Goal: Task Accomplishment & Management: Contribute content

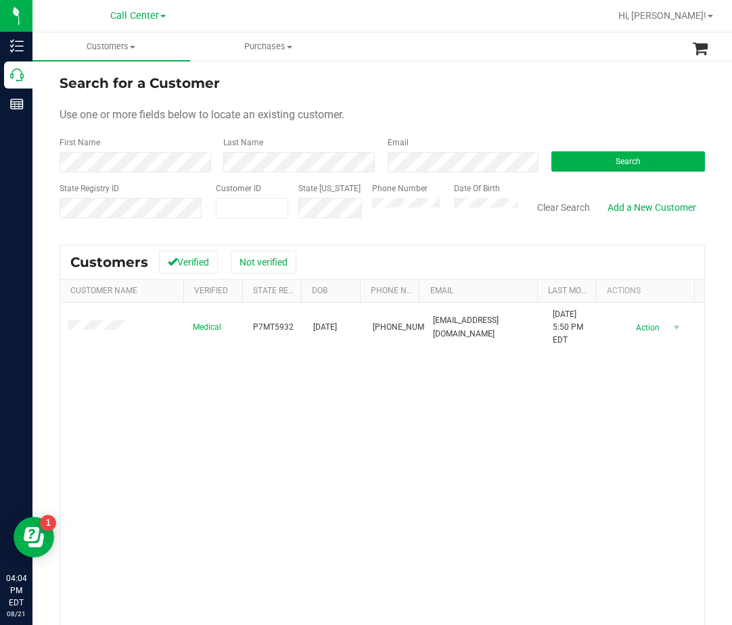
drag, startPoint x: 429, startPoint y: 393, endPoint x: 433, endPoint y: 375, distance: 19.4
click at [430, 391] on div "Medical P7MT5932 04/04/1981 (727) 687-0058 stevenbader69@gmail.com 6/12/2025 5:…" at bounding box center [382, 500] width 644 height 394
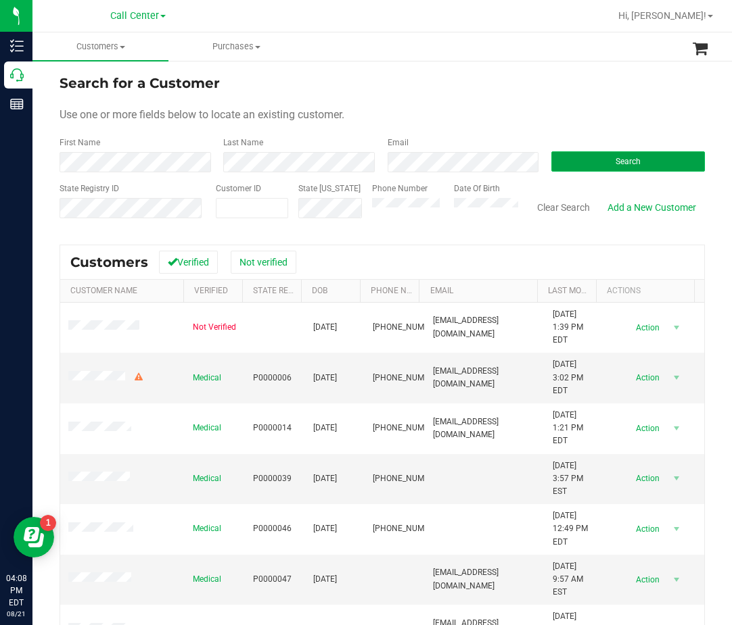
click at [690, 159] on button "Search" at bounding box center [627, 161] width 153 height 20
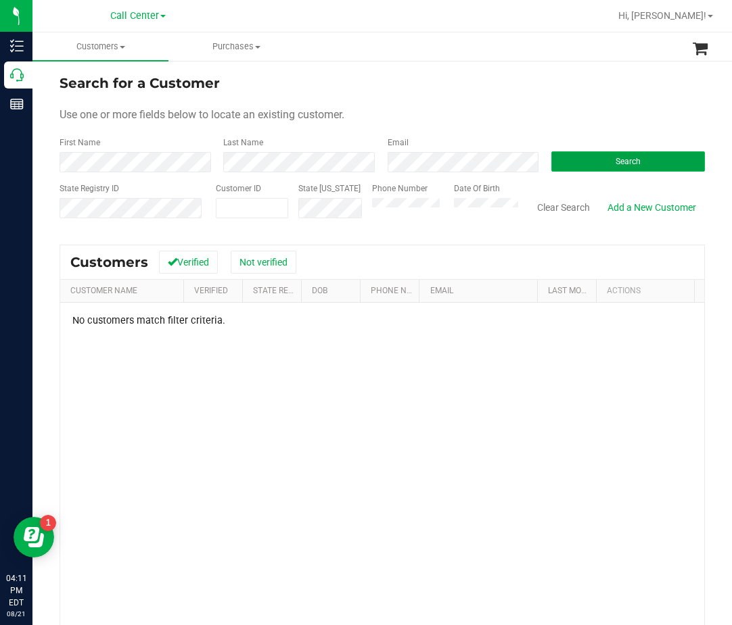
click at [616, 159] on span "Search" at bounding box center [627, 161] width 25 height 9
click at [216, 212] on span at bounding box center [252, 208] width 72 height 20
click at [277, 208] on span at bounding box center [252, 208] width 72 height 20
click at [123, 174] on form "Search for a Customer Use one or more fields below to locate an existing custom…" at bounding box center [381, 152] width 645 height 158
click at [270, 200] on span at bounding box center [252, 208] width 72 height 20
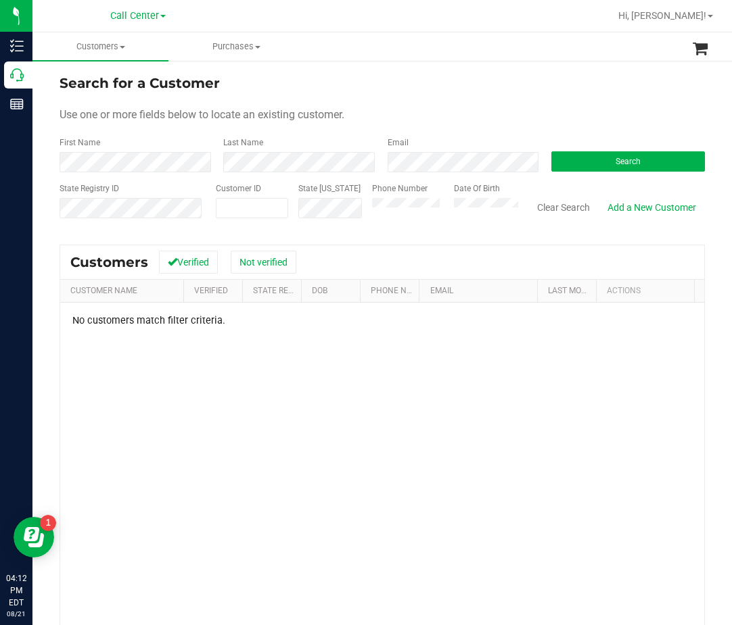
click at [288, 211] on div "State ID" at bounding box center [325, 207] width 74 height 48
click at [250, 201] on span at bounding box center [252, 208] width 72 height 20
click at [199, 172] on form "Search for a Customer Use one or more fields below to locate an existing custom…" at bounding box center [381, 152] width 645 height 158
click at [651, 161] on button "Search" at bounding box center [627, 161] width 153 height 20
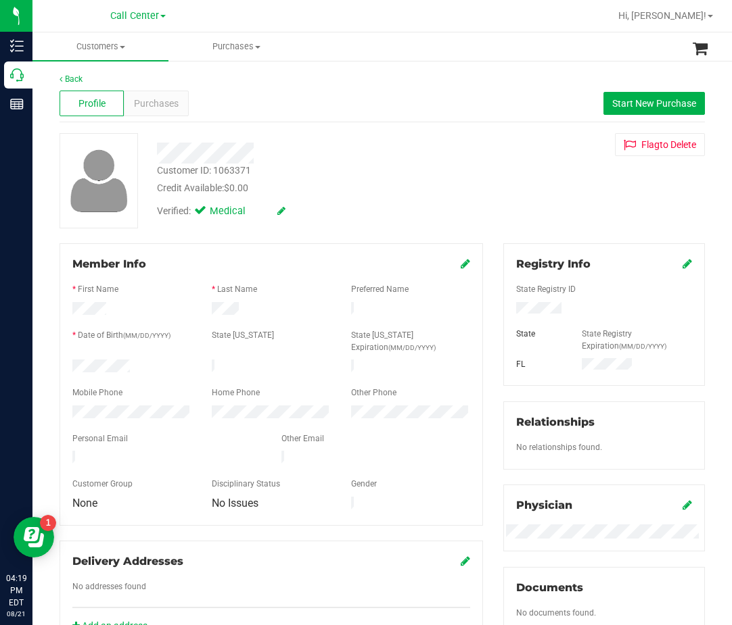
click at [101, 97] on span "Profile" at bounding box center [91, 104] width 27 height 14
click at [160, 112] on div "Purchases" at bounding box center [156, 104] width 64 height 26
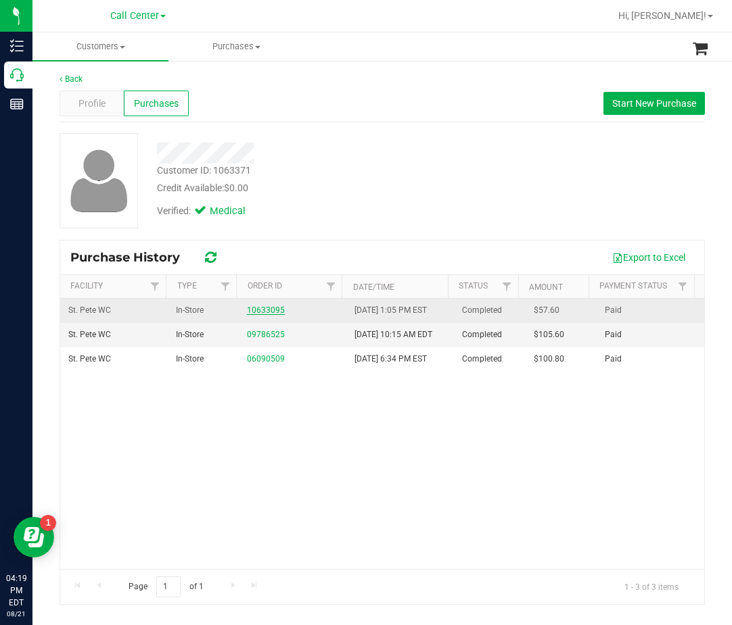
click at [264, 311] on link "10633095" at bounding box center [266, 310] width 38 height 9
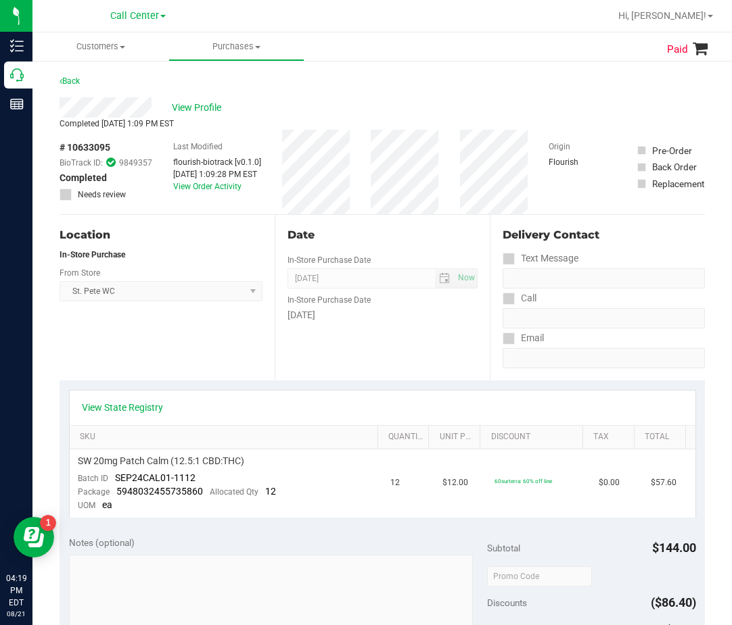
click at [112, 416] on div "View State Registry" at bounding box center [382, 408] width 625 height 34
click at [116, 412] on link "View State Registry" at bounding box center [122, 408] width 81 height 14
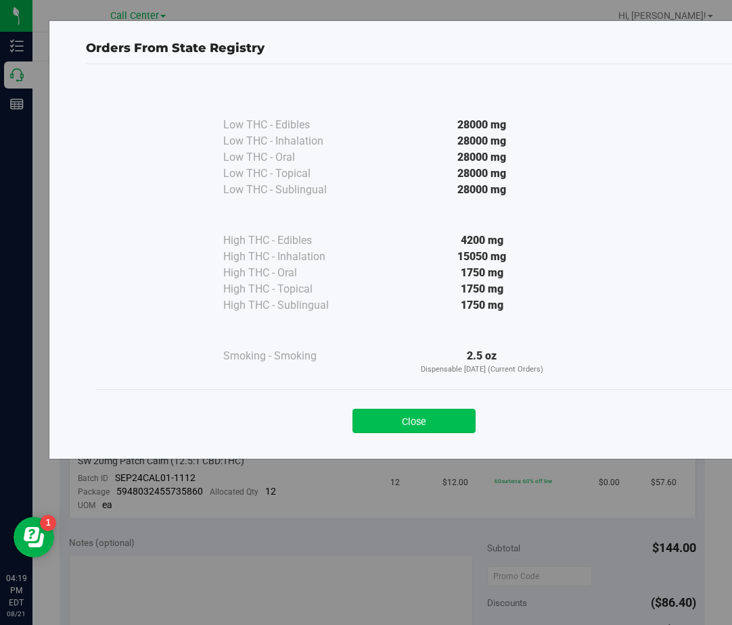
click at [451, 416] on button "Close" at bounding box center [413, 421] width 123 height 24
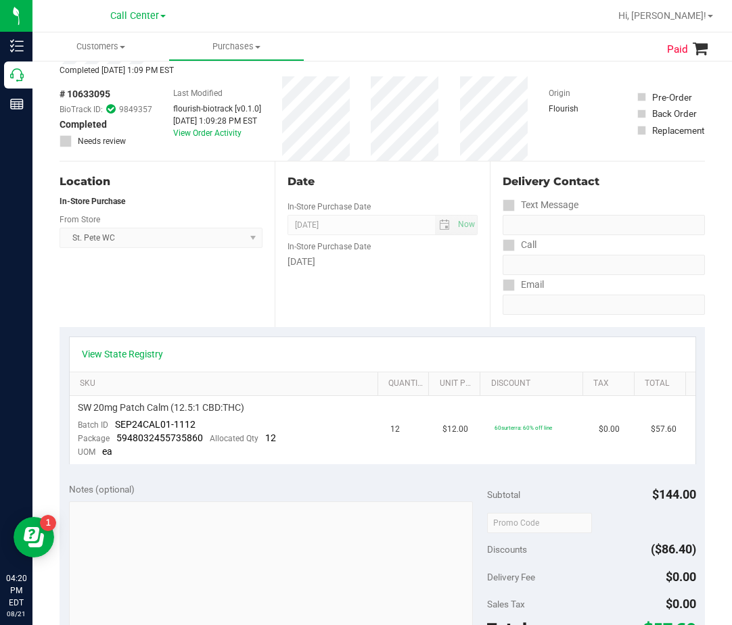
scroll to position [68, 0]
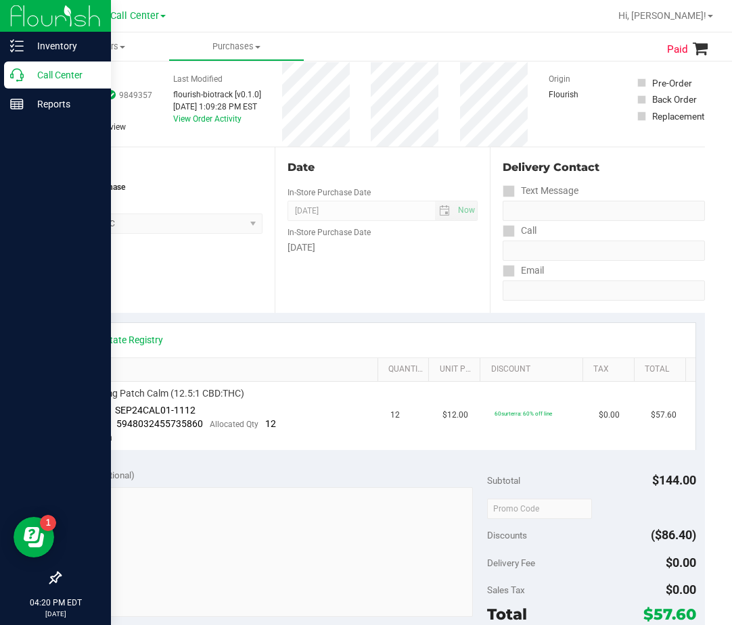
click at [25, 80] on p "Call Center" at bounding box center [64, 75] width 81 height 16
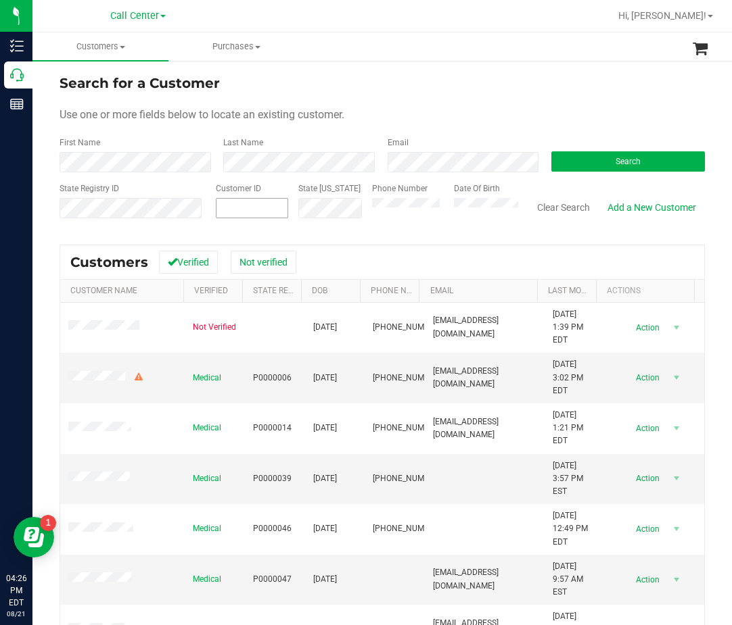
click at [228, 218] on span at bounding box center [252, 208] width 72 height 20
click at [231, 214] on span at bounding box center [252, 208] width 72 height 20
paste input "1369"
type input "1369"
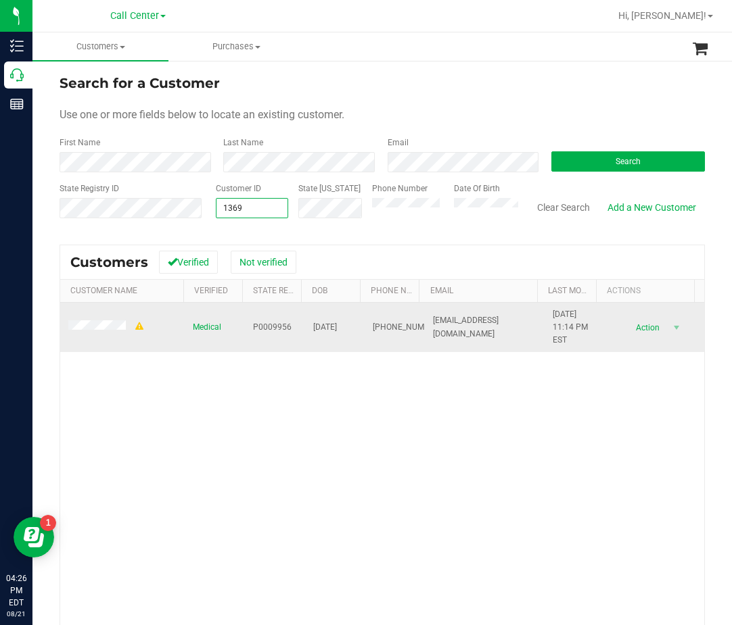
click at [265, 329] on span "P0009956" at bounding box center [272, 327] width 39 height 13
copy span "P0009956"
click at [316, 326] on span "03/11/1963" at bounding box center [325, 327] width 24 height 13
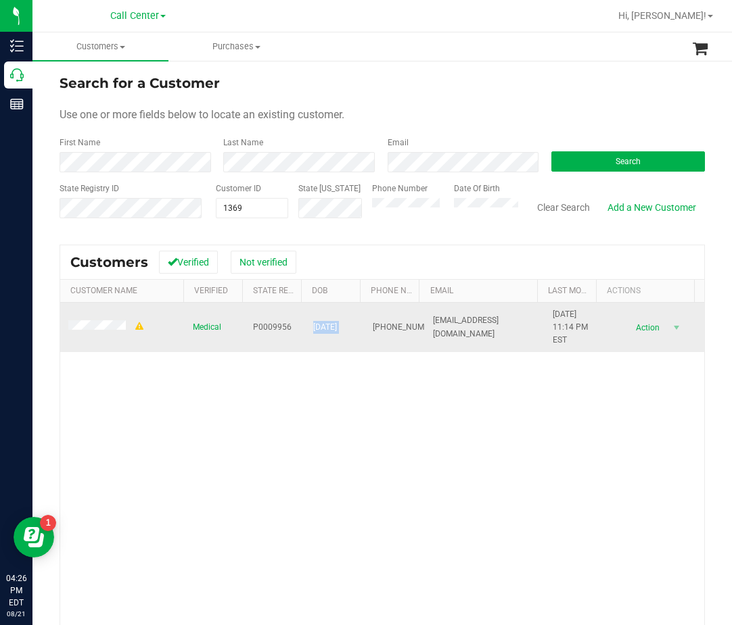
click at [316, 326] on span "03/11/1963" at bounding box center [325, 327] width 24 height 13
copy span "03/11/1963"
click at [373, 327] on span "(239) 707-8459" at bounding box center [407, 327] width 68 height 13
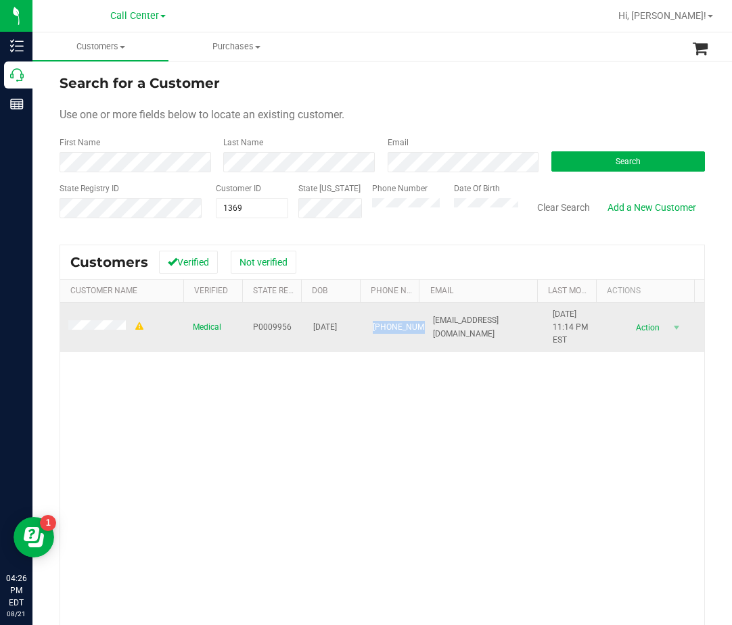
copy span "(239) 707-8459"
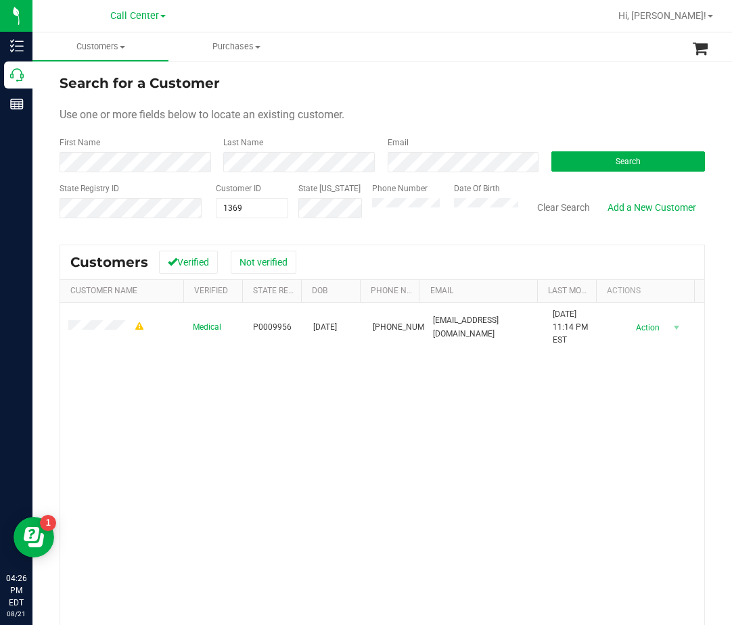
drag, startPoint x: 290, startPoint y: 396, endPoint x: 256, endPoint y: 387, distance: 35.6
click at [287, 396] on div "Medical P0009956 03/11/1963 (239) 707-8459 sharishifrin@me.com 3/1/2022 11:14 P…" at bounding box center [382, 500] width 644 height 394
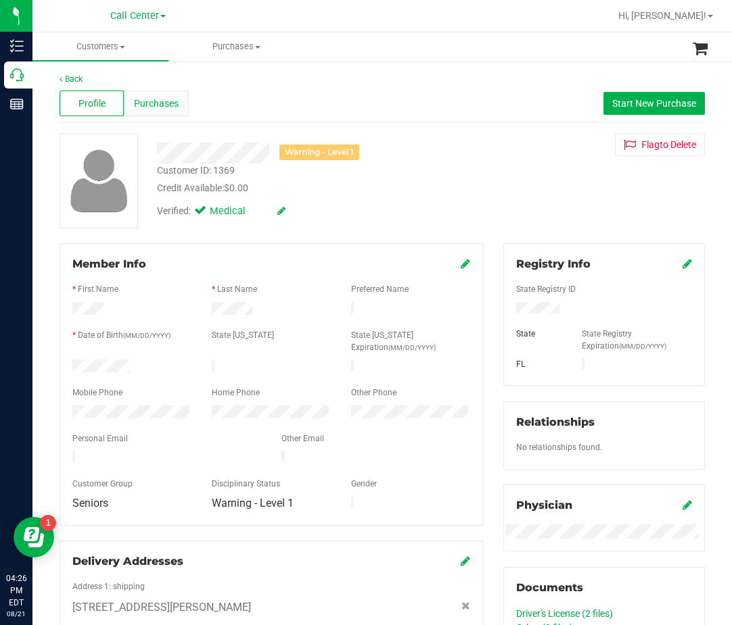
click at [163, 107] on span "Purchases" at bounding box center [156, 104] width 45 height 14
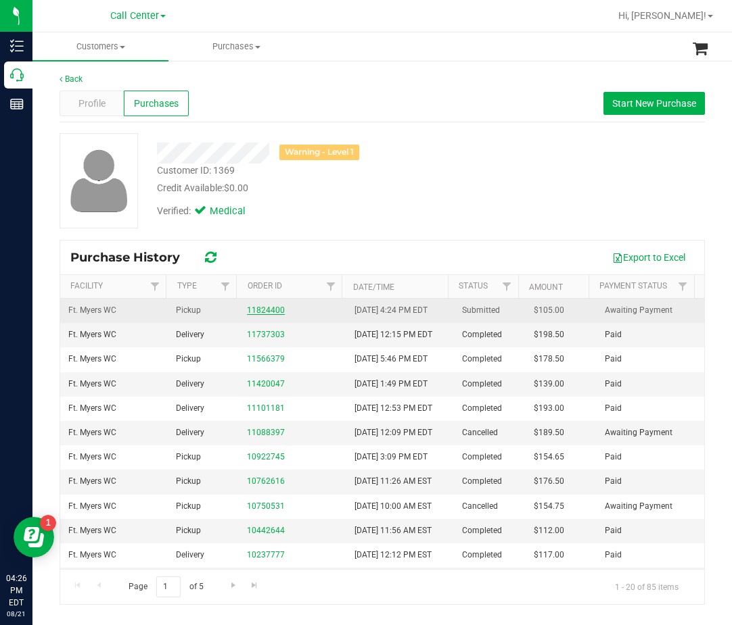
click at [254, 312] on link "11824400" at bounding box center [266, 310] width 38 height 9
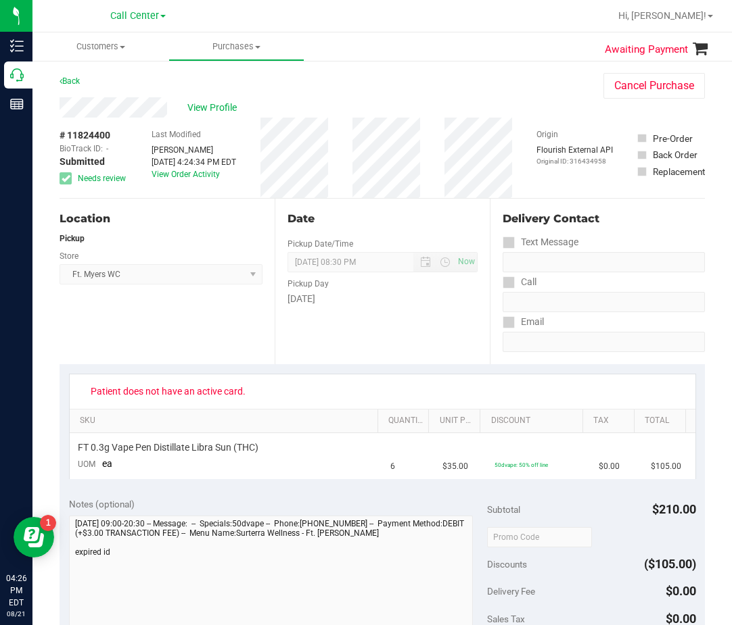
drag, startPoint x: 407, startPoint y: 243, endPoint x: 354, endPoint y: 196, distance: 70.4
click at [406, 243] on div "Date Pickup Date/Time 08/21/2025 Now 08/21/2025 08:30 PM Now Pickup Day Thursday" at bounding box center [381, 282] width 215 height 166
click at [206, 101] on span "View Profile" at bounding box center [214, 108] width 54 height 14
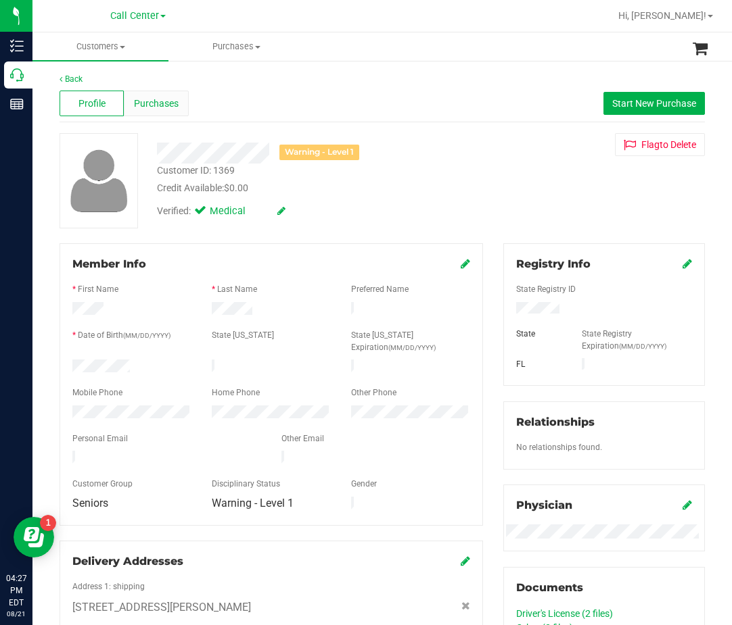
click at [151, 94] on div "Purchases" at bounding box center [156, 104] width 64 height 26
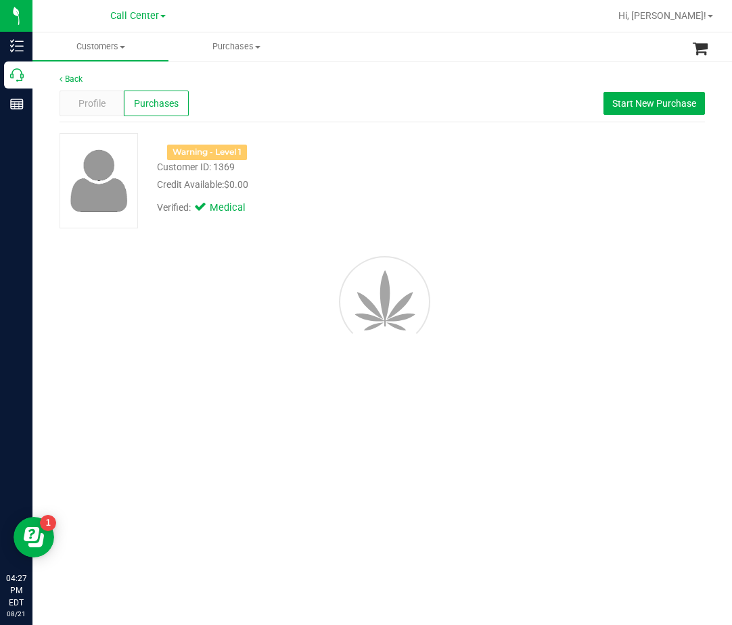
click at [355, 113] on div "Profile Purchases Start New Purchase" at bounding box center [381, 103] width 645 height 37
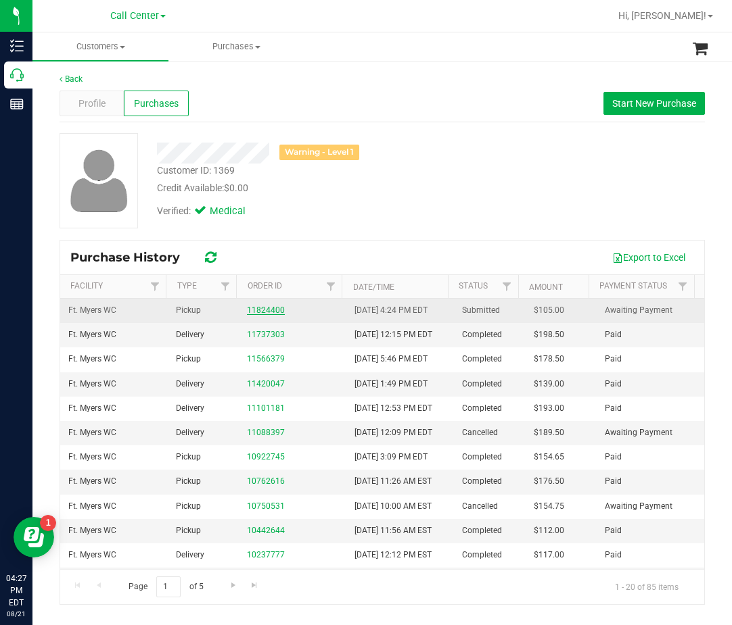
click at [271, 308] on link "11824400" at bounding box center [266, 310] width 38 height 9
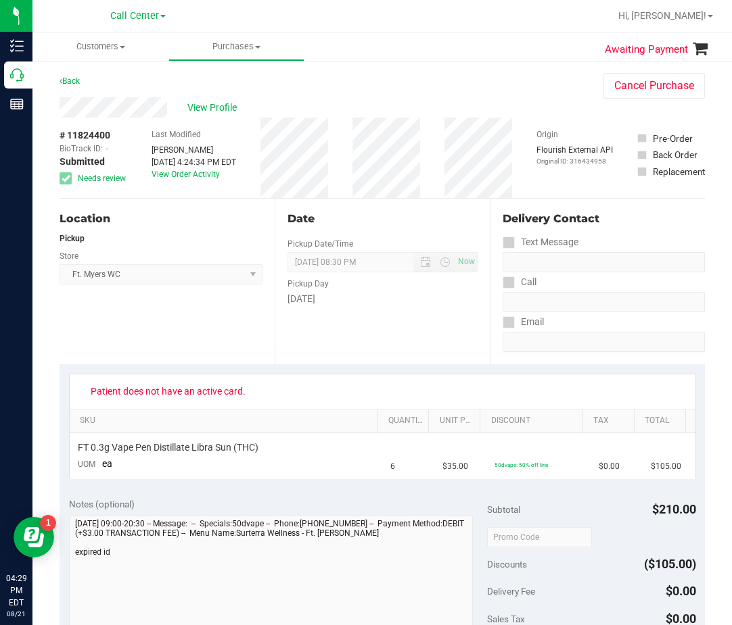
click at [435, 201] on div "Date Pickup Date/Time 08/21/2025 Now 08/21/2025 08:30 PM Now Pickup Day Thursday" at bounding box center [381, 282] width 215 height 166
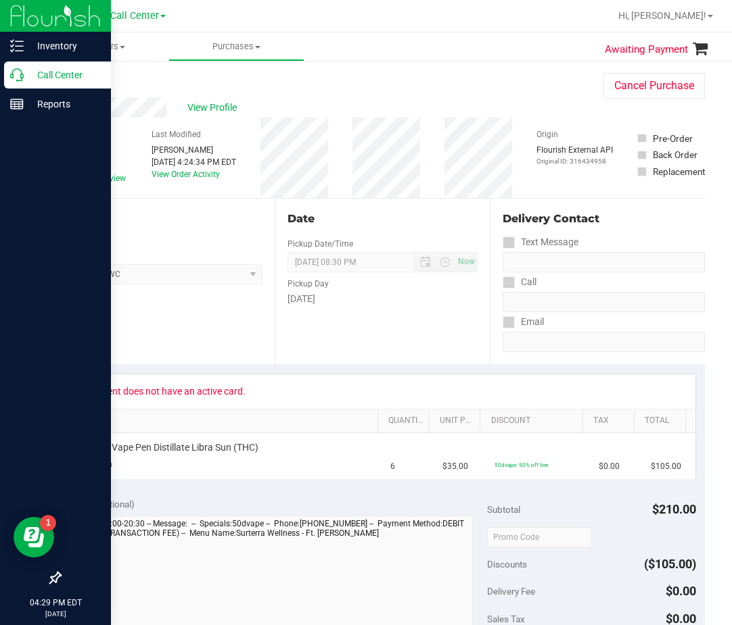
click at [26, 79] on p "Call Center" at bounding box center [64, 75] width 81 height 16
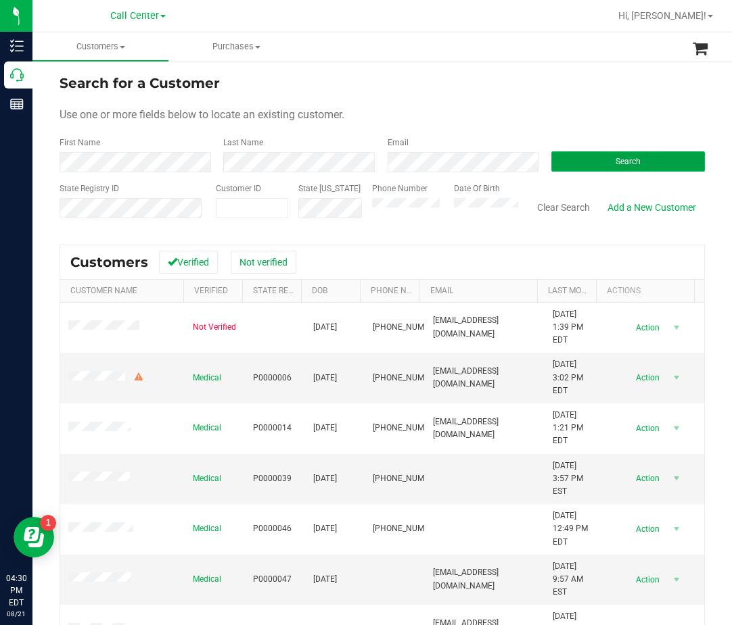
click at [598, 168] on button "Search" at bounding box center [627, 161] width 153 height 20
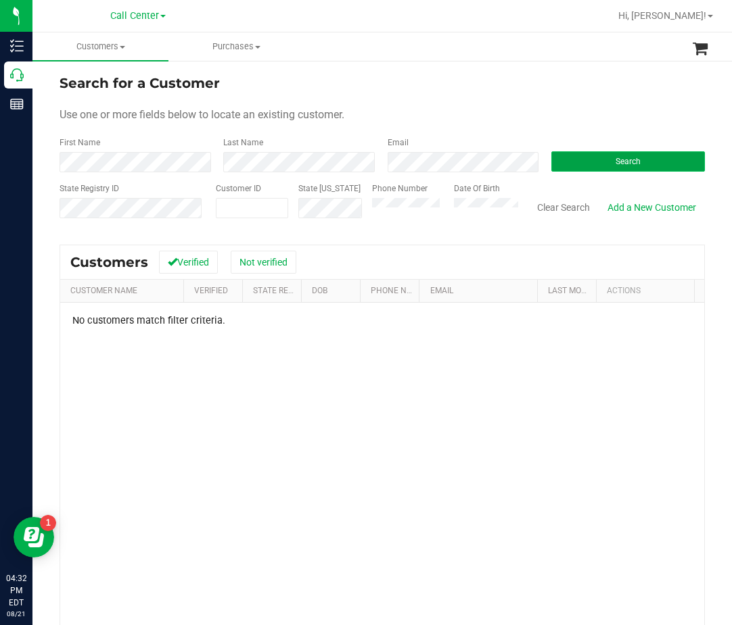
click at [571, 152] on button "Search" at bounding box center [627, 161] width 153 height 20
click at [132, 195] on div "State Registry ID" at bounding box center [132, 207] width 146 height 48
click at [615, 166] on span "Search" at bounding box center [627, 161] width 25 height 9
click at [129, 220] on input "text" at bounding box center [105, 224] width 93 height 12
click at [686, 150] on div "Search" at bounding box center [623, 155] width 164 height 36
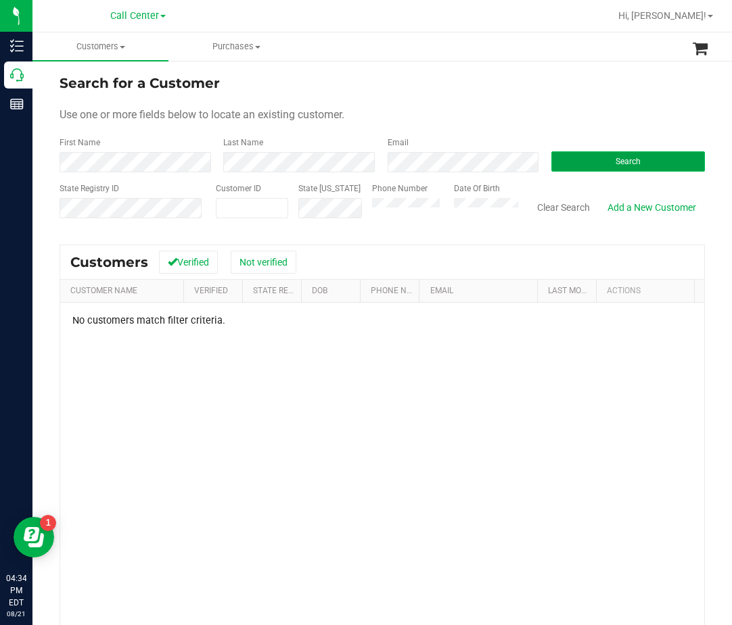
click at [679, 160] on button "Search" at bounding box center [627, 161] width 153 height 20
click at [451, 247] on div "Customers Verified Not verified" at bounding box center [382, 262] width 644 height 34
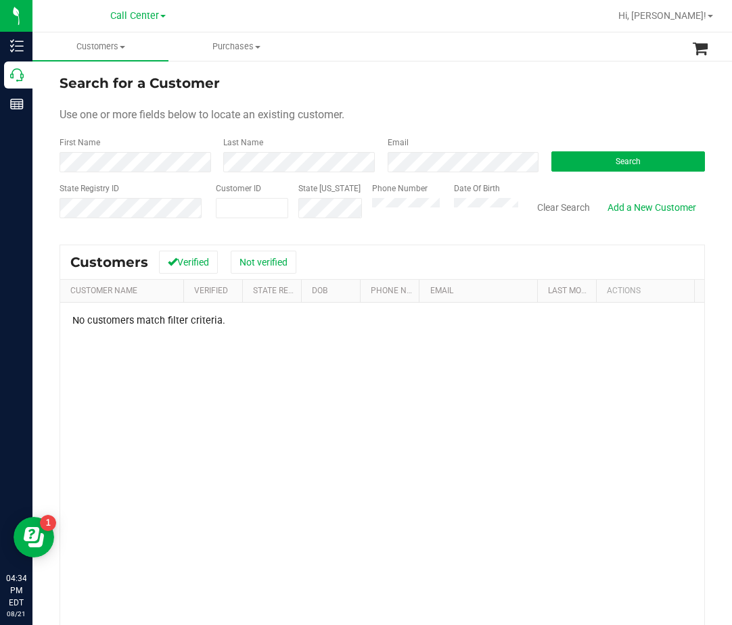
click at [224, 422] on div "No customers match filter criteria." at bounding box center [382, 506] width 644 height 406
click at [153, 247] on div "Customers Verified Not verified" at bounding box center [382, 262] width 644 height 34
click at [166, 226] on div "State Registry ID" at bounding box center [132, 207] width 146 height 48
click at [130, 197] on div "State Registry ID" at bounding box center [132, 207] width 146 height 48
click at [332, 527] on div "No customers match filter criteria." at bounding box center [382, 506] width 644 height 406
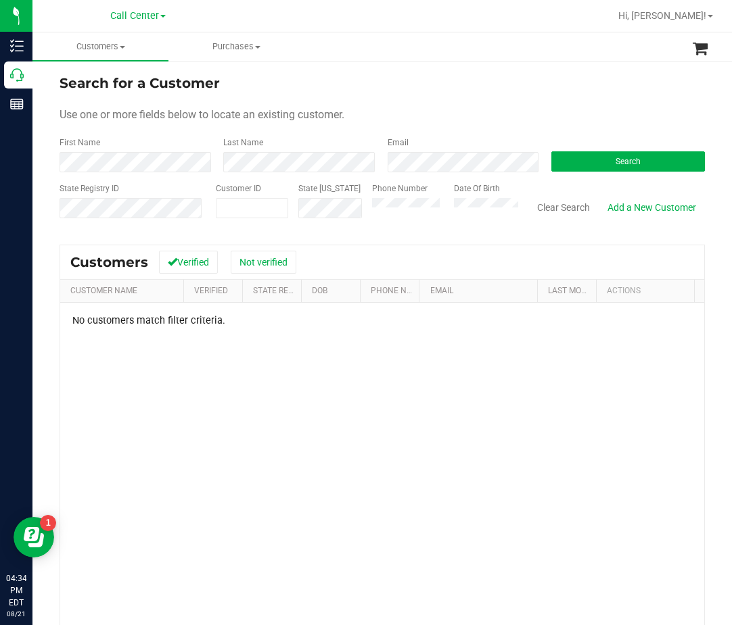
click at [91, 218] on input "text" at bounding box center [105, 224] width 93 height 12
click at [290, 205] on div "State ID" at bounding box center [325, 207] width 74 height 48
click at [631, 164] on button "Search" at bounding box center [627, 161] width 153 height 20
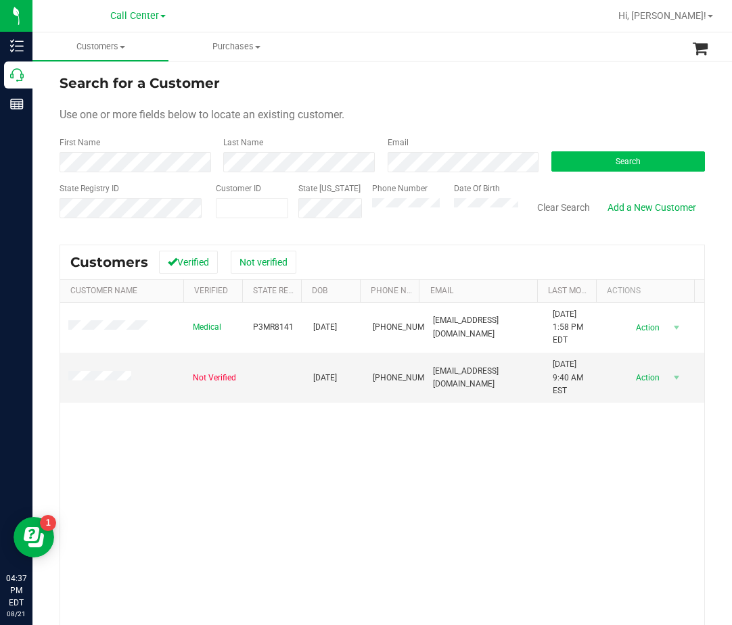
click at [644, 151] on div "Search" at bounding box center [623, 155] width 164 height 36
click at [645, 160] on button "Search" at bounding box center [627, 161] width 153 height 20
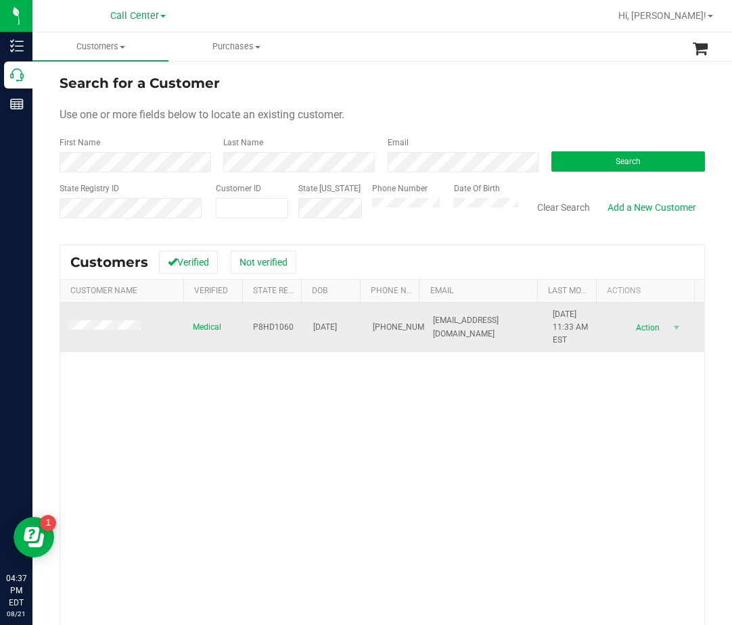
click at [272, 329] on span "P8HD1060" at bounding box center [273, 327] width 41 height 13
click at [274, 329] on span "P8HD1060" at bounding box center [273, 327] width 41 height 13
copy span "P8HD1060"
click at [313, 326] on span "01/21/1992" at bounding box center [325, 327] width 24 height 13
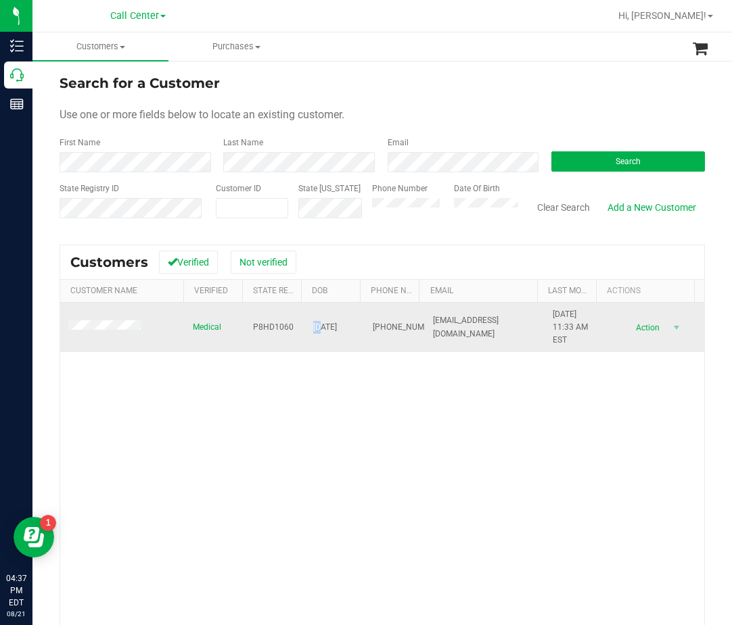
click at [313, 326] on span "01/21/1992" at bounding box center [325, 327] width 24 height 13
copy span "01/21/1992"
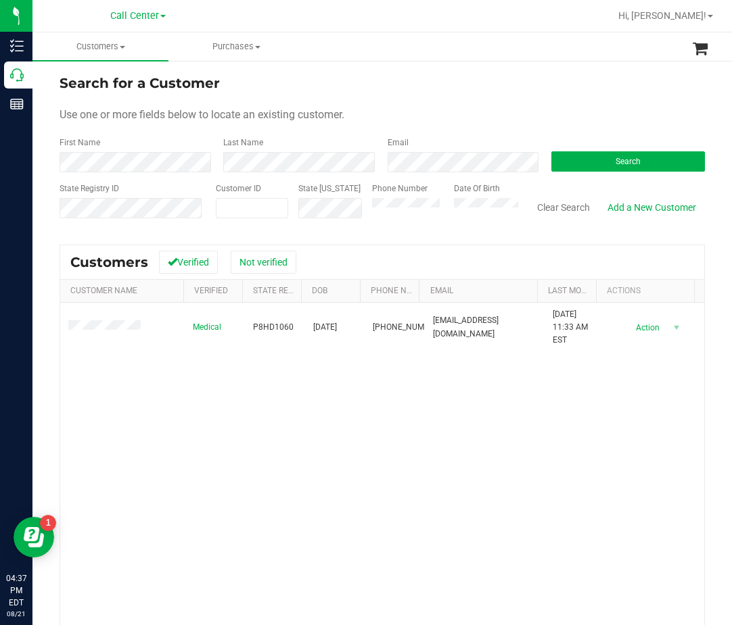
click at [472, 474] on div "Medical P8HD1060 01/21/1992 (386) 506-6471 rickyfusc@gmail.com 2/22/2025 11:33 …" at bounding box center [382, 500] width 644 height 394
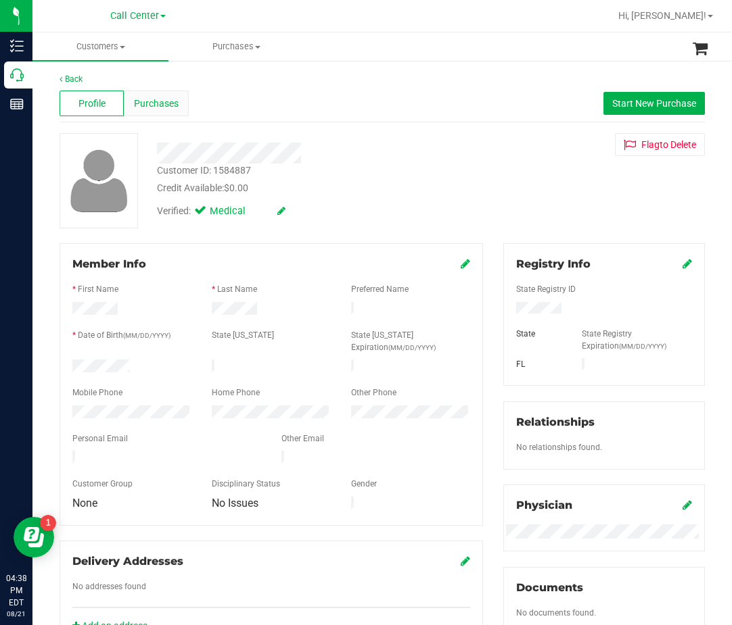
click at [149, 105] on span "Purchases" at bounding box center [156, 104] width 45 height 14
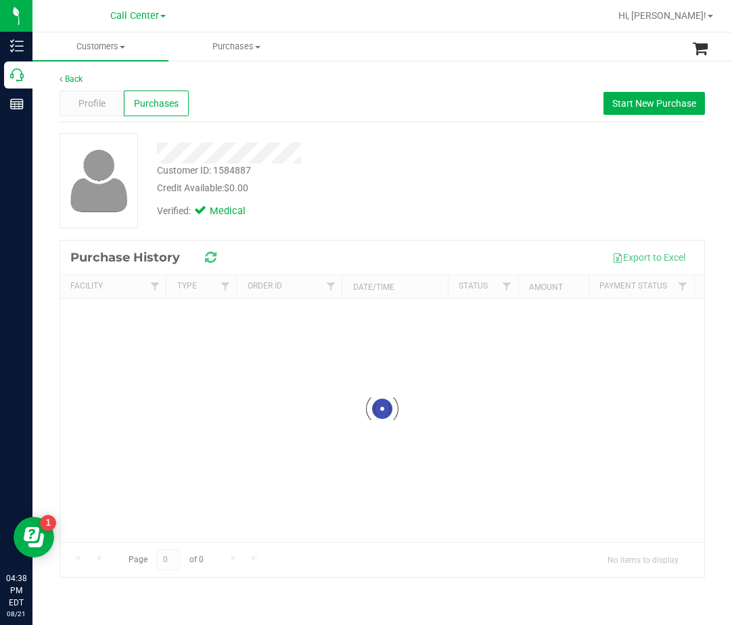
click at [358, 165] on div "Customer ID: 1584887 Credit Available: $0.00" at bounding box center [313, 180] width 333 height 32
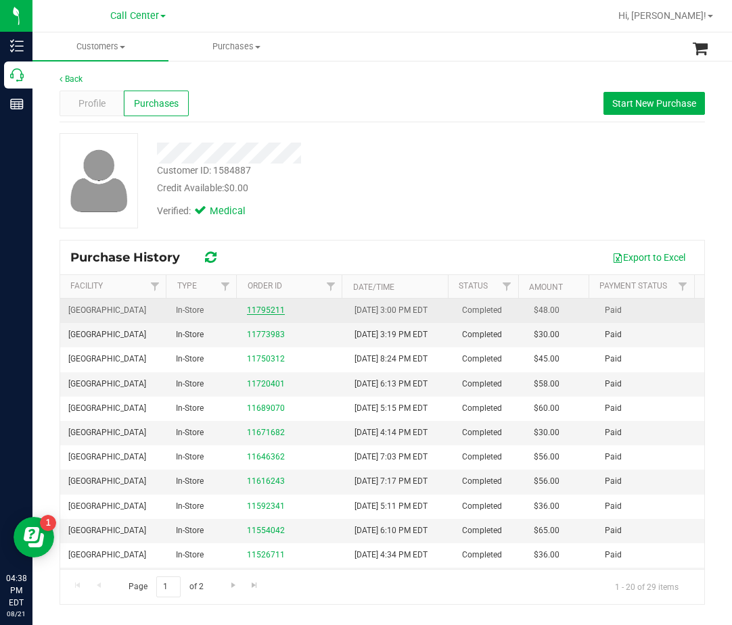
click at [259, 314] on link "11795211" at bounding box center [266, 310] width 38 height 9
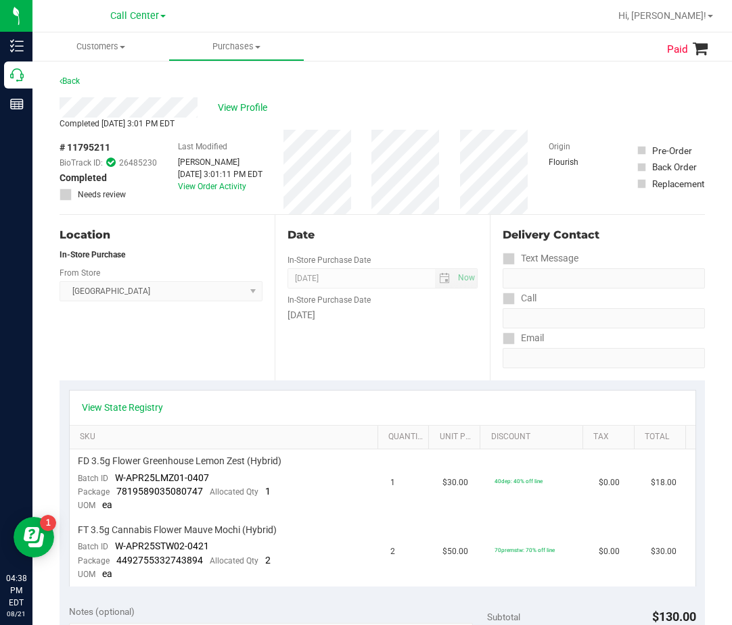
click at [598, 427] on th "Tax" at bounding box center [607, 438] width 51 height 24
click at [99, 412] on link "View State Registry" at bounding box center [122, 408] width 81 height 14
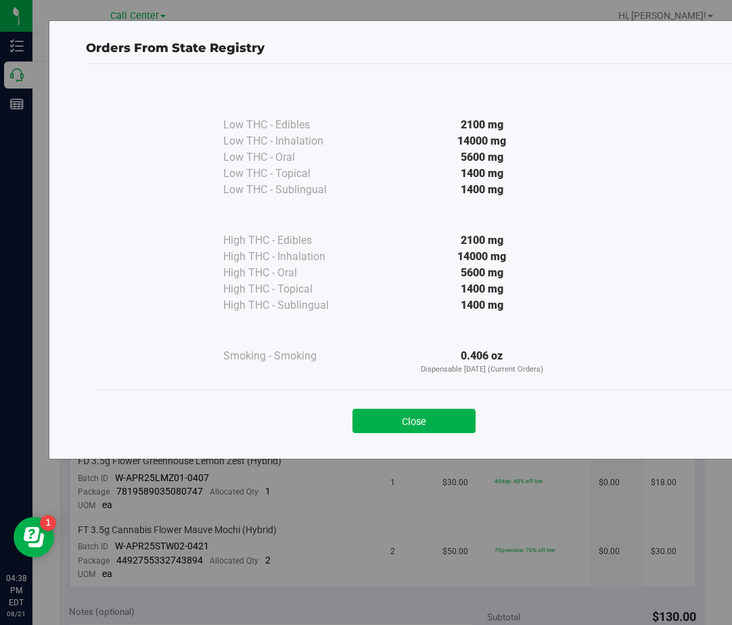
click at [437, 415] on button "Close" at bounding box center [413, 421] width 123 height 24
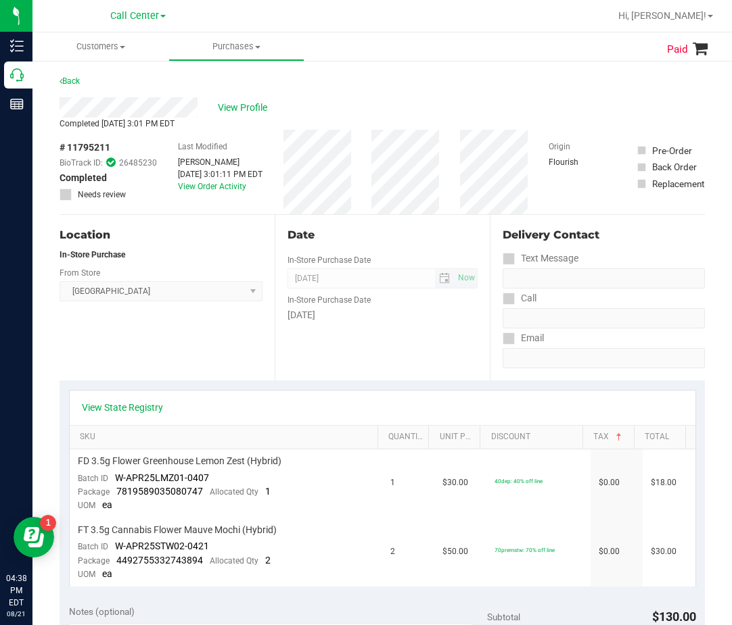
click at [355, 277] on span "Aug 15, 2025 Now" at bounding box center [382, 278] width 190 height 20
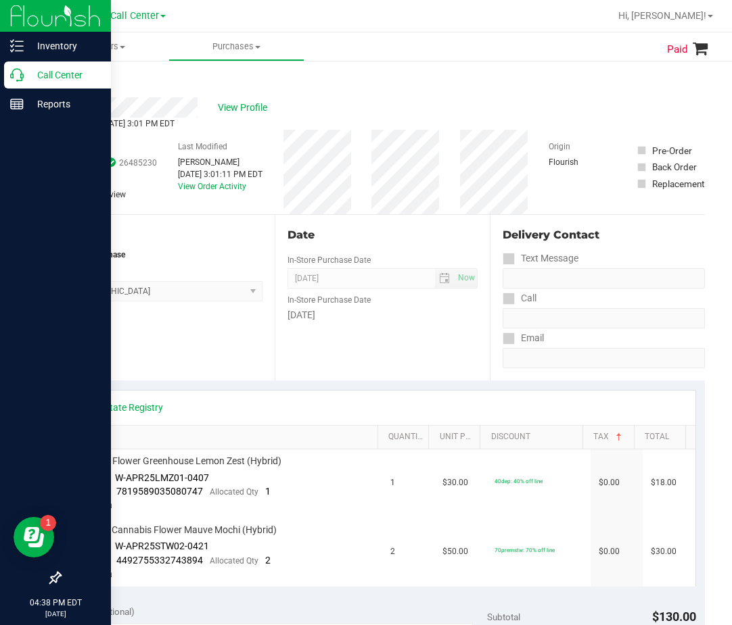
click at [26, 72] on p "Call Center" at bounding box center [64, 75] width 81 height 16
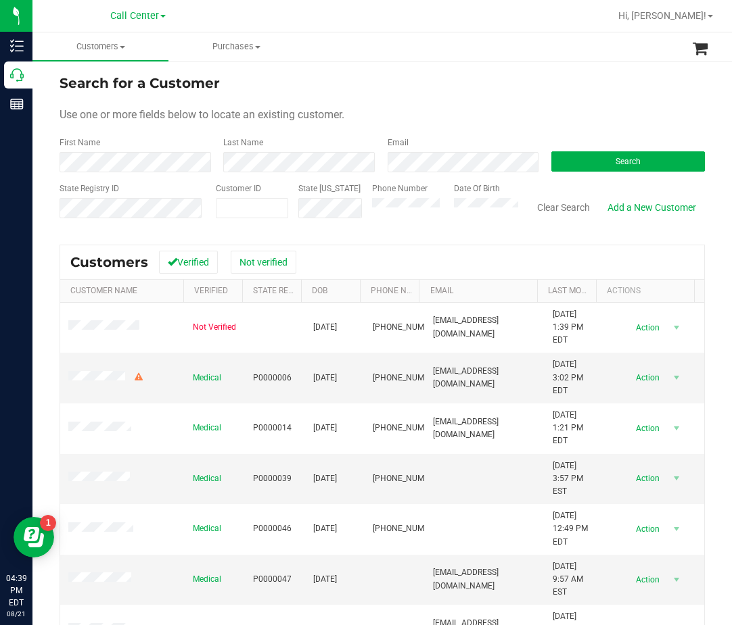
click at [346, 97] on form "Search for a Customer Use one or more fields below to locate an existing custom…" at bounding box center [381, 152] width 645 height 158
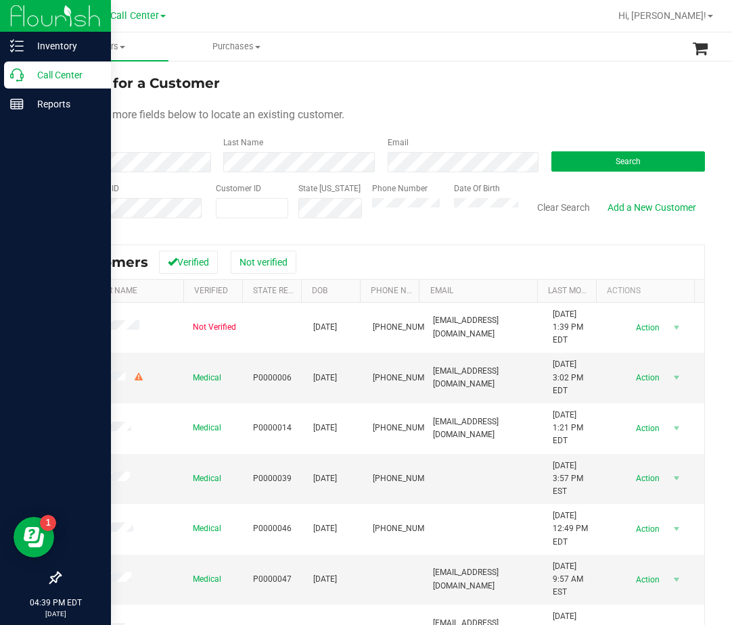
click at [25, 78] on p "Call Center" at bounding box center [64, 75] width 81 height 16
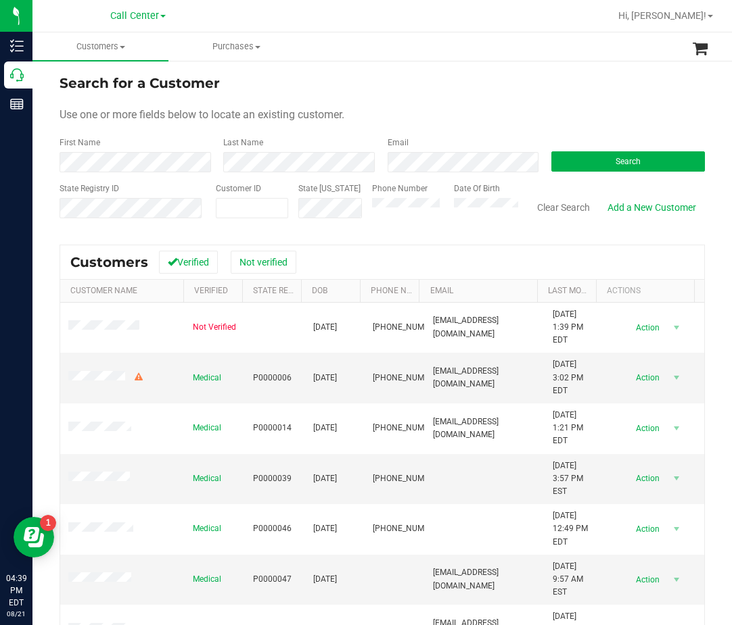
click at [608, 143] on div "Search" at bounding box center [623, 155] width 164 height 36
click at [608, 153] on button "Search" at bounding box center [627, 161] width 153 height 20
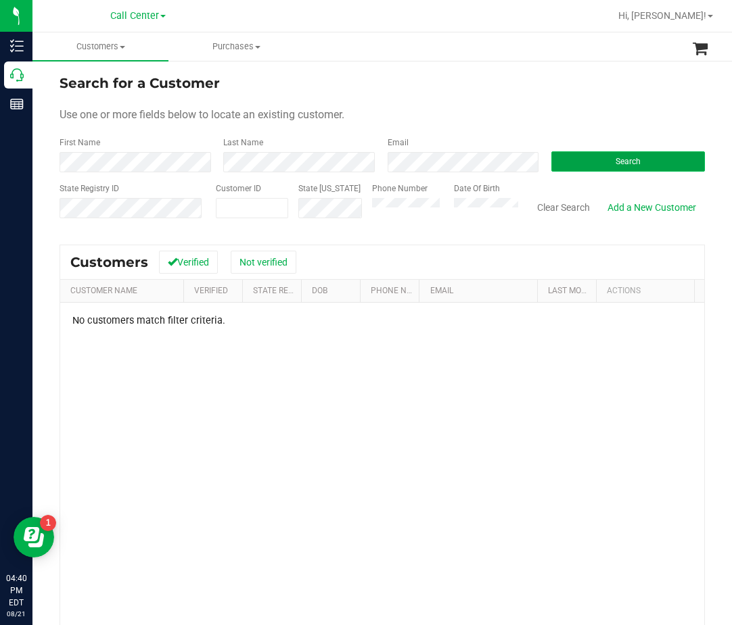
click at [618, 157] on span "Search" at bounding box center [627, 161] width 25 height 9
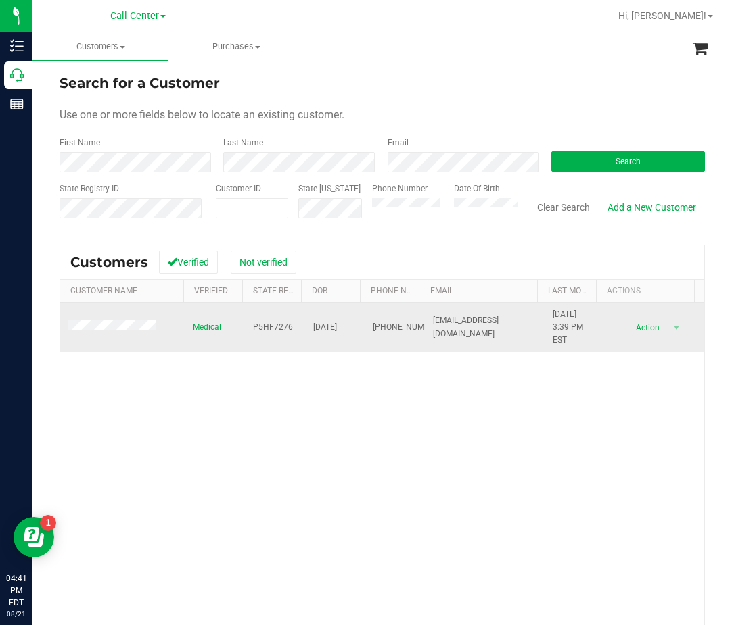
click at [258, 329] on span "P5HF7276" at bounding box center [273, 327] width 40 height 13
copy span "P5HF7276"
click at [345, 314] on td "01/14/1961" at bounding box center [335, 328] width 60 height 50
click at [318, 334] on span "01/14/1961" at bounding box center [325, 327] width 24 height 13
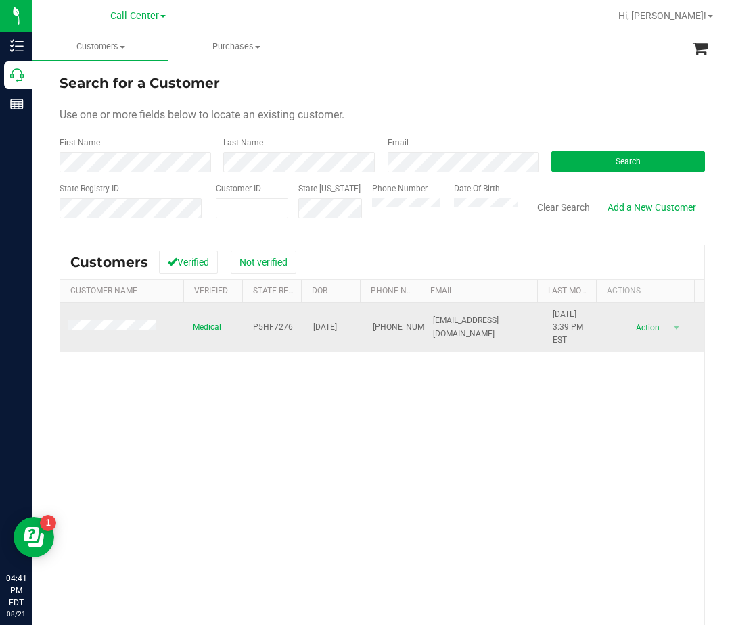
click at [323, 328] on span "01/14/1961" at bounding box center [325, 327] width 24 height 13
copy span "01/14/1961"
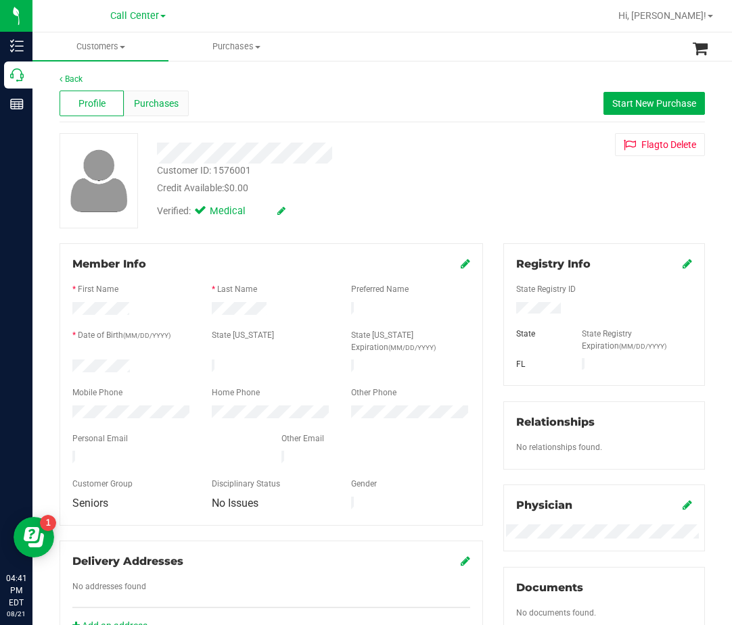
click at [172, 103] on span "Purchases" at bounding box center [156, 104] width 45 height 14
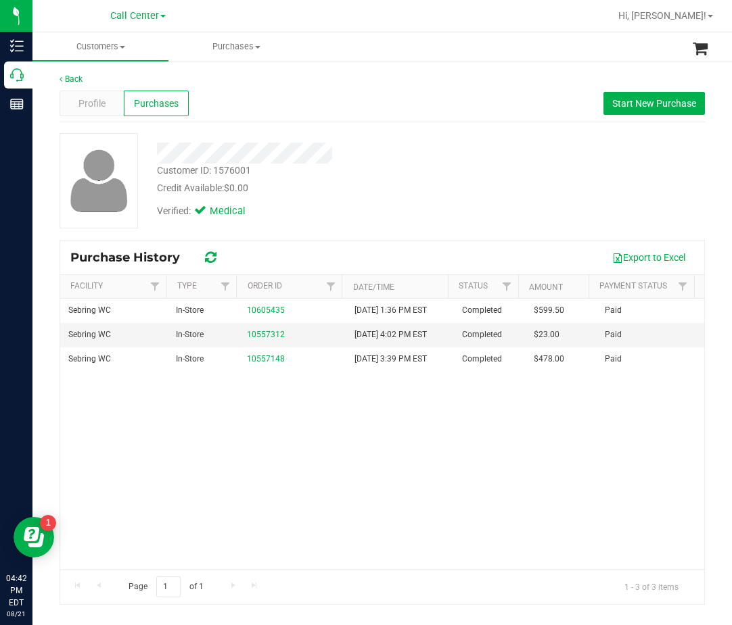
click at [378, 72] on div "Back Profile Purchases Start New Purchase Customer ID: 1576001 Credit Available…" at bounding box center [381, 338] width 699 height 559
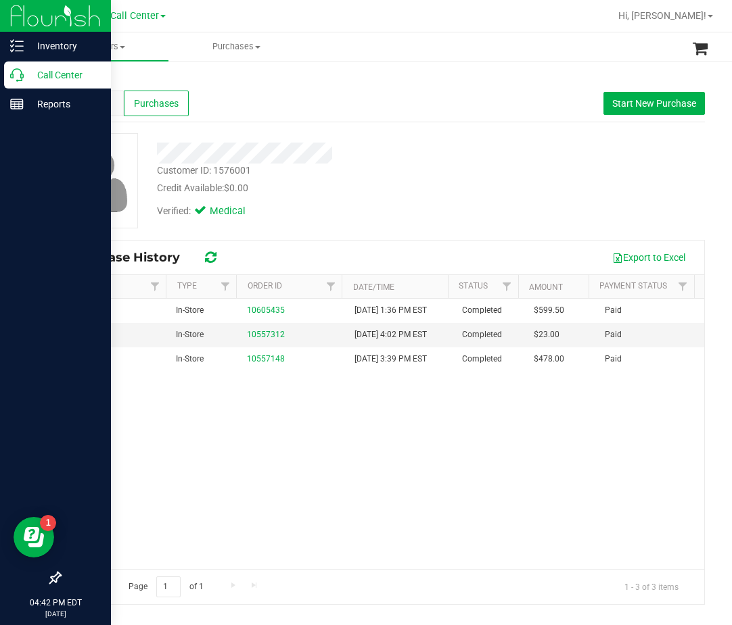
click at [25, 78] on p "Call Center" at bounding box center [64, 75] width 81 height 16
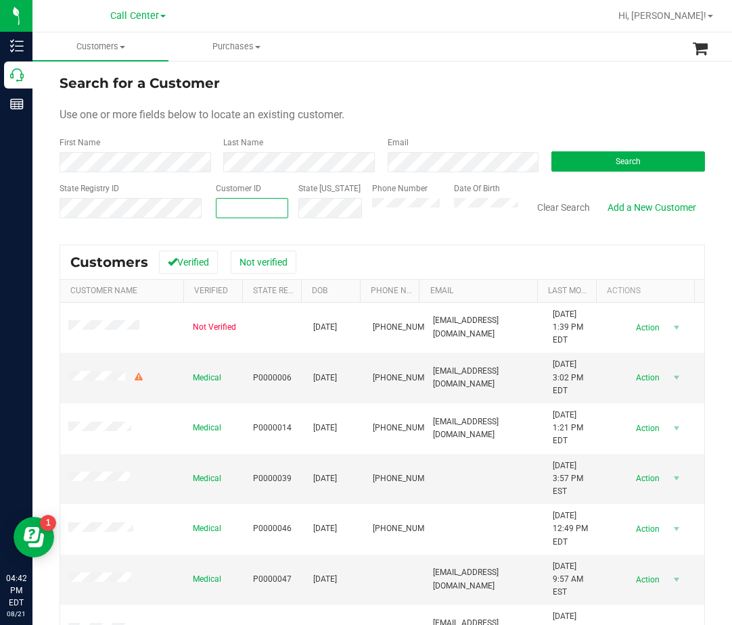
paste input "544098"
type input "544098"
click at [690, 151] on button "Search" at bounding box center [627, 161] width 153 height 20
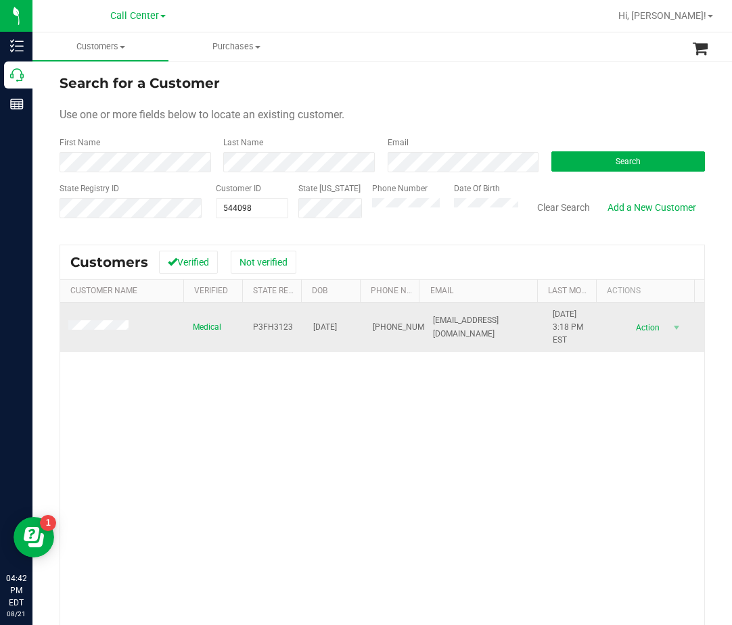
click at [264, 325] on span "P3FH3123" at bounding box center [273, 327] width 40 height 13
copy span "P3FH3123"
click at [329, 321] on span "09/03/1997" at bounding box center [325, 327] width 24 height 13
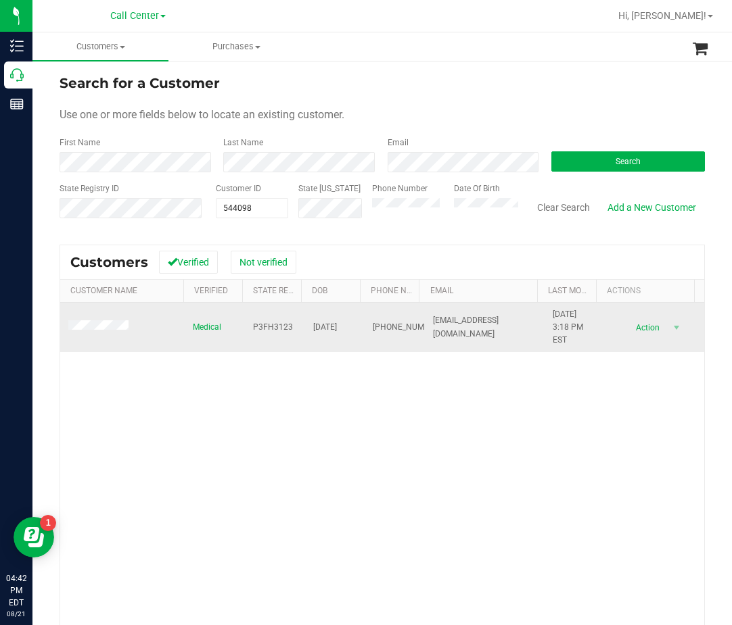
click at [332, 325] on span "09/03/1997" at bounding box center [325, 327] width 24 height 13
copy span "09/03/1997"
click at [383, 322] on span "(601) 347-6392" at bounding box center [407, 327] width 68 height 13
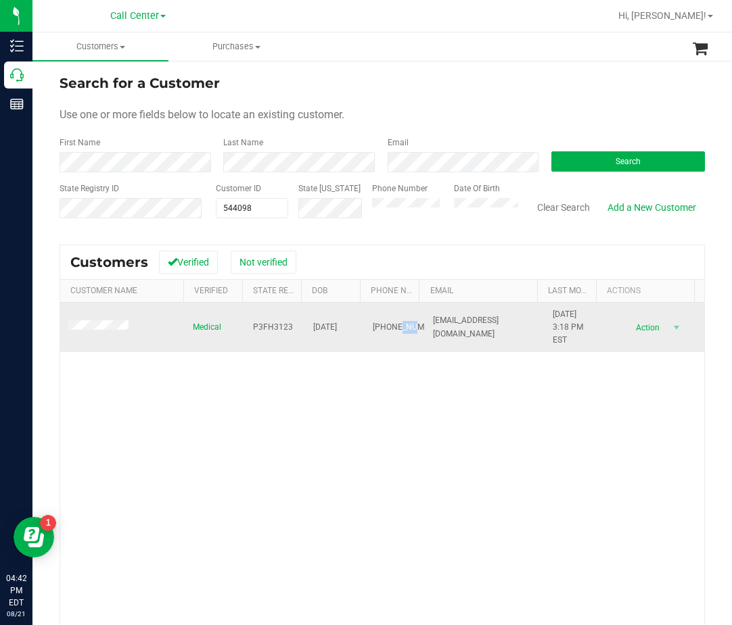
click at [383, 322] on span "(601) 347-6392" at bounding box center [407, 327] width 68 height 13
copy span "(601) 347-6392"
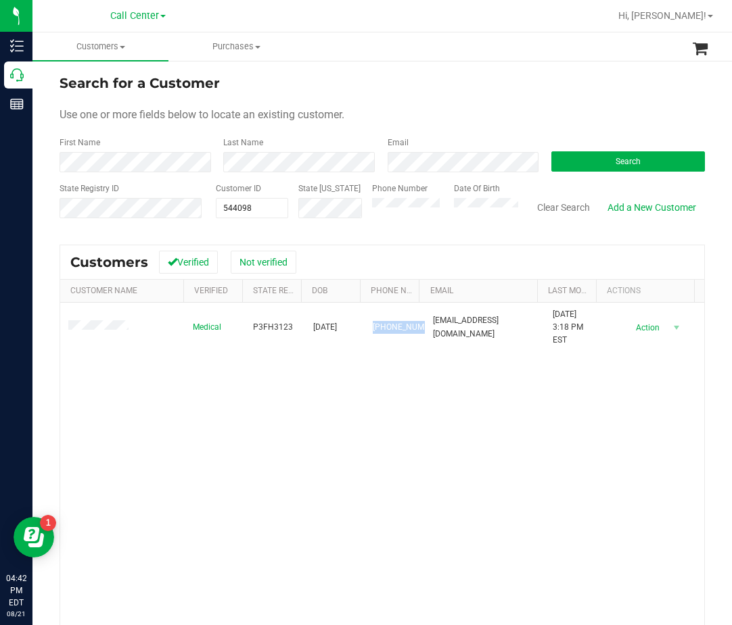
click at [503, 398] on div "Medical P3FH3123 09/03/1997 (601) 347-6392 kaylaneaton1022@gmail.com 2/7/2024 3…" at bounding box center [382, 500] width 644 height 394
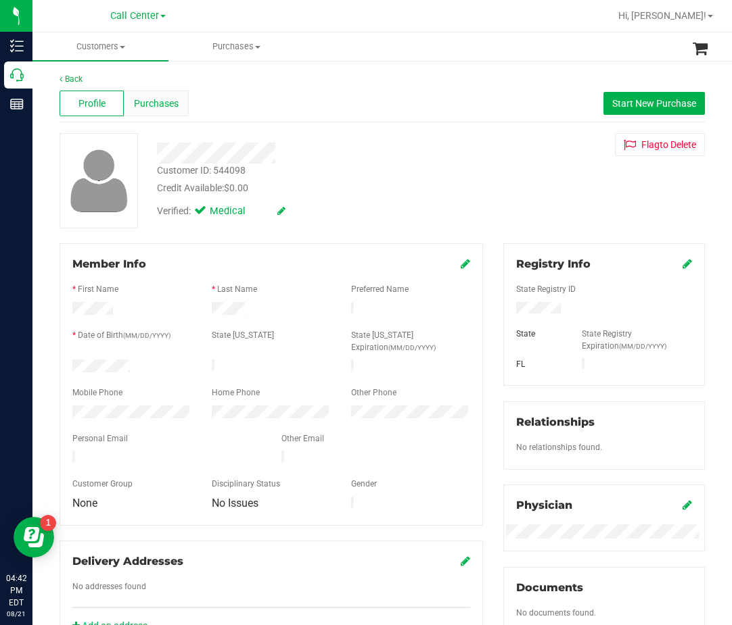
click at [135, 97] on span "Purchases" at bounding box center [156, 104] width 45 height 14
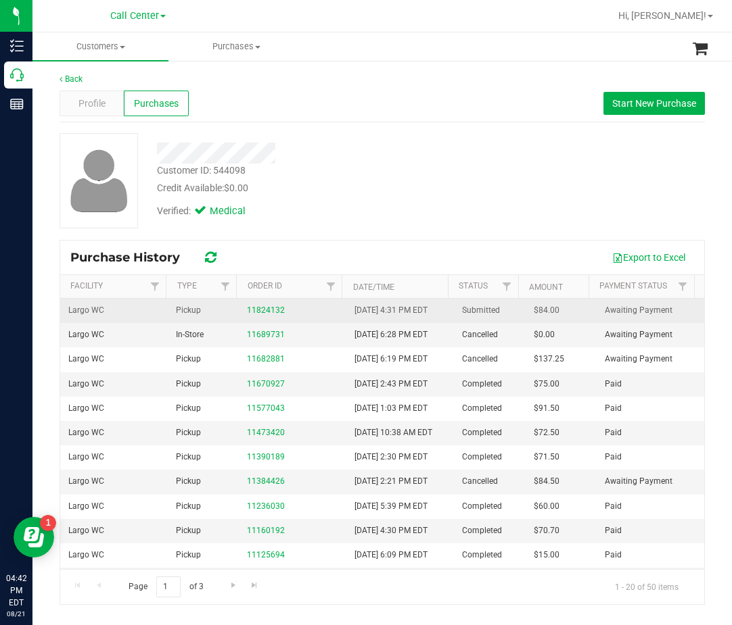
click at [242, 312] on td "11824132" at bounding box center [292, 311] width 107 height 24
click at [254, 312] on link "11824132" at bounding box center [266, 310] width 38 height 9
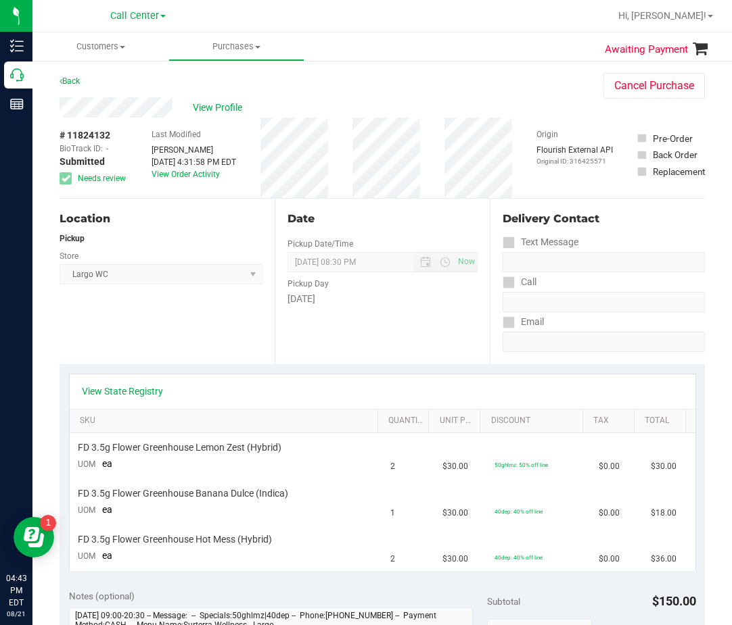
click at [601, 214] on div "Delivery Contact" at bounding box center [603, 219] width 202 height 16
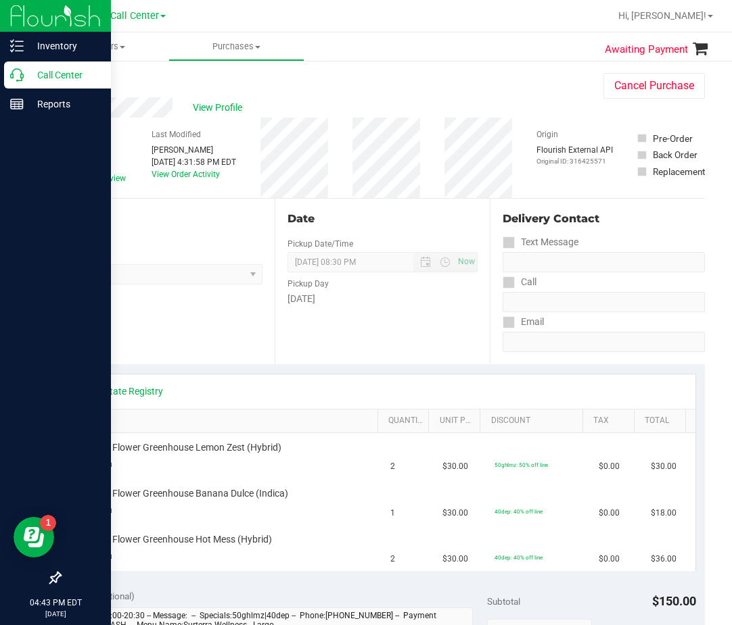
click at [16, 75] on icon at bounding box center [17, 75] width 14 height 14
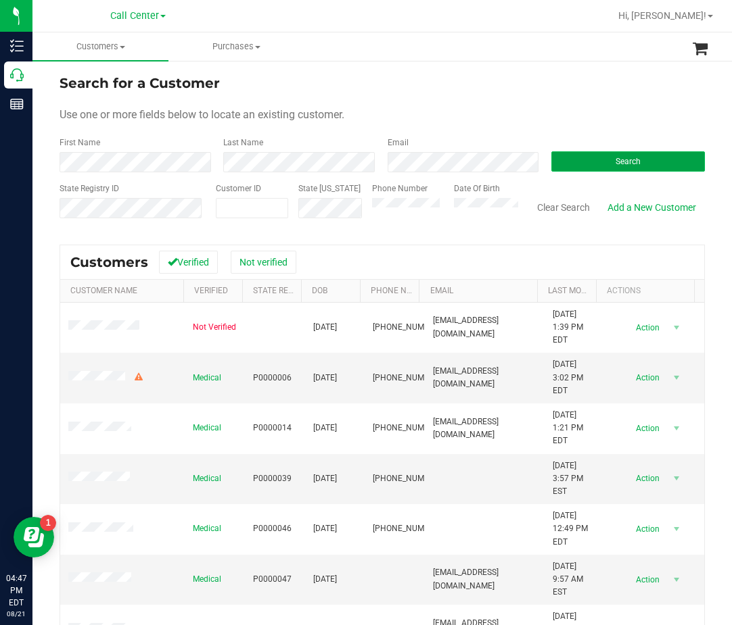
click at [598, 168] on button "Search" at bounding box center [627, 161] width 153 height 20
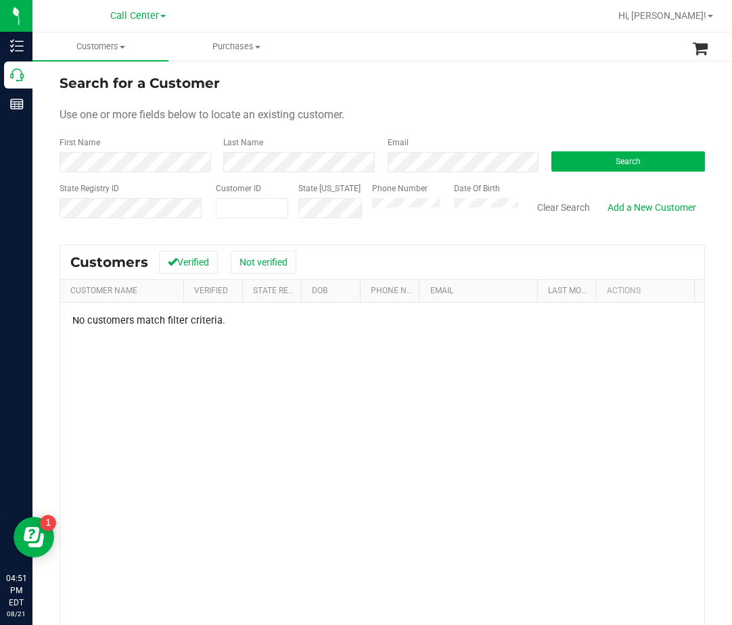
click at [643, 144] on div "Search" at bounding box center [623, 155] width 164 height 36
click at [638, 162] on button "Search" at bounding box center [627, 161] width 153 height 20
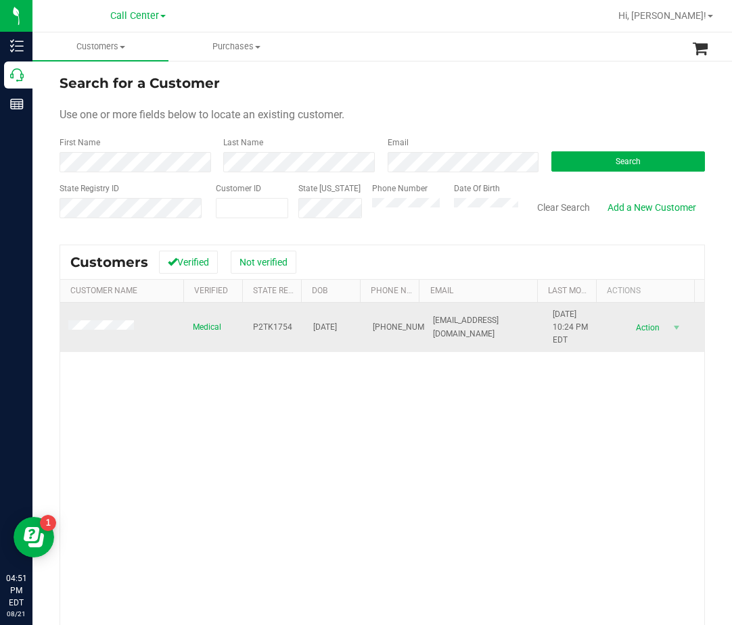
click at [254, 326] on span "P2TK1754" at bounding box center [272, 327] width 39 height 13
click at [329, 331] on span "03/20/1968" at bounding box center [325, 327] width 24 height 13
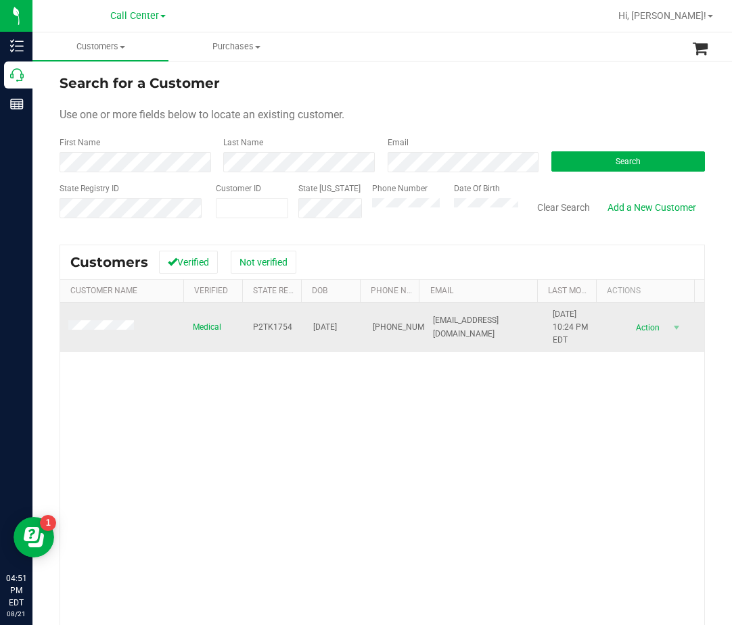
click at [121, 333] on span at bounding box center [103, 327] width 70 height 14
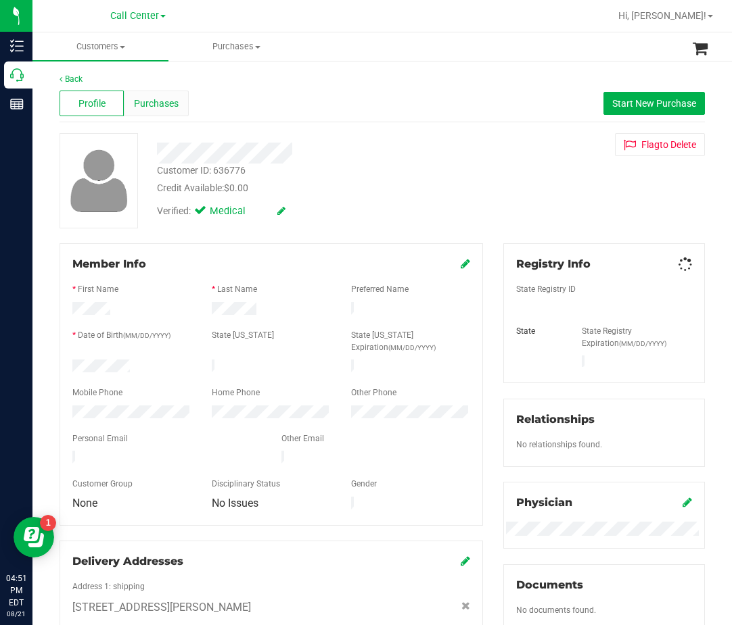
click at [148, 106] on span "Purchases" at bounding box center [156, 104] width 45 height 14
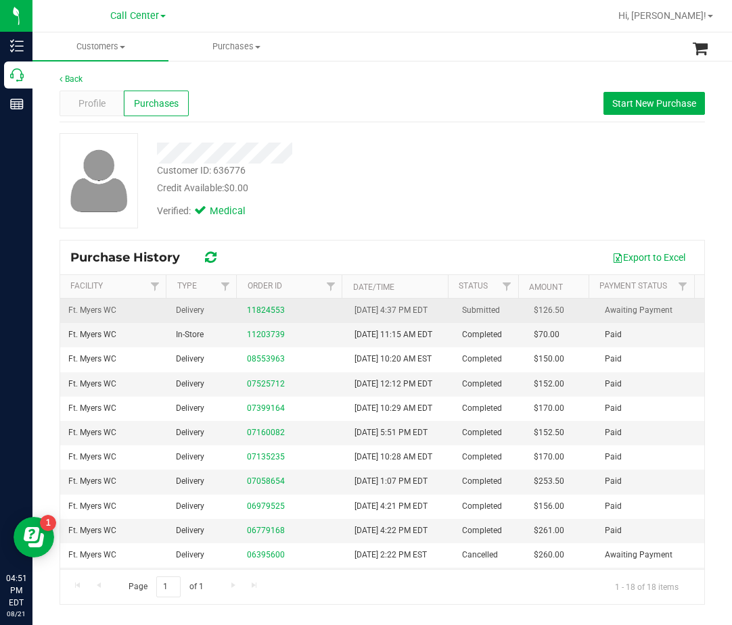
click at [282, 309] on div "11824553" at bounding box center [292, 310] width 91 height 13
click at [269, 311] on link "11824553" at bounding box center [266, 310] width 38 height 9
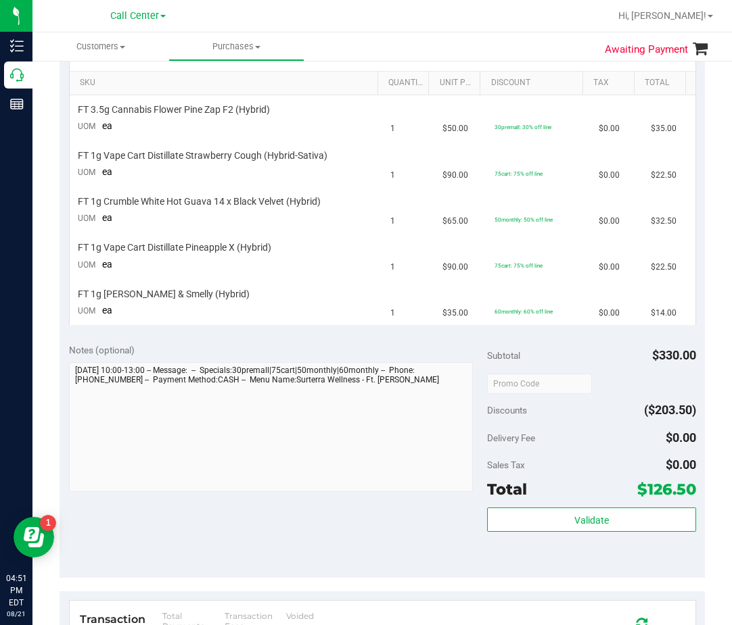
scroll to position [135, 0]
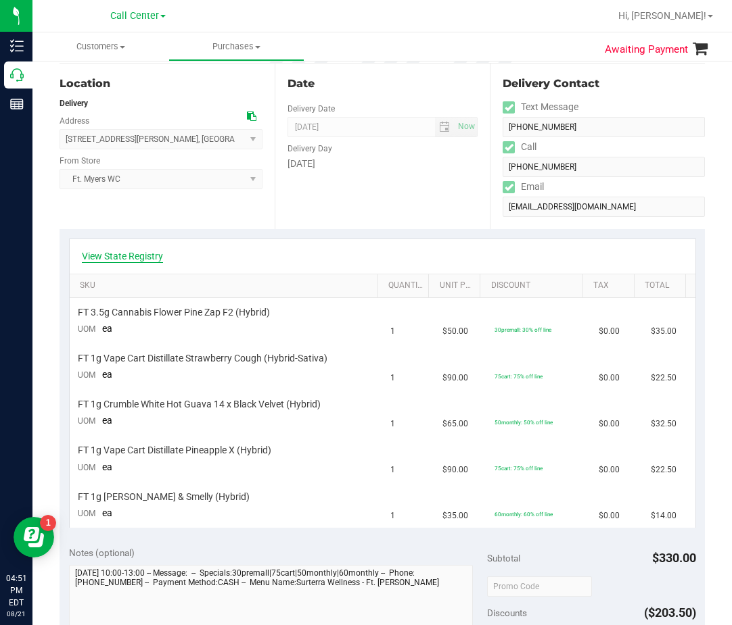
click at [105, 259] on link "View State Registry" at bounding box center [122, 256] width 81 height 14
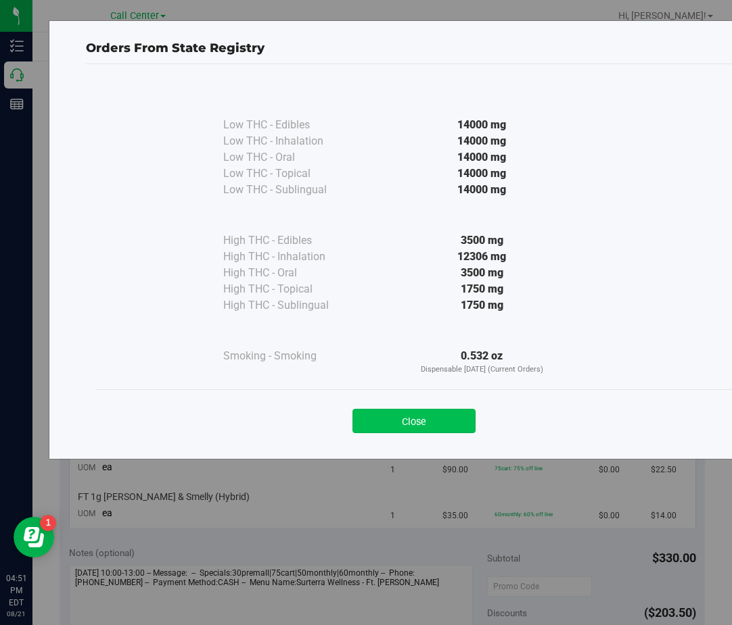
click at [412, 430] on button "Close" at bounding box center [413, 421] width 123 height 24
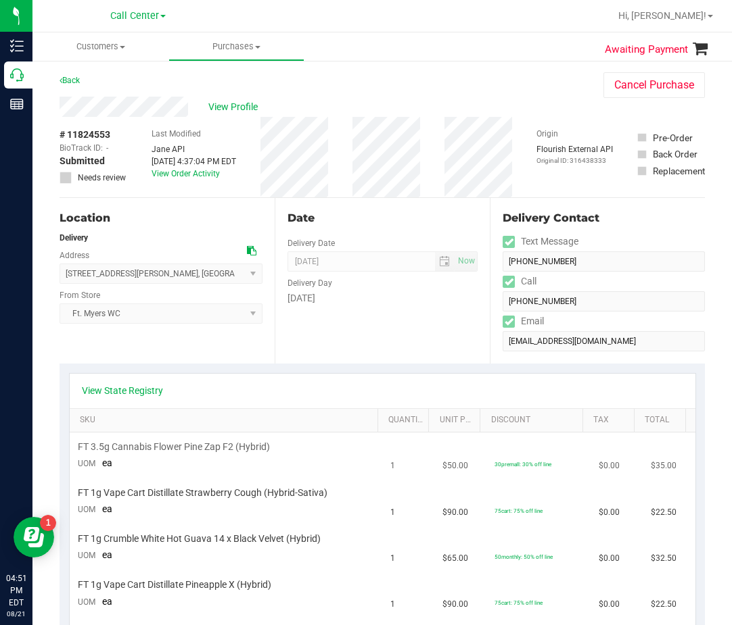
scroll to position [0, 0]
click at [239, 104] on span "View Profile" at bounding box center [235, 108] width 54 height 14
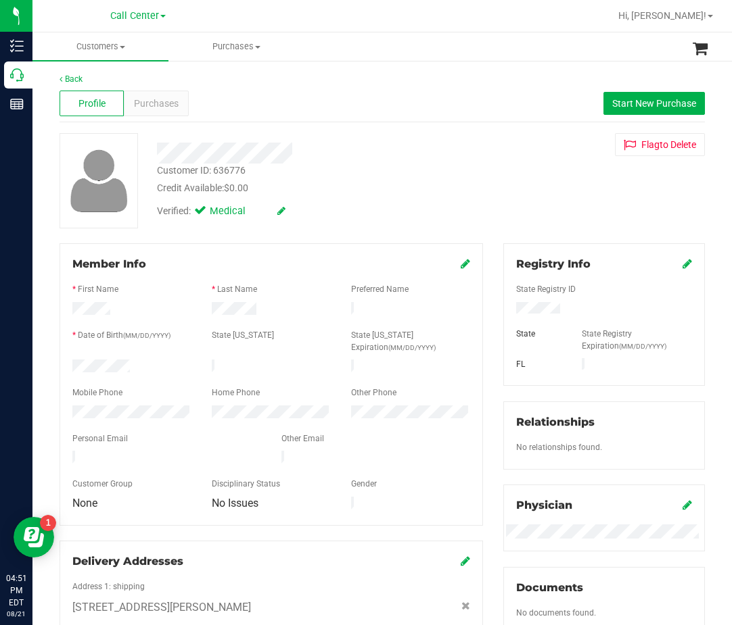
click at [185, 173] on div "Customer ID: 636776" at bounding box center [201, 171] width 89 height 14
drag, startPoint x: 193, startPoint y: 104, endPoint x: 182, endPoint y: 110, distance: 12.4
click at [188, 109] on div "Profile Purchases Start New Purchase" at bounding box center [381, 103] width 645 height 37
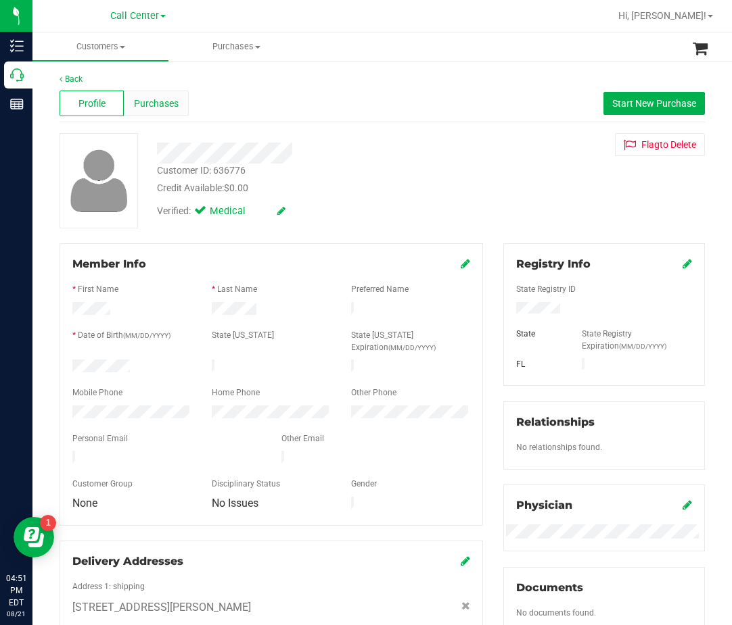
click at [170, 110] on span "Purchases" at bounding box center [156, 104] width 45 height 14
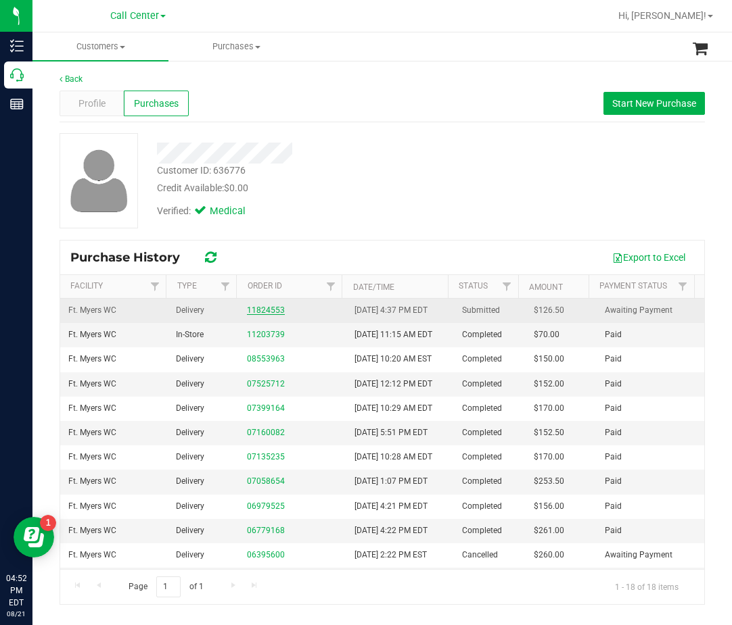
click at [274, 310] on link "11824553" at bounding box center [266, 310] width 38 height 9
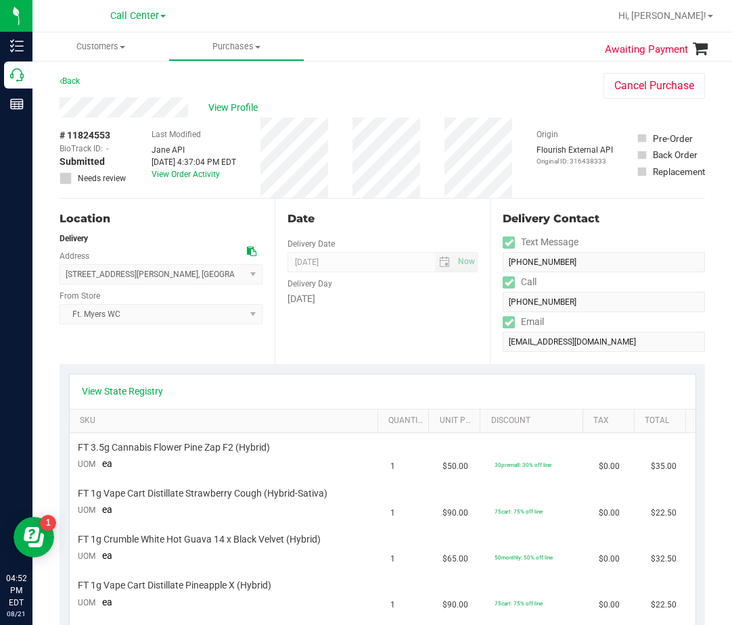
click at [100, 144] on span "BioTrack ID:" at bounding box center [80, 149] width 43 height 12
click at [100, 135] on span "# 11824553" at bounding box center [84, 135] width 51 height 14
click at [100, 134] on span "# 11824553" at bounding box center [84, 135] width 51 height 14
drag, startPoint x: 120, startPoint y: 283, endPoint x: 119, endPoint y: 224, distance: 58.8
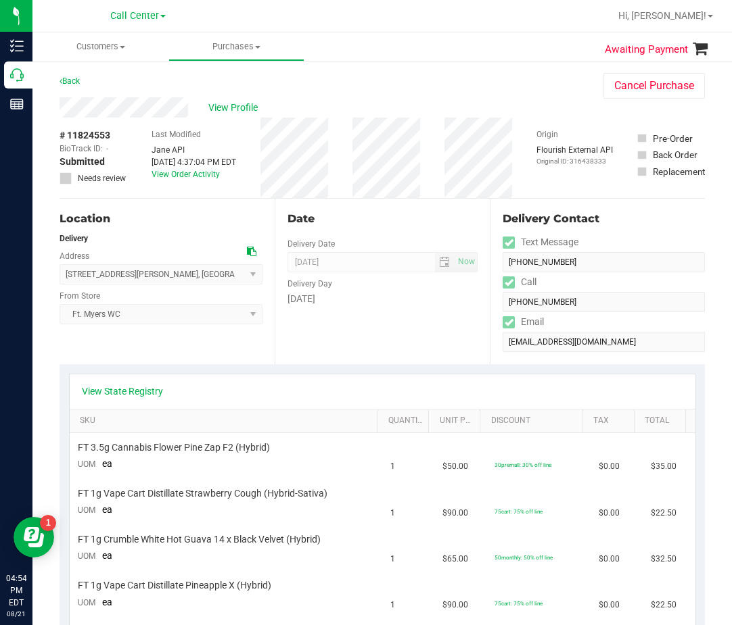
click at [120, 283] on span "19133 Indian Wells Ct , North Fort Myers , FL 33903 Select address 19133 Indian…" at bounding box center [160, 274] width 203 height 20
click at [154, 288] on div "Ft. Myers WC Select Store Bonita Springs WC Boynton Beach WC Bradenton WC Brand…" at bounding box center [160, 305] width 203 height 40
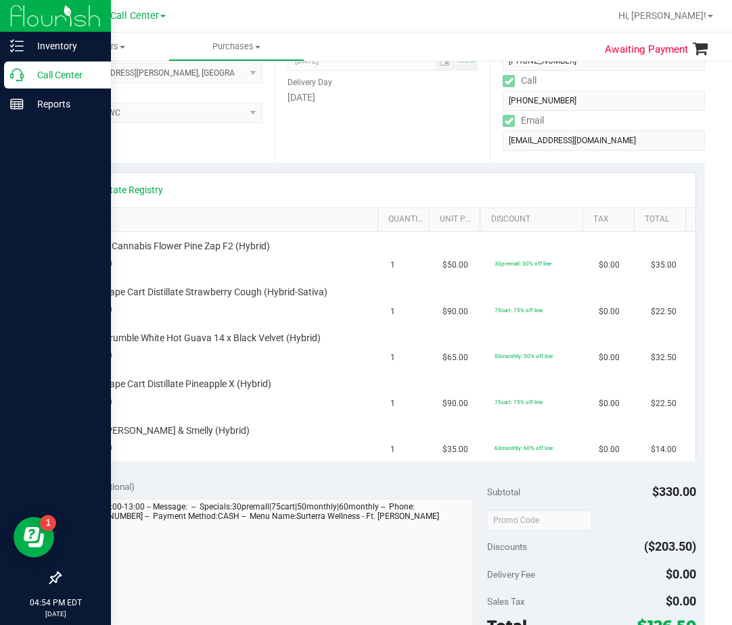
scroll to position [135, 0]
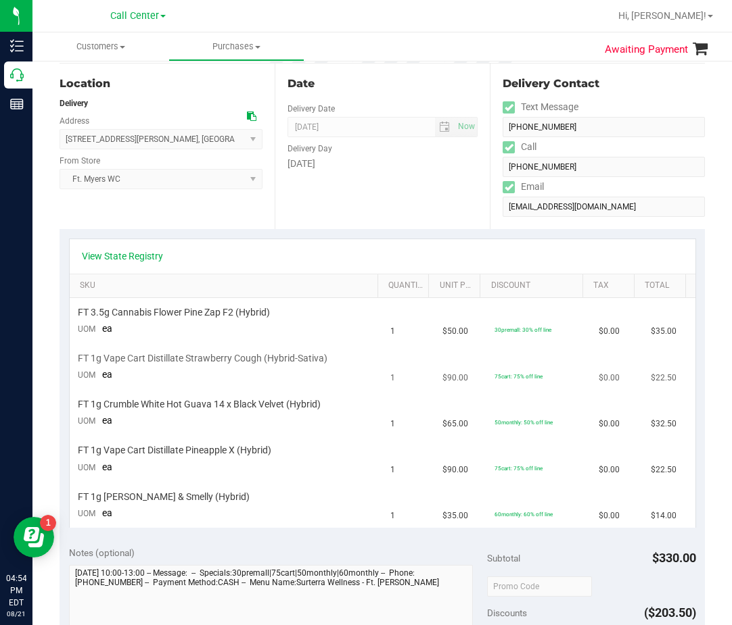
click at [274, 345] on td "FT 1g Vape Cart Distillate Strawberry Cough (Hybrid-Sativa) UOM ea" at bounding box center [226, 368] width 313 height 46
click at [171, 241] on div "View State Registry" at bounding box center [382, 256] width 625 height 34
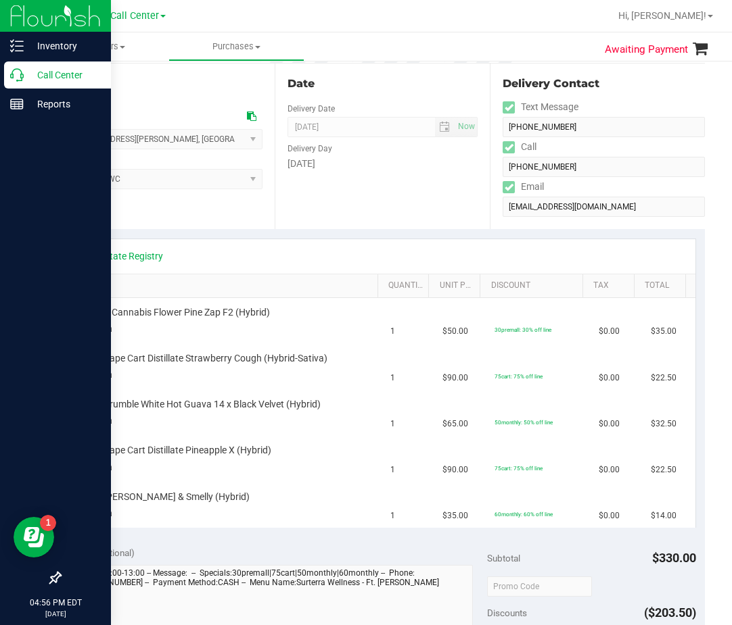
click at [38, 89] on link "Call Center" at bounding box center [55, 76] width 111 height 29
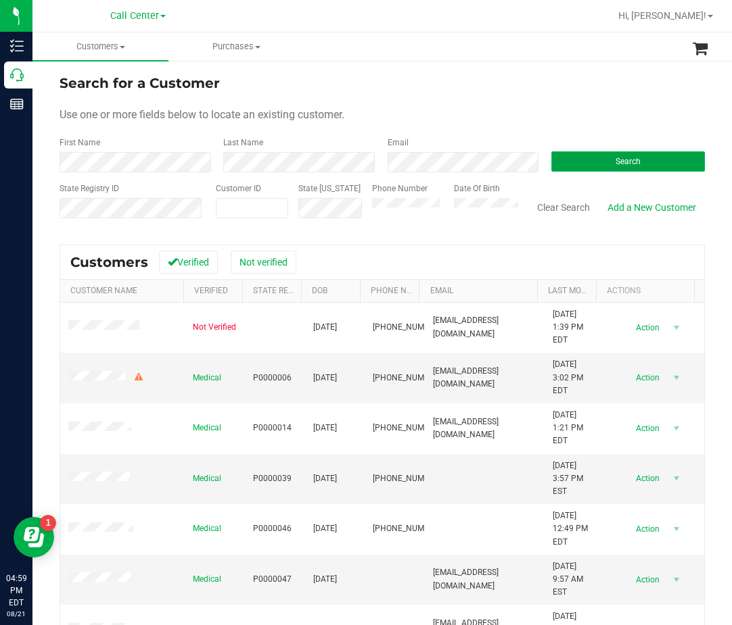
click at [615, 162] on span "Search" at bounding box center [627, 161] width 25 height 9
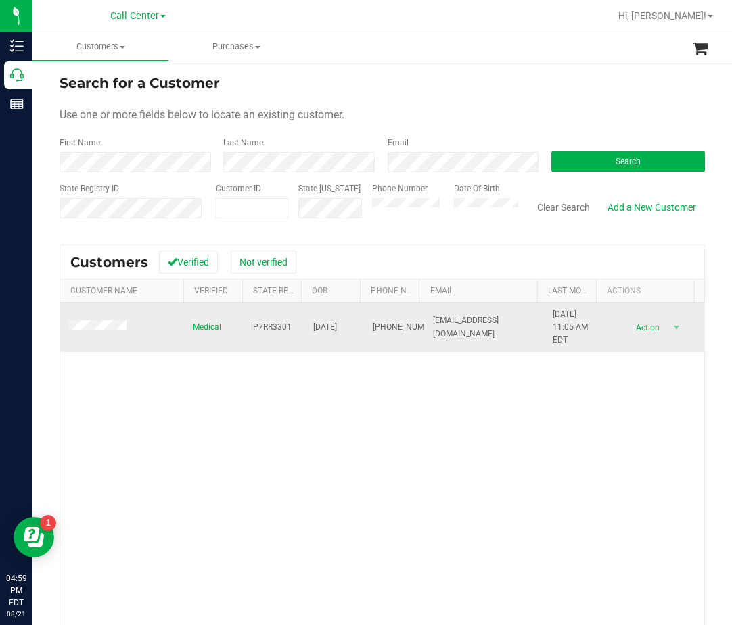
click at [263, 318] on td "P7RR3301" at bounding box center [275, 328] width 60 height 50
click at [263, 333] on span "P7RR3301" at bounding box center [272, 327] width 39 height 13
click at [264, 333] on span "P7RR3301" at bounding box center [272, 327] width 39 height 13
click at [322, 332] on span "06/18/1993" at bounding box center [325, 327] width 24 height 13
click at [328, 324] on span "06/18/1993" at bounding box center [325, 327] width 24 height 13
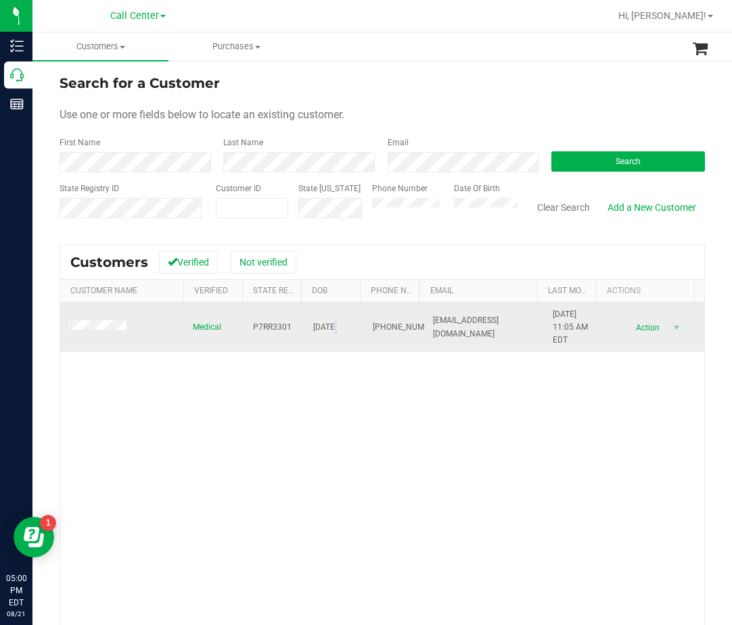
click at [328, 324] on span "06/18/1993" at bounding box center [325, 327] width 24 height 13
click at [329, 324] on span "06/18/1993" at bounding box center [325, 327] width 24 height 13
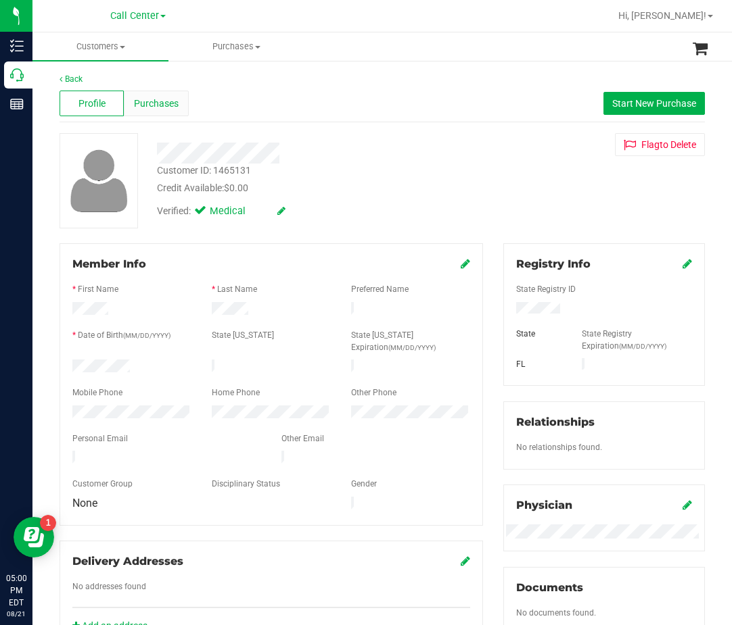
click at [135, 110] on span "Purchases" at bounding box center [156, 104] width 45 height 14
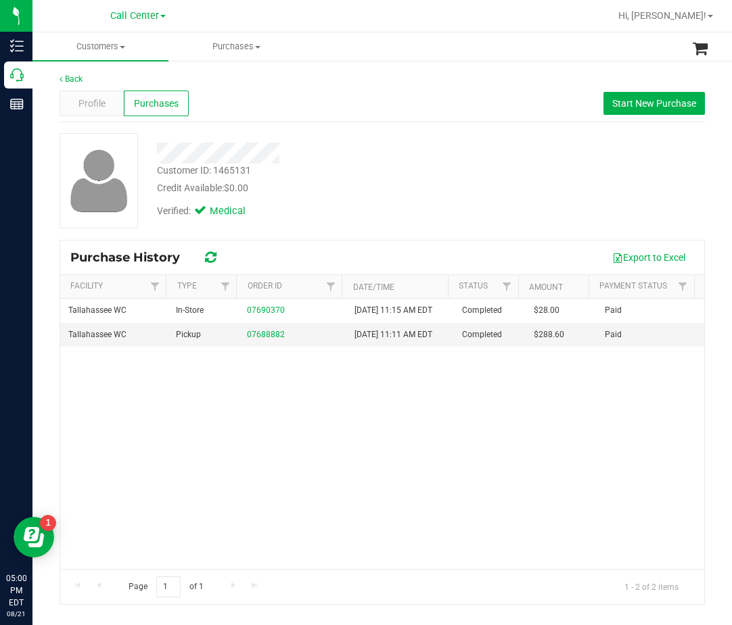
click at [419, 153] on div at bounding box center [313, 153] width 333 height 21
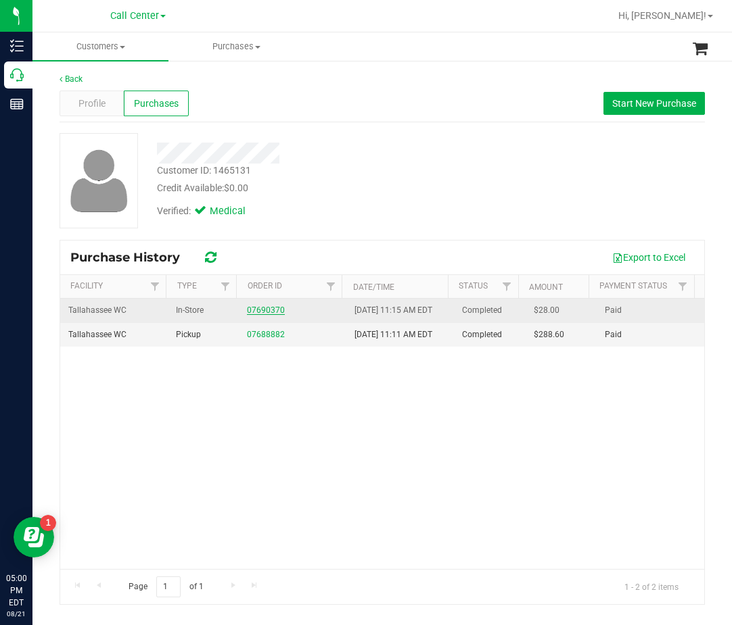
click at [265, 314] on link "07690370" at bounding box center [266, 310] width 38 height 9
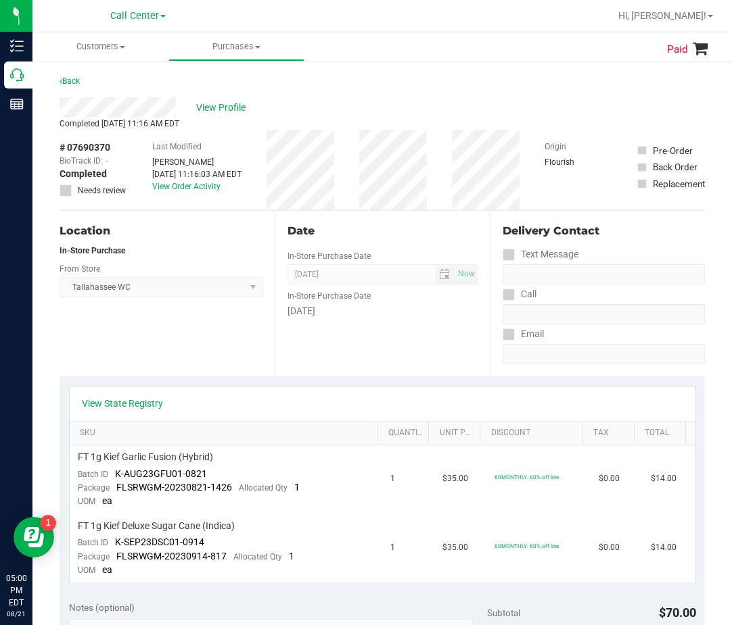
scroll to position [68, 0]
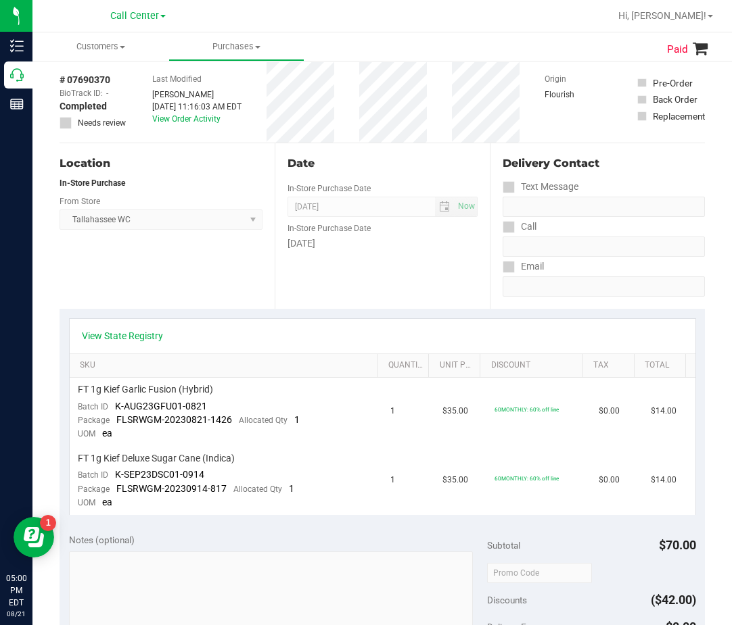
click at [172, 331] on div "View State Registry" at bounding box center [382, 336] width 601 height 14
click at [166, 331] on div "View State Registry" at bounding box center [382, 336] width 601 height 14
click at [151, 335] on link "View State Registry" at bounding box center [122, 336] width 81 height 14
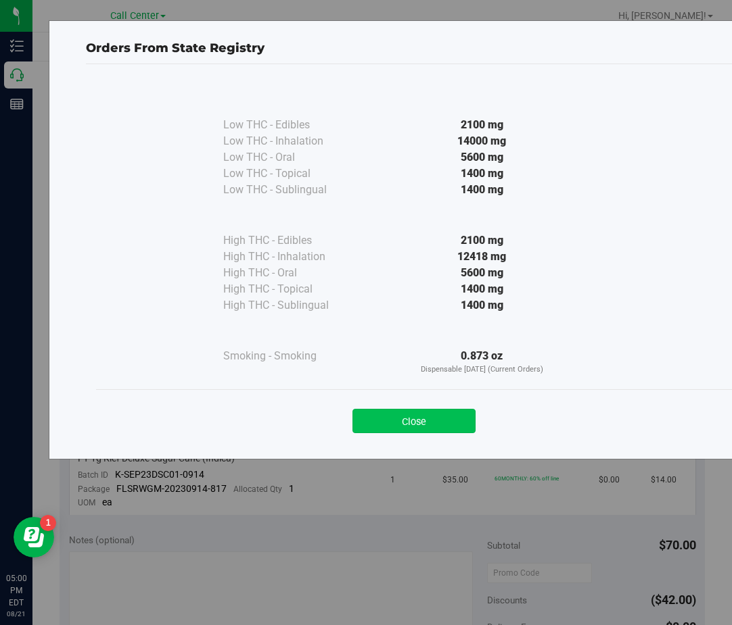
click at [453, 416] on button "Close" at bounding box center [413, 421] width 123 height 24
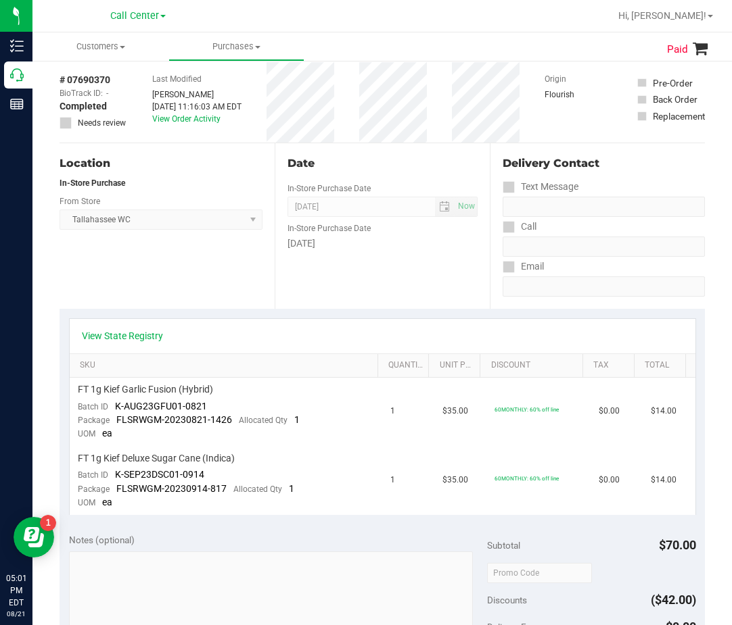
click at [274, 245] on div "Date In-Store Purchase Date Sep 29, 2023 Now In-Store Purchase Date Friday" at bounding box center [381, 226] width 215 height 166
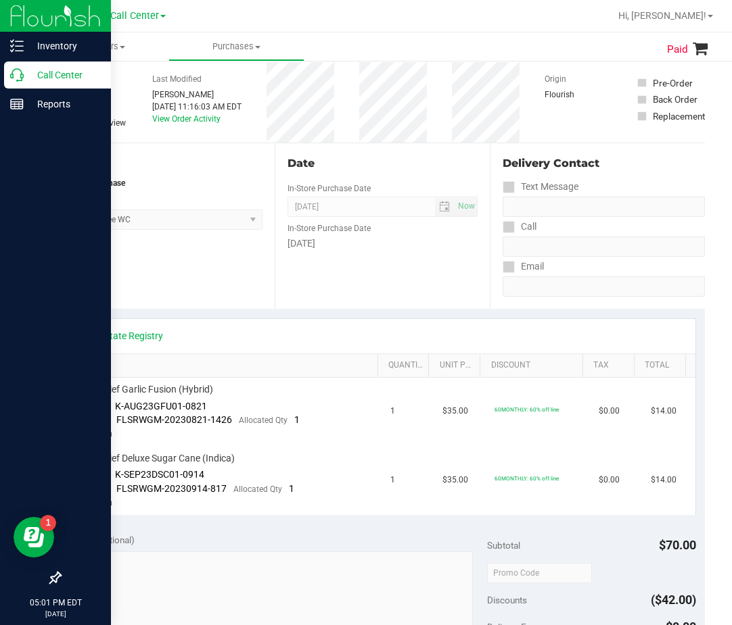
click at [29, 82] on p "Call Center" at bounding box center [64, 75] width 81 height 16
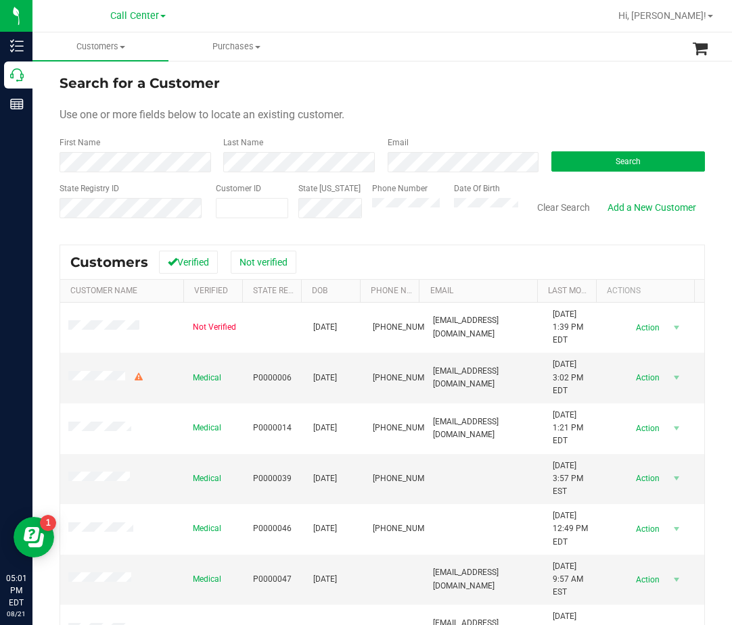
click at [626, 146] on div "Search" at bounding box center [623, 155] width 164 height 36
click at [627, 159] on span "Search" at bounding box center [627, 161] width 25 height 9
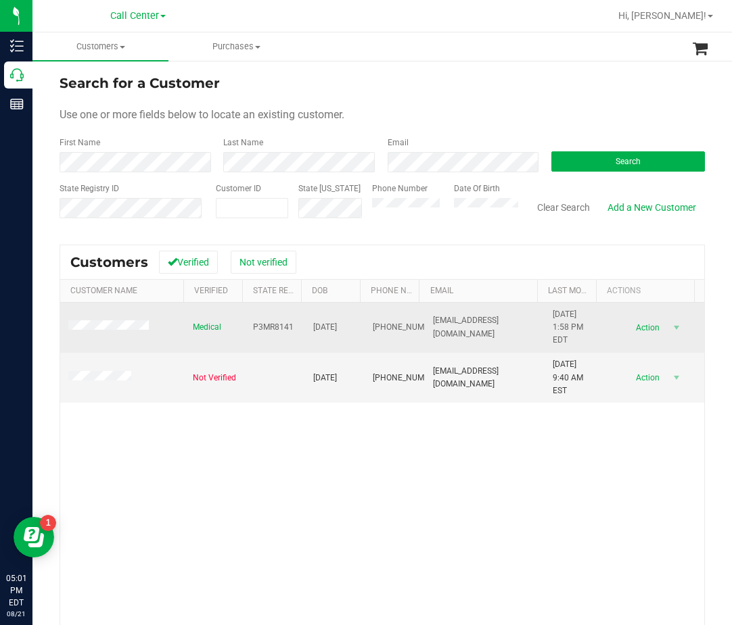
click at [275, 330] on span "P3MR8141" at bounding box center [273, 327] width 41 height 13
click at [333, 330] on span "12/02/1954" at bounding box center [325, 327] width 24 height 13
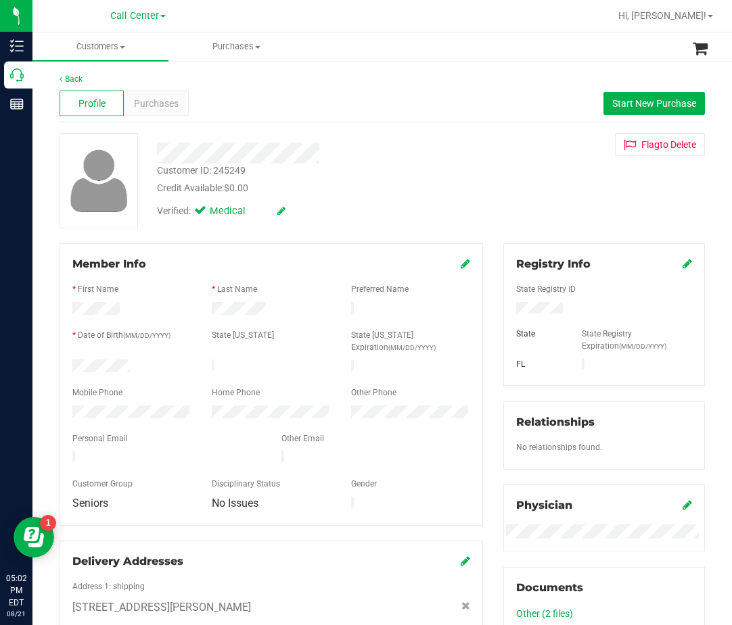
click at [373, 137] on div at bounding box center [313, 148] width 333 height 30
click at [187, 129] on div "Back Profile Purchases Start New Purchase Customer ID: 245249 Credit Available:…" at bounding box center [381, 581] width 645 height 1017
click at [146, 101] on span "Purchases" at bounding box center [156, 104] width 45 height 14
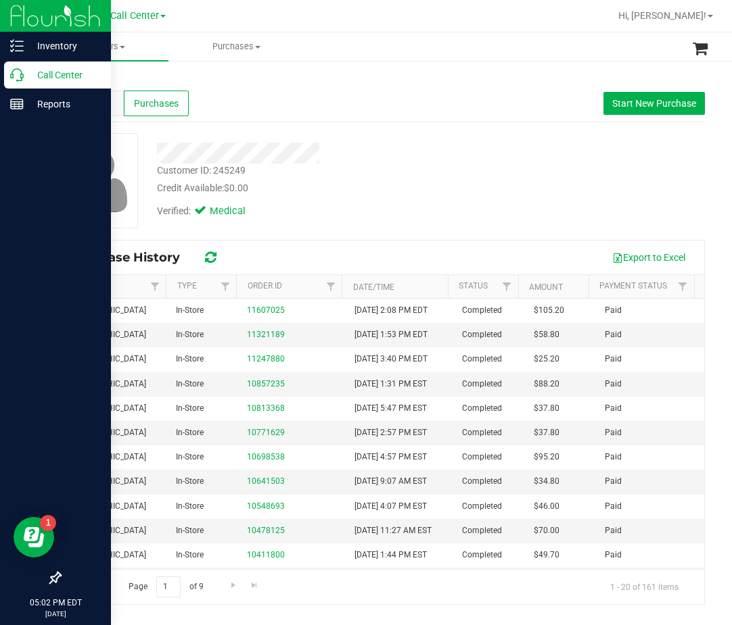
click at [30, 77] on p "Call Center" at bounding box center [64, 75] width 81 height 16
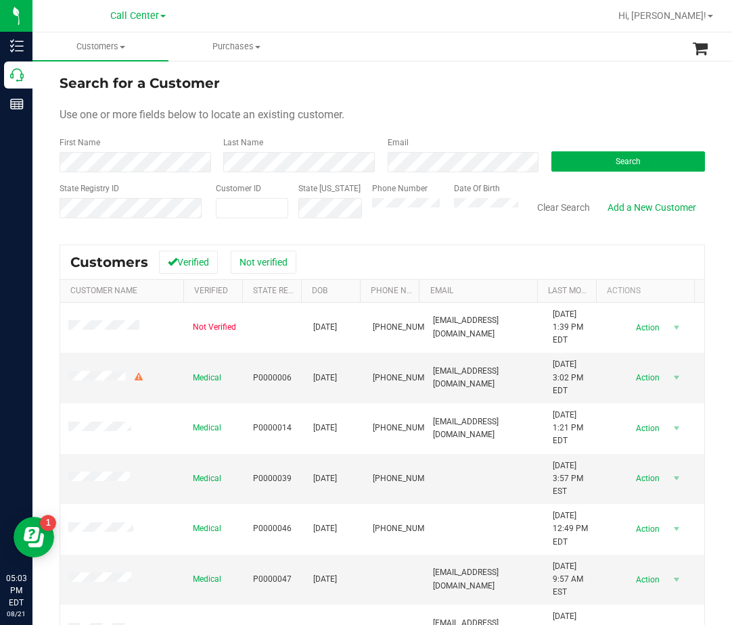
click at [583, 174] on form "Search for a Customer Use one or more fields below to locate an existing custom…" at bounding box center [381, 152] width 645 height 158
click at [587, 170] on button "Search" at bounding box center [627, 161] width 153 height 20
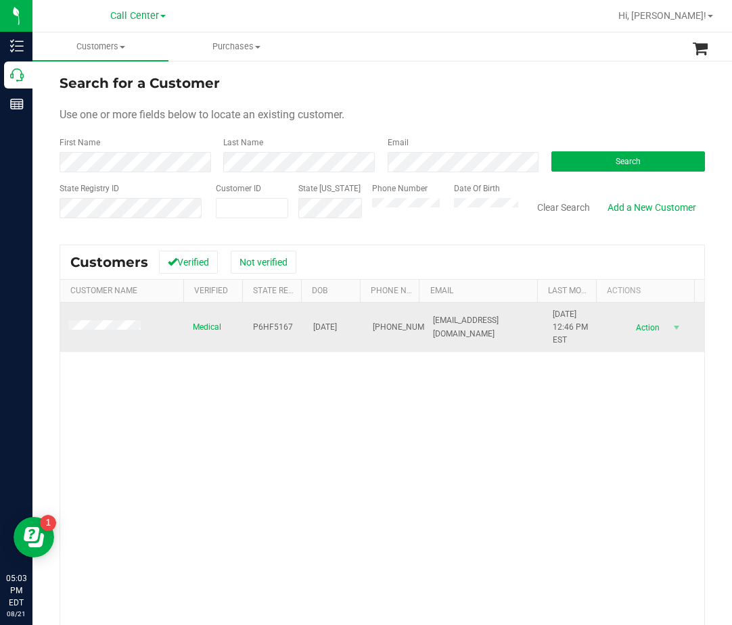
click at [289, 325] on td "P6HF5167" at bounding box center [275, 328] width 60 height 50
click at [280, 324] on span "P6HF5167" at bounding box center [273, 327] width 40 height 13
click at [325, 329] on span "10/02/1956" at bounding box center [325, 327] width 24 height 13
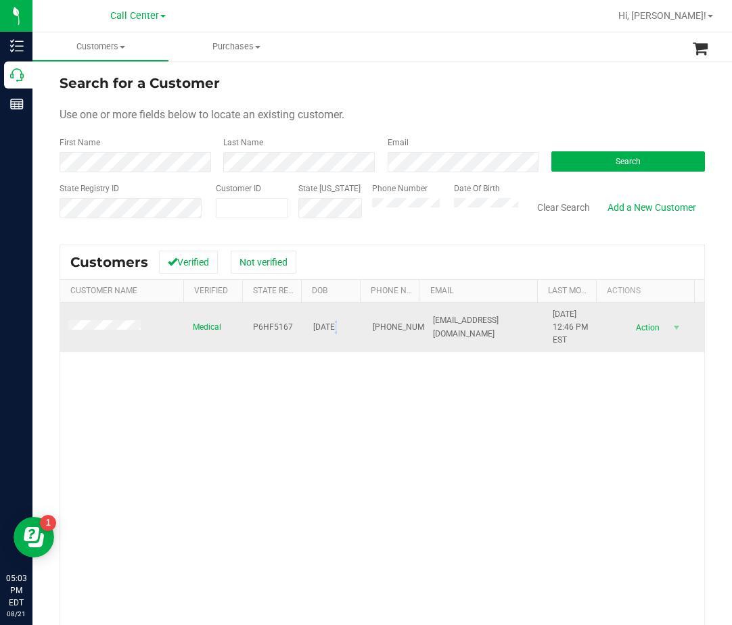
click at [325, 329] on span "10/02/1956" at bounding box center [325, 327] width 24 height 13
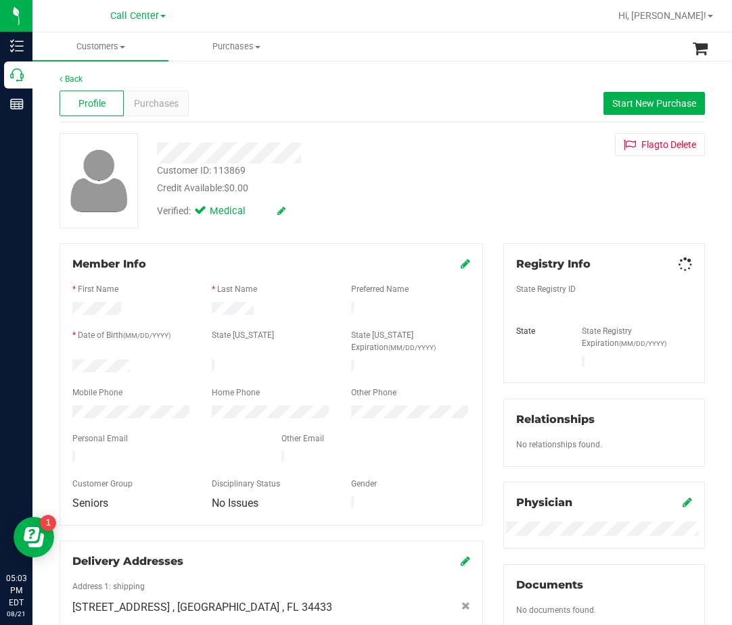
click at [148, 117] on div "Profile Purchases Start New Purchase" at bounding box center [381, 103] width 645 height 37
click at [160, 99] on span "Purchases" at bounding box center [156, 104] width 45 height 14
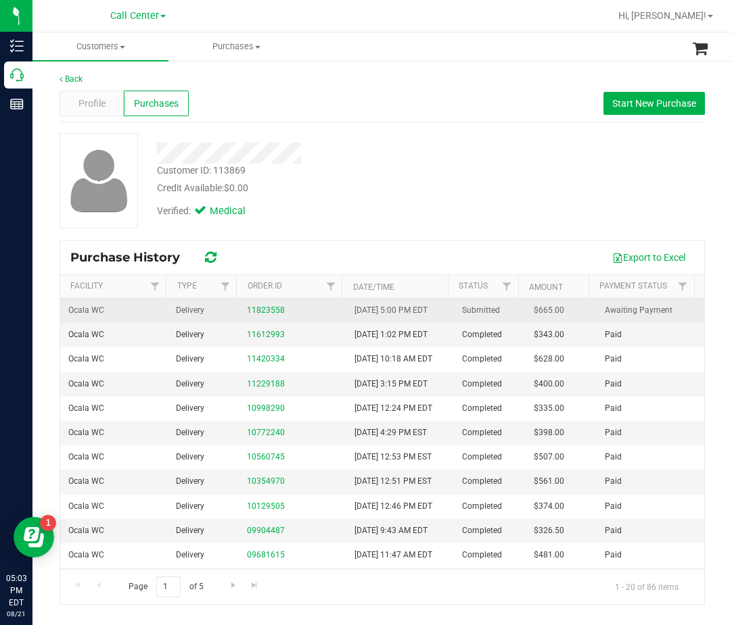
click at [262, 302] on td "11823558" at bounding box center [292, 311] width 107 height 24
click at [264, 307] on link "11823558" at bounding box center [266, 310] width 38 height 9
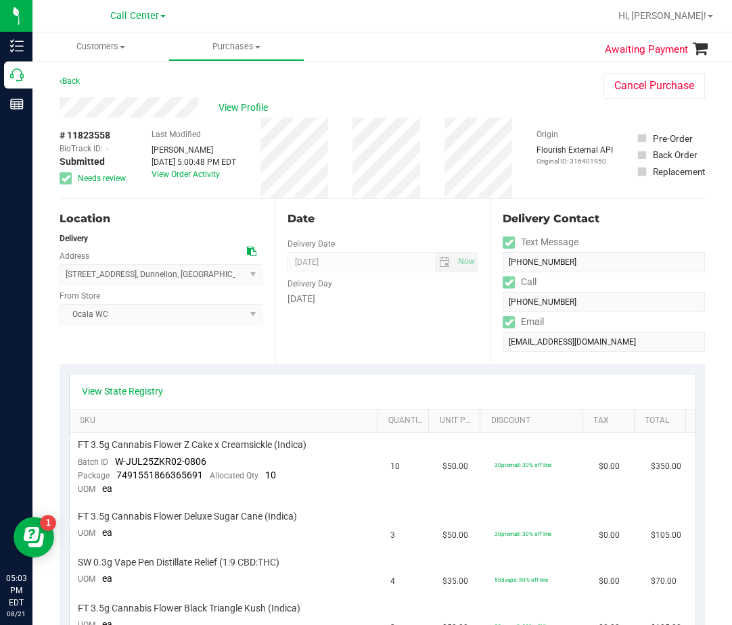
click at [279, 110] on div "View Profile" at bounding box center [317, 107] width 517 height 20
click at [236, 139] on div "Last Modified Alicia Sieg Aug 21, 2025 5:00:48 PM EDT View Order Activity" at bounding box center [193, 158] width 85 height 80
click at [248, 108] on span "View Profile" at bounding box center [245, 108] width 54 height 14
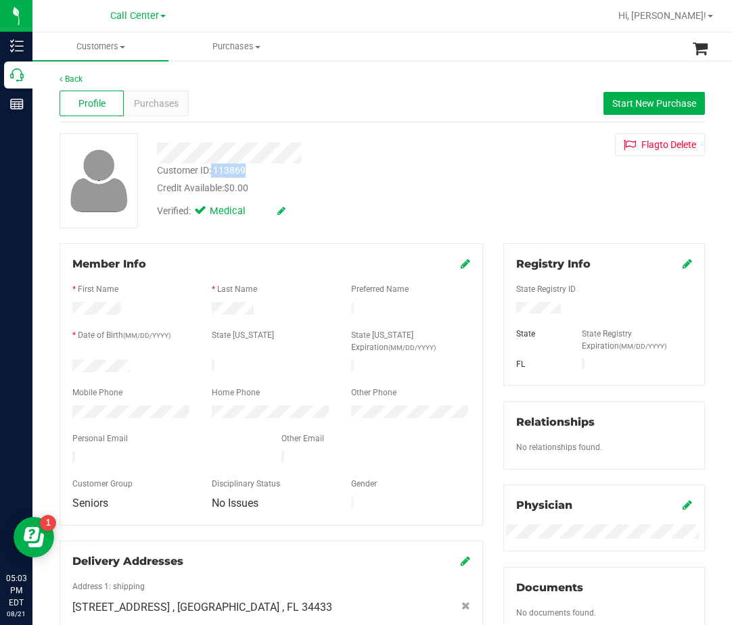
drag, startPoint x: 231, startPoint y: 167, endPoint x: 215, endPoint y: 169, distance: 16.4
click at [212, 169] on div "Customer ID: 113869 Credit Available: $0.00" at bounding box center [313, 180] width 333 height 32
click at [167, 101] on span "Purchases" at bounding box center [156, 104] width 45 height 14
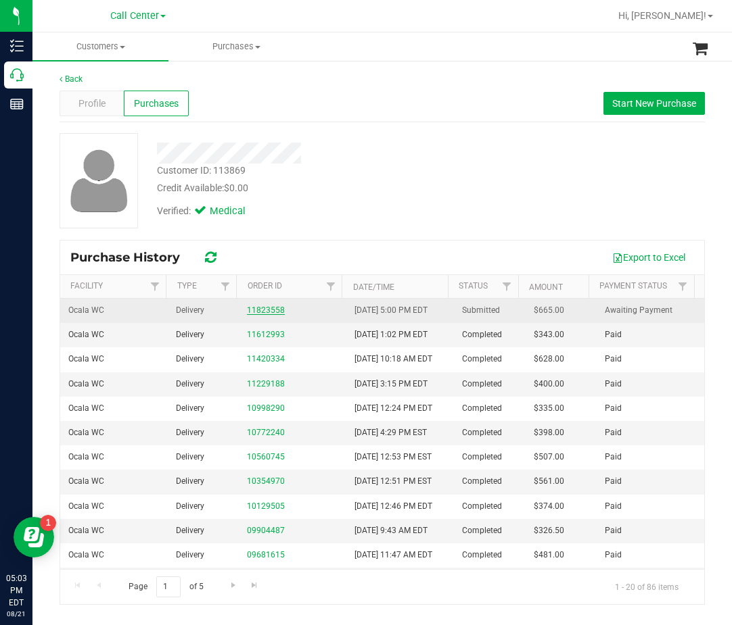
click at [251, 311] on link "11823558" at bounding box center [266, 310] width 38 height 9
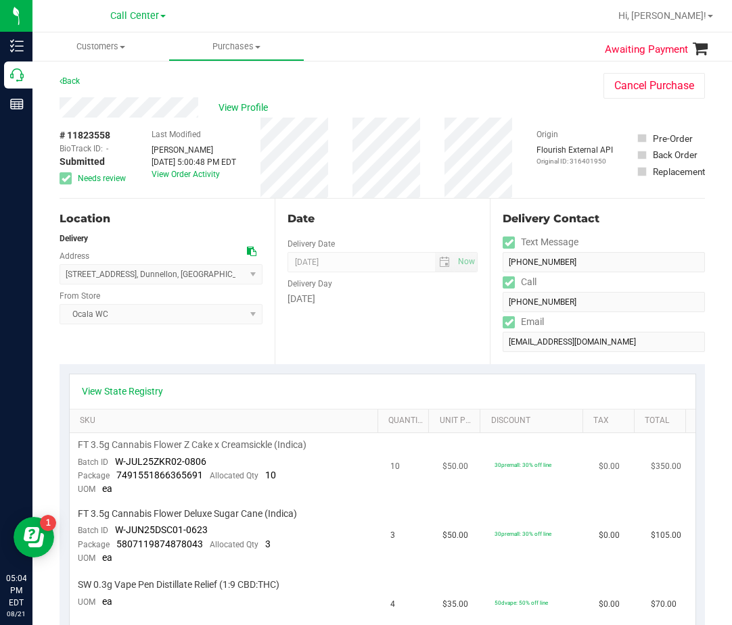
click at [497, 499] on td "30premall: 30% off line" at bounding box center [538, 467] width 104 height 69
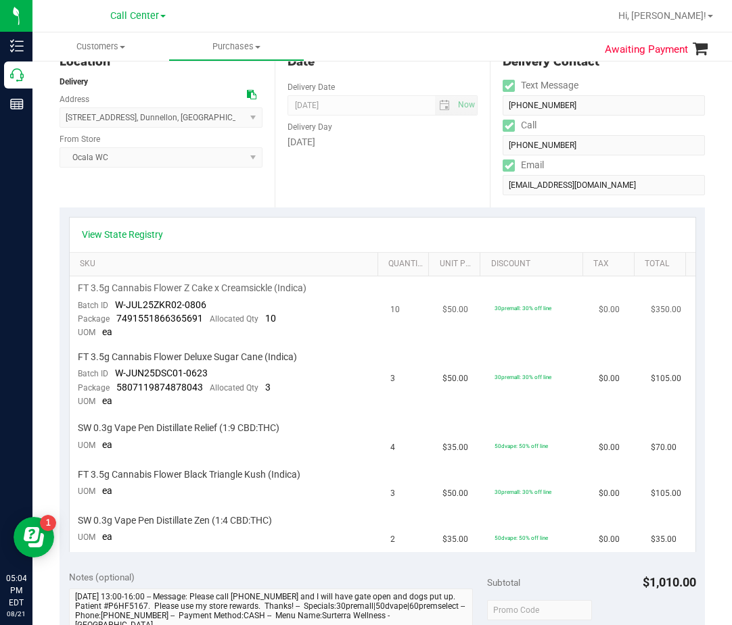
scroll to position [135, 0]
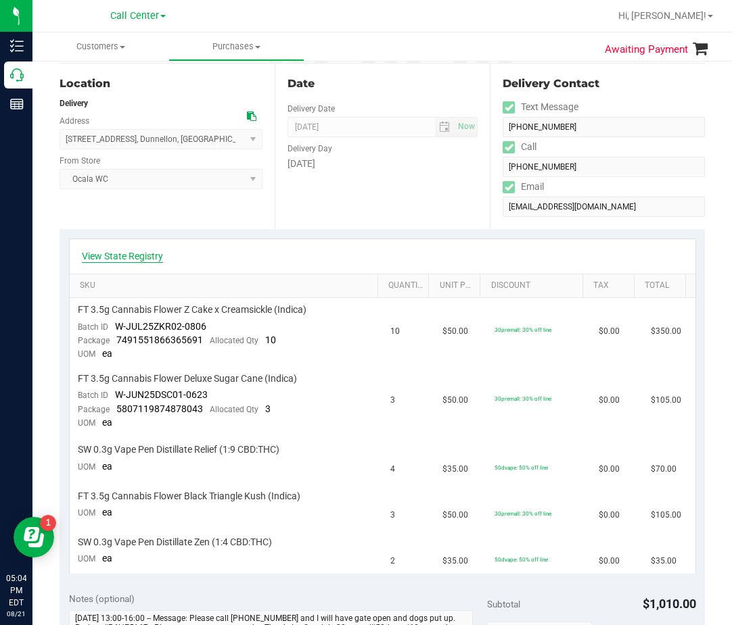
click at [143, 256] on link "View State Registry" at bounding box center [122, 256] width 81 height 14
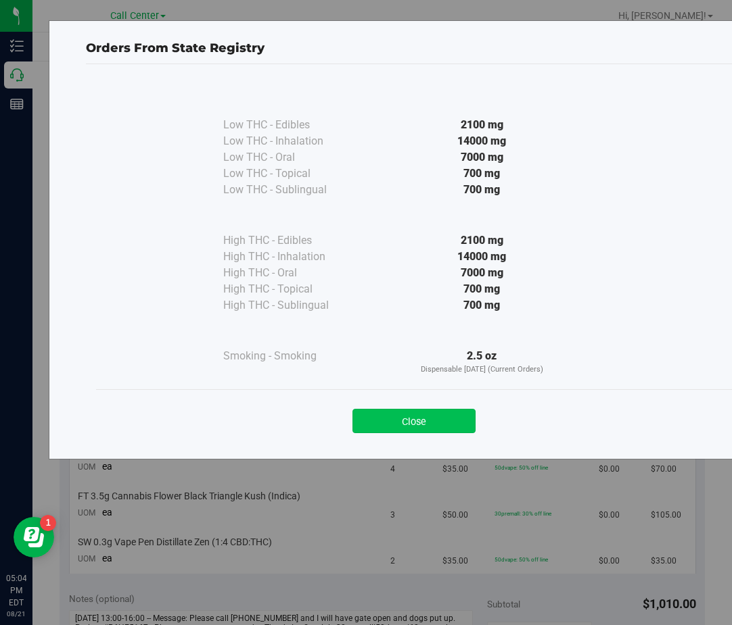
click at [459, 423] on button "Close" at bounding box center [413, 421] width 123 height 24
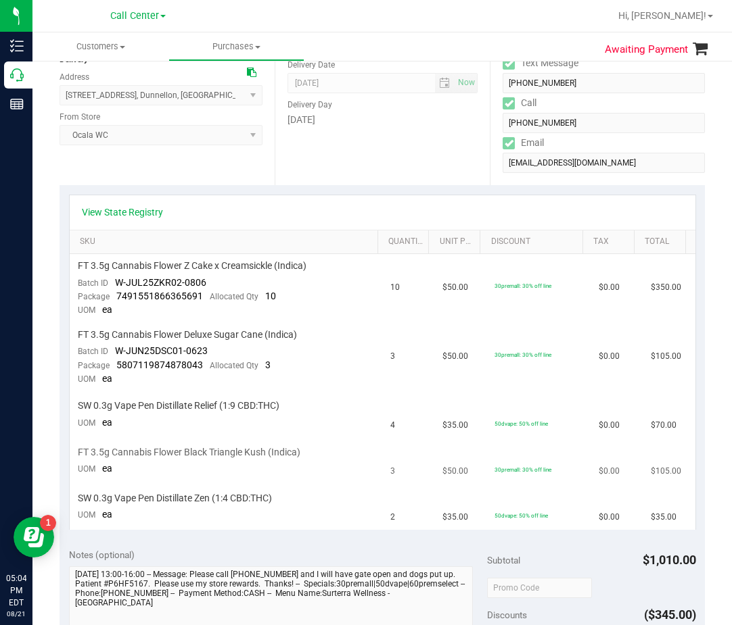
scroll to position [203, 0]
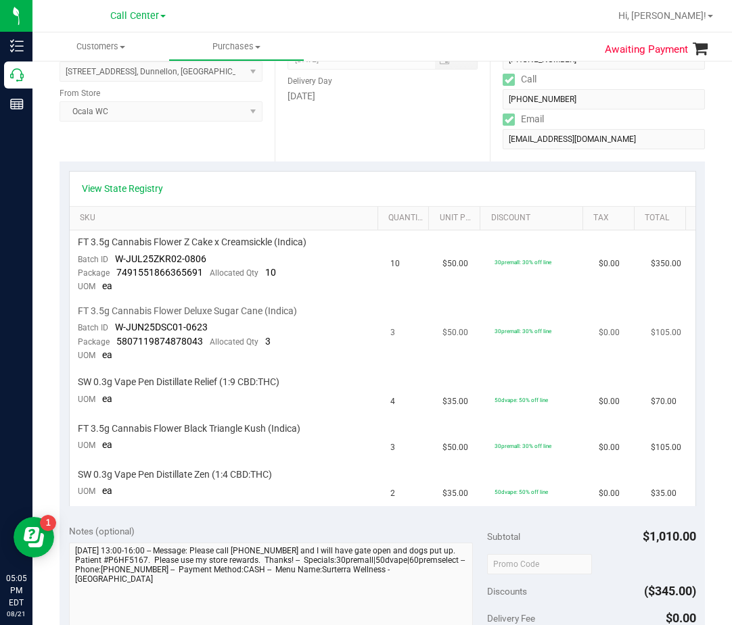
click at [254, 306] on span "FT 3.5g Cannabis Flower Deluxe Sugar Cane (Indica)" at bounding box center [187, 311] width 219 height 13
click at [434, 385] on td "$35.00" at bounding box center [460, 391] width 52 height 46
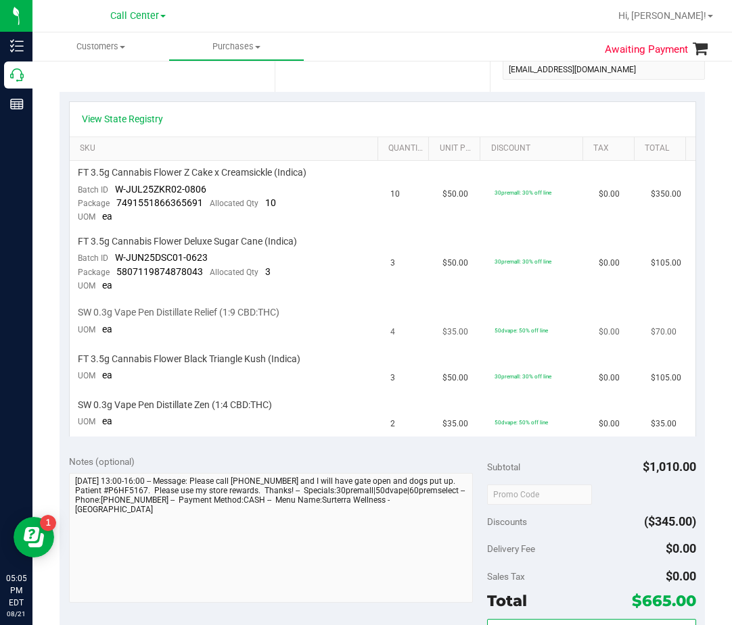
scroll to position [338, 0]
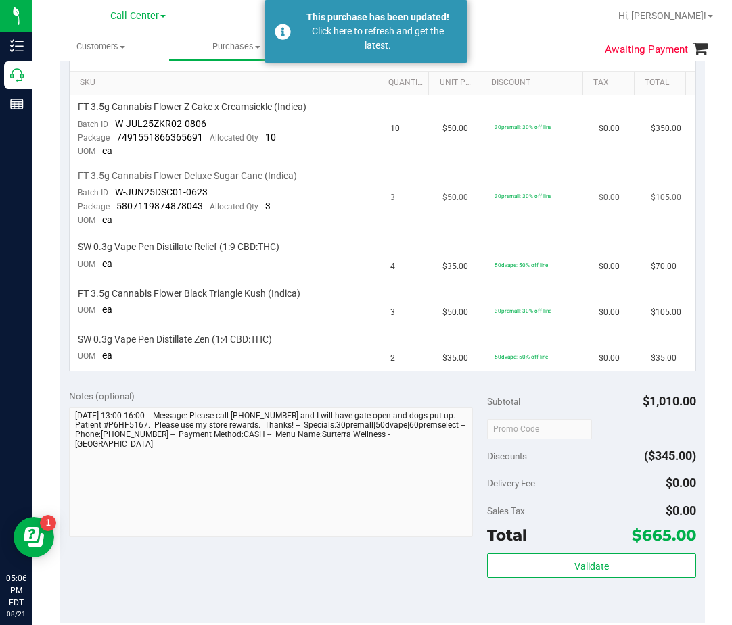
click at [362, 214] on td "FT 3.5g Cannabis Flower Deluxe Sugar Cane (Indica) Batch ID W-JUN25DSC01-0623 P…" at bounding box center [226, 198] width 313 height 69
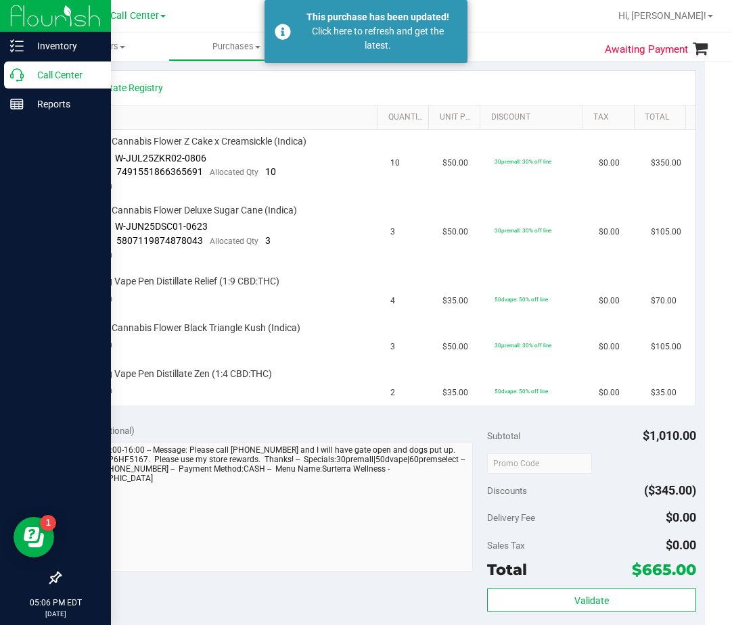
scroll to position [270, 0]
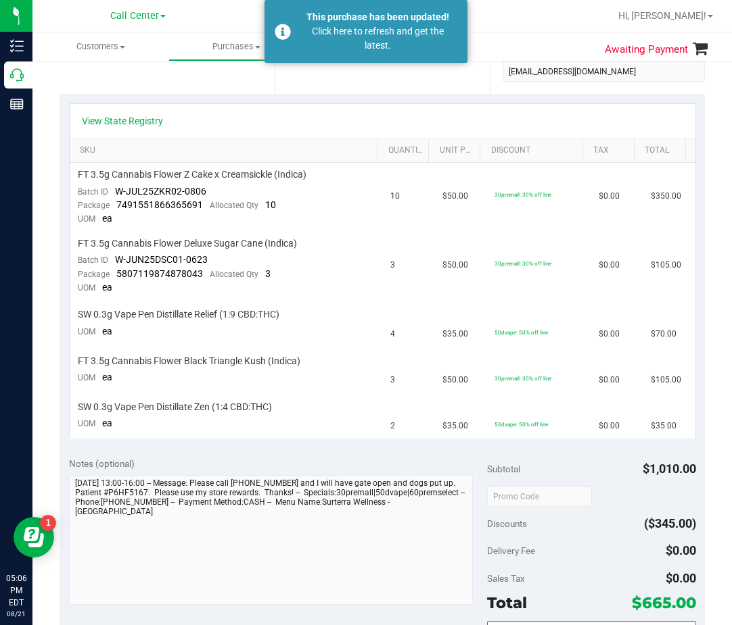
click at [297, 141] on th "SKU" at bounding box center [224, 151] width 308 height 24
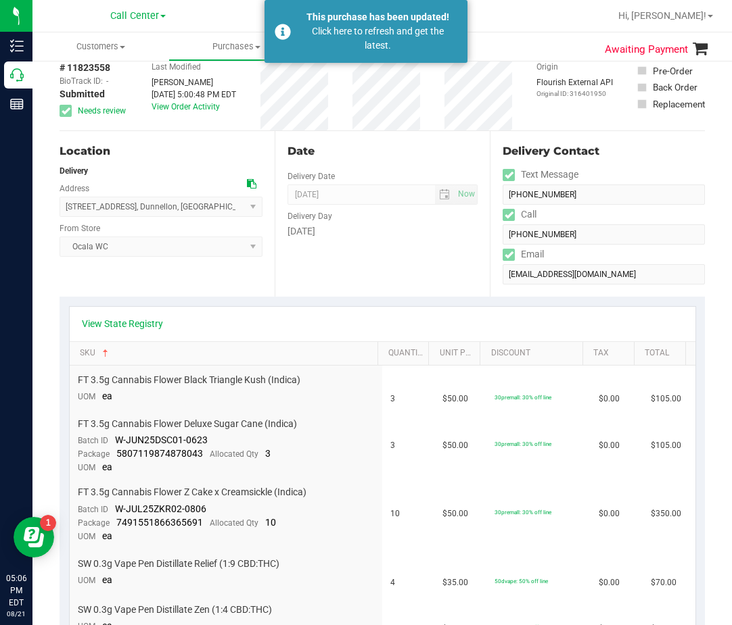
scroll to position [0, 0]
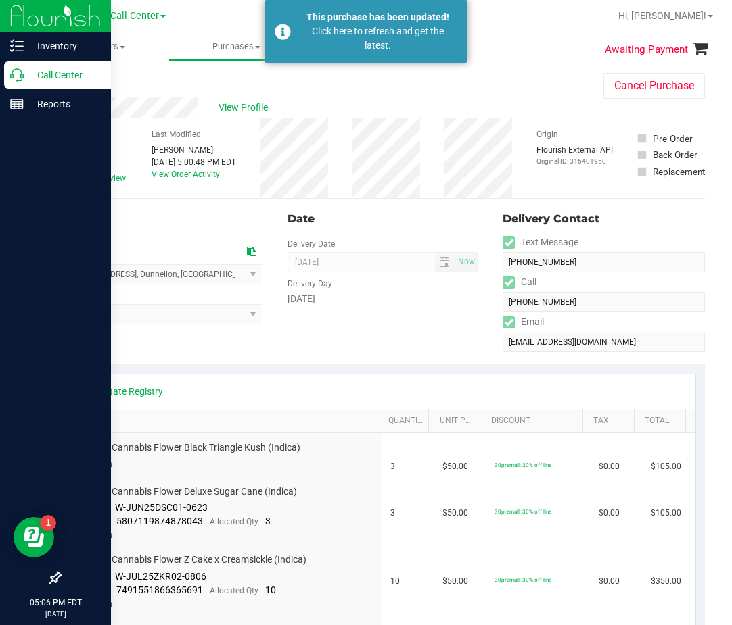
click at [24, 77] on p "Call Center" at bounding box center [64, 75] width 81 height 16
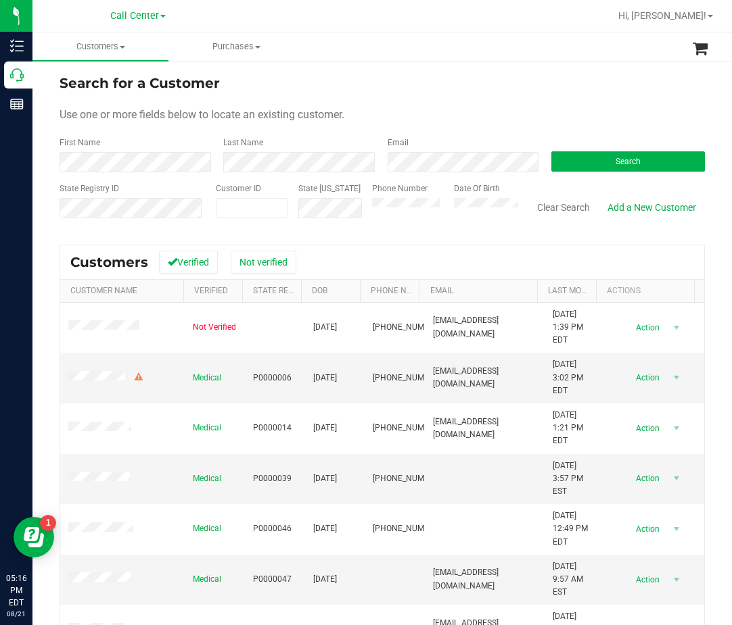
click at [586, 184] on div "Clear Search Add a New Customer" at bounding box center [611, 207] width 187 height 48
click at [600, 167] on button "Search" at bounding box center [627, 161] width 153 height 20
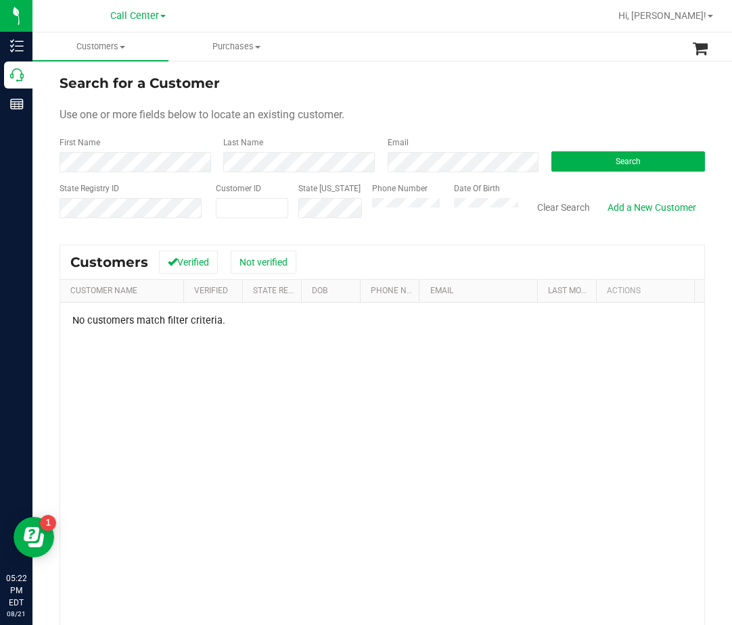
click at [320, 345] on div "No customers match filter criteria." at bounding box center [382, 506] width 644 height 406
click at [216, 204] on span at bounding box center [252, 208] width 72 height 20
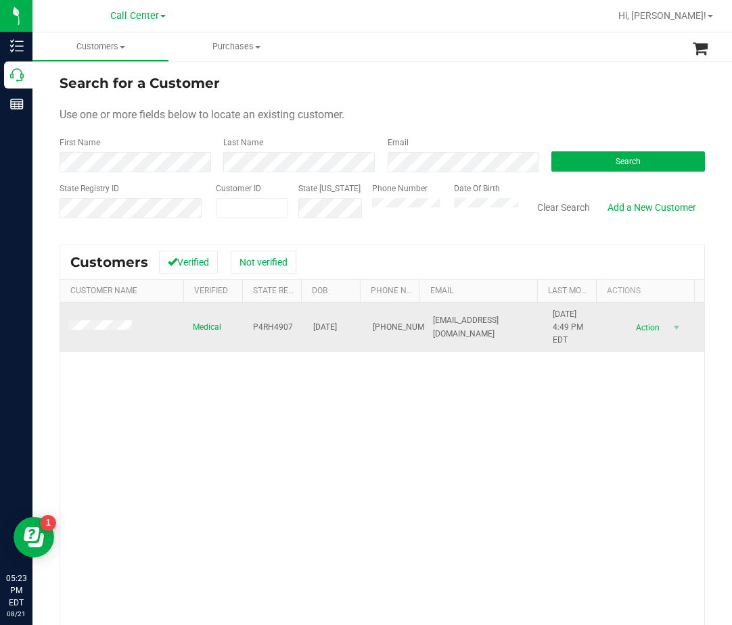
click at [274, 327] on span "P4RH4907" at bounding box center [273, 327] width 40 height 13
click at [277, 325] on span "P4RH4907" at bounding box center [273, 327] width 40 height 13
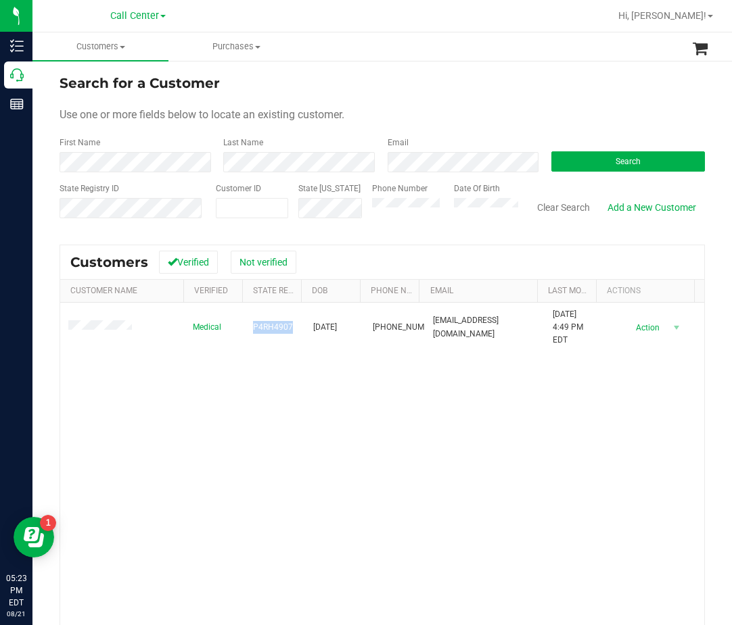
drag, startPoint x: 431, startPoint y: 412, endPoint x: 366, endPoint y: 360, distance: 83.6
click at [429, 408] on div "Medical P4RH4907 12/27/1997 (813) 724-4782 Brendon.Quashie97@gmail.com 7/14/202…" at bounding box center [382, 500] width 644 height 394
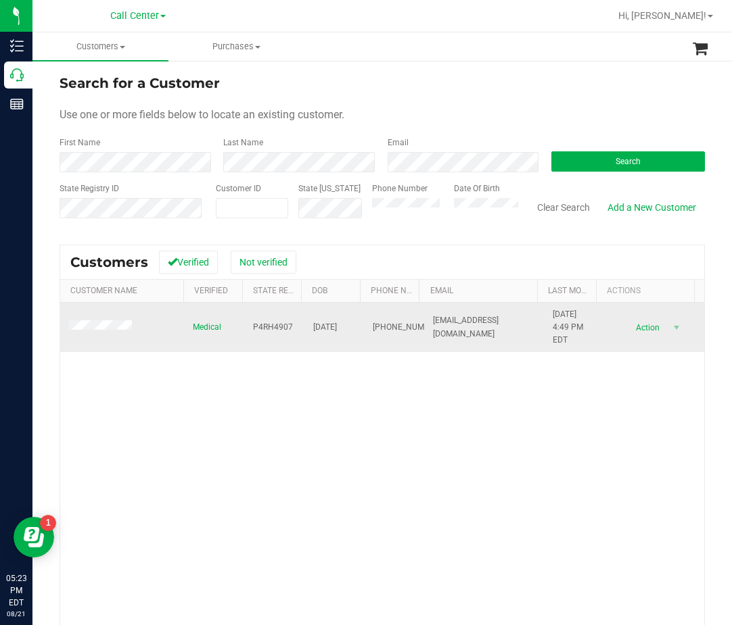
click at [332, 331] on span "12/27/1997" at bounding box center [325, 327] width 24 height 13
click at [332, 329] on span "12/27/1997" at bounding box center [325, 327] width 24 height 13
click at [331, 329] on span "12/27/1997" at bounding box center [325, 327] width 24 height 13
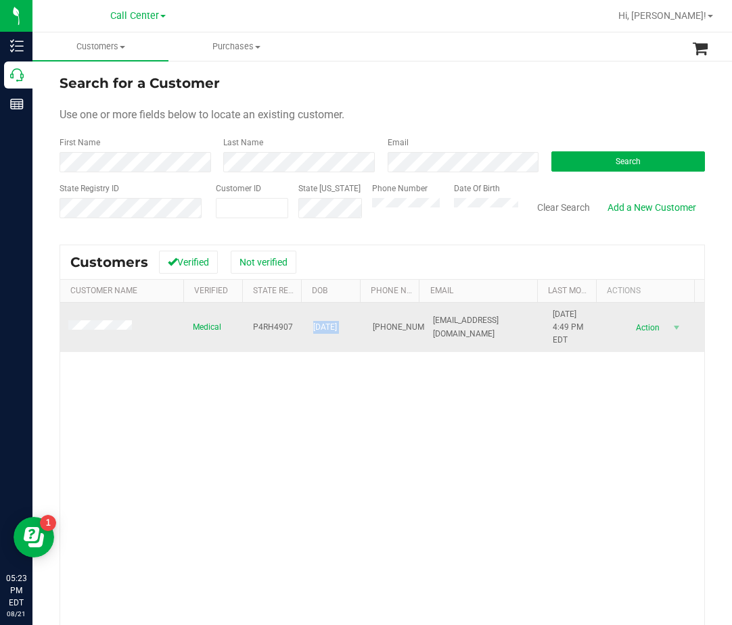
click at [331, 329] on span "12/27/1997" at bounding box center [325, 327] width 24 height 13
click at [272, 331] on span "P4RH4907" at bounding box center [273, 327] width 40 height 13
click at [272, 330] on span "P4RH4907" at bounding box center [273, 327] width 40 height 13
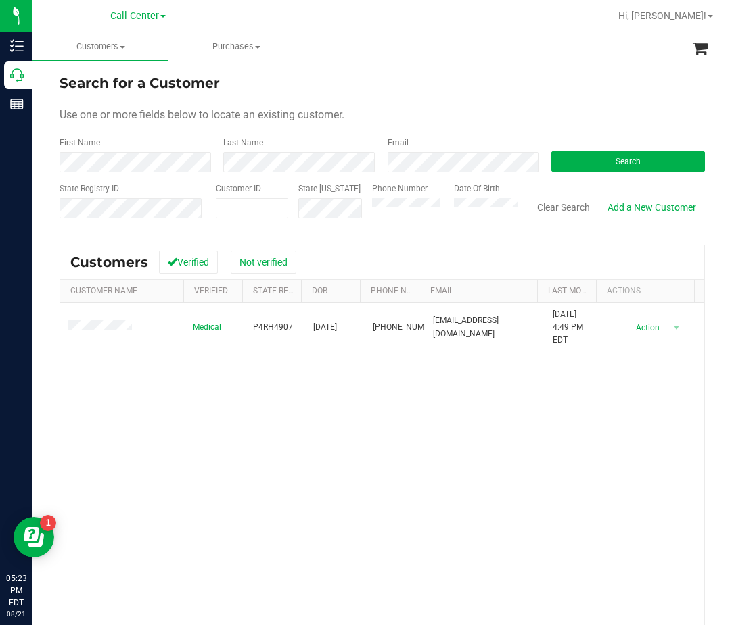
drag, startPoint x: 588, startPoint y: 481, endPoint x: 520, endPoint y: 459, distance: 71.0
click at [587, 481] on div "Medical P4RH4907 12/27/1997 (813) 724-4782 Brendon.Quashie97@gmail.com 7/14/202…" at bounding box center [382, 500] width 644 height 394
click at [347, 380] on div "Medical P4RH4907 12/27/1997 (813) 724-4782 Brendon.Quashie97@gmail.com 7/14/202…" at bounding box center [382, 500] width 644 height 394
click at [398, 427] on div "Medical P4RH4907 12/27/1997 (813) 724-4782 Brendon.Quashie97@gmail.com 7/14/202…" at bounding box center [382, 500] width 644 height 394
click at [147, 430] on div "Medical P4RH4907 12/27/1997 (813) 724-4782 Brendon.Quashie97@gmail.com 7/14/202…" at bounding box center [382, 500] width 644 height 394
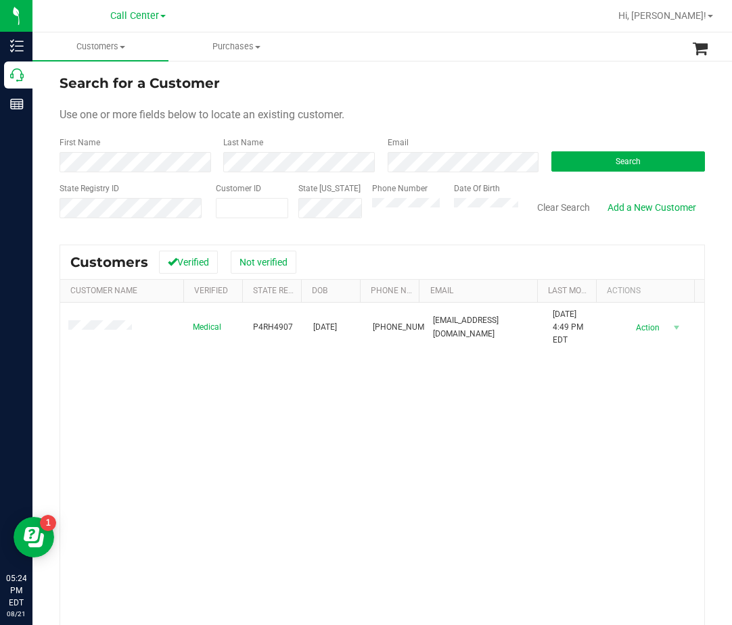
click at [268, 368] on div "Medical P4RH4907 12/27/1997 (813) 724-4782 Brendon.Quashie97@gmail.com 7/14/202…" at bounding box center [382, 500] width 644 height 394
click at [128, 359] on div "Medical P4RH4907 12/27/1997 (813) 724-4782 Brendon.Quashie97@gmail.com 7/14/202…" at bounding box center [382, 500] width 644 height 394
click at [556, 464] on div "Medical P4RH4907 12/27/1997 (813) 724-4782 Brendon.Quashie97@gmail.com 7/14/202…" at bounding box center [382, 500] width 644 height 394
click at [602, 162] on button "Search" at bounding box center [627, 161] width 153 height 20
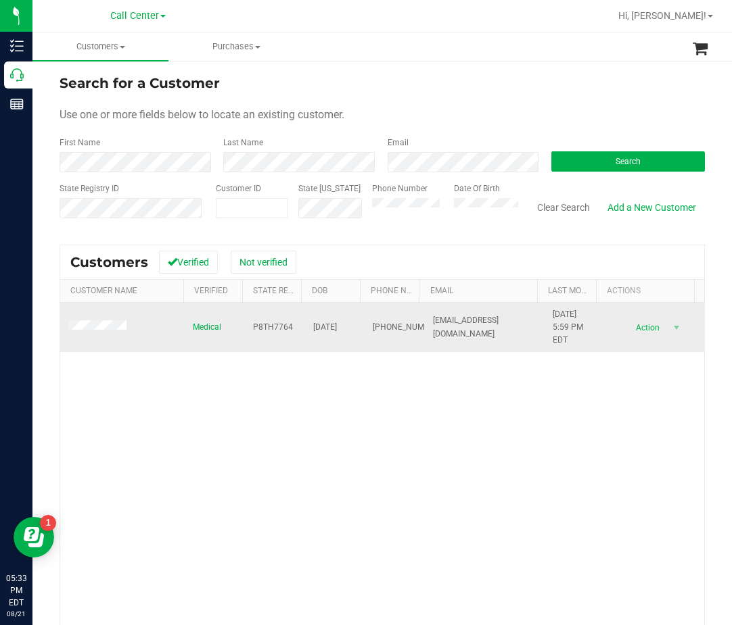
click at [254, 326] on span "P8TH7764" at bounding box center [273, 327] width 40 height 13
click at [337, 324] on span "04/01/1991" at bounding box center [325, 327] width 24 height 13
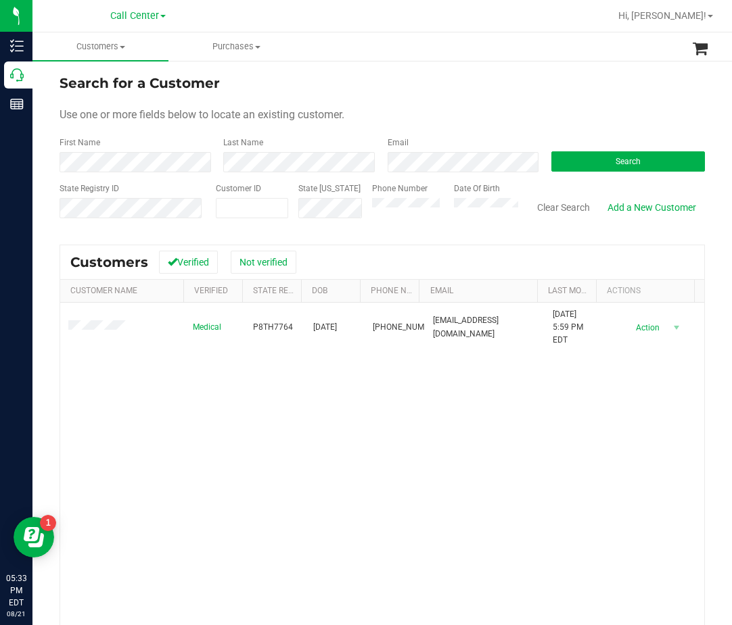
click at [211, 415] on div "Medical P8TH7764 04/01/1991 (305) 896-2801 kylekoehler7979@yahoo.com 9/26/2024 …" at bounding box center [382, 500] width 644 height 394
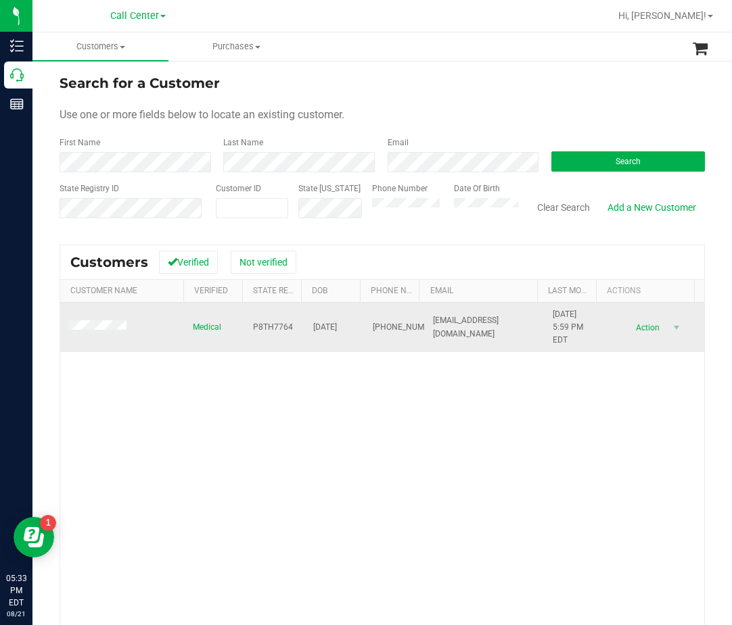
click at [264, 329] on span "P8TH7764" at bounding box center [273, 327] width 40 height 13
click at [265, 329] on span "P8TH7764" at bounding box center [273, 327] width 40 height 13
click at [287, 332] on td "P8TH7764" at bounding box center [275, 328] width 60 height 50
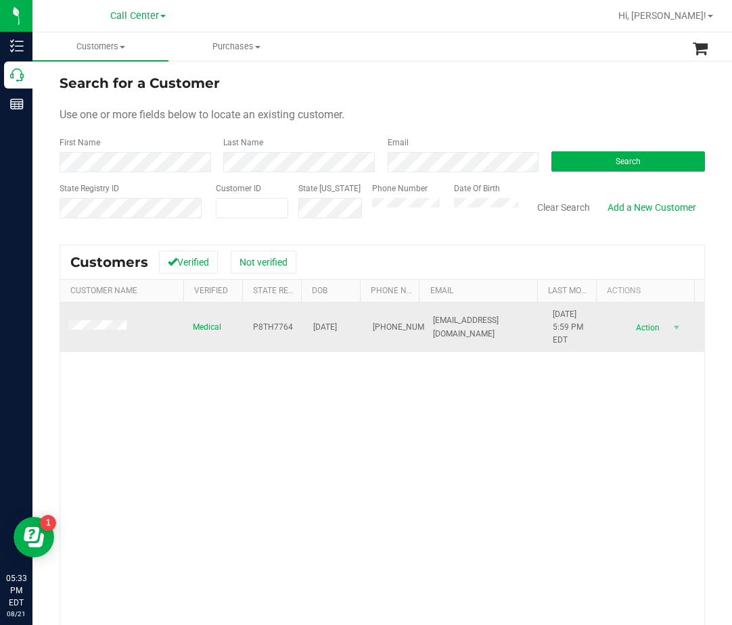
click at [273, 327] on span "P8TH7764" at bounding box center [273, 327] width 40 height 13
click at [273, 326] on span "P8TH7764" at bounding box center [273, 327] width 40 height 13
click at [266, 325] on span "P8TH7764" at bounding box center [273, 327] width 40 height 13
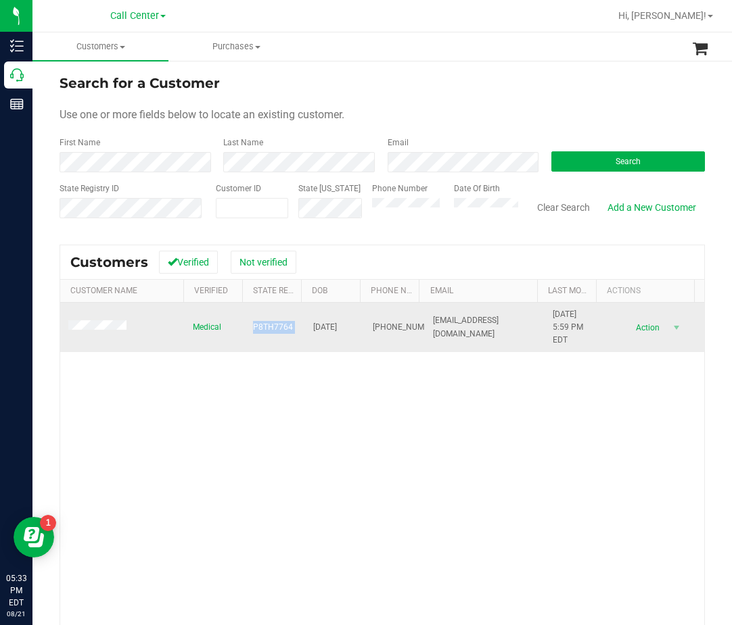
click at [266, 325] on span "P8TH7764" at bounding box center [273, 327] width 40 height 13
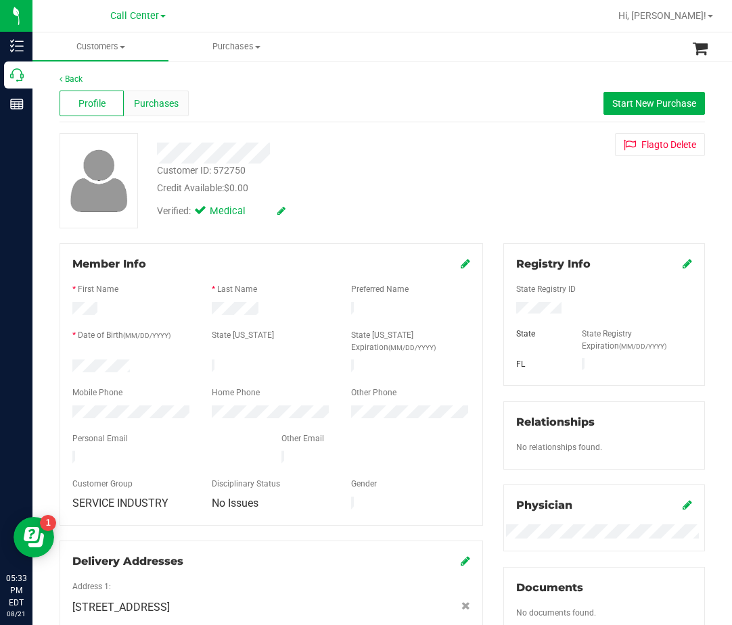
click at [170, 107] on span "Purchases" at bounding box center [156, 104] width 45 height 14
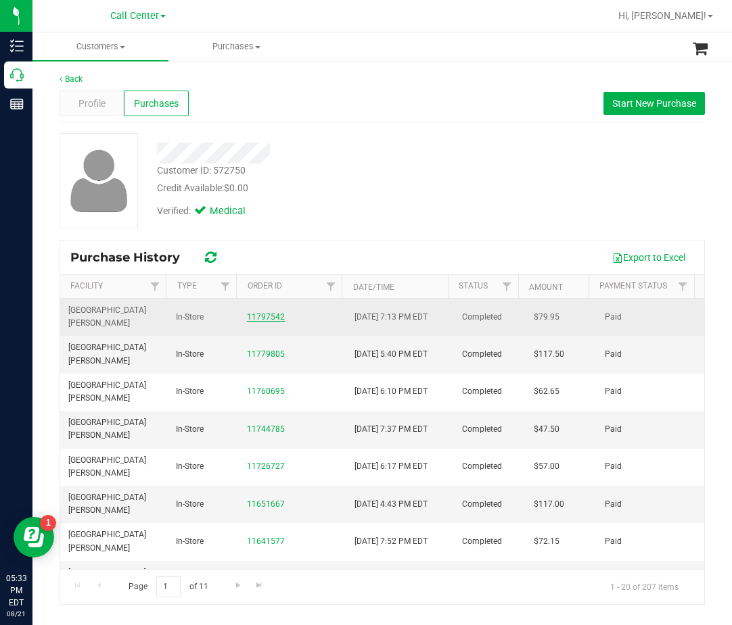
click at [261, 312] on link "11797542" at bounding box center [266, 316] width 38 height 9
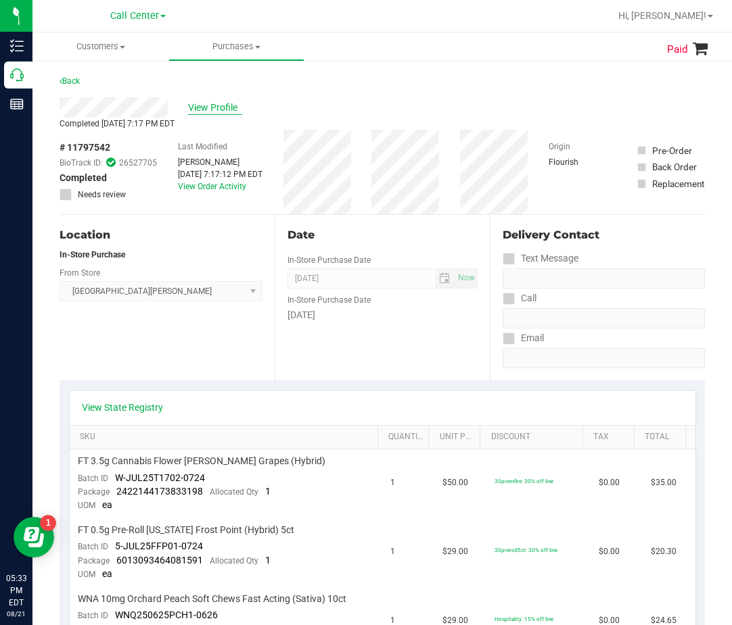
click at [210, 105] on span "View Profile" at bounding box center [215, 108] width 54 height 14
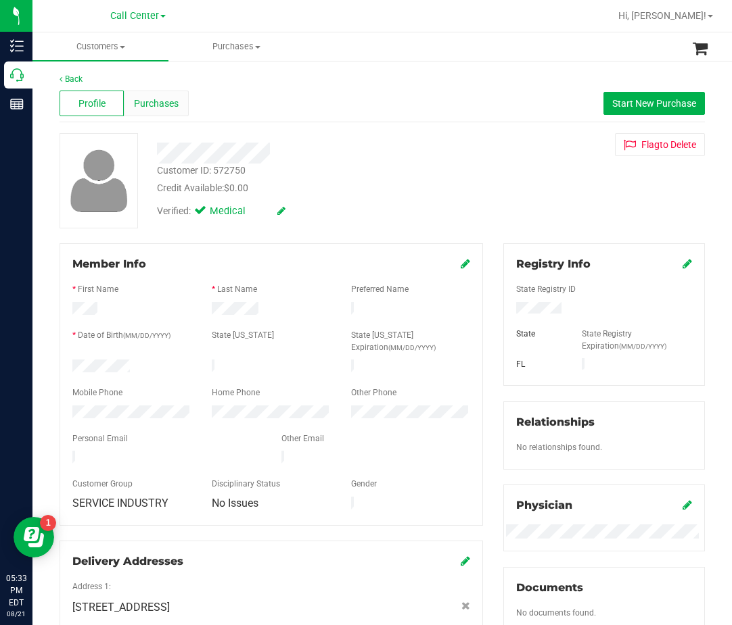
click at [144, 110] on span "Purchases" at bounding box center [156, 104] width 45 height 14
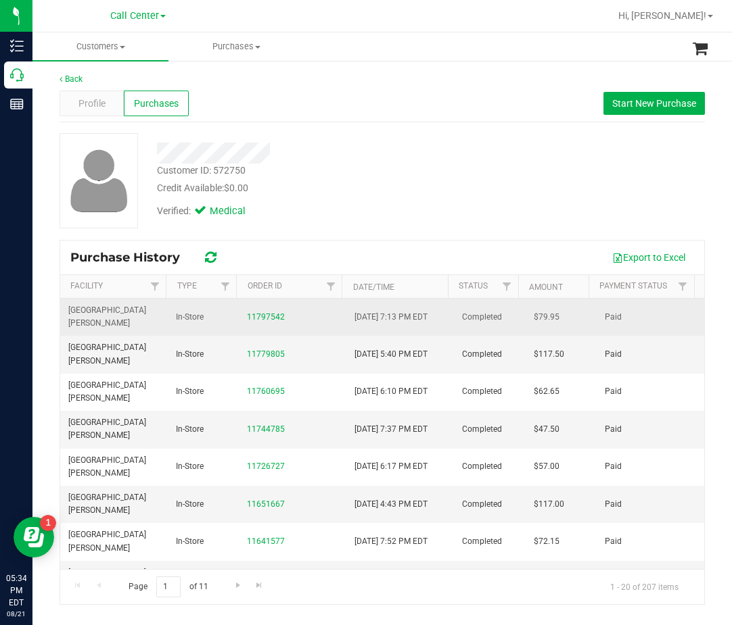
click at [229, 313] on td "In-Store" at bounding box center [204, 317] width 72 height 37
click at [260, 311] on div "11797542" at bounding box center [292, 317] width 91 height 13
click at [261, 312] on link "11797542" at bounding box center [266, 316] width 38 height 9
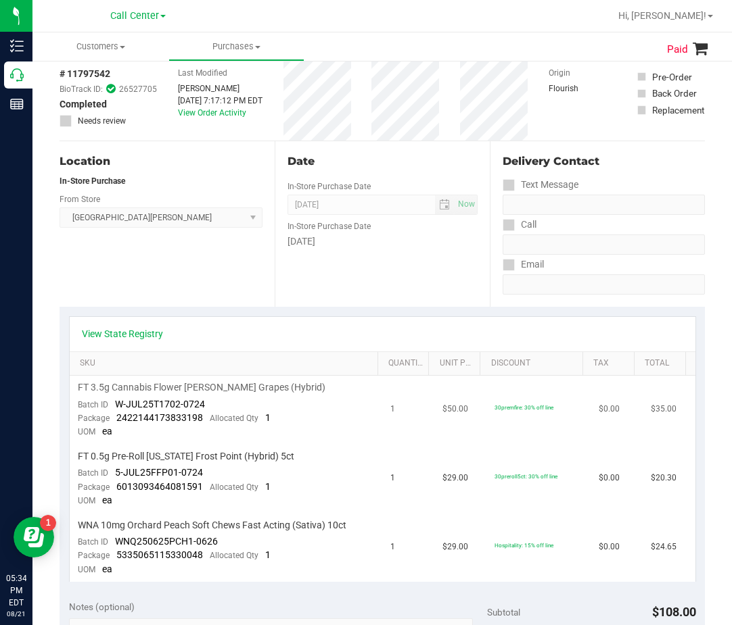
scroll to position [203, 0]
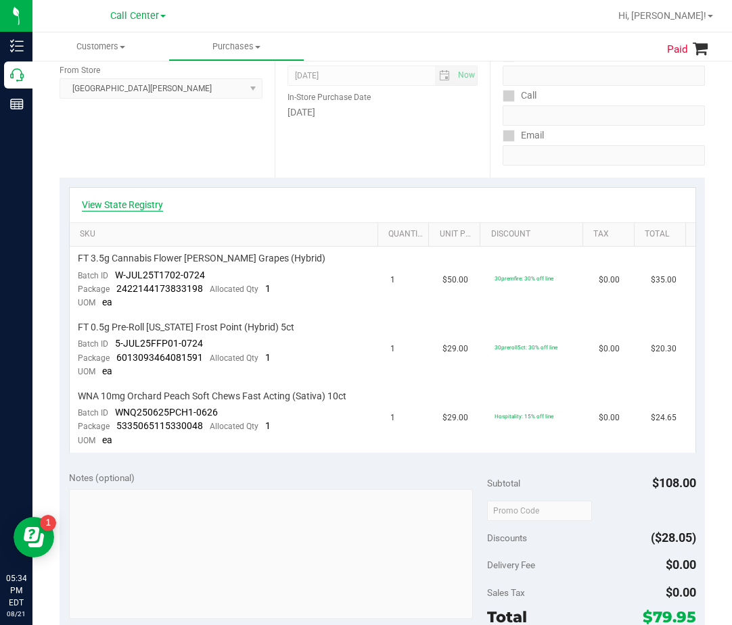
click at [143, 201] on link "View State Registry" at bounding box center [122, 205] width 81 height 14
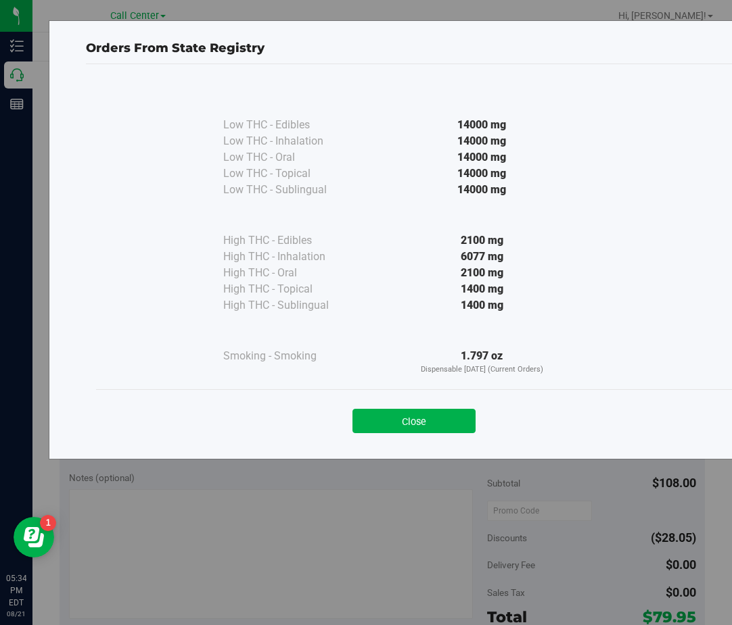
click at [485, 254] on div "6077 mg" at bounding box center [481, 257] width 246 height 16
click at [485, 253] on div "6077 mg" at bounding box center [481, 257] width 246 height 16
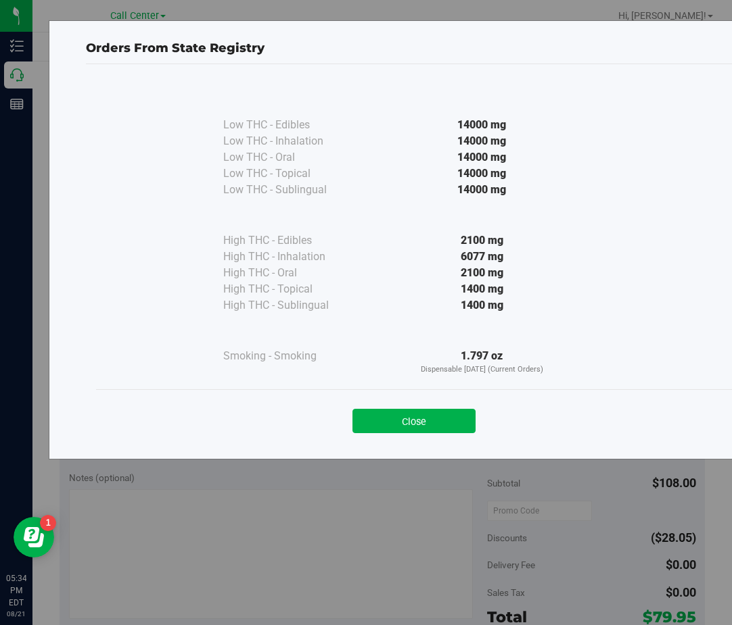
click at [456, 408] on div "Close" at bounding box center [413, 417] width 615 height 34
click at [454, 415] on button "Close" at bounding box center [413, 421] width 123 height 24
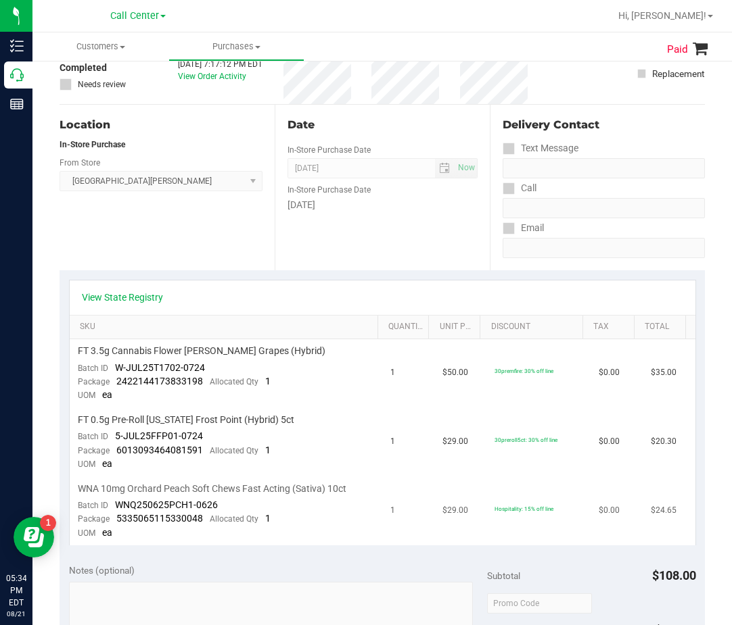
scroll to position [0, 0]
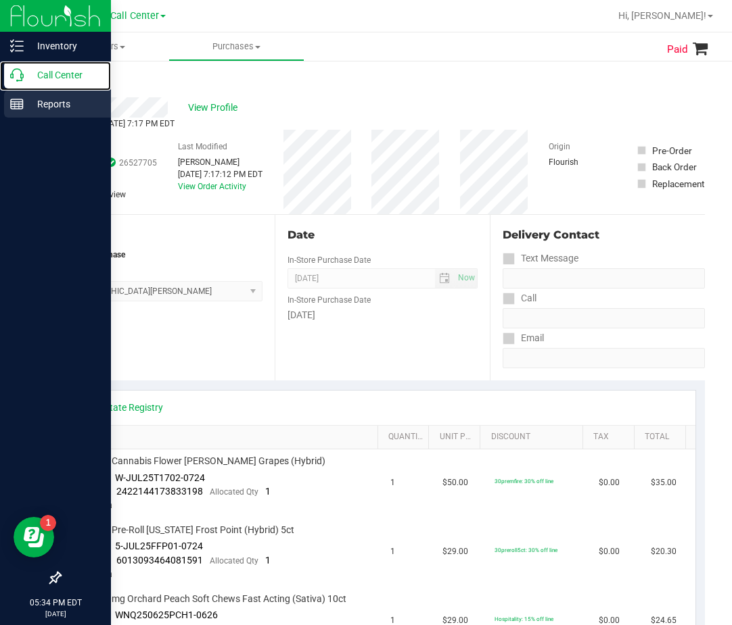
drag, startPoint x: 19, startPoint y: 80, endPoint x: 0, endPoint y: 102, distance: 28.7
click at [18, 80] on icon at bounding box center [17, 75] width 14 height 14
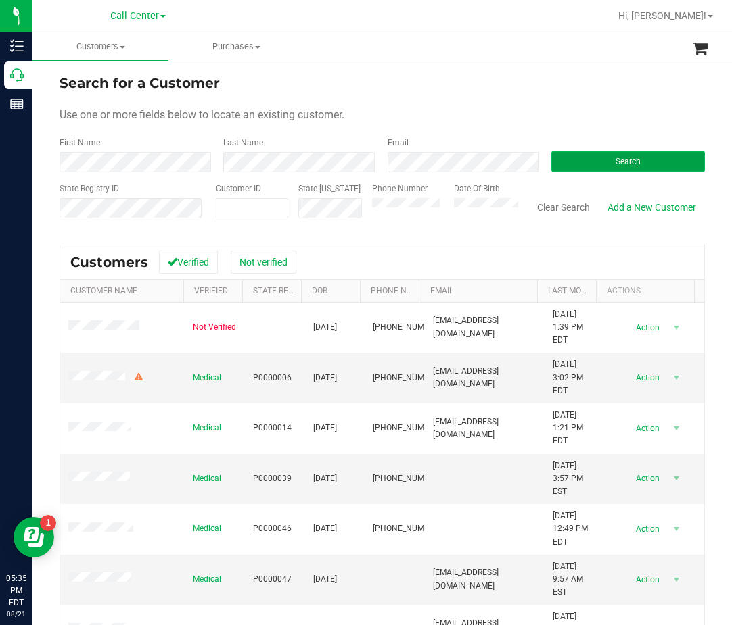
click at [618, 162] on span "Search" at bounding box center [627, 161] width 25 height 9
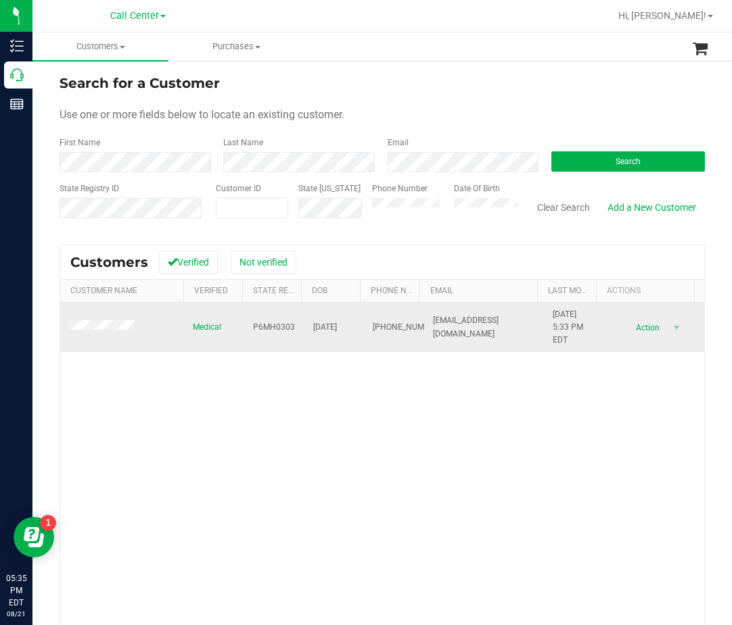
click at [256, 324] on span "P6MH0303" at bounding box center [274, 327] width 42 height 13
click at [335, 325] on span "03/27/1960" at bounding box center [325, 327] width 24 height 13
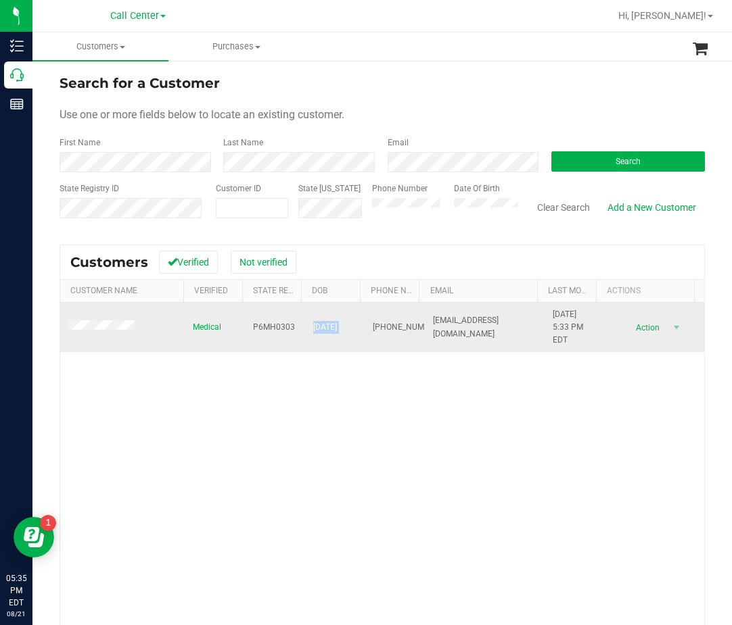
click at [335, 325] on span "03/27/1960" at bounding box center [325, 327] width 24 height 13
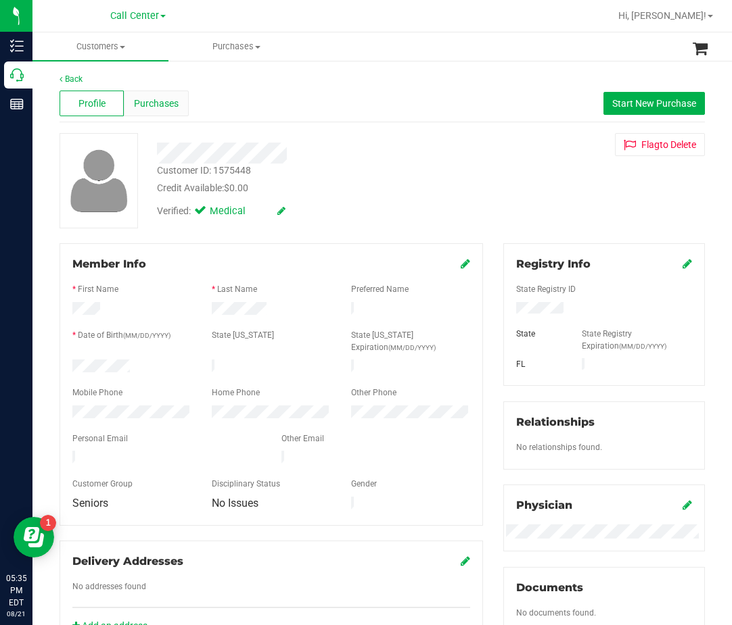
click at [153, 108] on span "Purchases" at bounding box center [156, 104] width 45 height 14
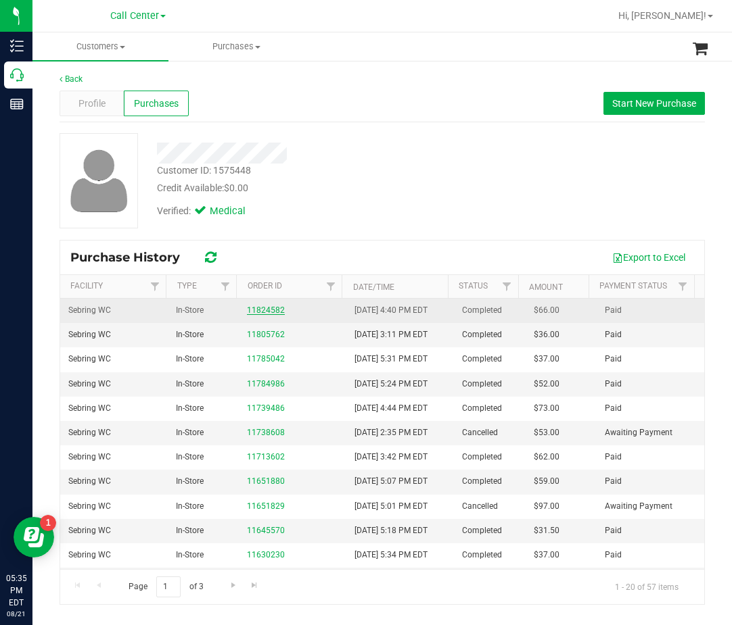
click at [280, 308] on link "11824582" at bounding box center [266, 310] width 38 height 9
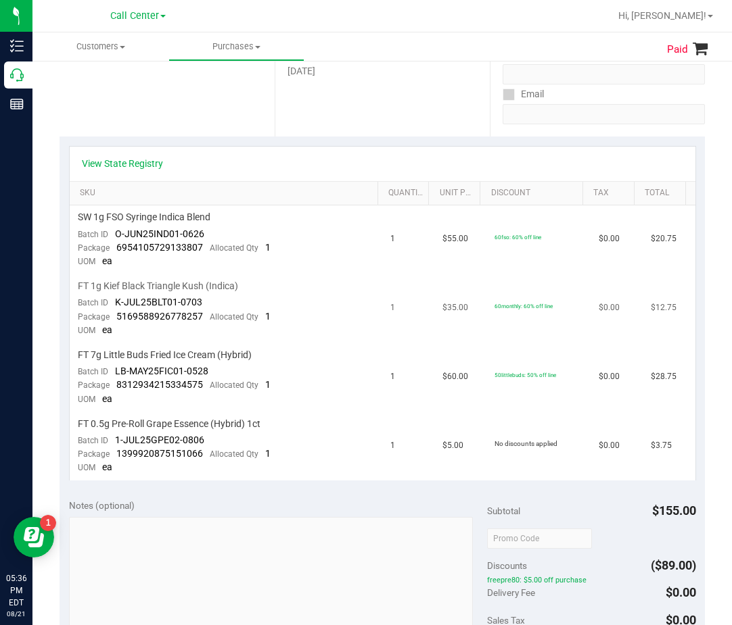
scroll to position [270, 0]
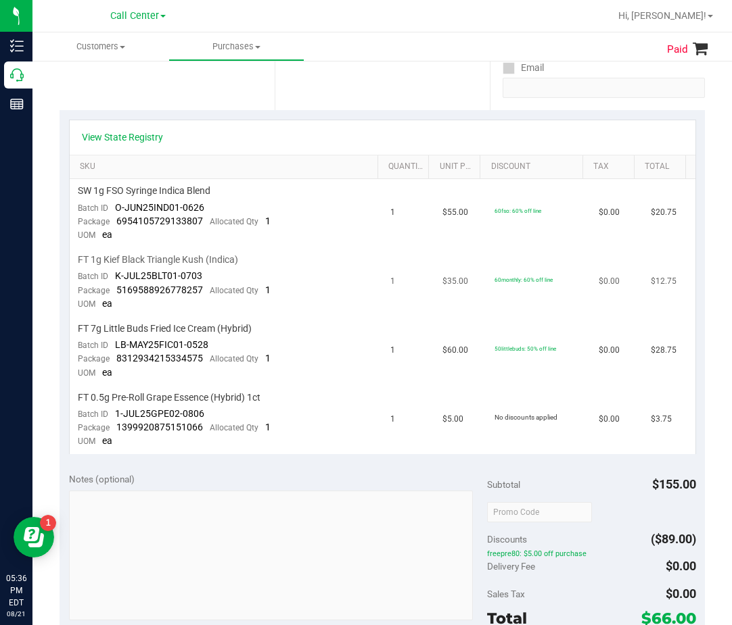
click at [352, 312] on td "FT 1g Kief Black Triangle Kush (Indica) Batch ID K-JUL25BLT01-0703 Package 5169…" at bounding box center [226, 282] width 313 height 69
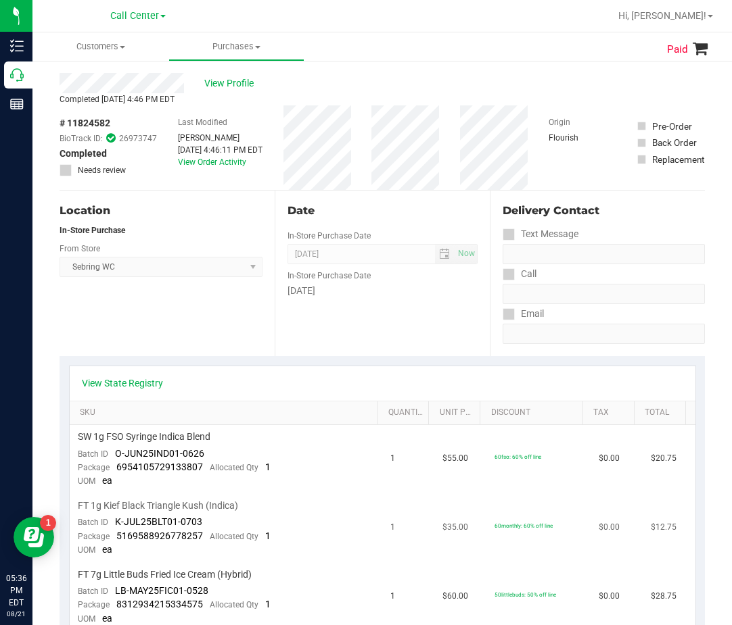
scroll to position [0, 0]
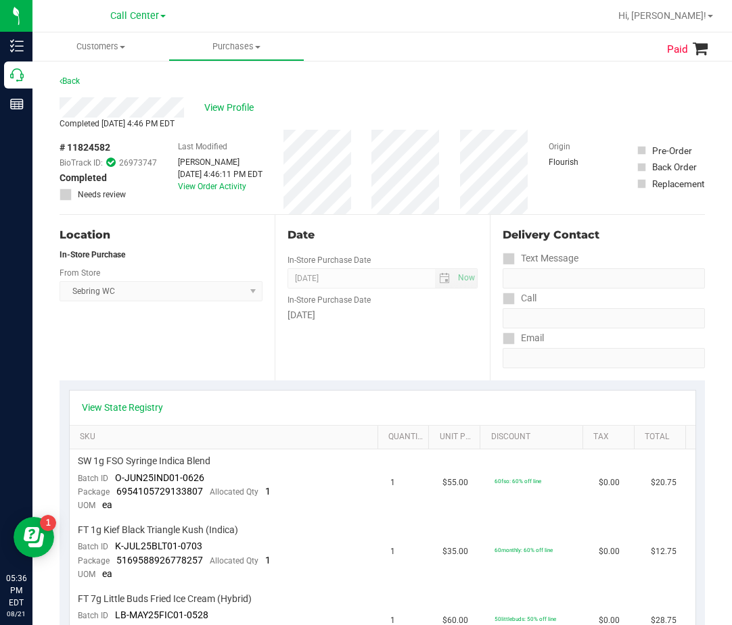
click at [266, 365] on div "Location In-Store Purchase From Store Sebring WC Select Store Bonita Springs WC…" at bounding box center [166, 298] width 215 height 166
click at [128, 415] on div "View State Registry" at bounding box center [382, 408] width 625 height 34
click at [135, 409] on link "View State Registry" at bounding box center [122, 408] width 81 height 14
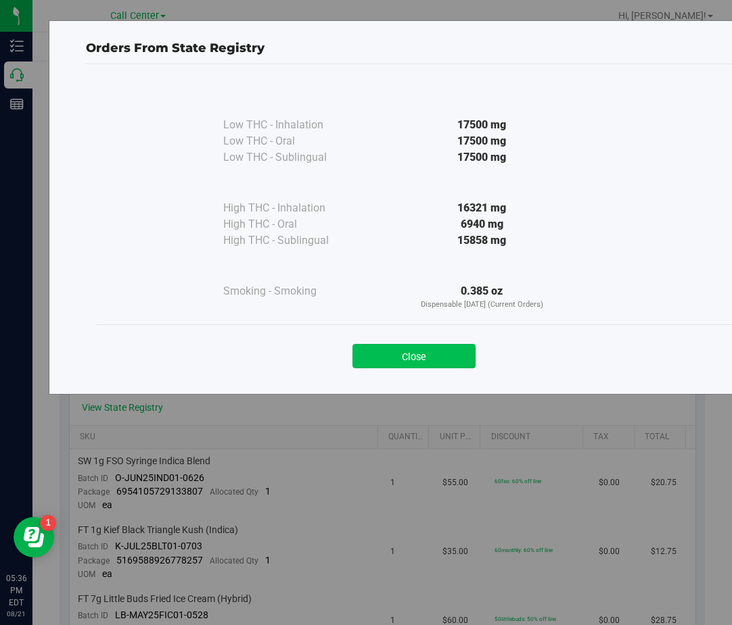
click at [412, 351] on button "Close" at bounding box center [413, 356] width 123 height 24
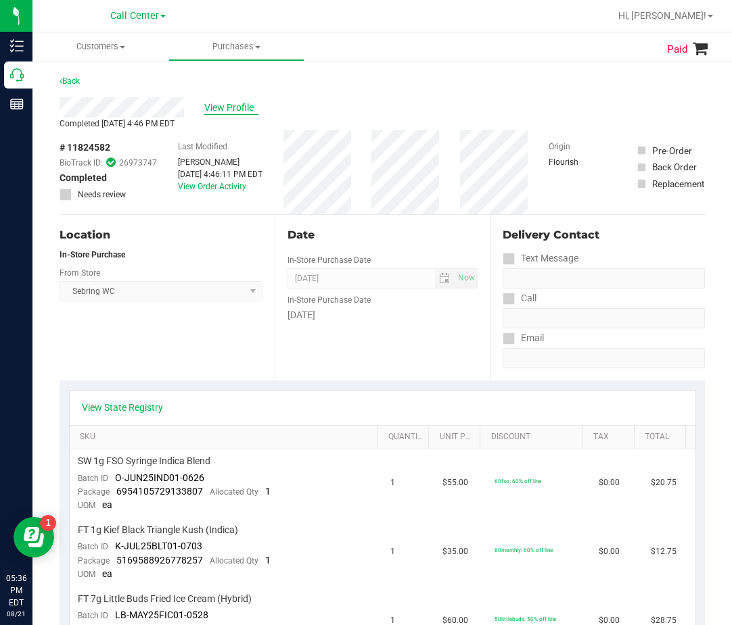
click at [221, 105] on span "View Profile" at bounding box center [231, 108] width 54 height 14
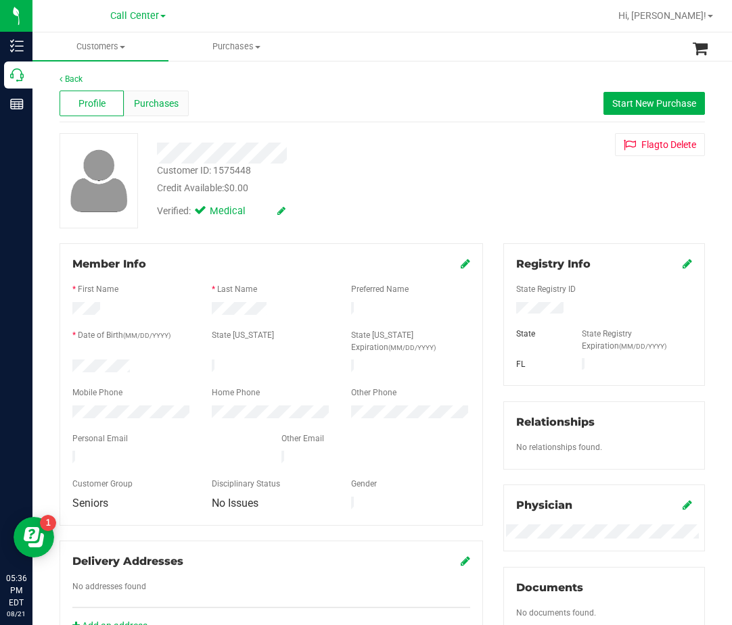
click at [176, 97] on span "Purchases" at bounding box center [156, 104] width 45 height 14
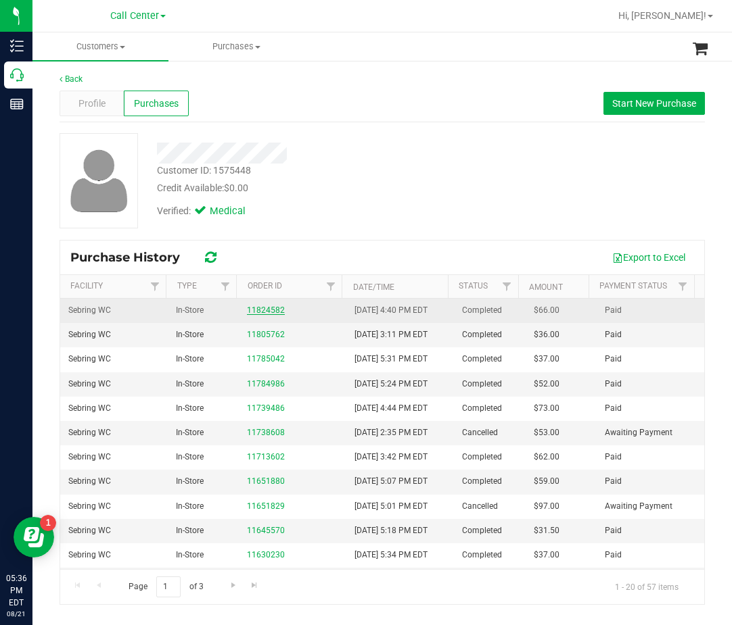
click at [249, 312] on link "11824582" at bounding box center [266, 310] width 38 height 9
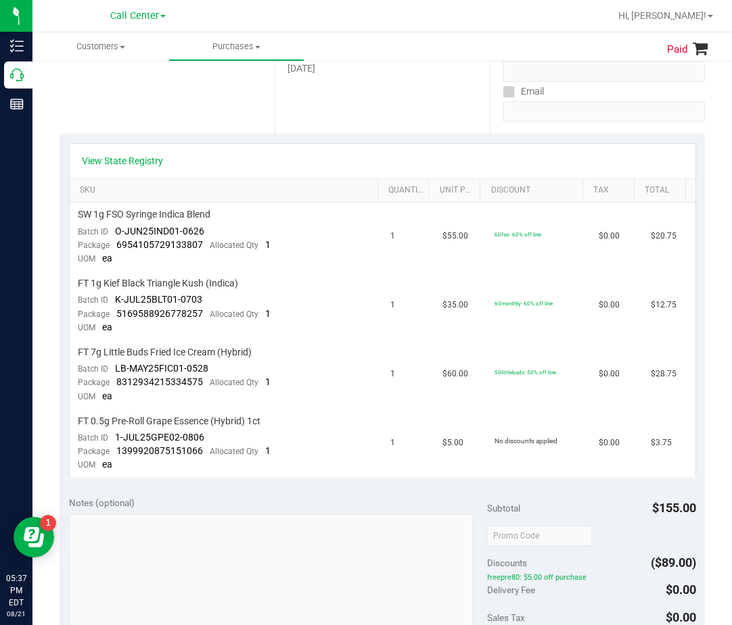
scroll to position [270, 0]
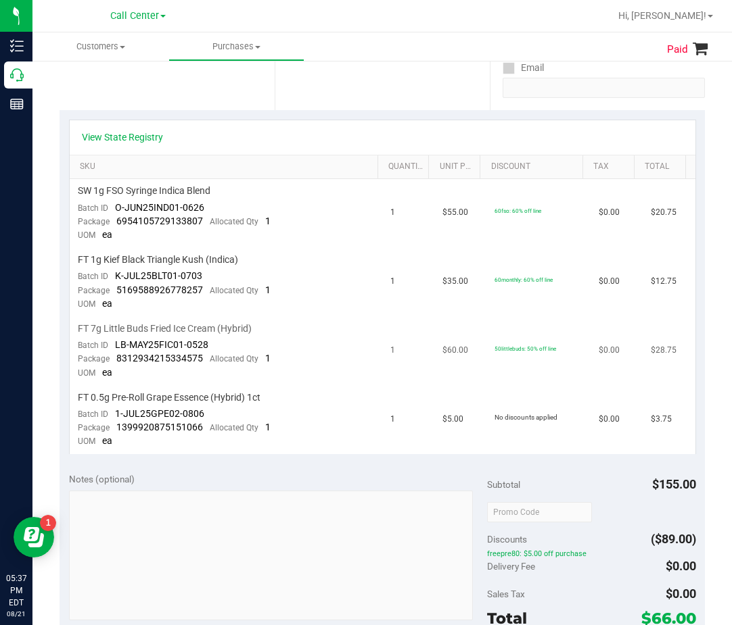
click at [249, 325] on span "FT 7g Little Buds Fried Ice Cream (Hybrid)" at bounding box center [165, 328] width 174 height 13
click at [246, 325] on span "FT 7g Little Buds Fried Ice Cream (Hybrid)" at bounding box center [165, 328] width 174 height 13
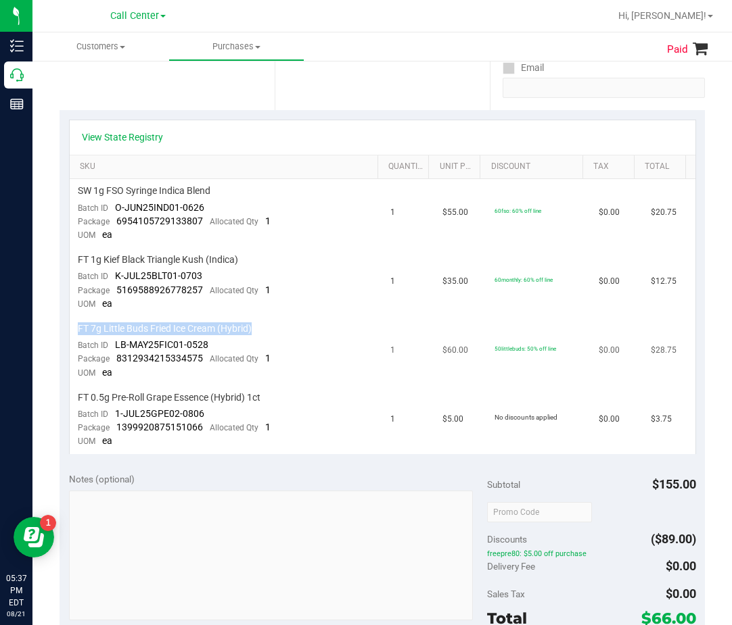
click at [246, 325] on span "FT 7g Little Buds Fried Ice Cream (Hybrid)" at bounding box center [165, 328] width 174 height 13
click at [247, 330] on span "FT 7g Little Buds Fried Ice Cream (Hybrid)" at bounding box center [165, 328] width 174 height 13
click at [246, 329] on span "FT 7g Little Buds Fried Ice Cream (Hybrid)" at bounding box center [165, 328] width 174 height 13
click at [245, 329] on span "FT 7g Little Buds Fried Ice Cream (Hybrid)" at bounding box center [165, 328] width 174 height 13
click at [245, 327] on span "FT 7g Little Buds Fried Ice Cream (Hybrid)" at bounding box center [165, 328] width 174 height 13
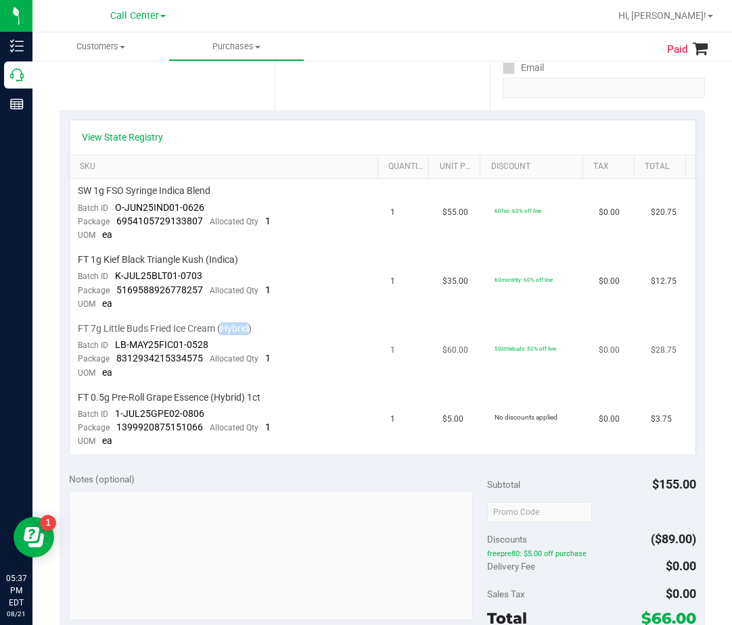
click at [245, 327] on span "FT 7g Little Buds Fried Ice Cream (Hybrid)" at bounding box center [165, 328] width 174 height 13
click at [245, 326] on span "FT 7g Little Buds Fried Ice Cream (Hybrid)" at bounding box center [165, 328] width 174 height 13
click at [142, 137] on link "View State Registry" at bounding box center [122, 137] width 81 height 14
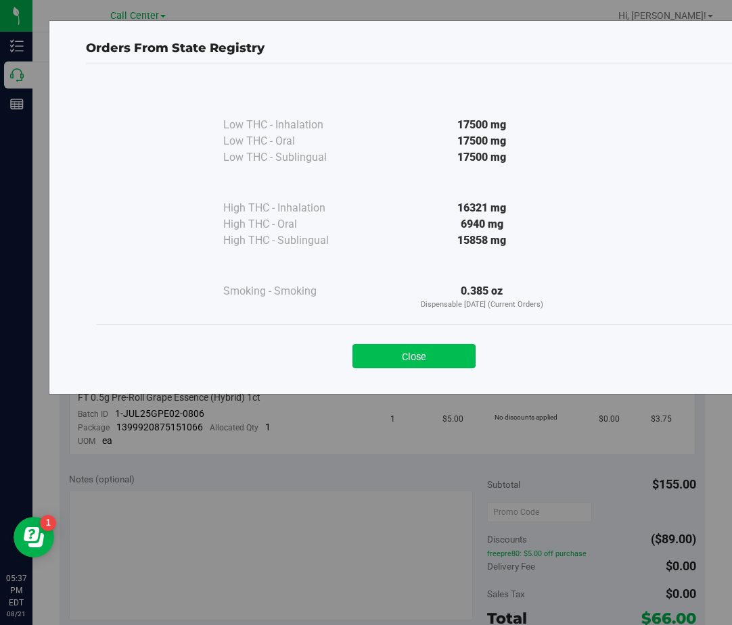
click at [465, 345] on button "Close" at bounding box center [413, 356] width 123 height 24
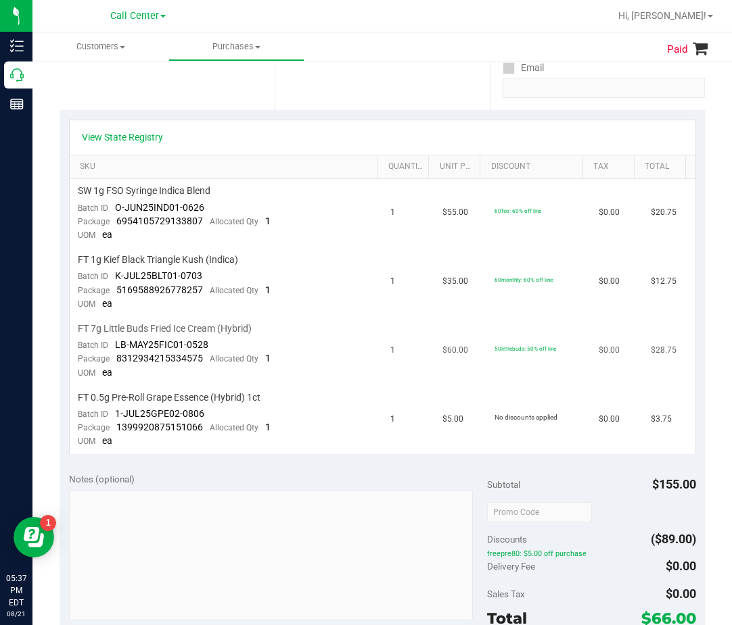
click at [201, 331] on span "FT 7g Little Buds Fried Ice Cream (Hybrid)" at bounding box center [165, 328] width 174 height 13
click at [202, 329] on span "FT 7g Little Buds Fried Ice Cream (Hybrid)" at bounding box center [165, 328] width 174 height 13
click at [203, 328] on span "FT 7g Little Buds Fried Ice Cream (Hybrid)" at bounding box center [165, 328] width 174 height 13
click at [204, 327] on span "FT 7g Little Buds Fried Ice Cream (Hybrid)" at bounding box center [165, 328] width 174 height 13
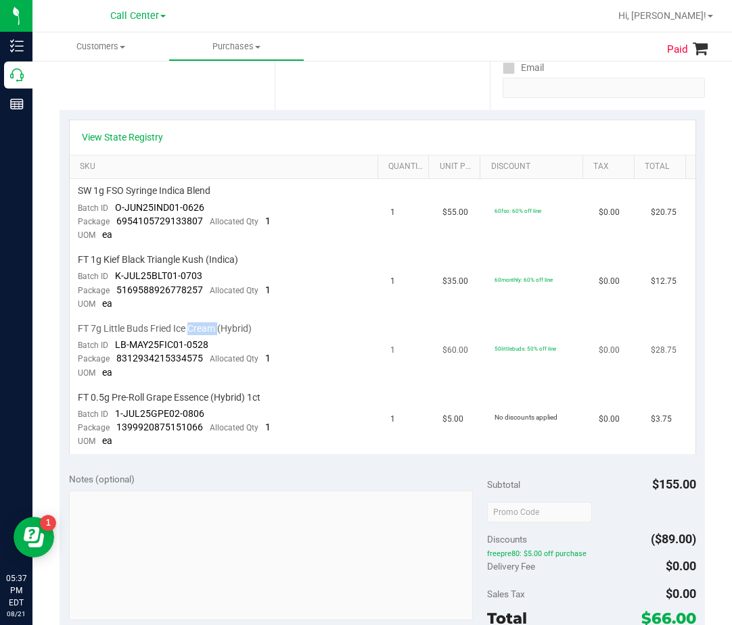
click at [204, 327] on span "FT 7g Little Buds Fried Ice Cream (Hybrid)" at bounding box center [165, 328] width 174 height 13
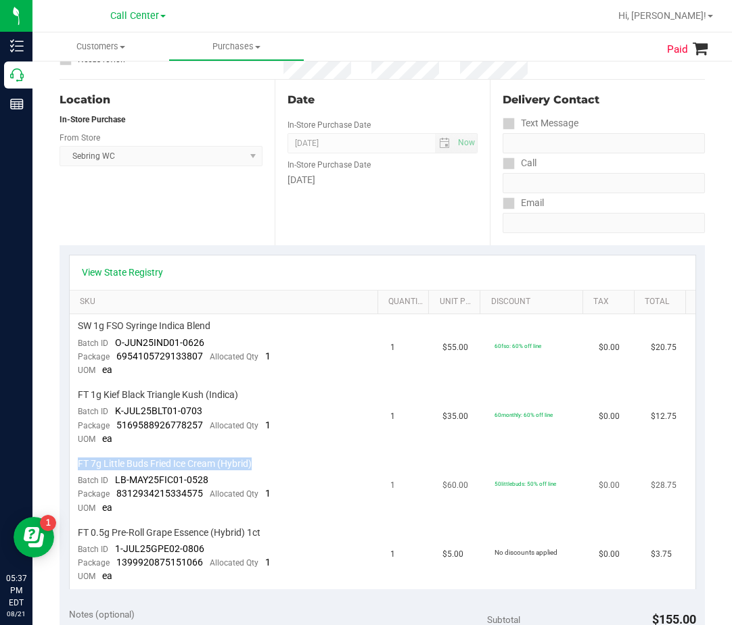
scroll to position [0, 0]
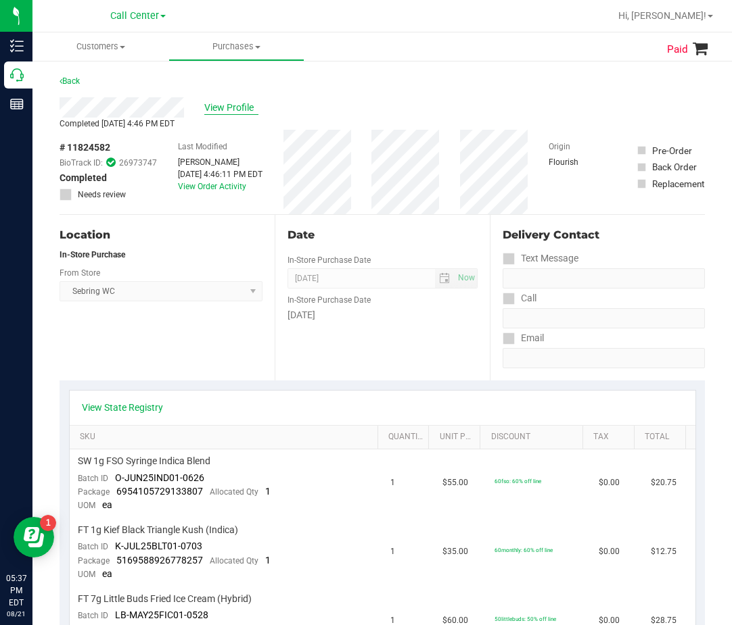
click at [221, 105] on span "View Profile" at bounding box center [231, 108] width 54 height 14
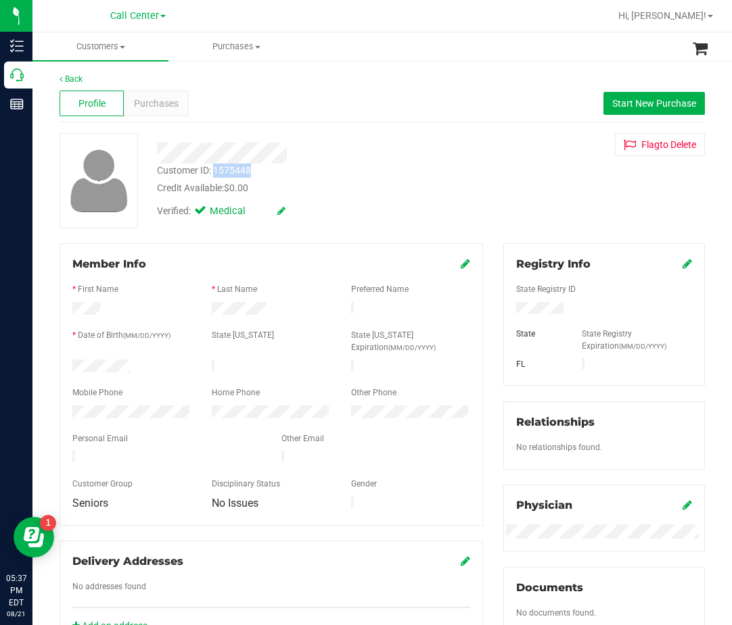
drag, startPoint x: 260, startPoint y: 172, endPoint x: 214, endPoint y: 168, distance: 46.1
click at [214, 168] on div "Customer ID: 1575448 Credit Available: $0.00" at bounding box center [313, 180] width 333 height 32
click at [172, 105] on span "Purchases" at bounding box center [156, 104] width 45 height 14
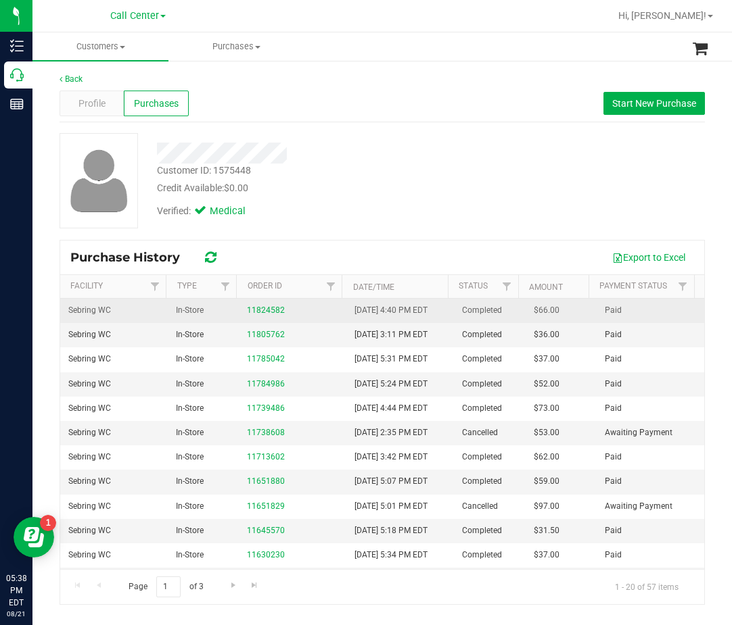
click at [279, 316] on div "11824582" at bounding box center [292, 310] width 91 height 13
click at [268, 312] on link "11824582" at bounding box center [266, 310] width 38 height 9
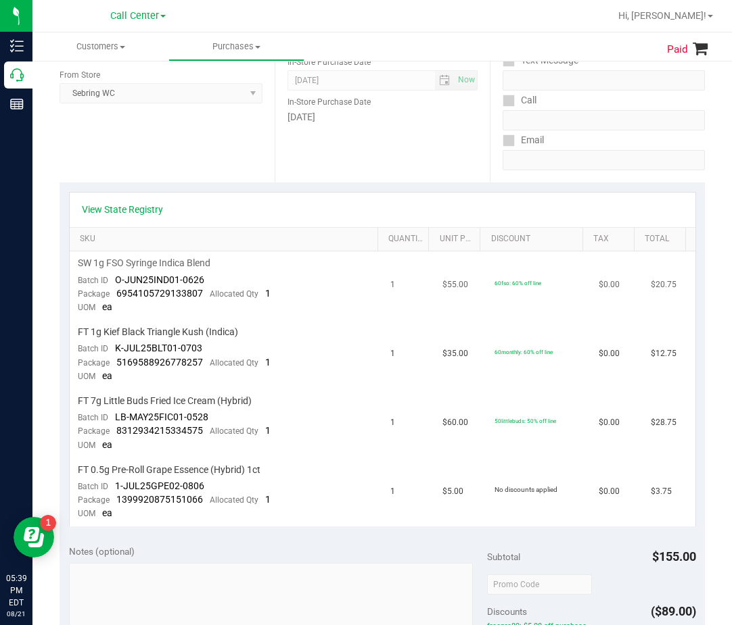
scroll to position [203, 0]
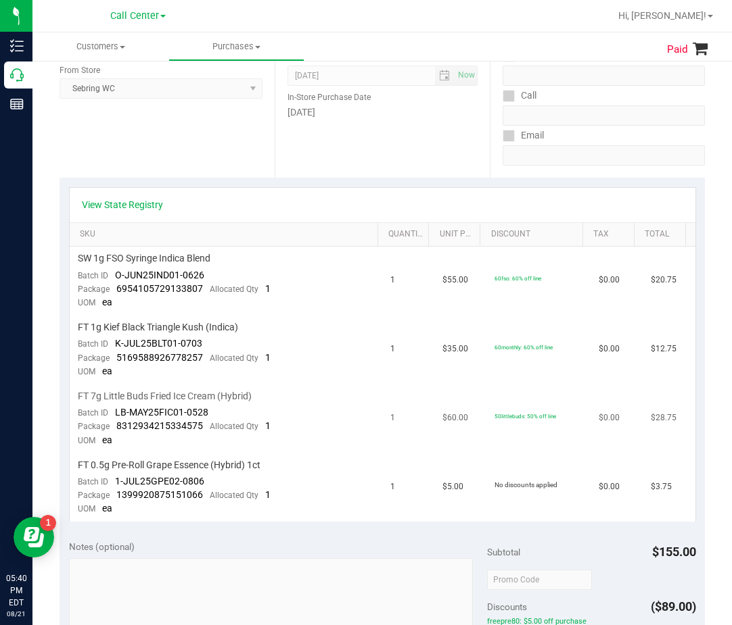
click at [198, 399] on span "FT 7g Little Buds Fried Ice Cream (Hybrid)" at bounding box center [165, 396] width 174 height 13
drag, startPoint x: 213, startPoint y: 413, endPoint x: 114, endPoint y: 412, distance: 98.7
click at [114, 412] on td "FT 7g Little Buds Fried Ice Cream (Hybrid) Batch ID LB-MAY25FIC01-0528 Package …" at bounding box center [226, 419] width 313 height 69
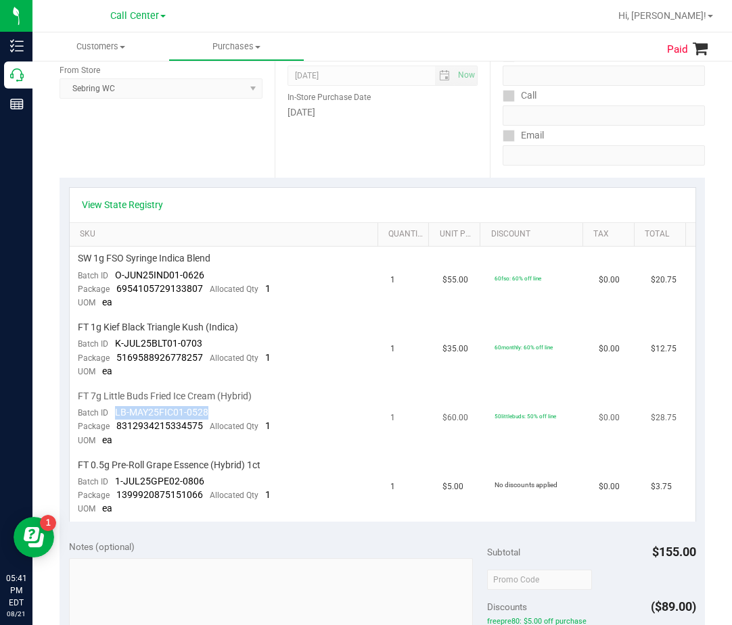
click at [236, 394] on span "FT 7g Little Buds Fried Ice Cream (Hybrid)" at bounding box center [165, 396] width 174 height 13
click at [237, 393] on span "FT 7g Little Buds Fried Ice Cream (Hybrid)" at bounding box center [165, 396] width 174 height 13
click at [222, 350] on td "FT 1g Kief Black Triangle Kush (Indica) Batch ID K-JUL25BLT01-0703 Package 5169…" at bounding box center [226, 350] width 313 height 69
drag, startPoint x: 170, startPoint y: 383, endPoint x: 170, endPoint y: 393, distance: 10.2
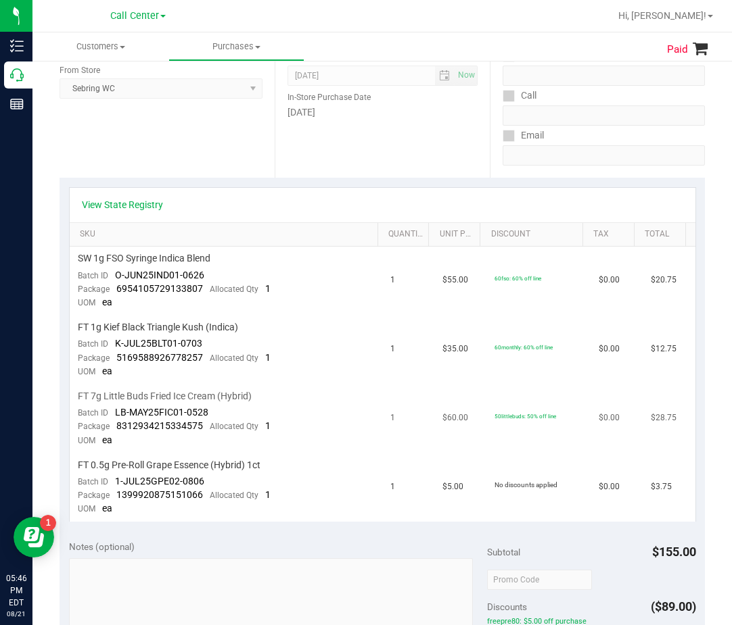
click at [170, 384] on tbody "SW 1g FSO Syringe Indica Blend Batch ID O-JUN25IND01-0626 Package 6954105729133…" at bounding box center [382, 384] width 625 height 274
click at [170, 393] on span "FT 7g Little Buds Fried Ice Cream (Hybrid)" at bounding box center [165, 396] width 174 height 13
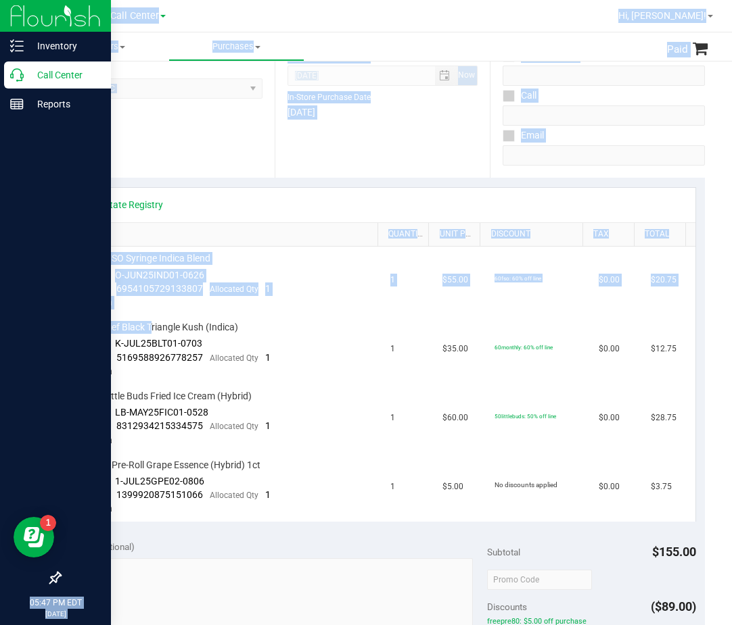
drag, startPoint x: 153, startPoint y: 328, endPoint x: 14, endPoint y: 324, distance: 139.3
click at [14, 324] on div "Inventory Call Center Reports 05:47 PM EDT 08/21/2025 08/21 Call Center Hi, Dan…" at bounding box center [366, 312] width 732 height 625
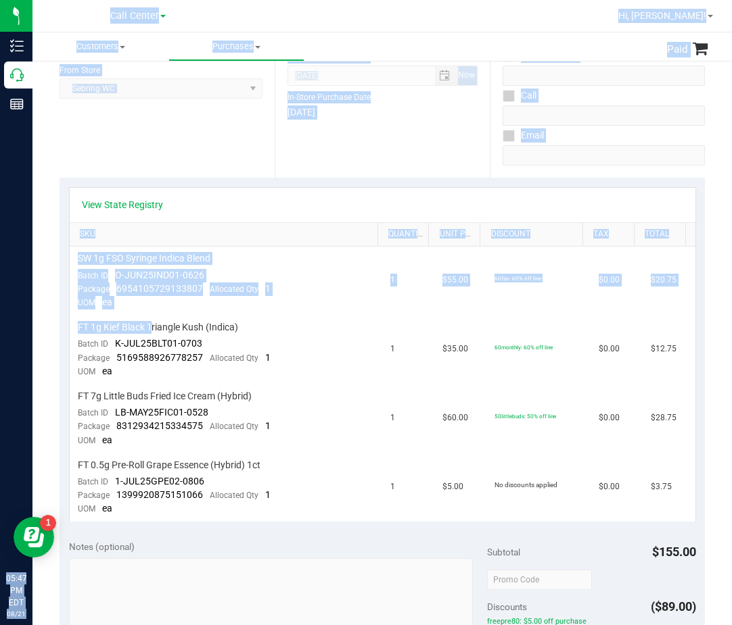
click at [215, 268] on td "SW 1g FSO Syringe Indica Blend Batch ID O-JUN25IND01-0626 Package 6954105729133…" at bounding box center [226, 281] width 313 height 69
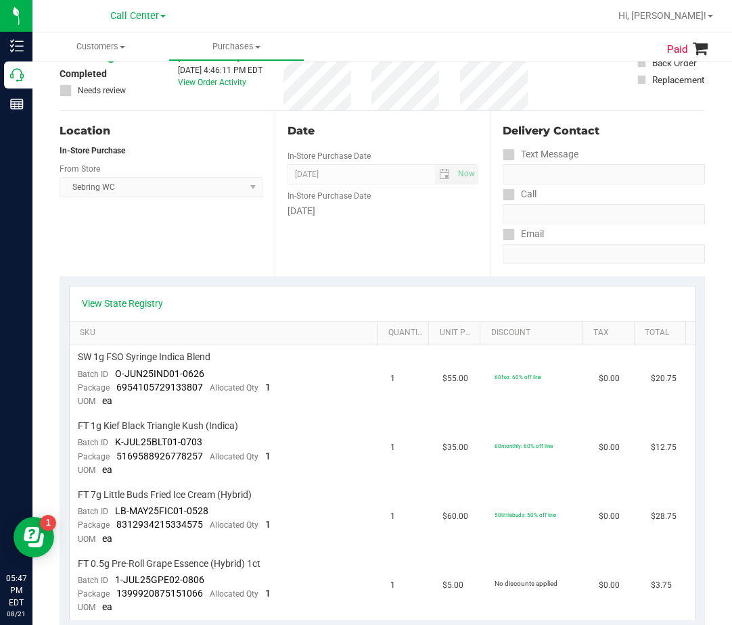
scroll to position [0, 0]
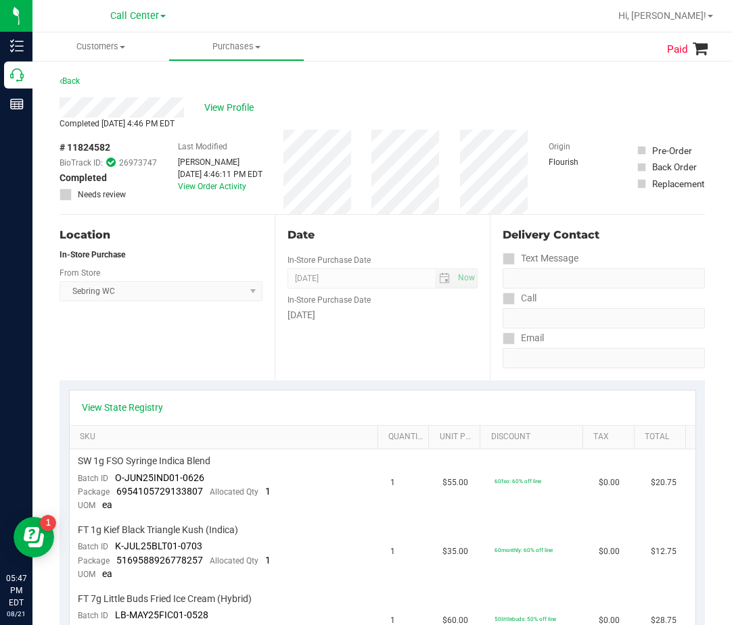
click at [95, 145] on span "# 11824582" at bounding box center [84, 148] width 51 height 14
click at [256, 386] on div "View State Registry SKU Quantity Unit Price Discount Tax Total SW 1g FSO Syring…" at bounding box center [381, 557] width 645 height 353
click at [233, 114] on span "View Profile" at bounding box center [231, 108] width 54 height 14
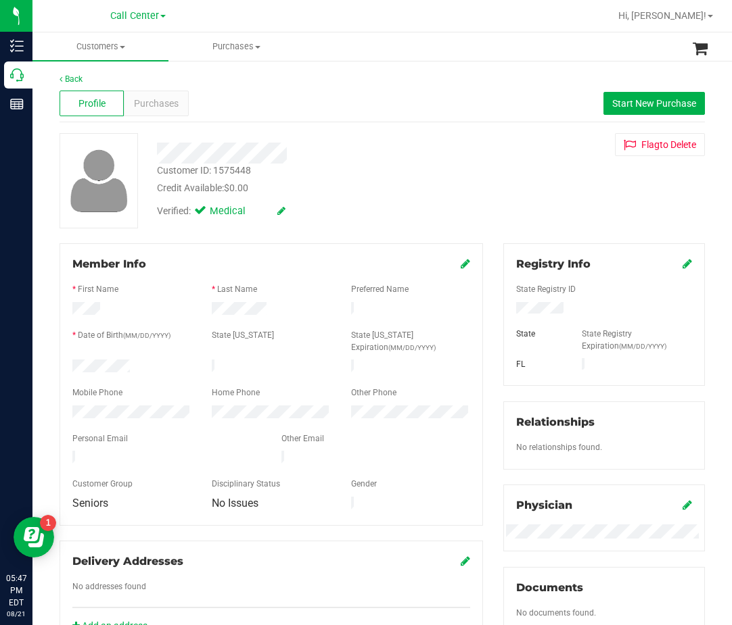
click at [307, 260] on div "Member Info" at bounding box center [271, 264] width 398 height 16
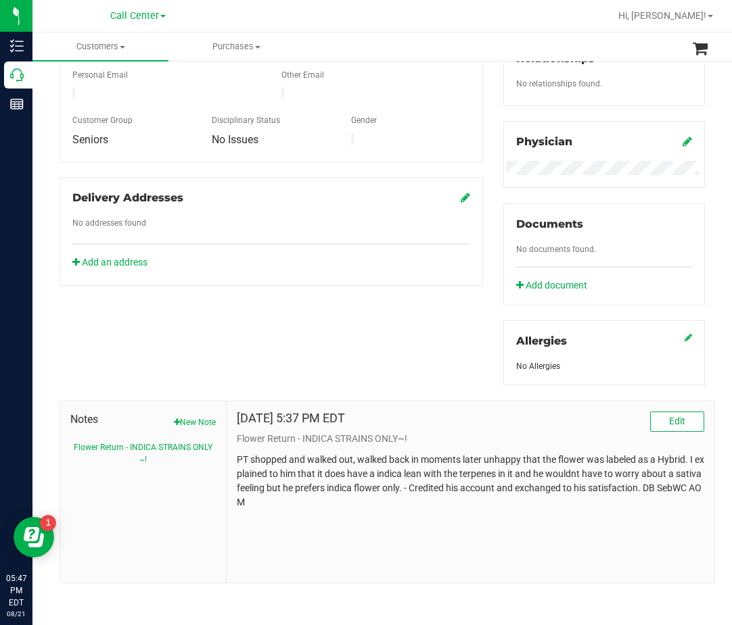
scroll to position [364, 0]
click at [282, 388] on div "Notes New Note Flower Return - INDICA STRAINS ONLY~! Aug 13, 2025 5:37 PM EDT E…" at bounding box center [381, 484] width 665 height 198
click at [168, 423] on span "Notes" at bounding box center [142, 419] width 145 height 16
click at [176, 422] on button "New Note" at bounding box center [195, 422] width 42 height 12
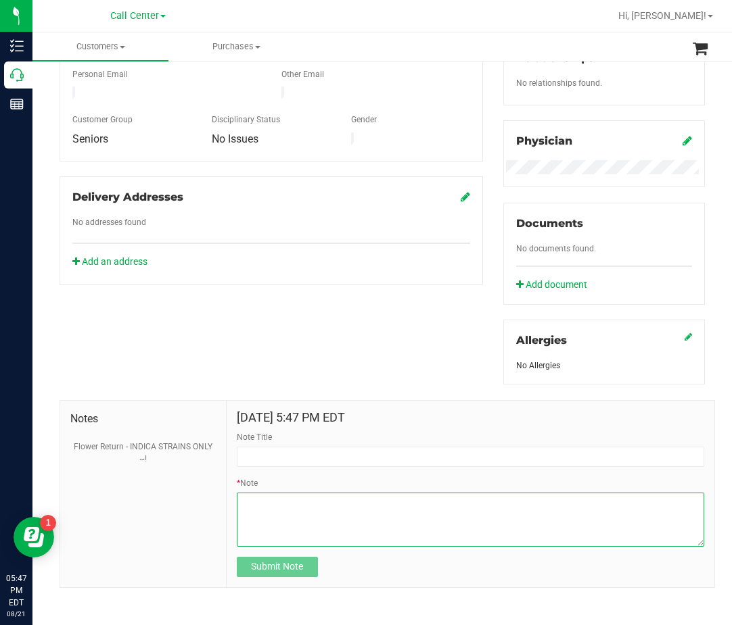
click at [252, 506] on textarea "* Note" at bounding box center [470, 520] width 467 height 54
paste textarea "Completed By: Daniela Ramos Montoya Contact Reasons: feedback.complaint.order O…"
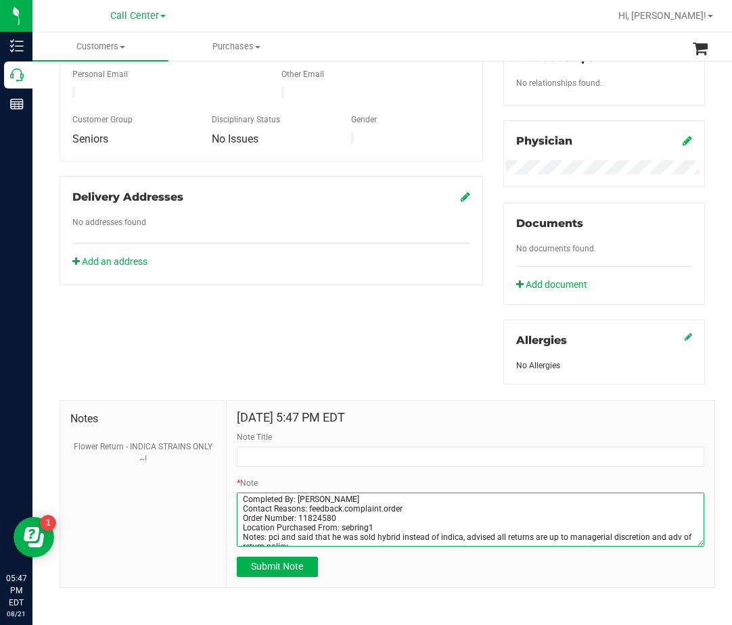
scroll to position [0, 0]
click at [276, 520] on textarea "* Note" at bounding box center [470, 520] width 467 height 54
type textarea "Completed By: Daniela Ramos Montoya Contact Reasons: feedback.complaint.order O…"
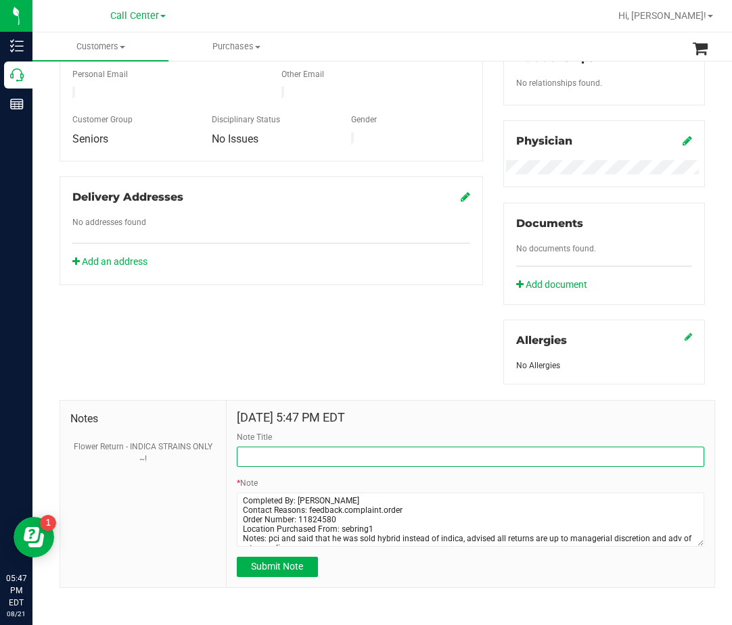
click at [293, 463] on input "Note Title" at bounding box center [470, 457] width 467 height 20
paste input "Order Number: 11824580"
type input "Order Number: 11824580"
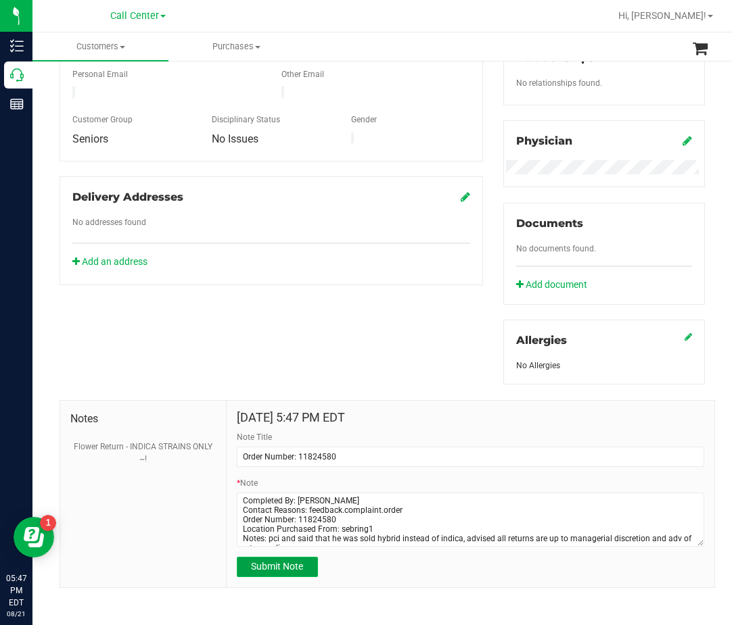
click at [280, 567] on span "Submit Note" at bounding box center [277, 566] width 52 height 11
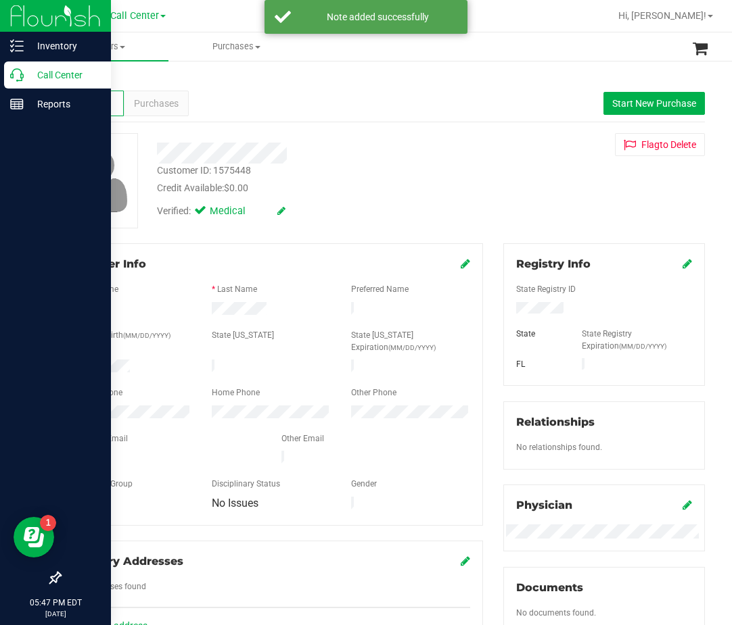
click at [24, 80] on p "Call Center" at bounding box center [64, 75] width 81 height 16
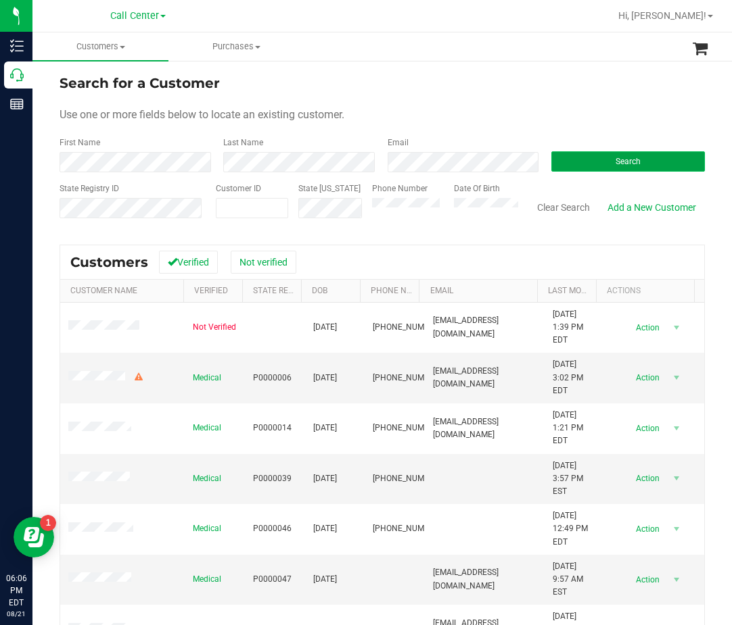
click at [625, 165] on span "Search" at bounding box center [627, 161] width 25 height 9
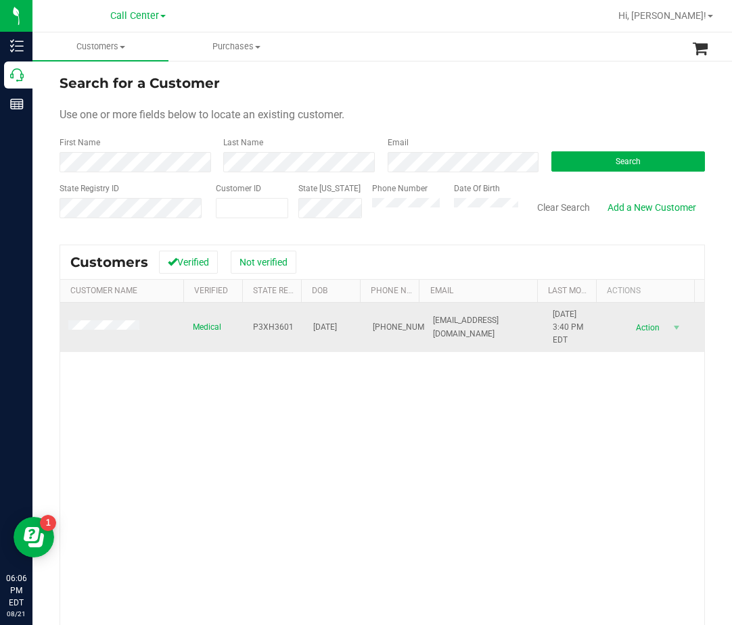
click at [275, 332] on span "P3XH3601" at bounding box center [273, 327] width 41 height 13
click at [321, 325] on span "05/10/1957" at bounding box center [325, 327] width 24 height 13
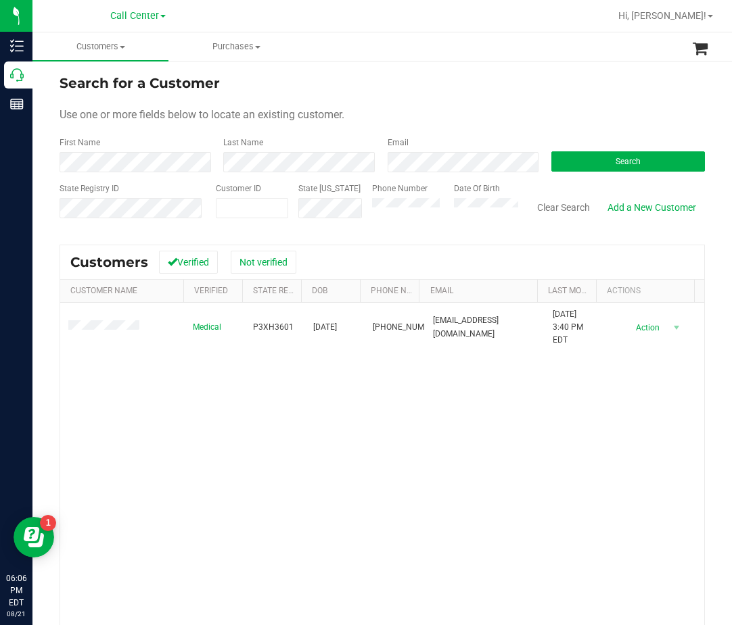
click at [121, 398] on div "Medical P3XH3601 05/10/1957 (813) 767-3167 pokiegtart@msn.com 4/18/2025 3:40 PM…" at bounding box center [382, 500] width 644 height 394
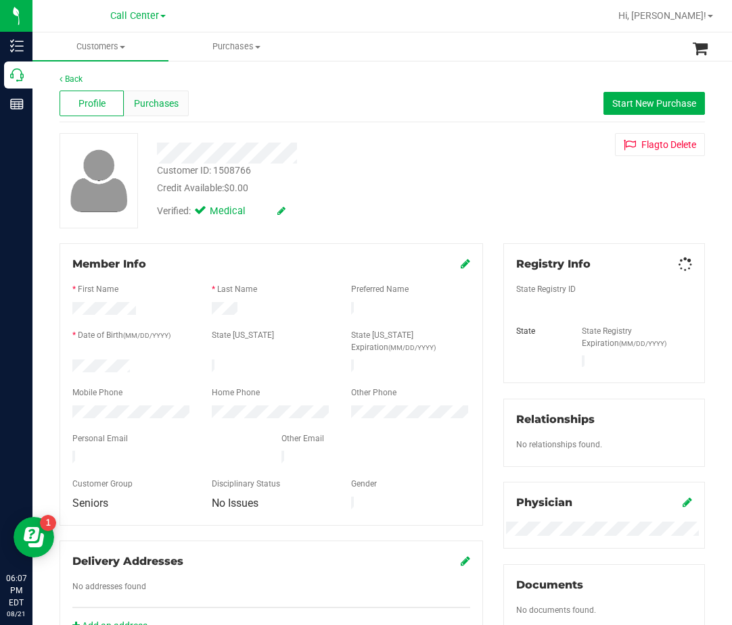
click at [160, 97] on span "Purchases" at bounding box center [156, 104] width 45 height 14
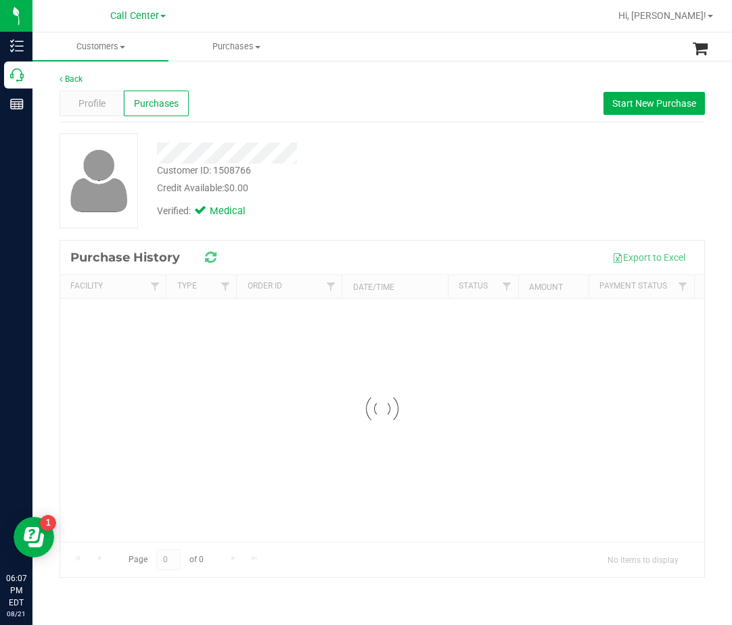
click at [503, 150] on div "Customer ID: 1508766 Credit Available: $0.00 Verified: Medical" at bounding box center [381, 180] width 665 height 95
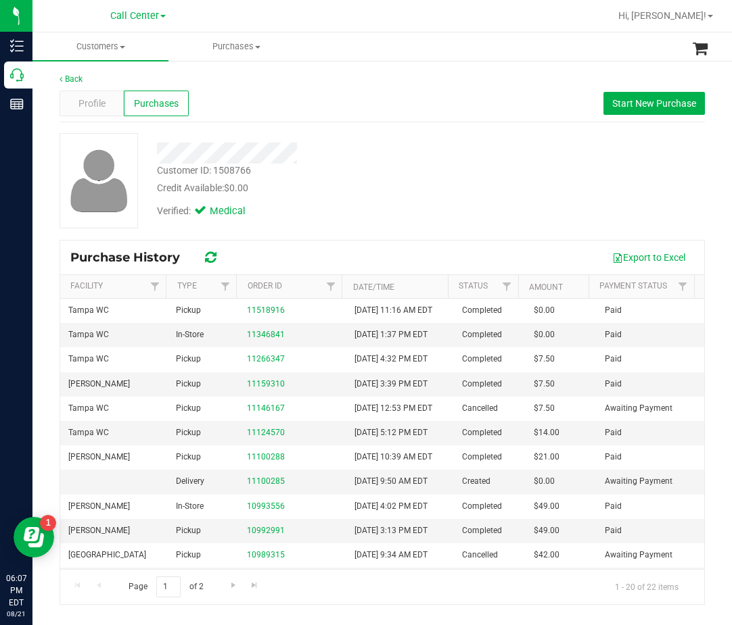
click at [499, 177] on div "Customer ID: 1508766 Credit Available: $0.00 Verified: Medical" at bounding box center [381, 180] width 665 height 95
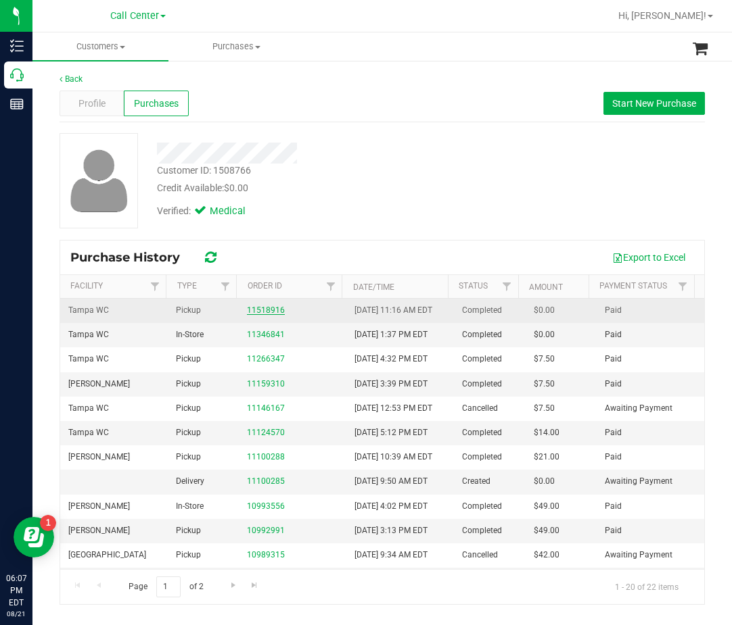
click at [276, 314] on link "11518916" at bounding box center [266, 310] width 38 height 9
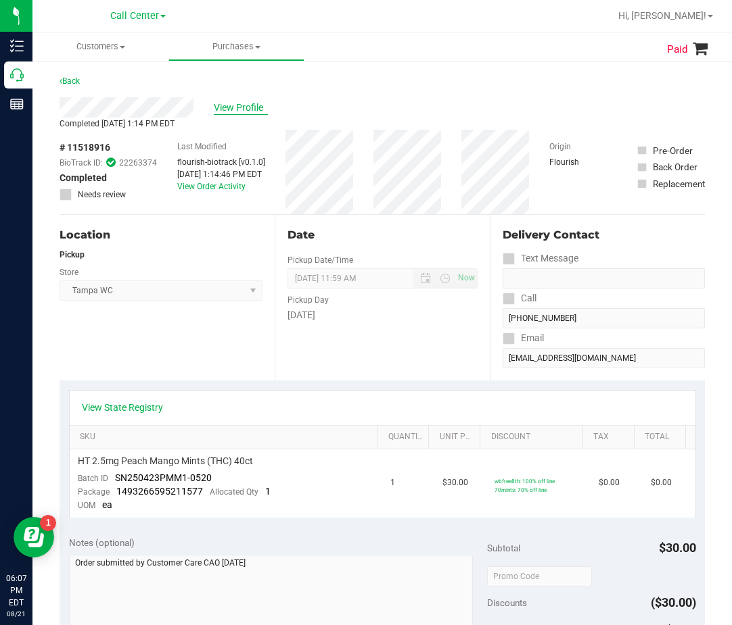
click at [250, 105] on span "View Profile" at bounding box center [241, 108] width 54 height 14
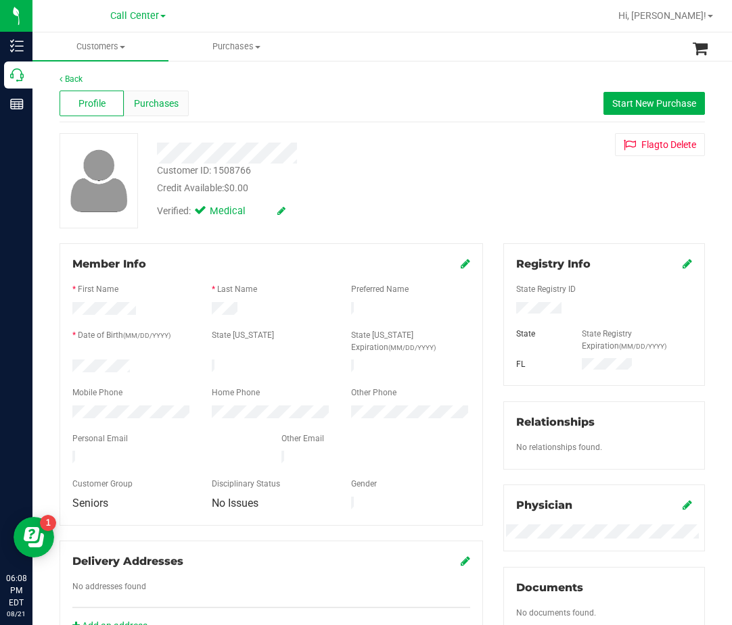
click at [149, 112] on div "Purchases" at bounding box center [156, 104] width 64 height 26
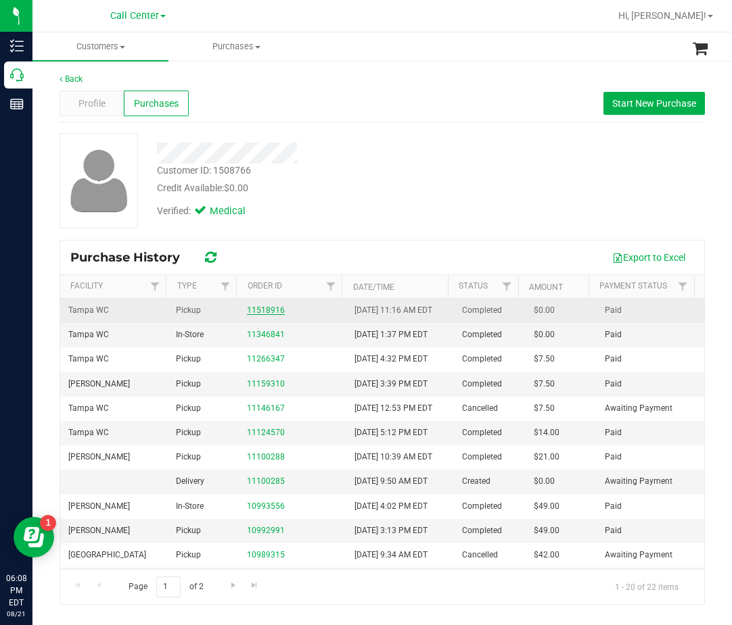
click at [272, 315] on link "11518916" at bounding box center [266, 310] width 38 height 9
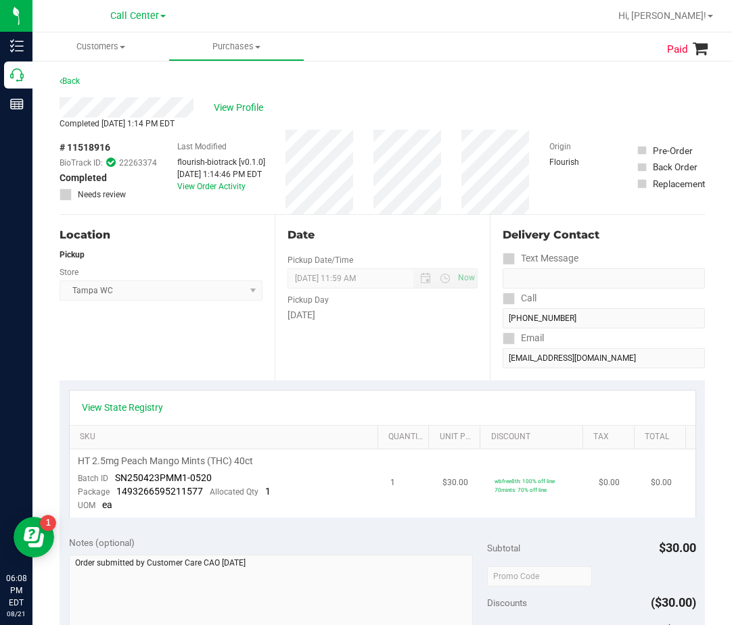
click at [368, 488] on td "HT 2.5mg Peach Mango Mints (THC) 40ct Batch ID SN250423PMM1-0520 Package 149326…" at bounding box center [226, 484] width 313 height 68
click at [343, 511] on td "HT 2.5mg Peach Mango Mints (THC) 40ct Batch ID SN250423PMM1-0520 Package 149326…" at bounding box center [226, 484] width 313 height 68
click at [453, 306] on div "Pickup Day" at bounding box center [382, 299] width 190 height 20
click at [242, 111] on span "View Profile" at bounding box center [241, 108] width 54 height 14
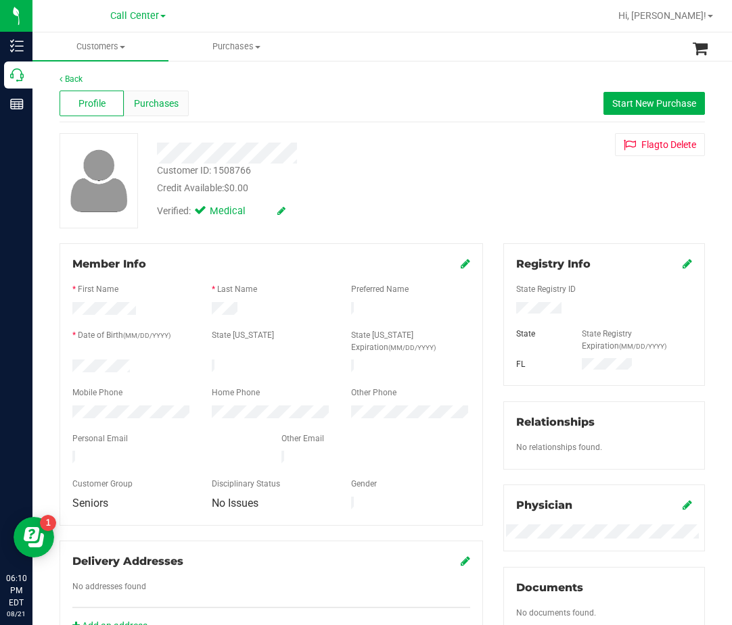
click at [149, 103] on span "Purchases" at bounding box center [156, 104] width 45 height 14
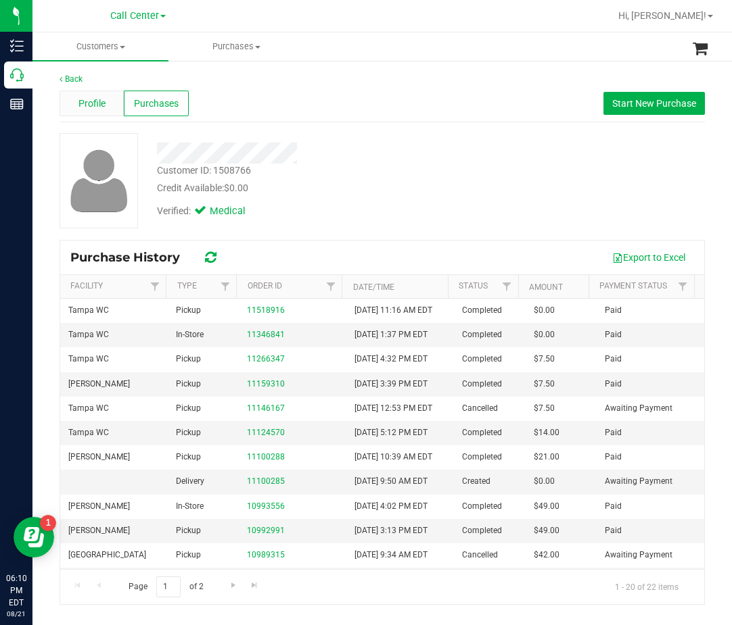
click at [110, 110] on div "Profile" at bounding box center [91, 104] width 64 height 26
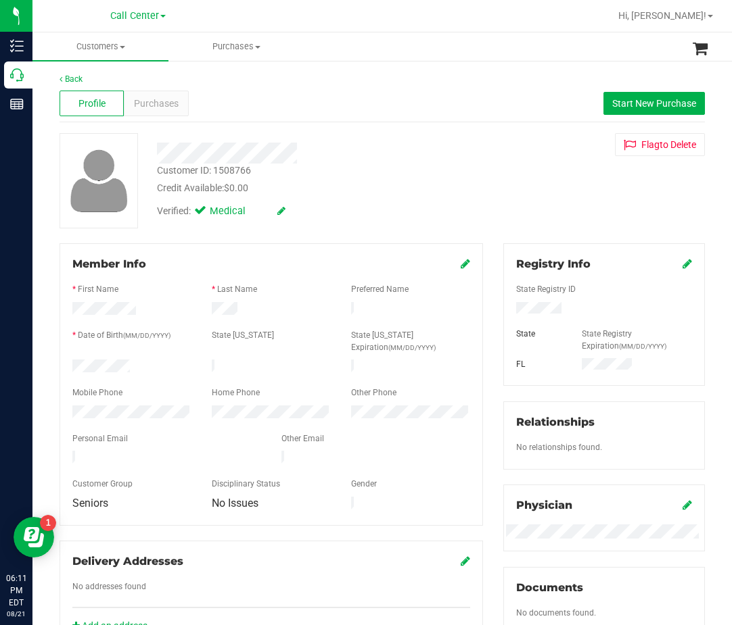
click at [371, 162] on div at bounding box center [313, 153] width 333 height 21
click at [162, 101] on span "Purchases" at bounding box center [156, 104] width 45 height 14
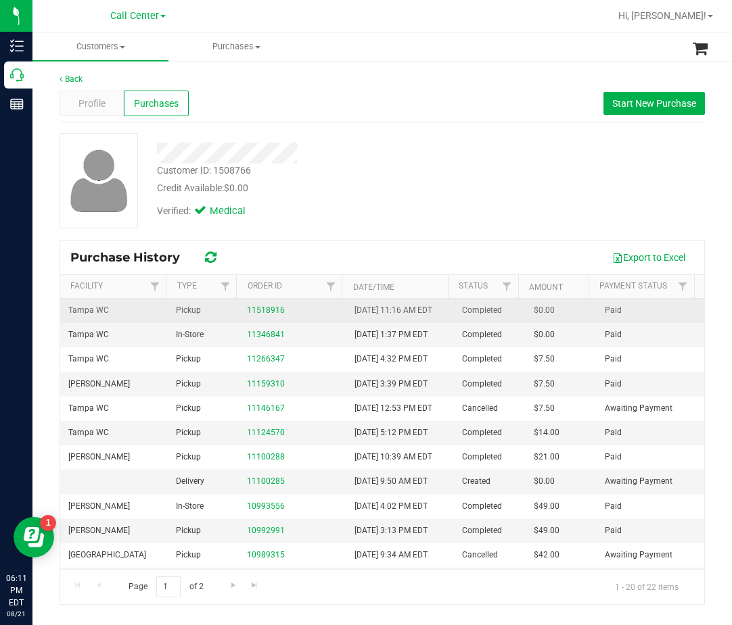
click at [276, 323] on td "11518916" at bounding box center [292, 311] width 107 height 24
click at [271, 315] on link "11518916" at bounding box center [266, 310] width 38 height 9
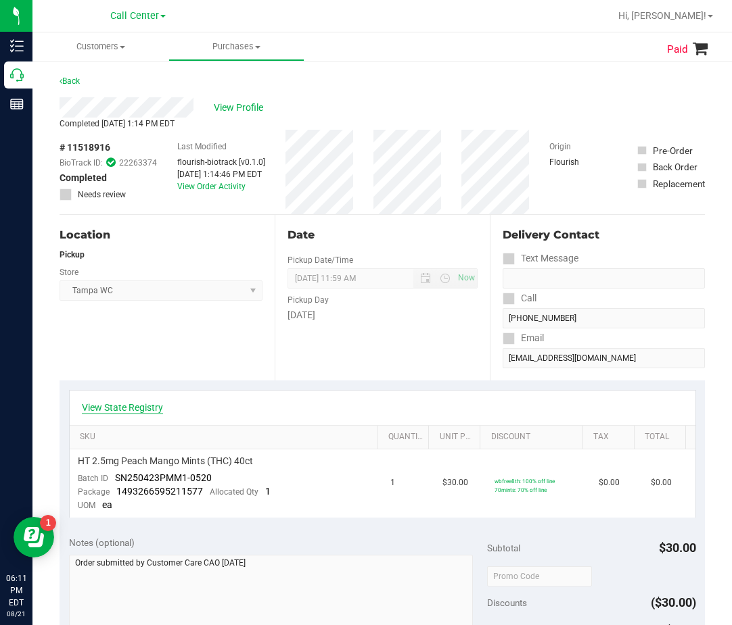
click at [140, 408] on link "View State Registry" at bounding box center [122, 408] width 81 height 14
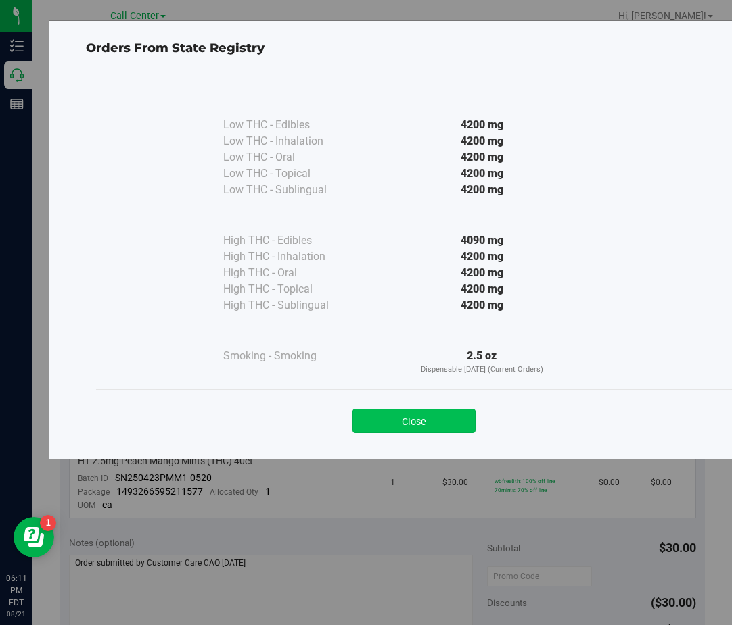
click at [448, 420] on button "Close" at bounding box center [413, 421] width 123 height 24
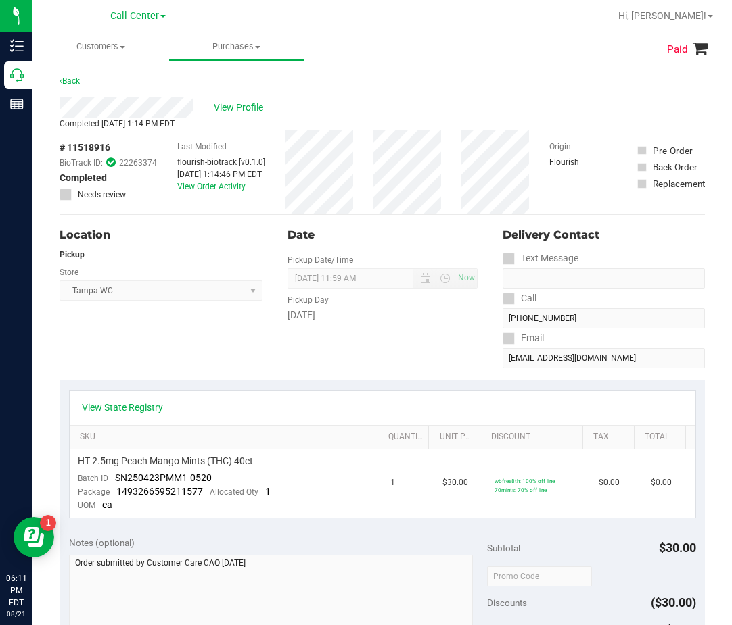
click at [489, 218] on div "Delivery Contact Text Message Call (813) 767-3167 Email pokiegtart@msn.com" at bounding box center [596, 298] width 215 height 166
click at [393, 345] on div "Date Pickup Date/Time 06/24/2025 Now 06/24/2025 11:59 AM Now Pickup Day Tuesday" at bounding box center [381, 298] width 215 height 166
drag, startPoint x: 272, startPoint y: 103, endPoint x: 265, endPoint y: 108, distance: 8.3
click at [272, 103] on div "View Profile" at bounding box center [381, 107] width 645 height 20
click at [243, 111] on span "View Profile" at bounding box center [241, 108] width 54 height 14
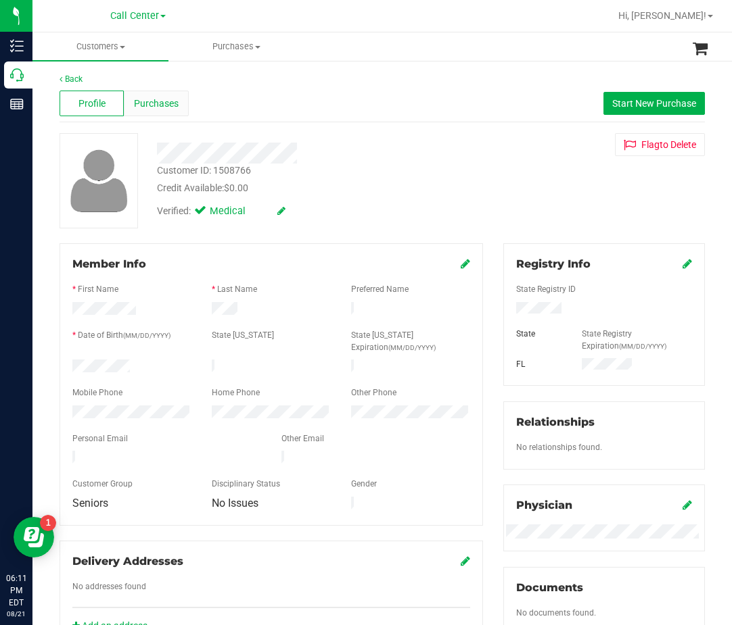
click at [172, 101] on span "Purchases" at bounding box center [156, 104] width 45 height 14
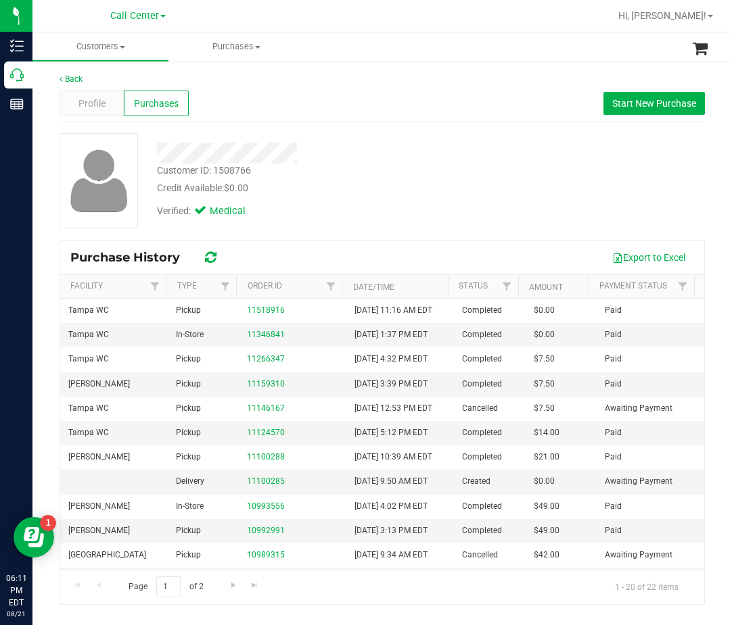
click at [290, 139] on div at bounding box center [313, 148] width 333 height 30
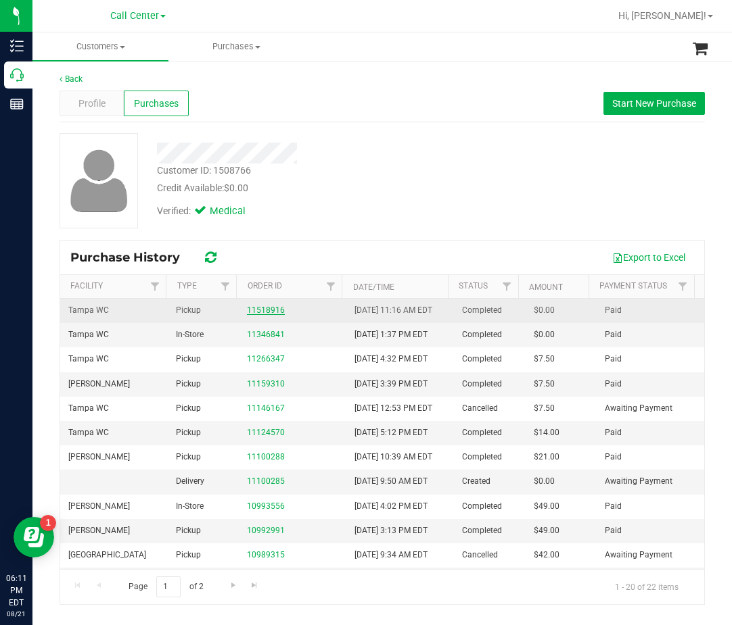
click at [255, 315] on link "11518916" at bounding box center [266, 310] width 38 height 9
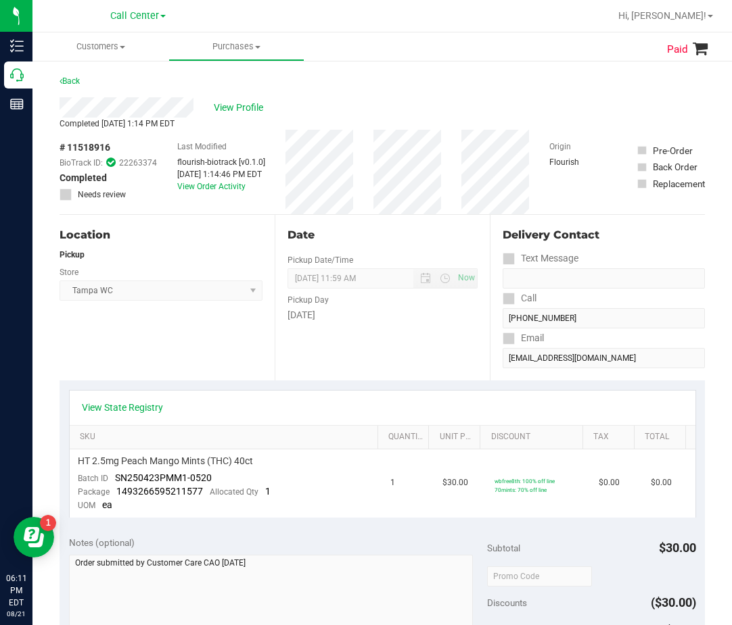
click at [418, 291] on div "Pickup Day" at bounding box center [382, 299] width 190 height 20
click at [427, 354] on div "Date Pickup Date/Time 06/24/2025 Now 06/24/2025 11:59 AM Now Pickup Day Tuesday" at bounding box center [381, 298] width 215 height 166
click at [235, 197] on div "Last Modified flourish-biotrack [v0.1.0] Jun 24, 2025 1:14:46 PM EDT View Order…" at bounding box center [221, 172] width 88 height 85
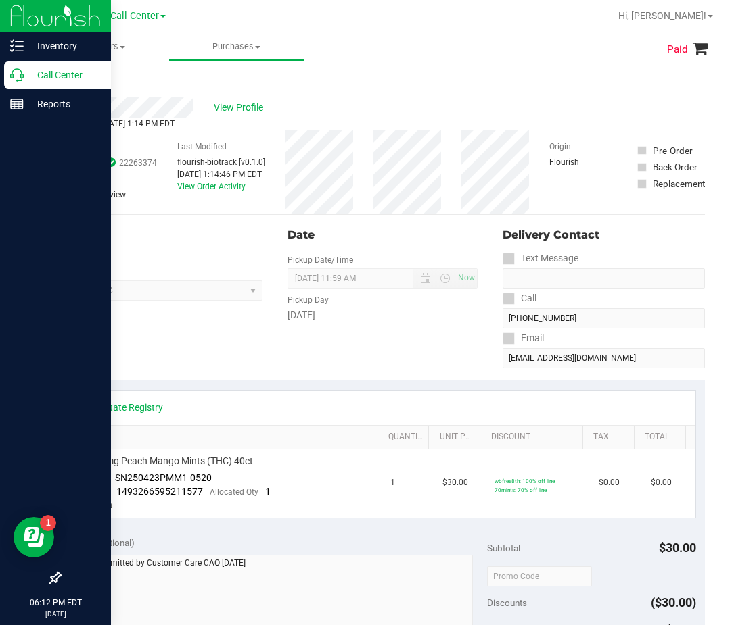
click at [15, 68] on div "Call Center" at bounding box center [57, 75] width 107 height 27
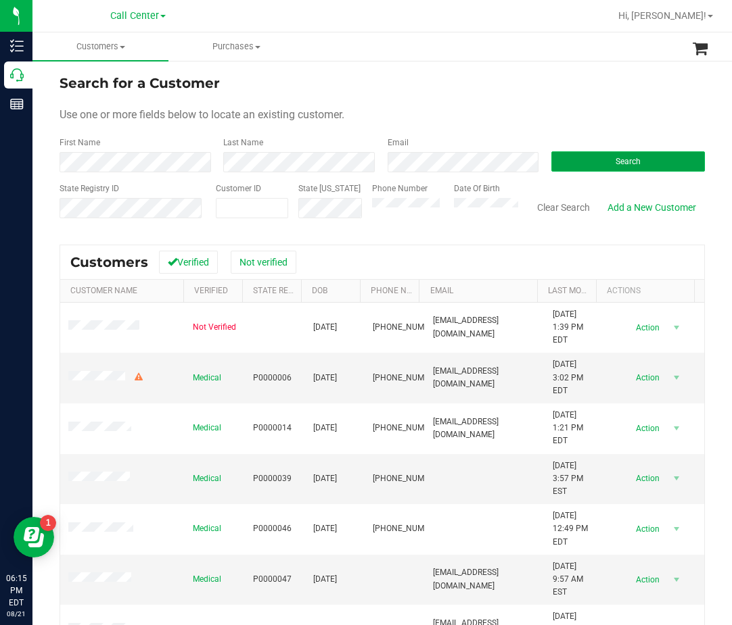
click at [604, 170] on button "Search" at bounding box center [627, 161] width 153 height 20
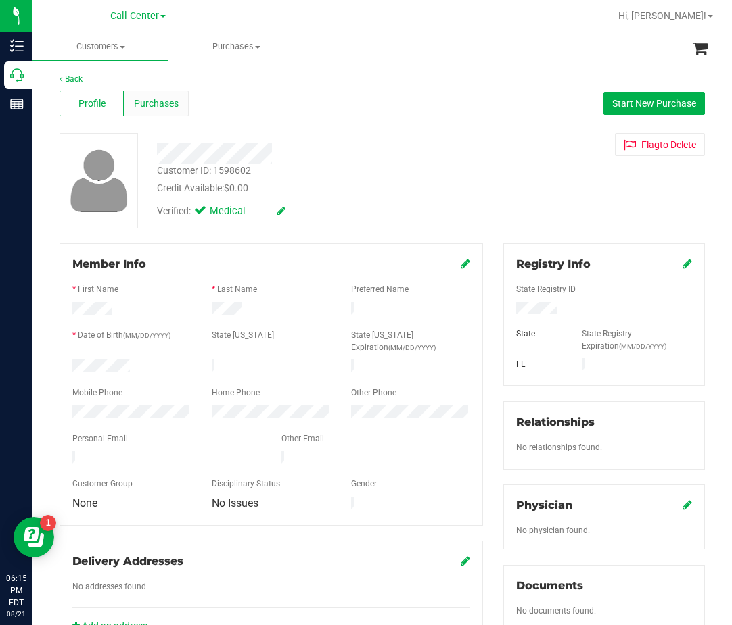
click at [158, 99] on span "Purchases" at bounding box center [156, 104] width 45 height 14
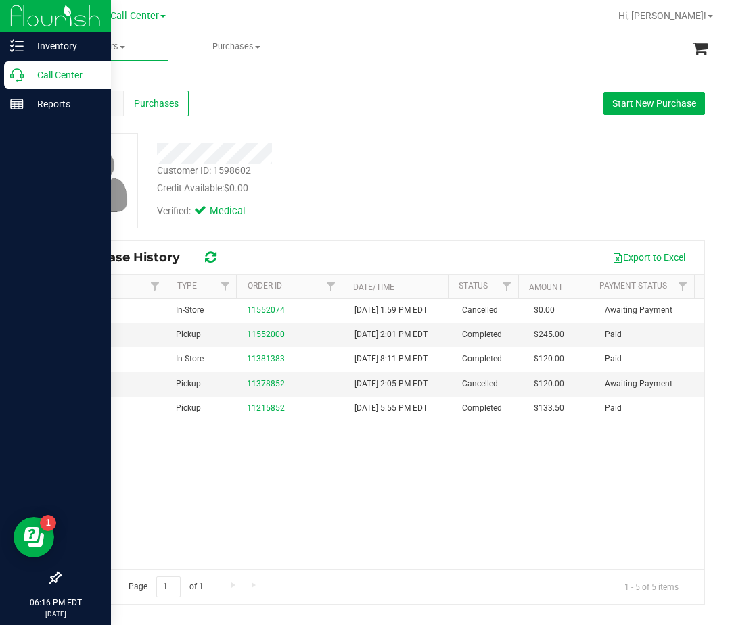
click at [26, 79] on p "Call Center" at bounding box center [64, 75] width 81 height 16
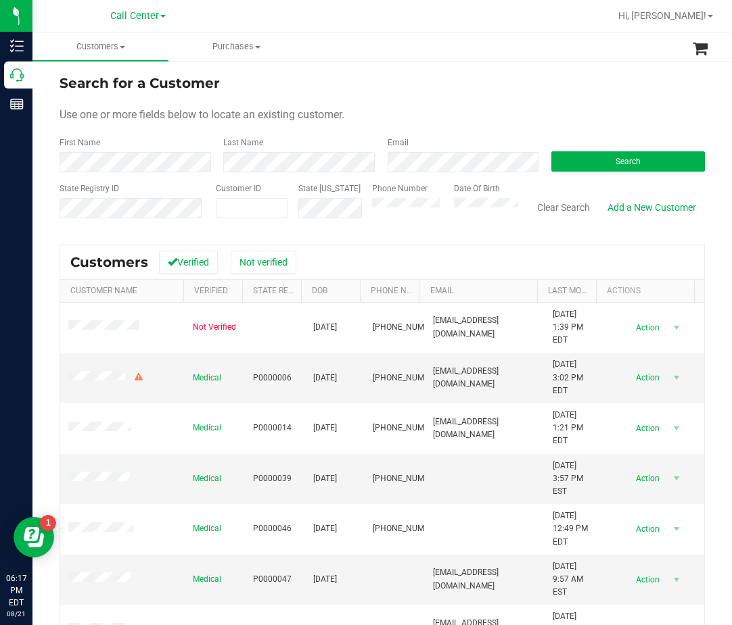
click at [583, 175] on form "Search for a Customer Use one or more fields below to locate an existing custom…" at bounding box center [381, 152] width 645 height 158
click at [612, 156] on button "Search" at bounding box center [627, 161] width 153 height 20
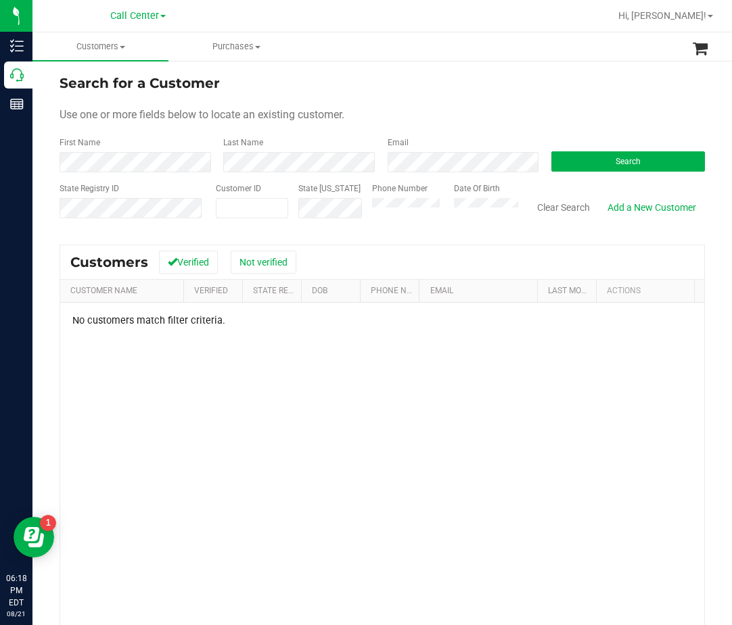
click at [294, 446] on div "No customers match filter criteria." at bounding box center [382, 506] width 644 height 406
click at [81, 195] on div "State Registry ID" at bounding box center [132, 207] width 146 height 48
click at [444, 195] on div "Date Of Birth" at bounding box center [481, 207] width 74 height 48
click at [47, 157] on div "Search for a Customer Use one or more fields below to locate an existing custom…" at bounding box center [381, 402] width 699 height 686
click at [425, 227] on div "Phone Number" at bounding box center [408, 207] width 72 height 48
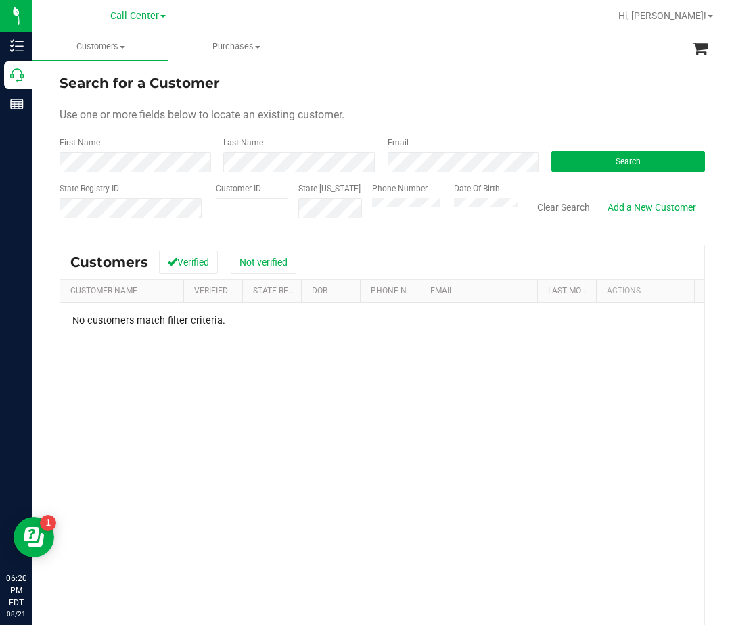
click at [646, 174] on form "Search for a Customer Use one or more fields below to locate an existing custom…" at bounding box center [381, 152] width 645 height 158
click at [657, 163] on button "Search" at bounding box center [627, 161] width 153 height 20
click at [553, 234] on div "Search for a Customer Use one or more fields below to locate an existing custom…" at bounding box center [381, 402] width 645 height 659
click at [664, 215] on link "Add a New Customer" at bounding box center [651, 207] width 106 height 23
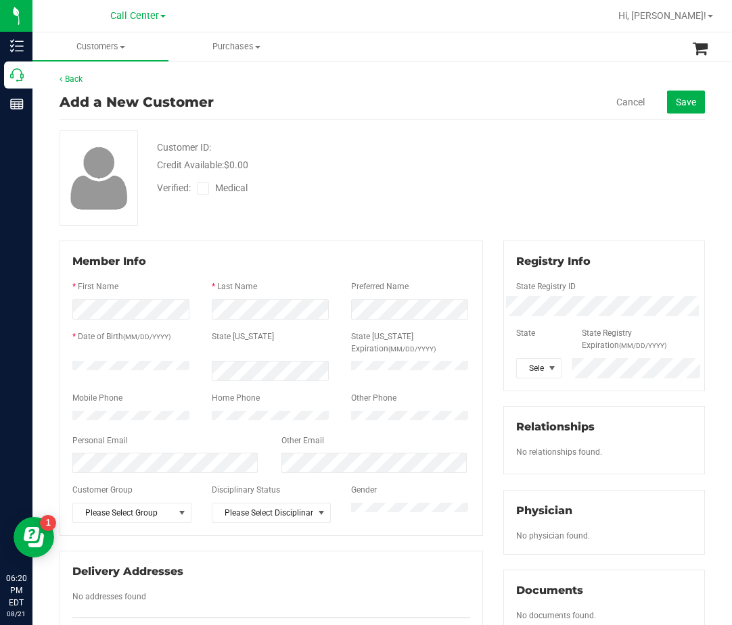
click at [194, 193] on span "Verified:" at bounding box center [177, 188] width 40 height 14
click at [208, 186] on span at bounding box center [203, 189] width 12 height 12
click at [0, 0] on input "Medical" at bounding box center [0, 0] width 0 height 0
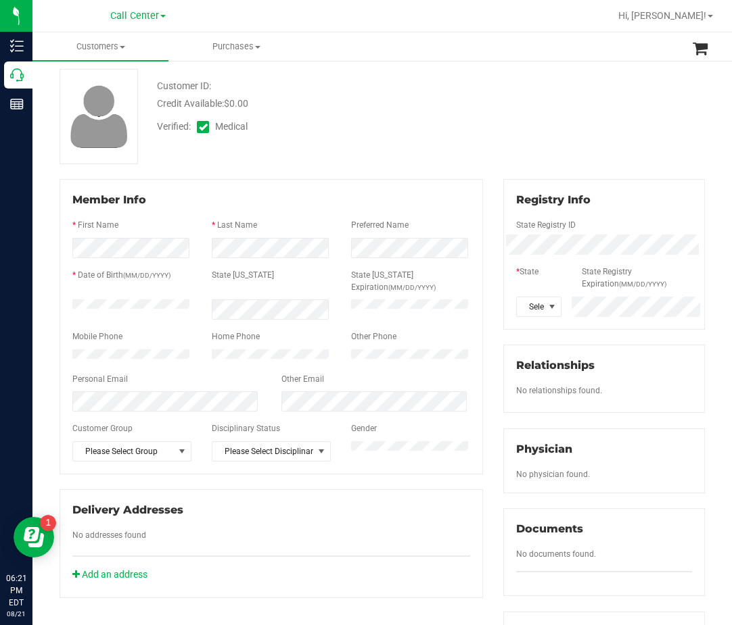
scroll to position [135, 0]
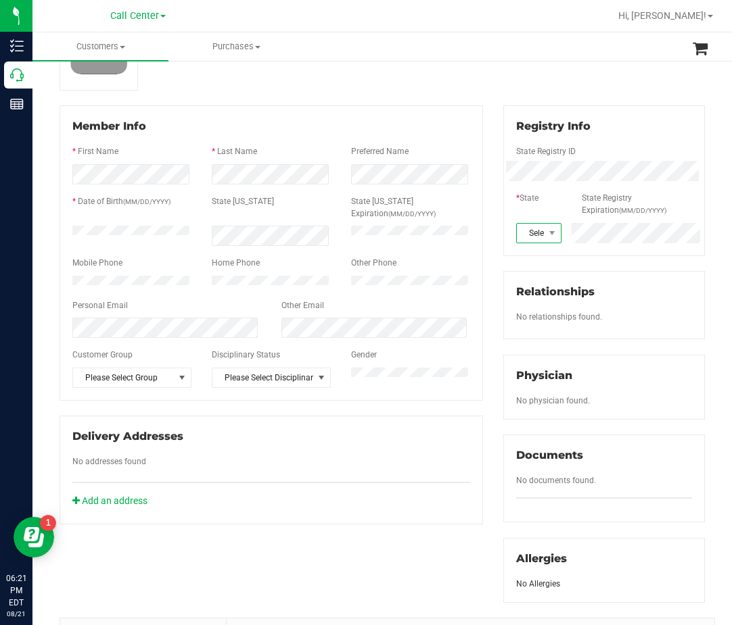
click at [531, 241] on span "Select state" at bounding box center [530, 233] width 27 height 19
click at [531, 240] on span "Select state" at bounding box center [530, 233] width 27 height 19
click at [546, 235] on span at bounding box center [551, 233] width 11 height 11
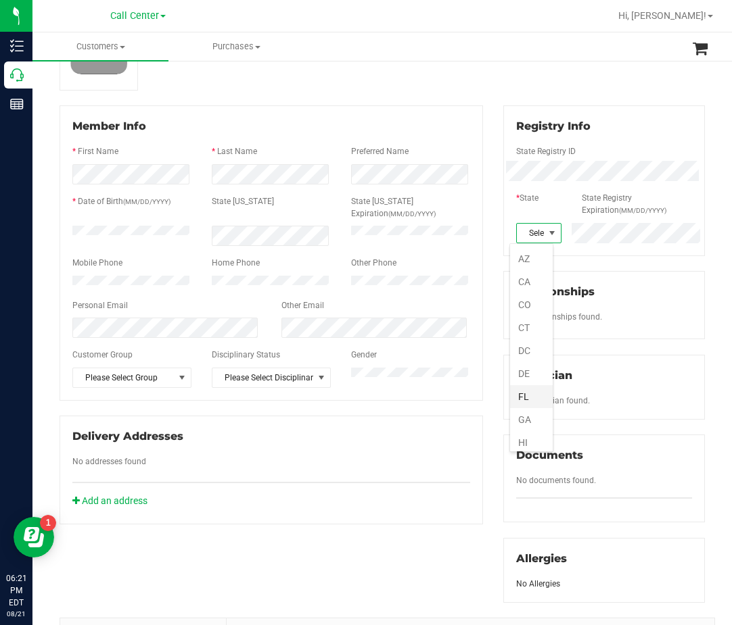
click at [524, 392] on li "FL" at bounding box center [531, 396] width 43 height 23
click at [170, 342] on div at bounding box center [271, 343] width 398 height 11
click at [394, 104] on div "Back Add a New Customer Cancel Save Customer ID: Credit Available: $0.00 Verifi…" at bounding box center [381, 369] width 645 height 863
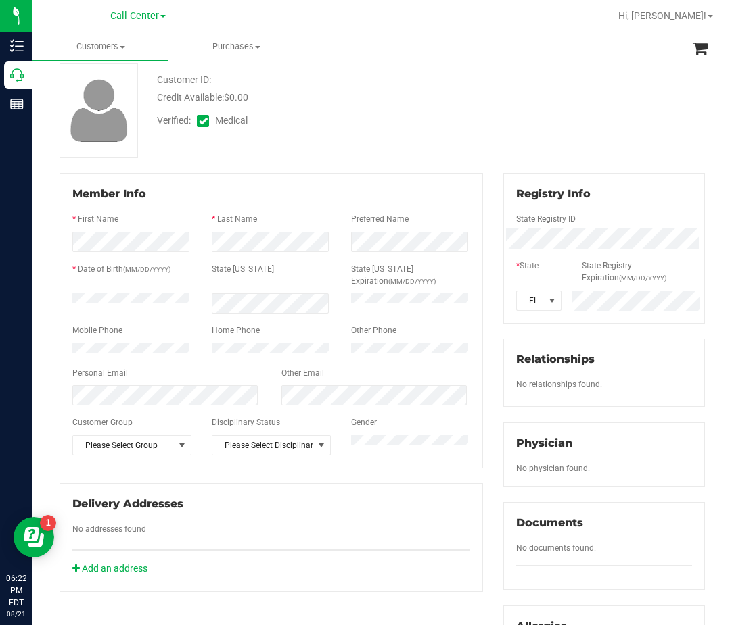
scroll to position [0, 0]
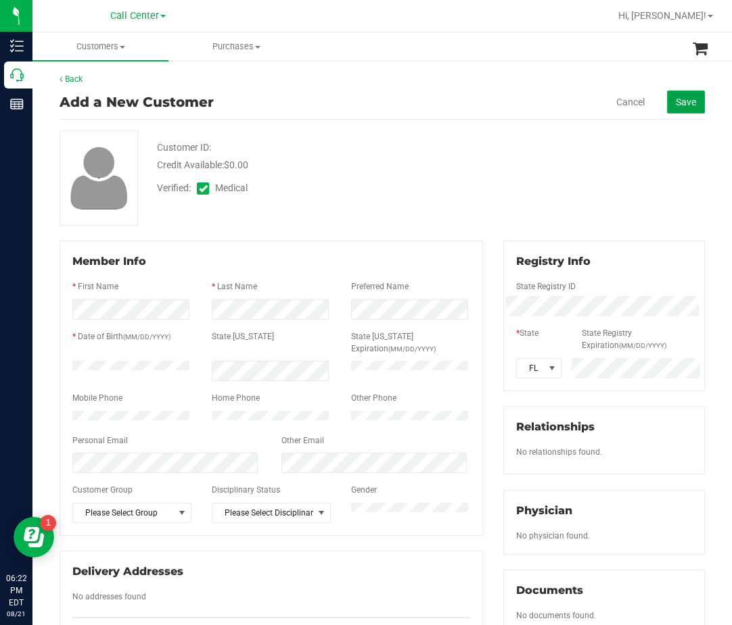
click at [673, 110] on button "Save" at bounding box center [686, 102] width 38 height 23
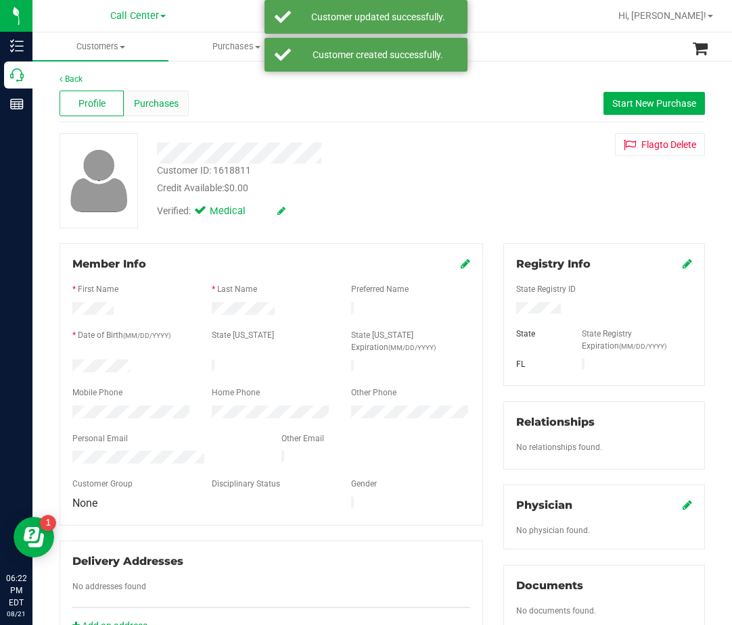
click at [162, 107] on span "Purchases" at bounding box center [156, 104] width 45 height 14
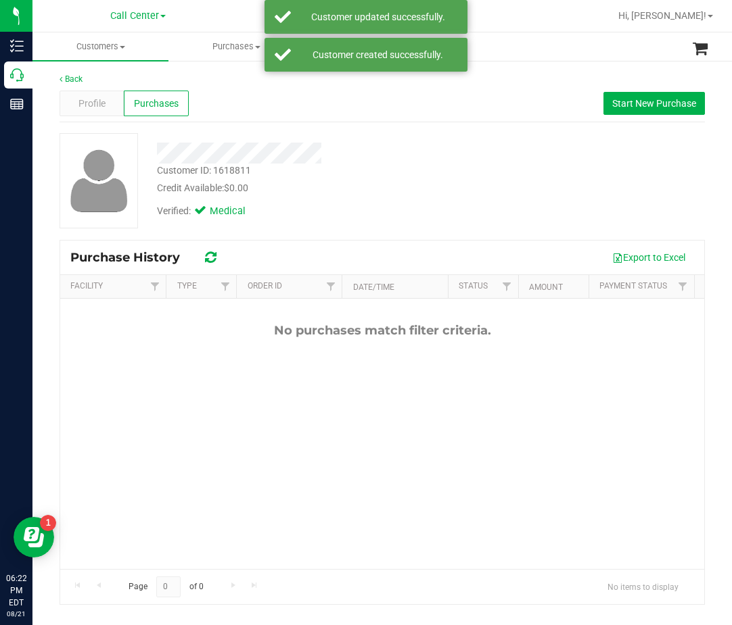
click at [416, 151] on div at bounding box center [313, 153] width 333 height 21
click at [399, 201] on div "Verified: Medical" at bounding box center [313, 210] width 333 height 30
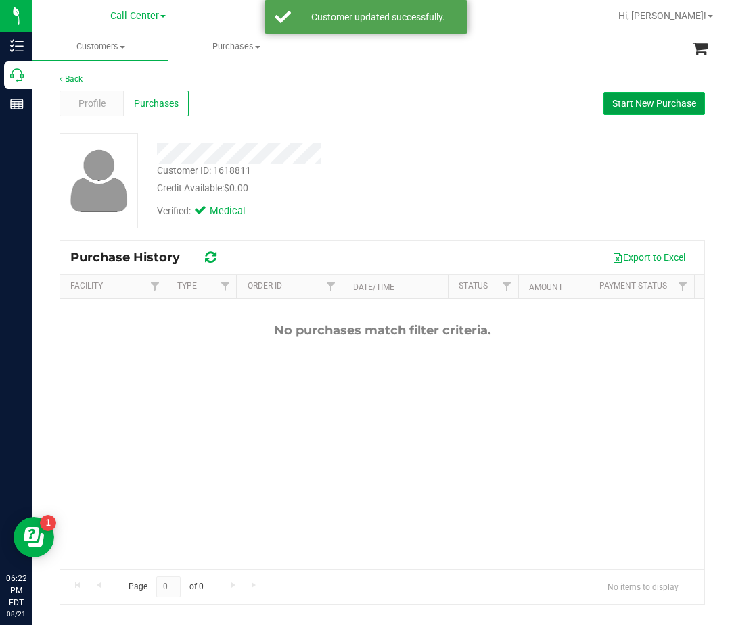
click at [680, 98] on span "Start New Purchase" at bounding box center [654, 103] width 84 height 11
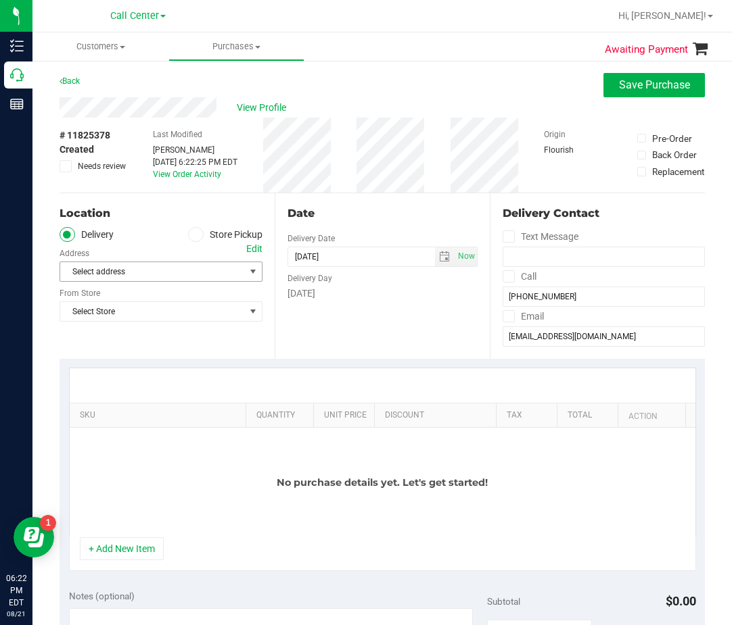
click at [201, 243] on div "Select address Select address" at bounding box center [160, 262] width 203 height 40
click at [206, 235] on label "Store Pickup" at bounding box center [225, 235] width 74 height 16
click at [0, 0] on input "Store Pickup" at bounding box center [0, 0] width 0 height 0
click at [137, 280] on div "Location Delivery Store Pickup Store Select Store Select Store Bonita Springs W…" at bounding box center [166, 276] width 215 height 166
click at [140, 274] on span "Select Store" at bounding box center [152, 271] width 185 height 19
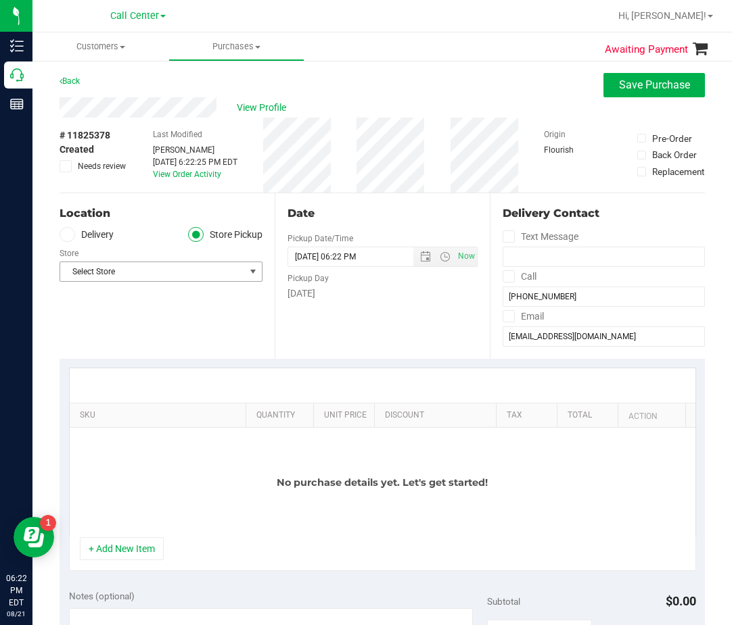
click at [176, 266] on span "Select Store" at bounding box center [152, 271] width 185 height 19
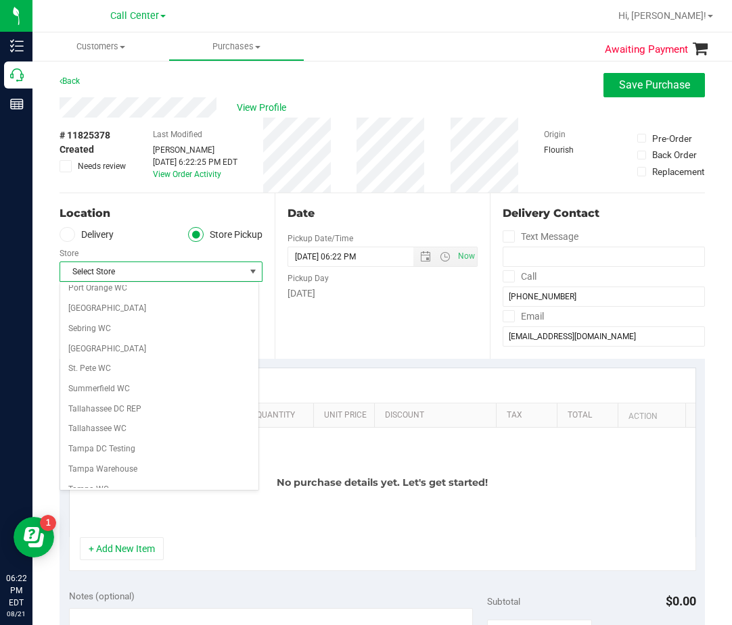
scroll to position [811, 0]
drag, startPoint x: 159, startPoint y: 398, endPoint x: 157, endPoint y: 387, distance: 11.0
click at [157, 387] on ul "Bonita Springs WC Boynton Beach WC Bradenton WC Brandon WC Brooksville WC Call …" at bounding box center [159, 66] width 198 height 1185
click at [157, 387] on li "Summerfield WC" at bounding box center [159, 388] width 198 height 20
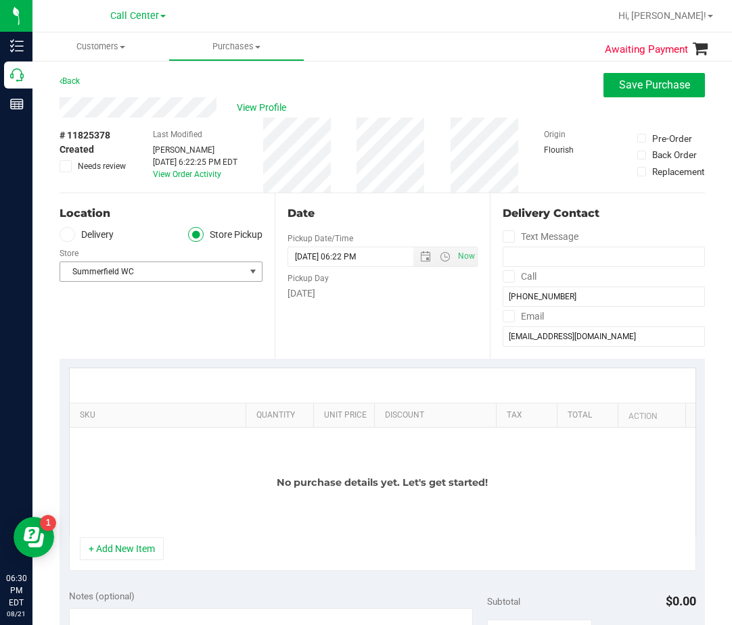
click at [145, 277] on span "Summerfield WC" at bounding box center [152, 271] width 185 height 19
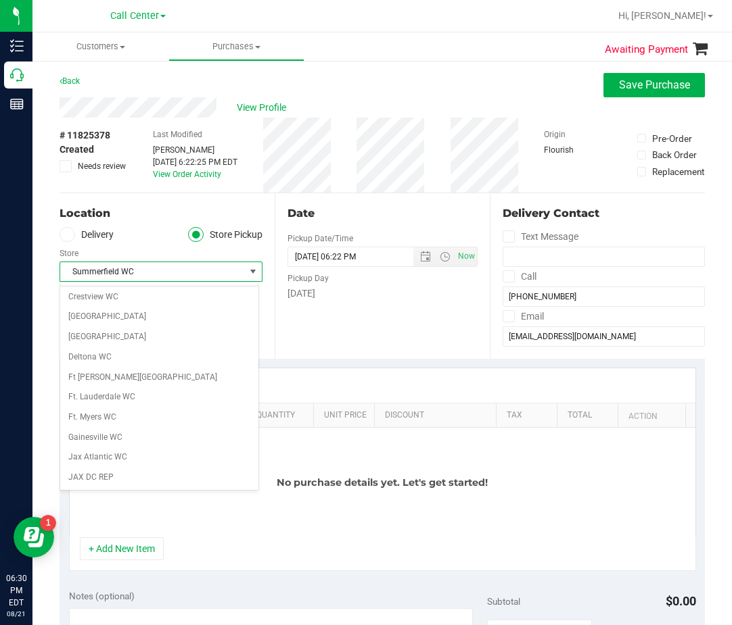
scroll to position [0, 0]
click at [185, 389] on li "Call Center" at bounding box center [159, 395] width 198 height 20
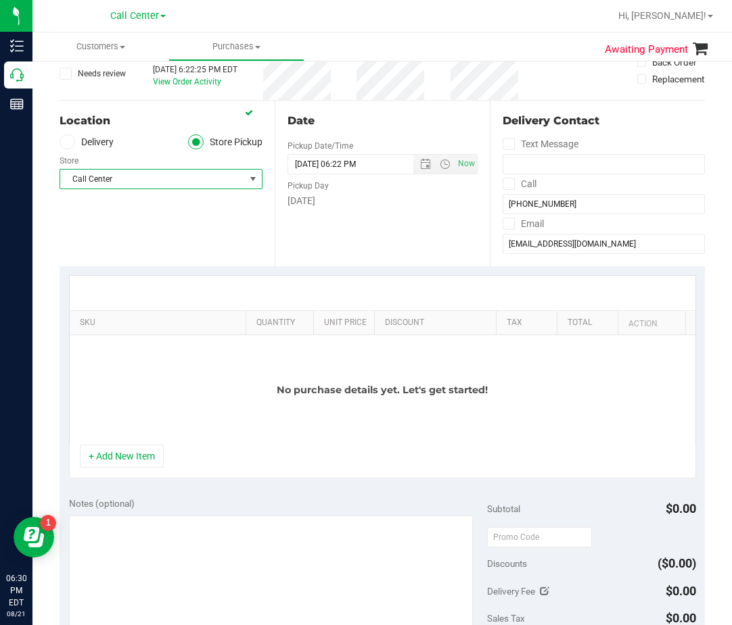
scroll to position [270, 0]
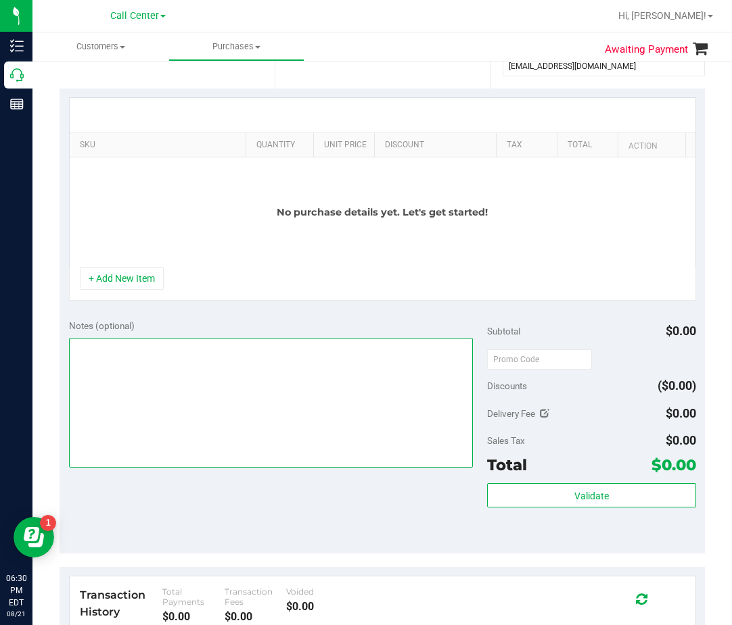
drag, startPoint x: 215, startPoint y: 401, endPoint x: 230, endPoint y: 383, distance: 23.0
click at [216, 401] on textarea at bounding box center [271, 403] width 404 height 130
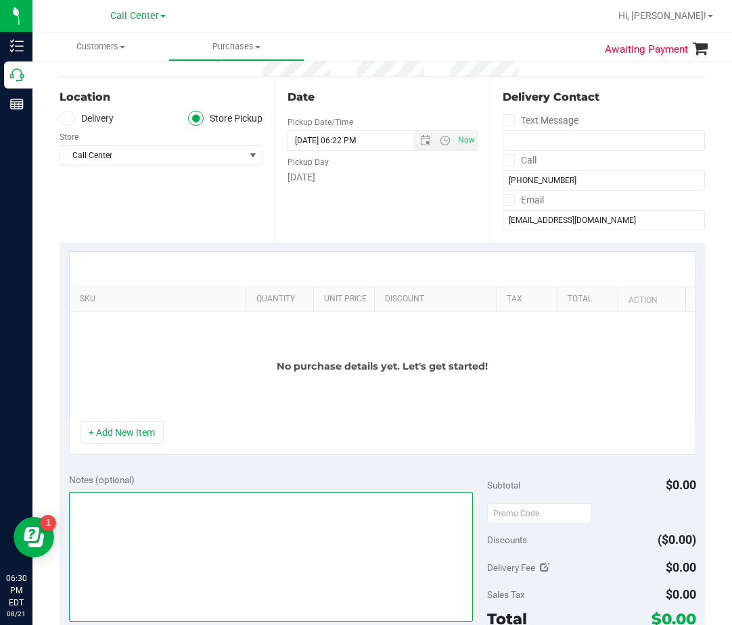
scroll to position [0, 0]
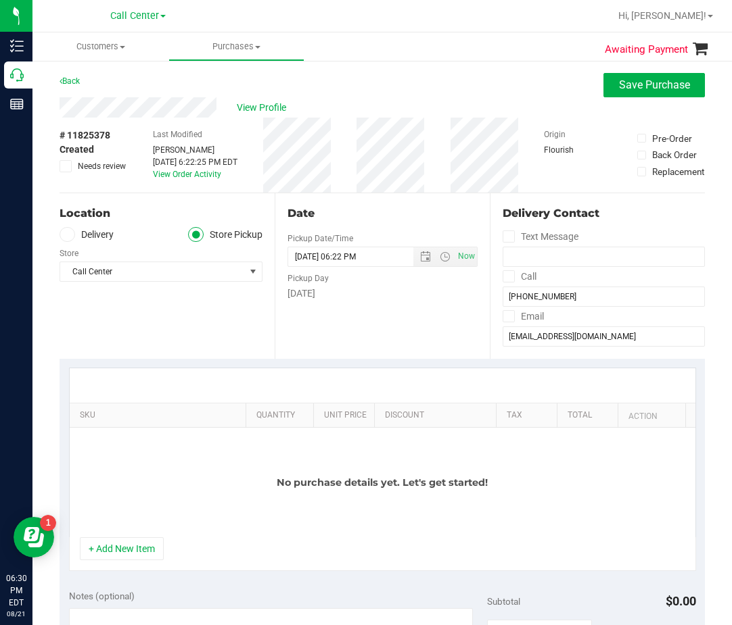
click at [677, 97] on div "View Profile" at bounding box center [381, 107] width 645 height 20
click at [671, 93] on button "Save Purchase" at bounding box center [653, 85] width 101 height 24
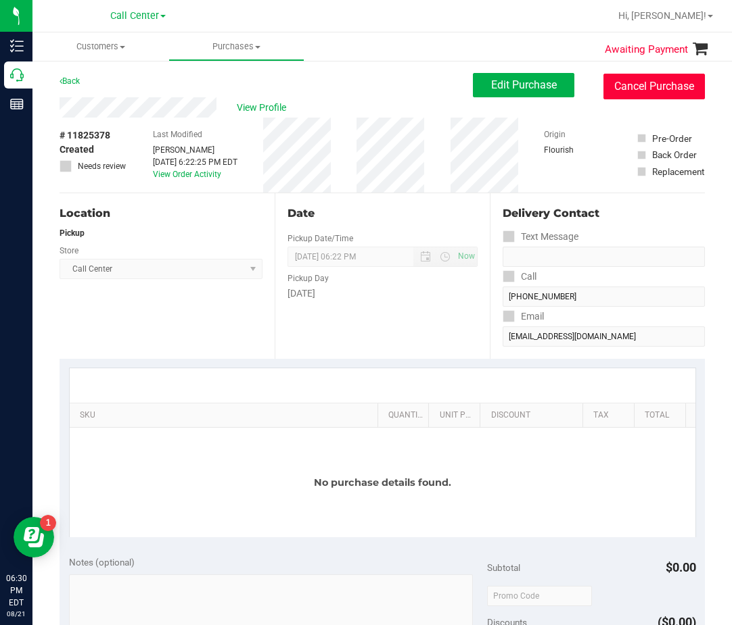
click at [640, 92] on button "Cancel Purchase" at bounding box center [653, 87] width 101 height 26
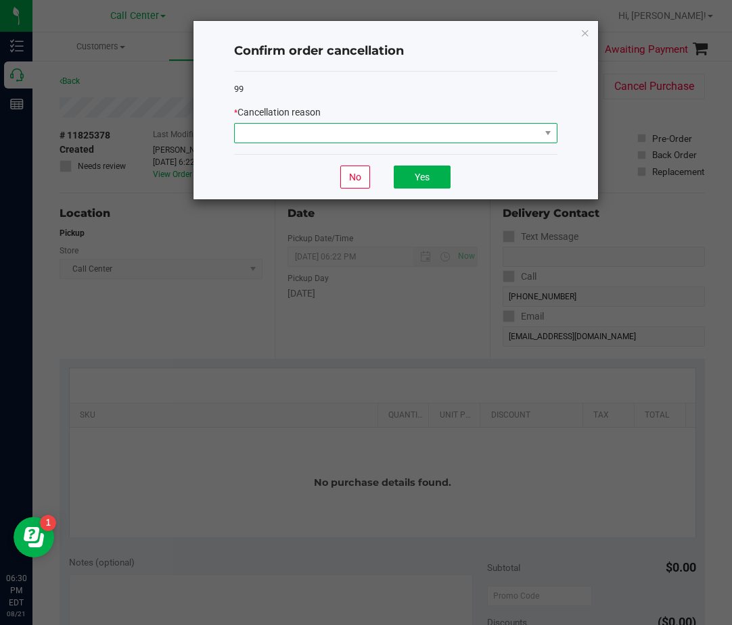
click at [471, 124] on span at bounding box center [387, 133] width 305 height 19
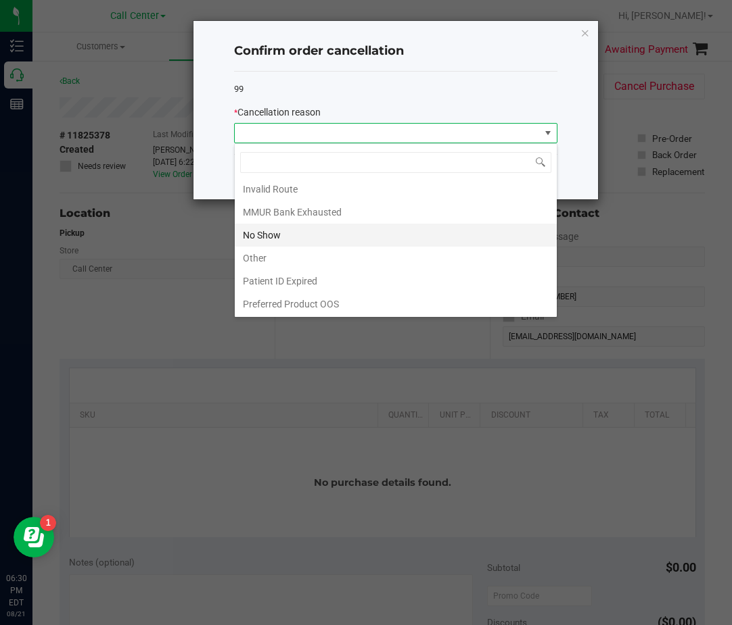
scroll to position [72, 0]
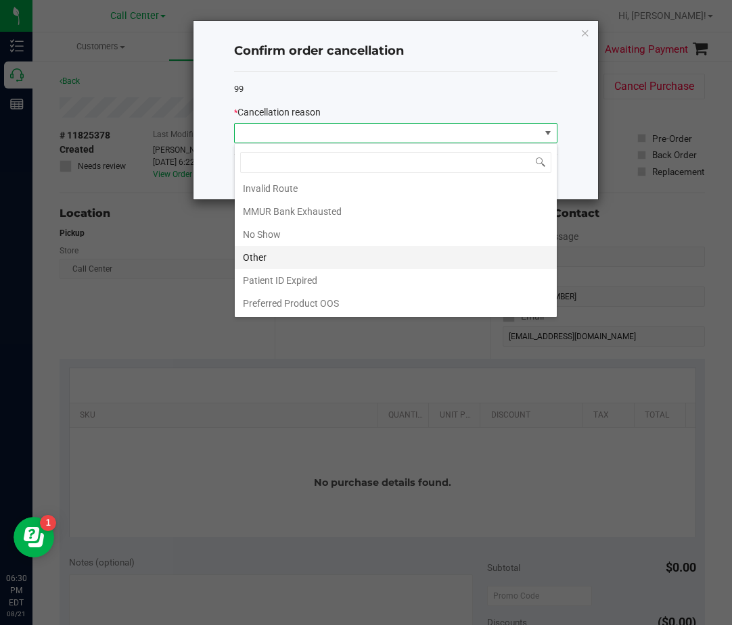
click at [373, 256] on li "Other" at bounding box center [396, 257] width 322 height 23
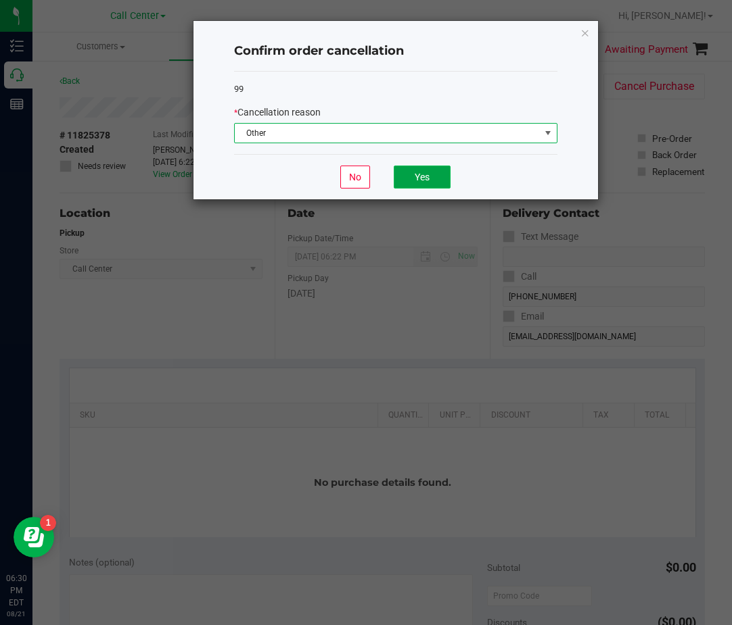
click at [431, 174] on button "Yes" at bounding box center [421, 177] width 57 height 23
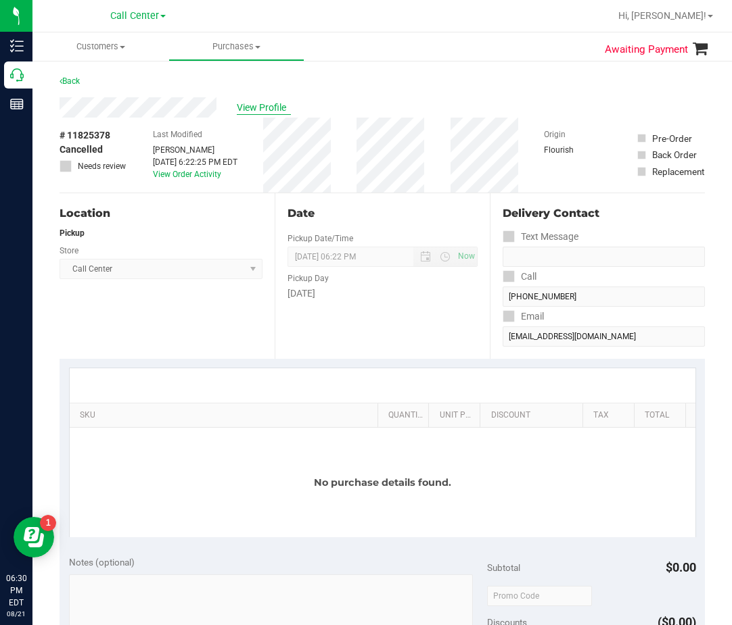
click at [270, 106] on span "View Profile" at bounding box center [264, 108] width 54 height 14
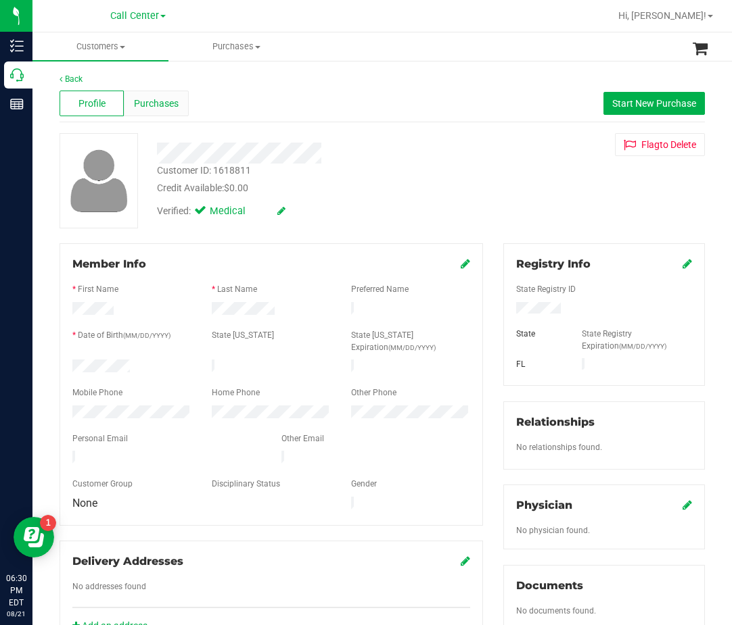
click at [183, 108] on div "Purchases" at bounding box center [156, 104] width 64 height 26
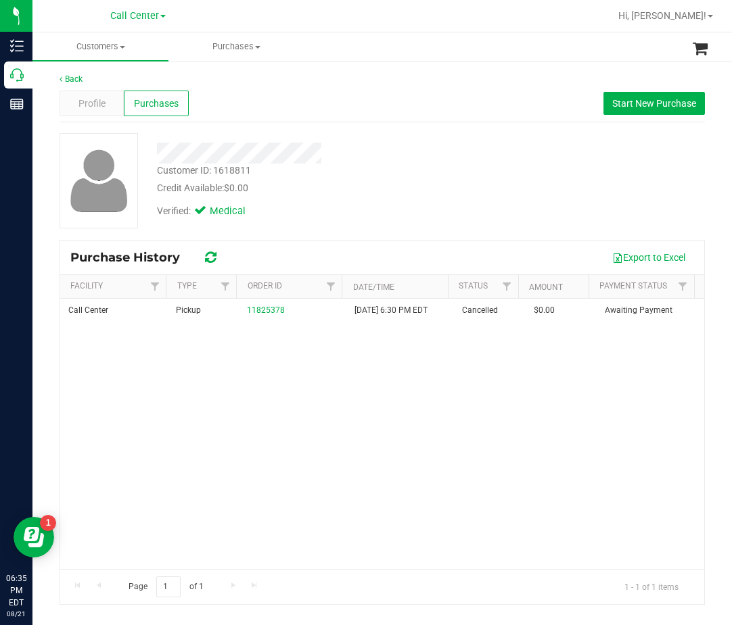
click at [315, 216] on div "Verified: Medical" at bounding box center [313, 210] width 333 height 30
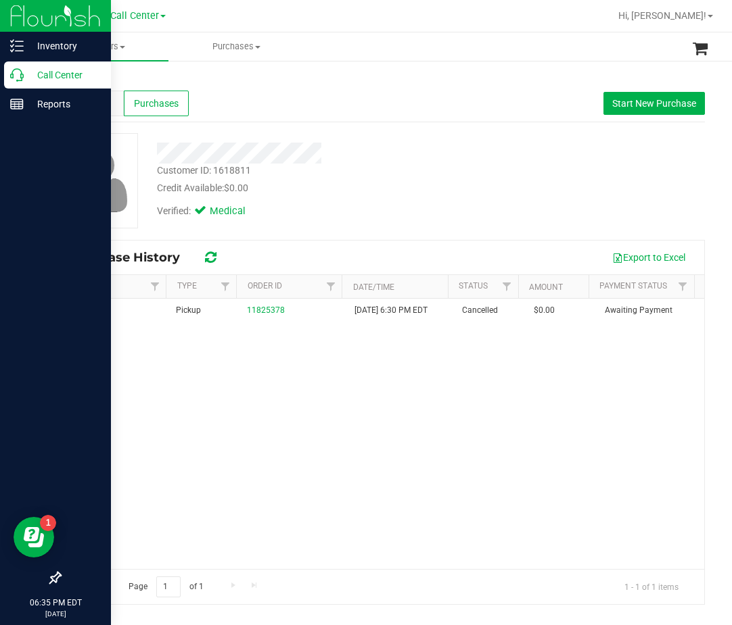
click at [18, 74] on icon at bounding box center [17, 75] width 14 height 14
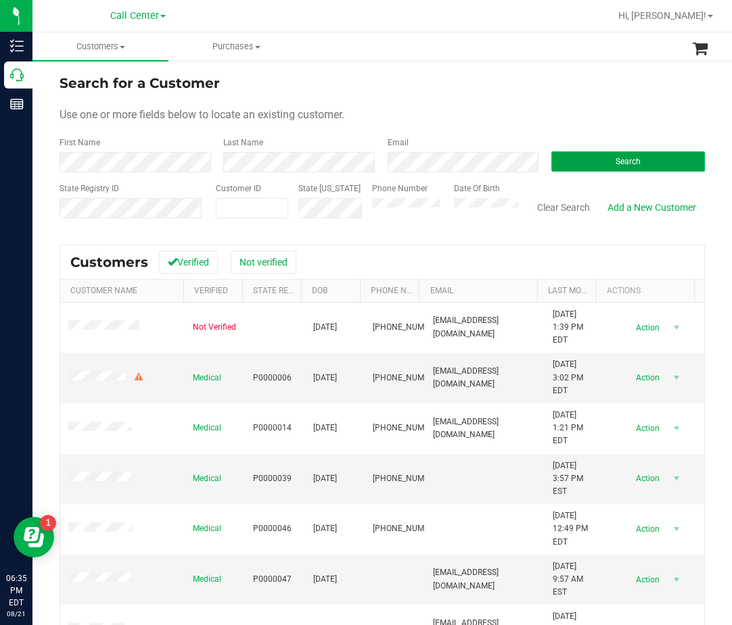
click at [588, 170] on button "Search" at bounding box center [627, 161] width 153 height 20
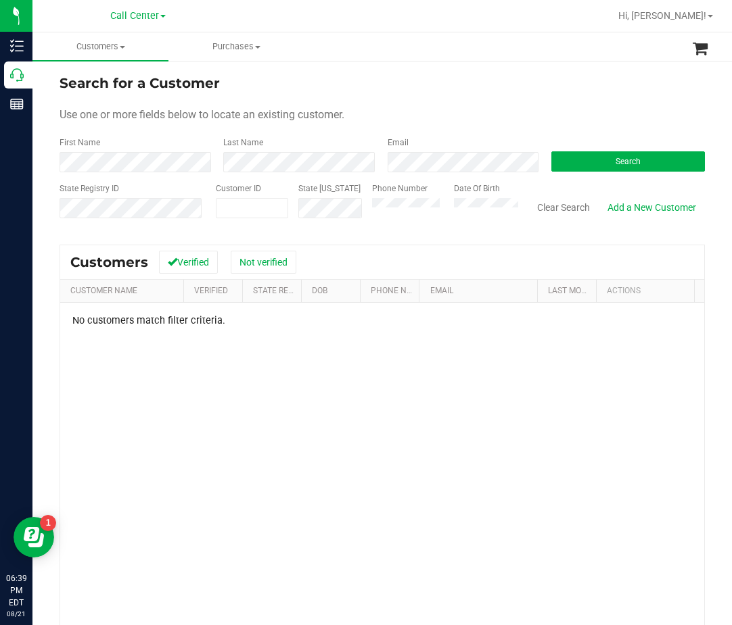
click at [613, 145] on div "Search" at bounding box center [623, 155] width 164 height 36
click at [615, 159] on span "Search" at bounding box center [627, 161] width 25 height 9
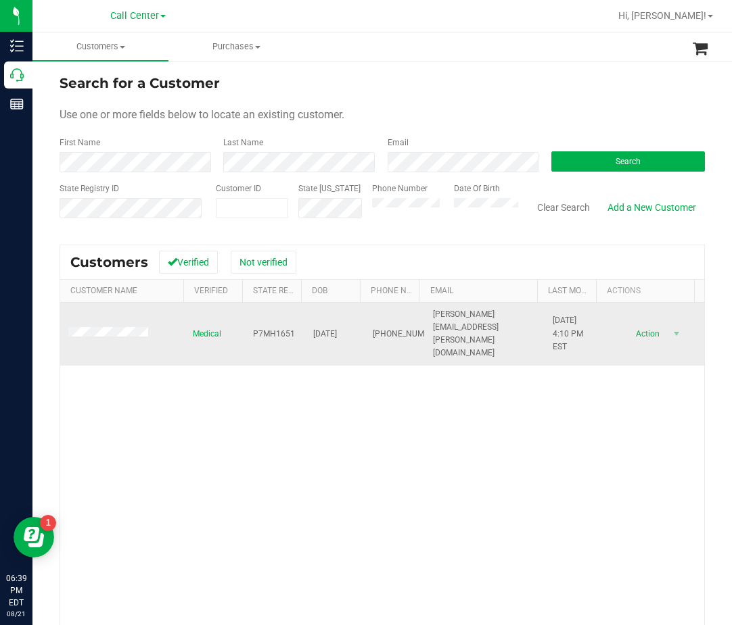
click at [264, 328] on span "P7MH1651" at bounding box center [274, 334] width 42 height 13
click at [337, 328] on span "04/13/1983" at bounding box center [325, 334] width 24 height 13
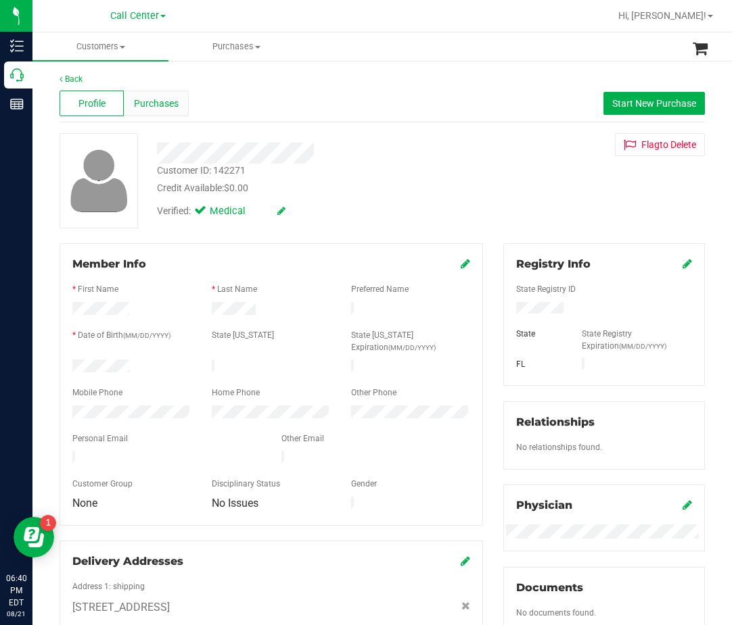
click at [168, 114] on div "Purchases" at bounding box center [156, 104] width 64 height 26
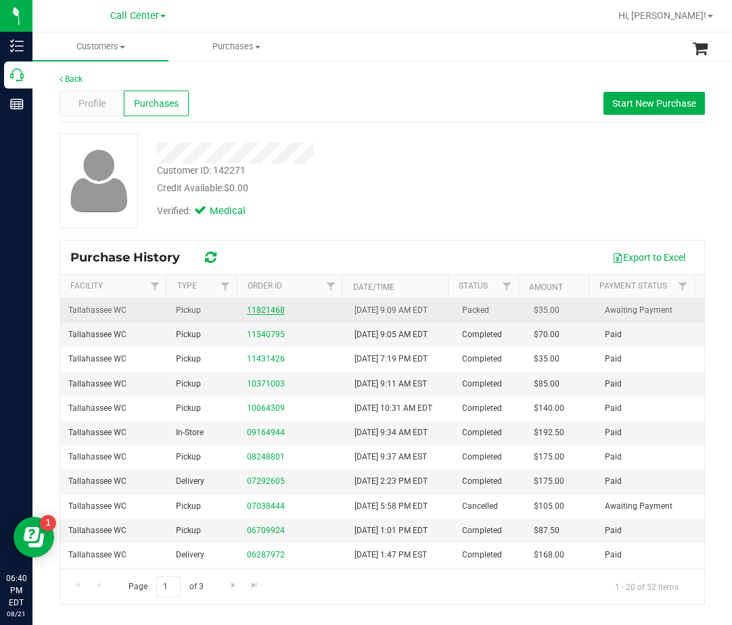
click at [269, 310] on link "11821468" at bounding box center [266, 310] width 38 height 9
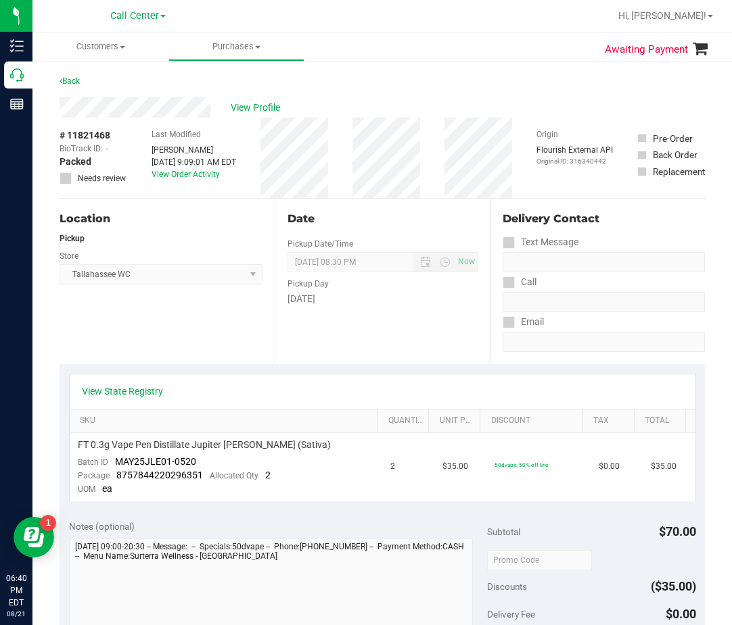
click at [95, 130] on span "# 11821468" at bounding box center [84, 135] width 51 height 14
click at [95, 137] on span "# 11821468" at bounding box center [84, 135] width 51 height 14
click at [248, 109] on span "View Profile" at bounding box center [258, 108] width 54 height 14
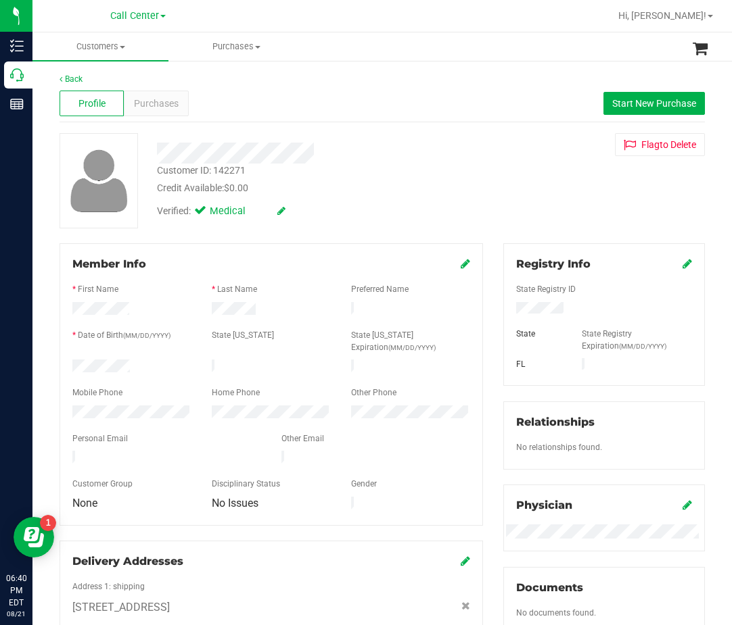
click at [186, 174] on div "Customer ID: 142271" at bounding box center [201, 171] width 89 height 14
click at [341, 145] on div at bounding box center [313, 153] width 333 height 21
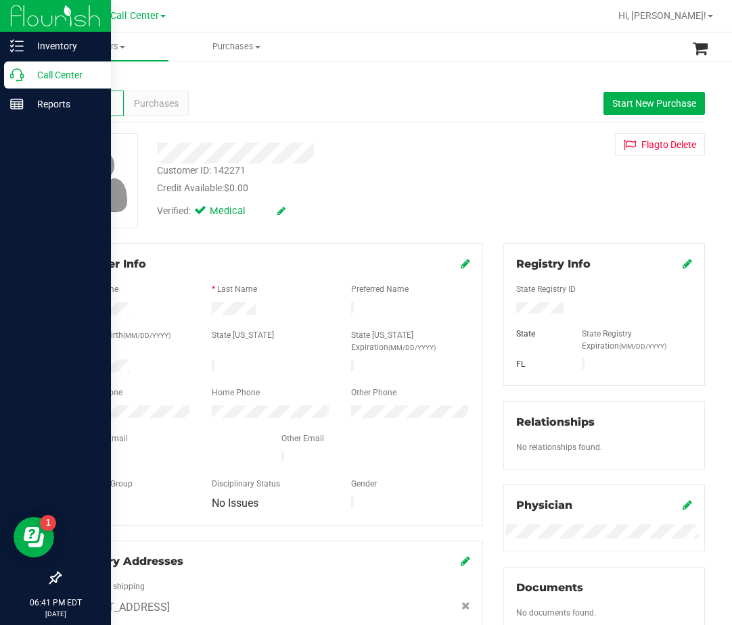
click at [23, 79] on icon at bounding box center [17, 75] width 14 height 14
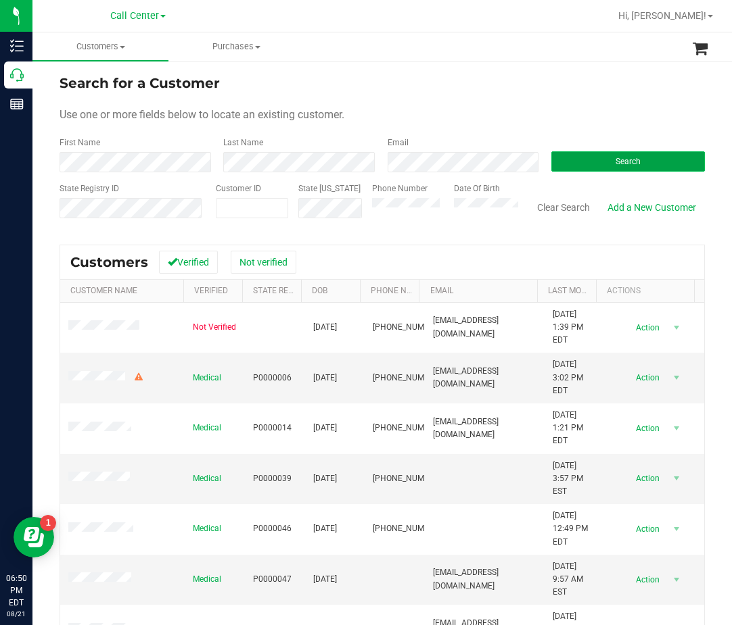
click at [602, 170] on button "Search" at bounding box center [627, 161] width 153 height 20
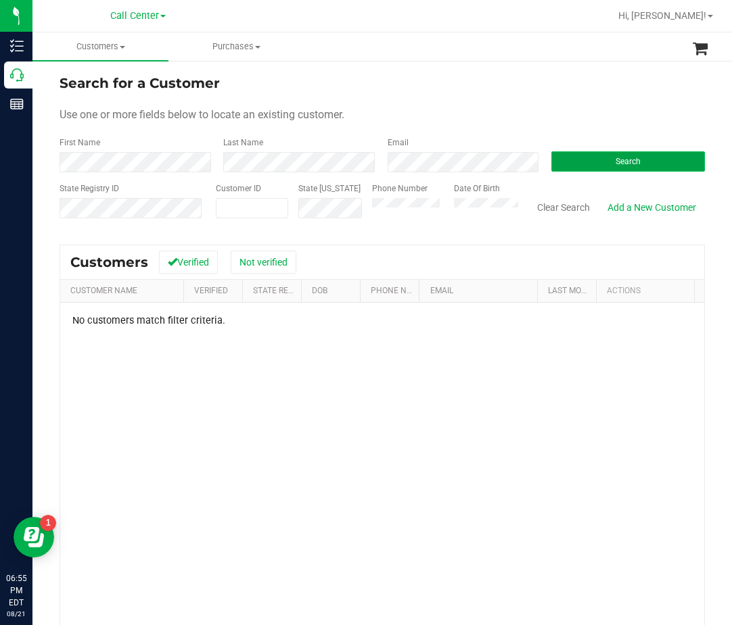
click at [619, 155] on button "Search" at bounding box center [627, 161] width 153 height 20
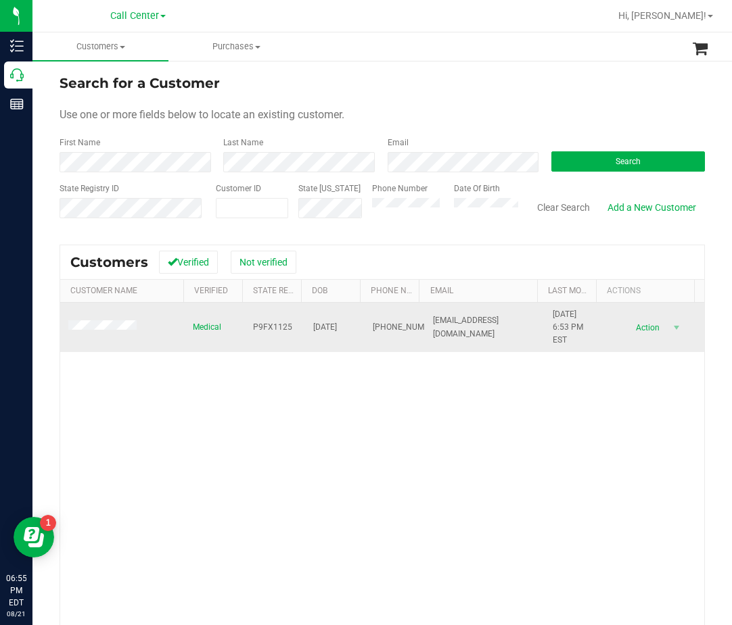
click at [281, 326] on span "P9FX1125" at bounding box center [272, 327] width 39 height 13
click at [315, 331] on span "04/17/1961" at bounding box center [325, 327] width 24 height 13
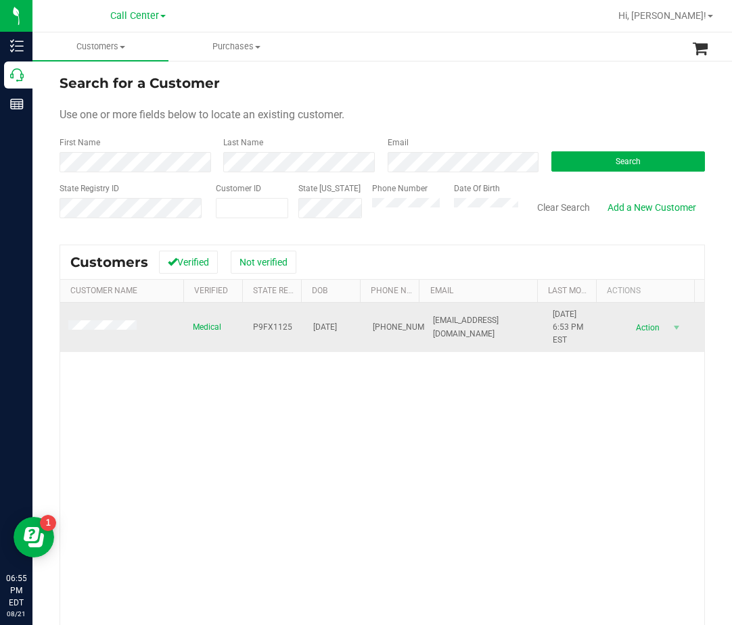
drag, startPoint x: 282, startPoint y: 338, endPoint x: 267, endPoint y: 337, distance: 14.9
click at [282, 338] on td "P9FX1125" at bounding box center [275, 328] width 60 height 50
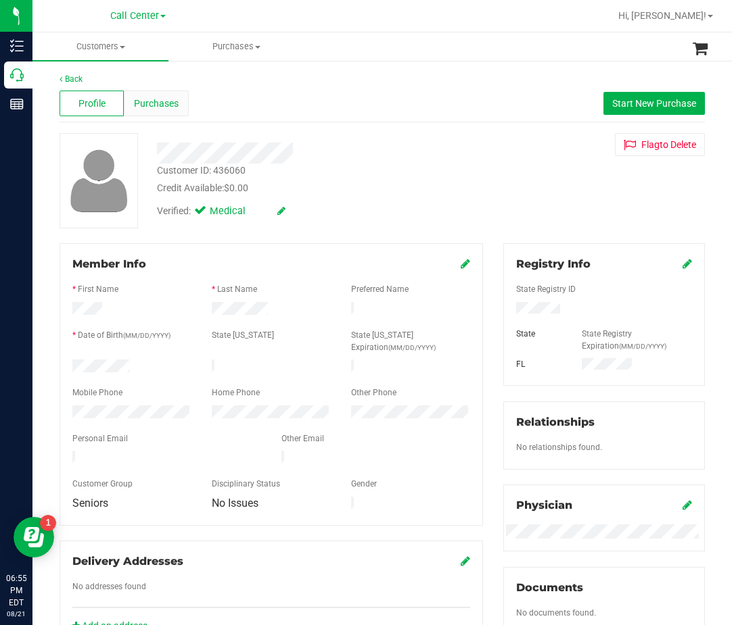
click at [156, 97] on span "Purchases" at bounding box center [156, 104] width 45 height 14
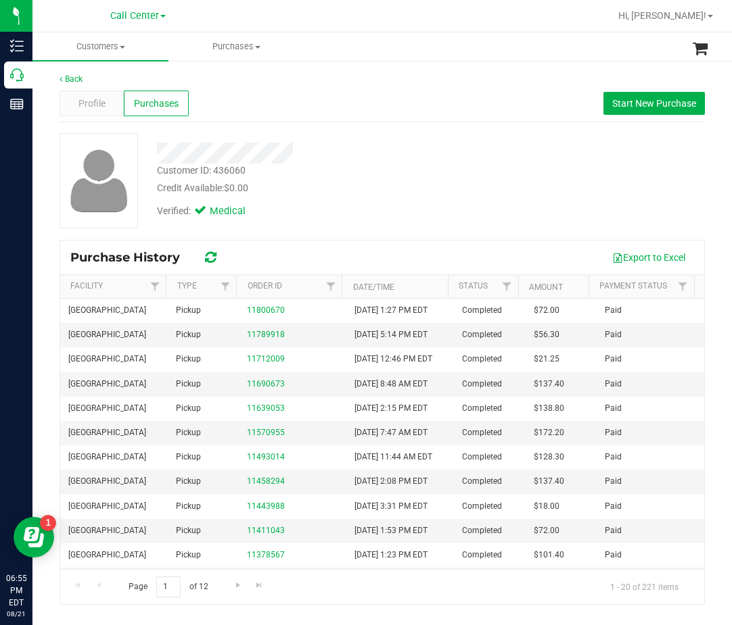
click at [269, 180] on div "Customer ID: 436060 Credit Available: $0.00" at bounding box center [313, 180] width 333 height 32
click at [307, 197] on div "Verified: Medical" at bounding box center [313, 210] width 333 height 30
click at [107, 103] on div "Profile" at bounding box center [91, 104] width 64 height 26
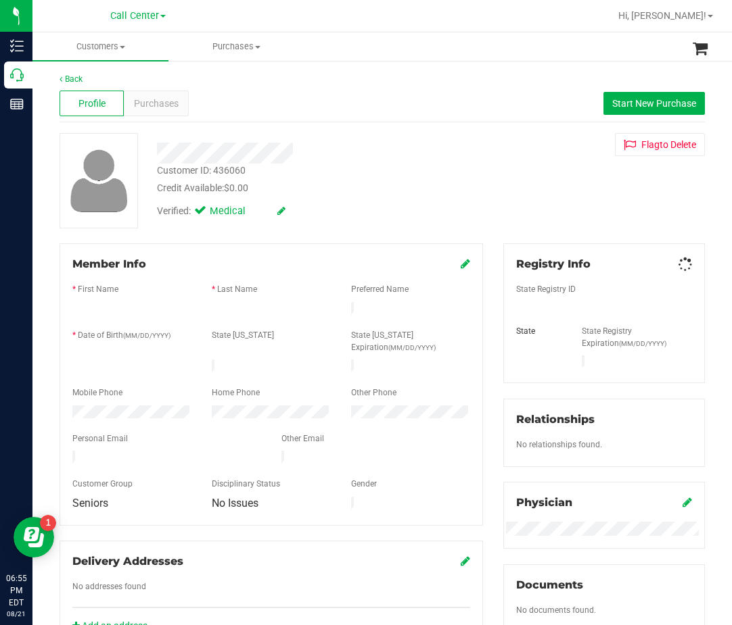
click at [171, 107] on span "Purchases" at bounding box center [156, 104] width 45 height 14
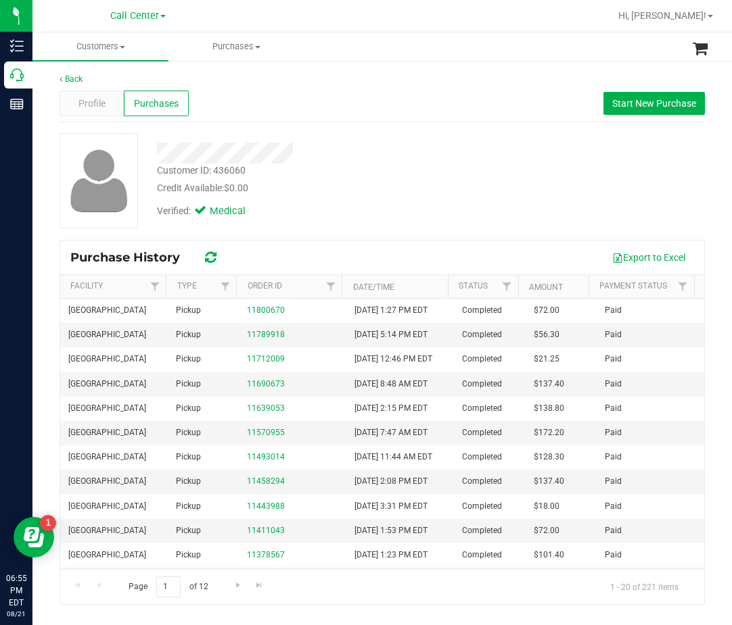
click at [274, 199] on div "Verified: Medical" at bounding box center [313, 210] width 333 height 30
click at [339, 140] on div at bounding box center [313, 148] width 333 height 30
click at [310, 150] on div at bounding box center [313, 153] width 333 height 21
click at [97, 112] on div "Profile" at bounding box center [91, 104] width 64 height 26
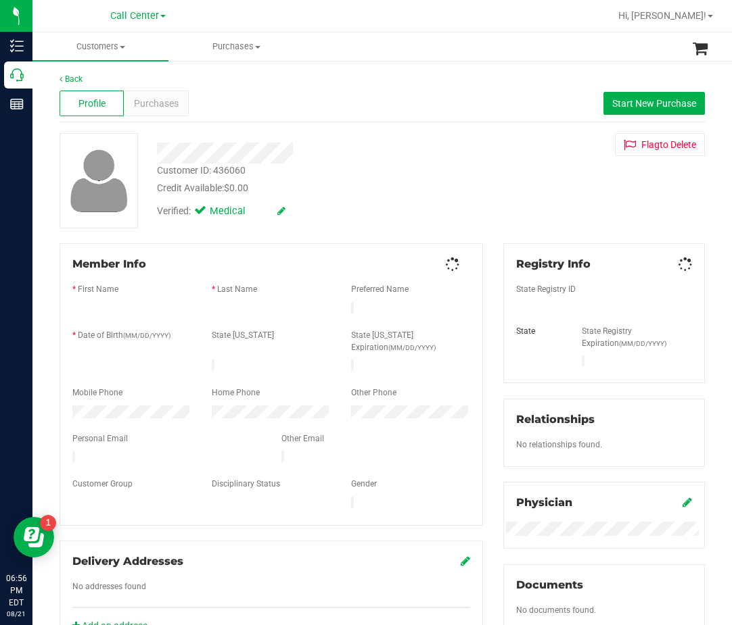
click at [152, 114] on div "Purchases" at bounding box center [156, 104] width 64 height 26
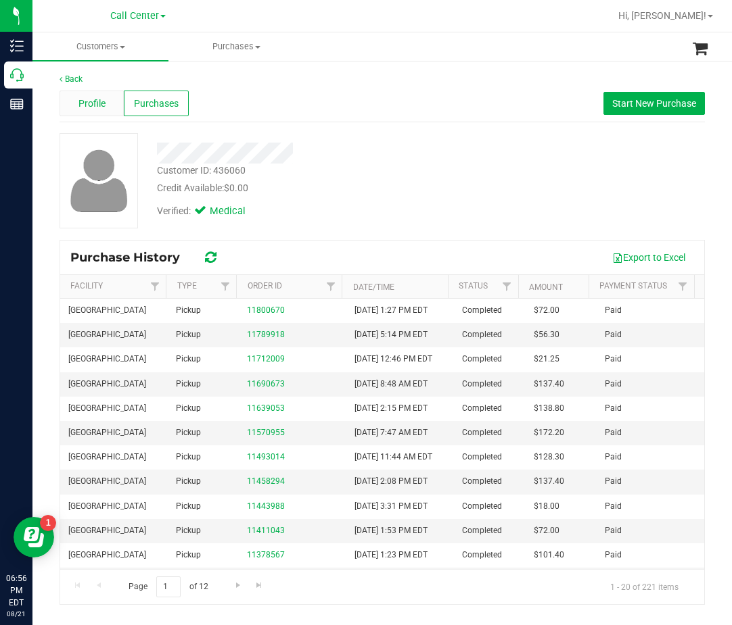
click at [77, 114] on div "Profile" at bounding box center [91, 104] width 64 height 26
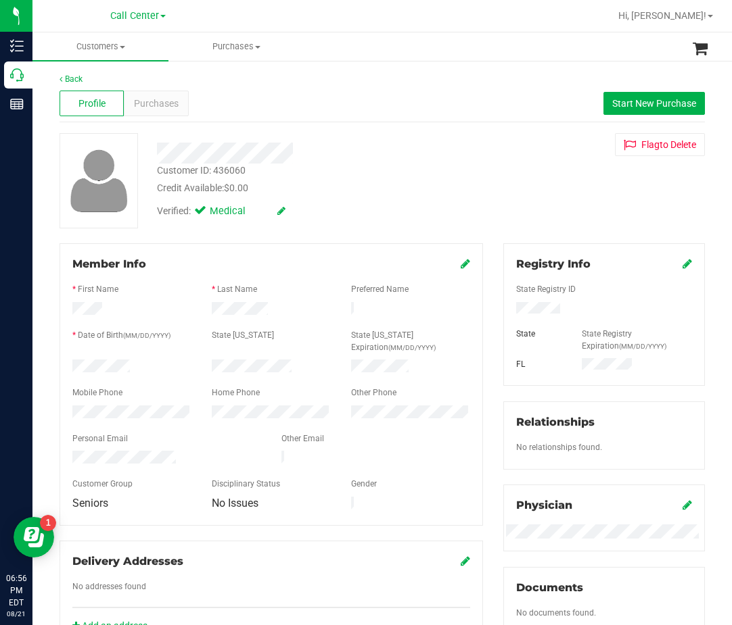
click at [306, 153] on div at bounding box center [313, 153] width 333 height 21
click at [281, 178] on div "Customer ID: 436060 Credit Available: $0.00" at bounding box center [313, 180] width 333 height 32
click at [173, 115] on div "Purchases" at bounding box center [156, 104] width 64 height 26
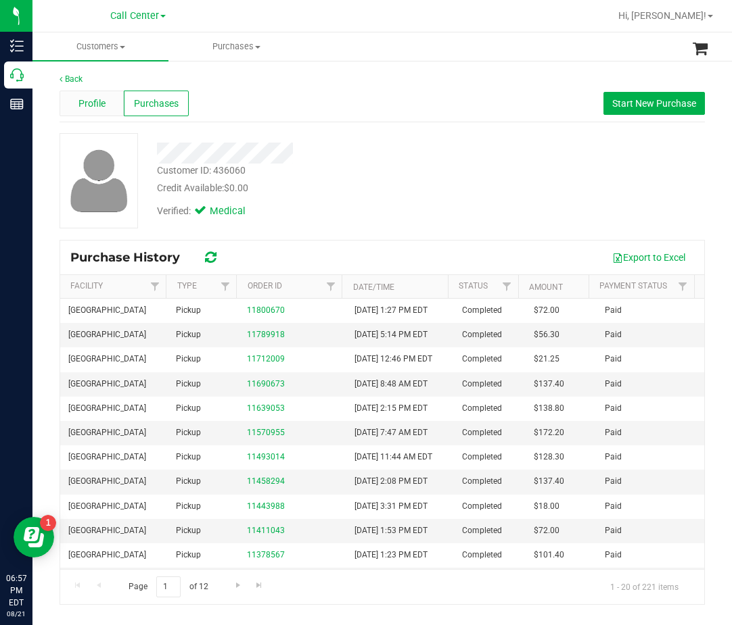
click at [72, 99] on div "Profile" at bounding box center [91, 104] width 64 height 26
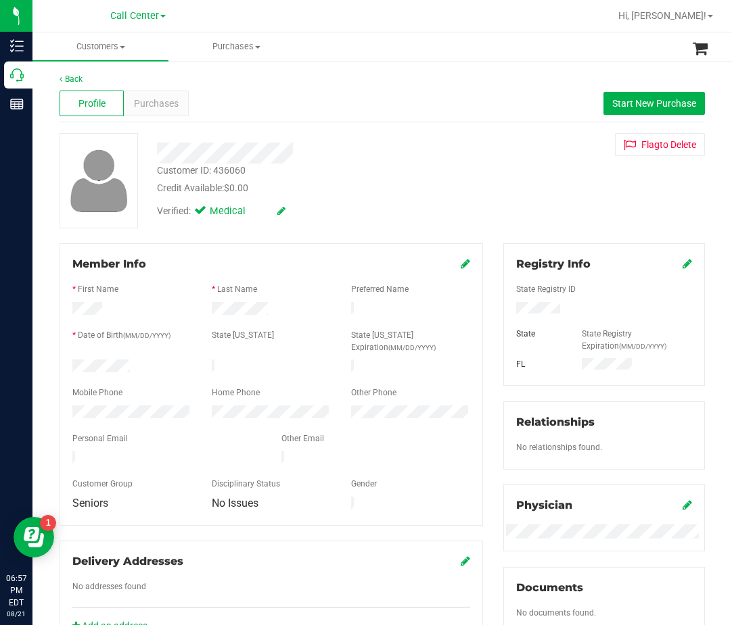
click at [291, 222] on div "Verified: Medical" at bounding box center [313, 210] width 333 height 30
click at [366, 151] on div at bounding box center [313, 153] width 333 height 21
click at [126, 406] on div at bounding box center [131, 414] width 139 height 16
click at [407, 164] on div "Customer ID: 436060 Credit Available: $0.00" at bounding box center [313, 180] width 333 height 32
click at [431, 170] on div "Customer ID: 436060 Credit Available: $0.00" at bounding box center [313, 180] width 333 height 32
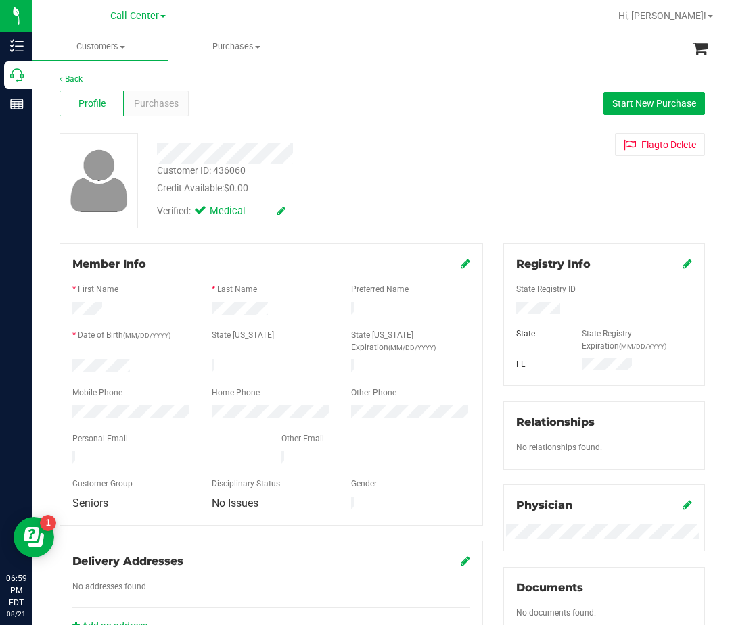
click at [383, 188] on div "Credit Available: $0.00" at bounding box center [313, 188] width 312 height 14
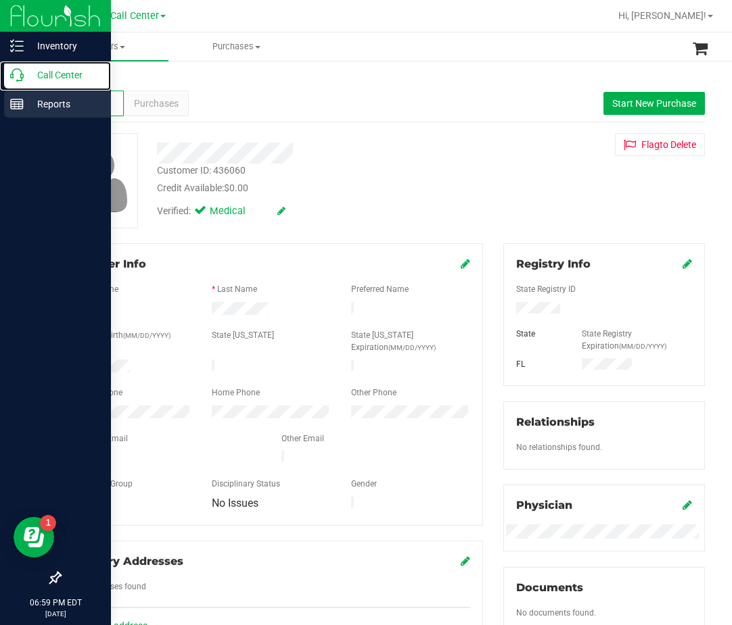
drag, startPoint x: 25, startPoint y: 80, endPoint x: 16, endPoint y: 99, distance: 21.8
click at [26, 80] on p "Call Center" at bounding box center [64, 75] width 81 height 16
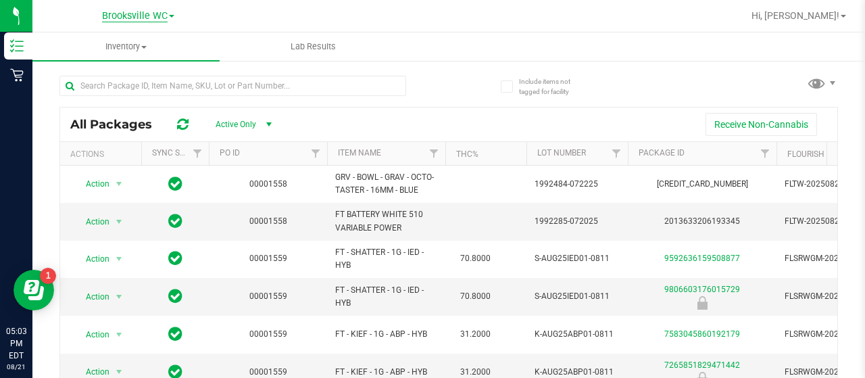
click at [134, 18] on span "Brooksville WC" at bounding box center [135, 16] width 66 height 12
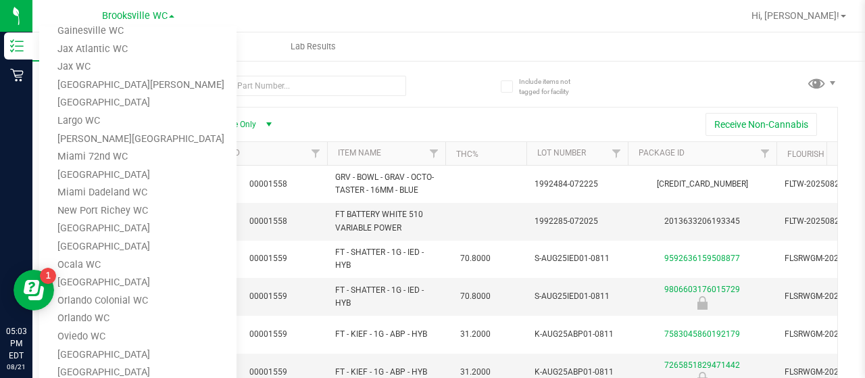
scroll to position [270, 0]
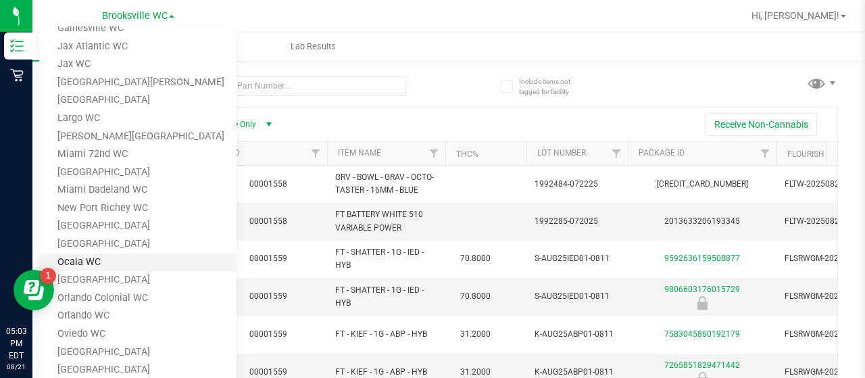
click at [127, 264] on link "Ocala WC" at bounding box center [137, 263] width 197 height 18
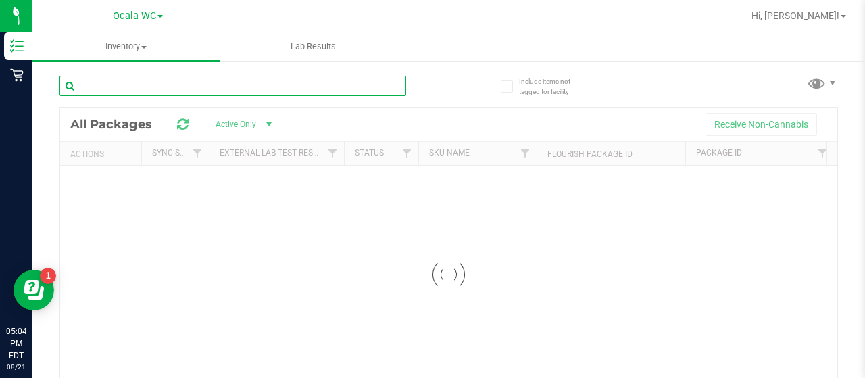
click at [162, 86] on input "text" at bounding box center [232, 86] width 347 height 20
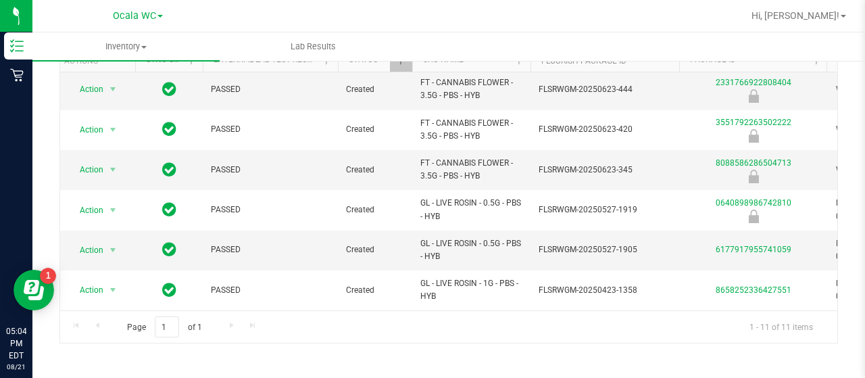
scroll to position [0, 5]
type input "pbs"
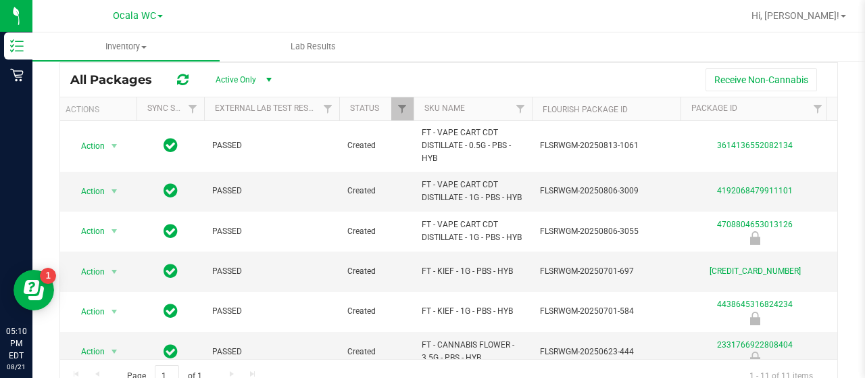
scroll to position [0, 0]
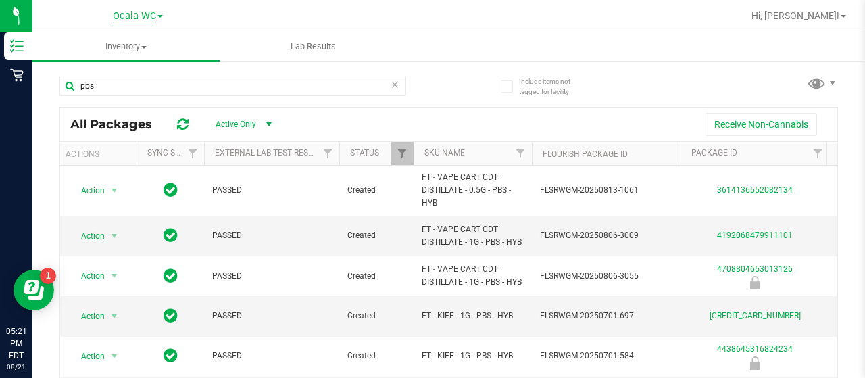
click at [145, 10] on span "Ocala WC" at bounding box center [134, 16] width 43 height 12
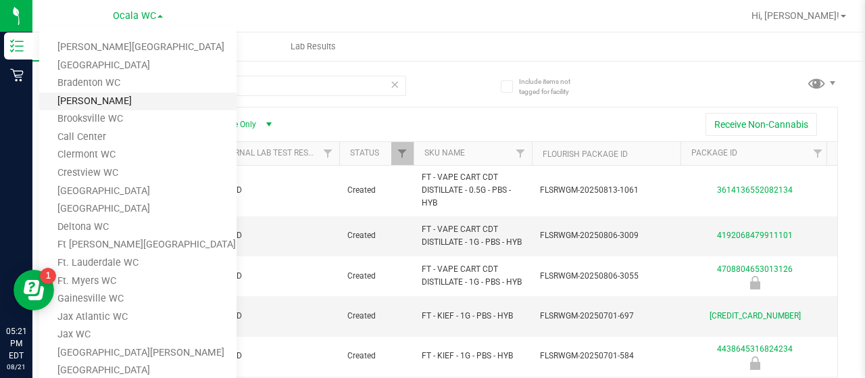
click at [126, 99] on link "Brandon WC" at bounding box center [137, 102] width 197 height 18
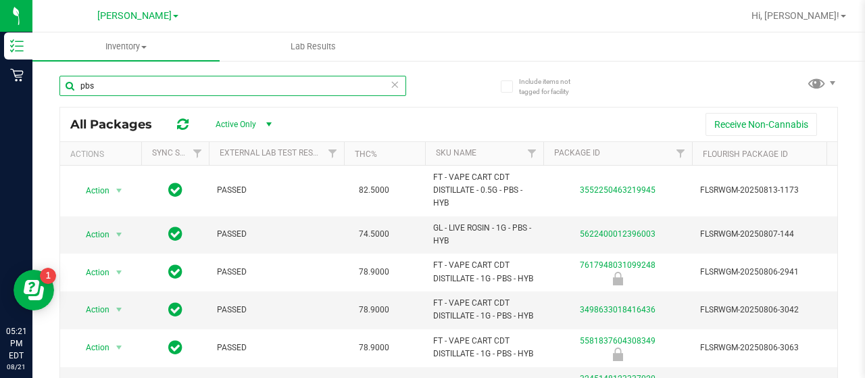
click at [174, 85] on input "pbs" at bounding box center [232, 86] width 347 height 20
type input "p"
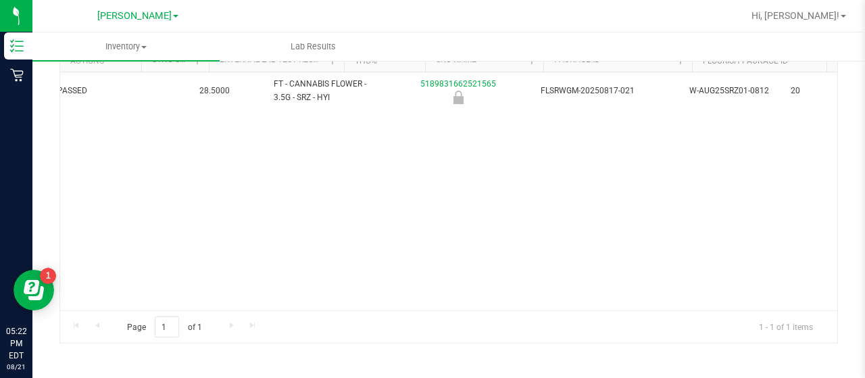
scroll to position [0, 217]
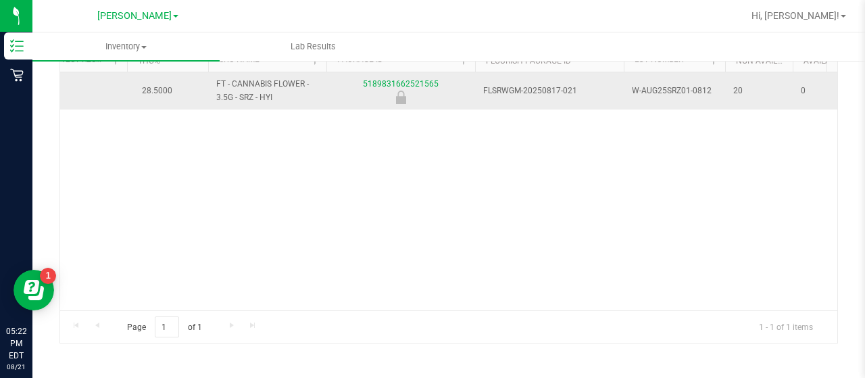
type input "sunset runt"
click at [372, 78] on div "5189831662521565" at bounding box center [401, 91] width 153 height 26
click at [372, 79] on link "5189831662521565" at bounding box center [401, 83] width 76 height 9
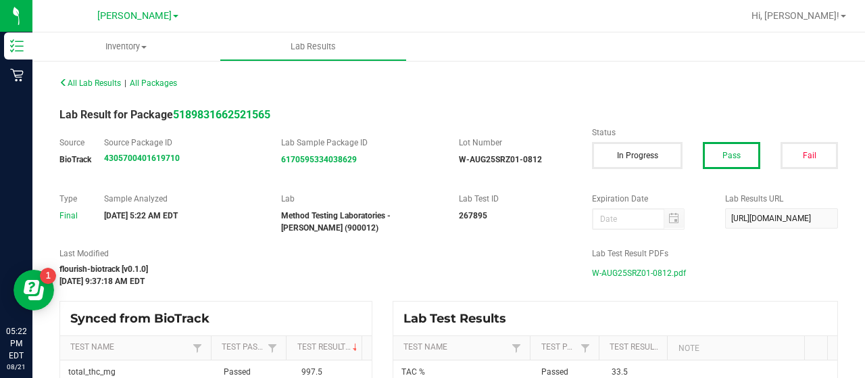
click at [644, 269] on span "W-AUG25SRZ01-0812.pdf" at bounding box center [639, 273] width 94 height 20
click at [496, 20] on div at bounding box center [492, 16] width 501 height 26
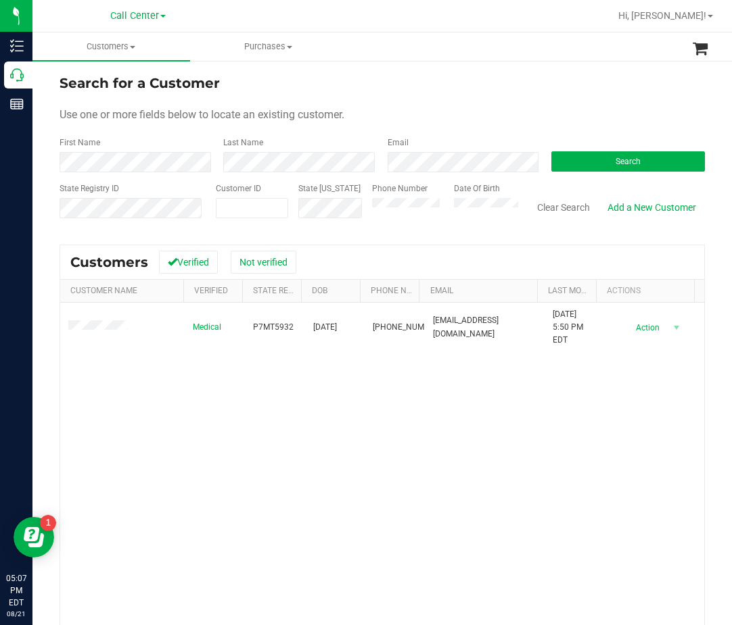
click at [603, 176] on form "Search for a Customer Use one or more fields below to locate an existing custom…" at bounding box center [381, 152] width 645 height 158
click at [614, 166] on button "Search" at bounding box center [627, 161] width 153 height 20
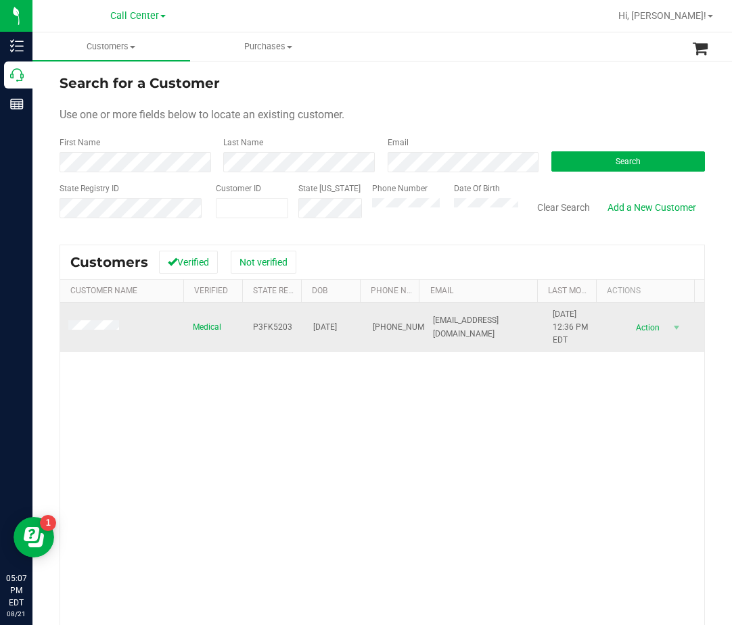
click at [196, 327] on span "Medical" at bounding box center [207, 327] width 28 height 13
click at [277, 325] on span "P3FK5203" at bounding box center [272, 327] width 39 height 13
copy span "P3FK5203"
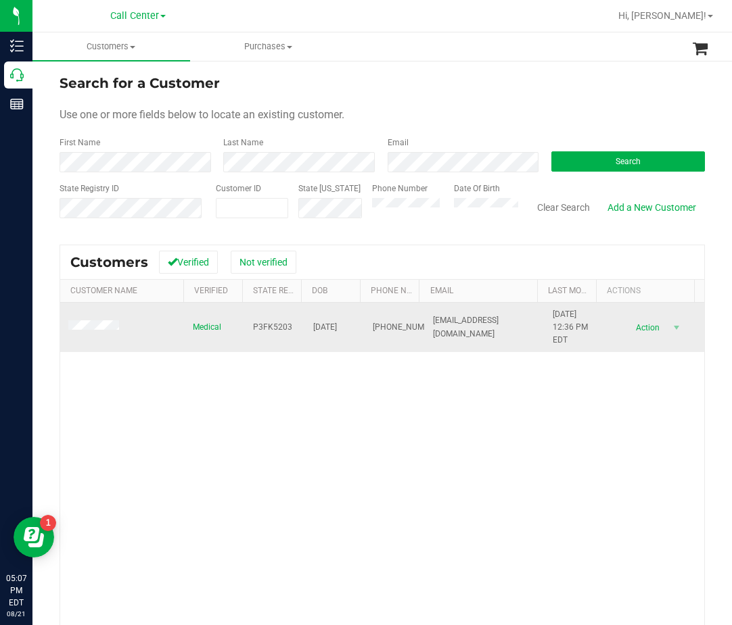
click at [316, 329] on span "04/12/1999" at bounding box center [325, 327] width 24 height 13
copy span "04/12/1999"
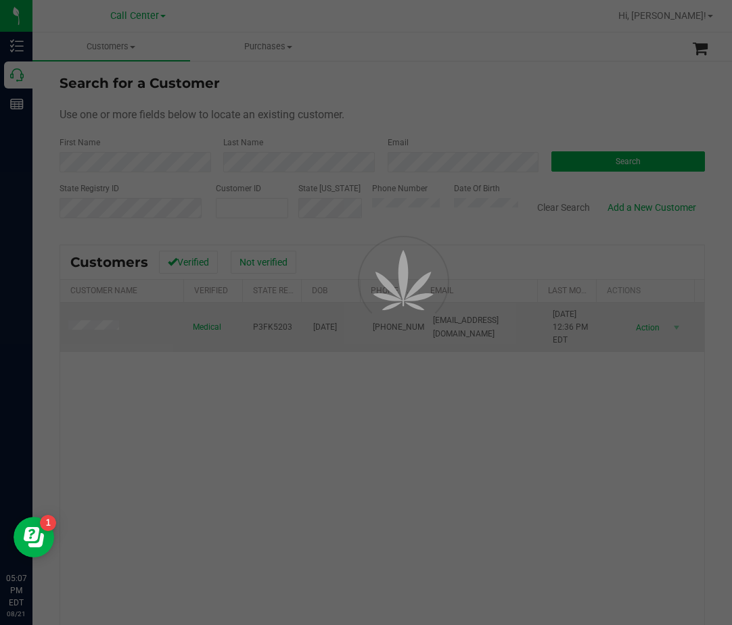
click at [116, 326] on div at bounding box center [366, 312] width 732 height 625
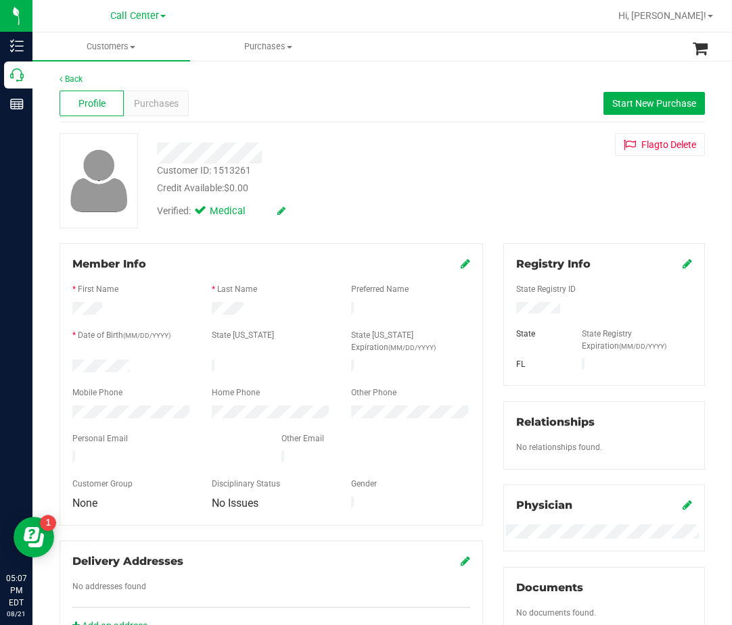
drag, startPoint x: 360, startPoint y: 188, endPoint x: 393, endPoint y: 208, distance: 39.1
click at [360, 188] on div "Credit Available: $0.00" at bounding box center [313, 188] width 312 height 14
click at [331, 176] on div "Customer ID: 1513261 Credit Available: $0.00" at bounding box center [313, 180] width 333 height 32
click at [91, 360] on div at bounding box center [131, 368] width 139 height 16
click at [97, 406] on div at bounding box center [131, 414] width 139 height 16
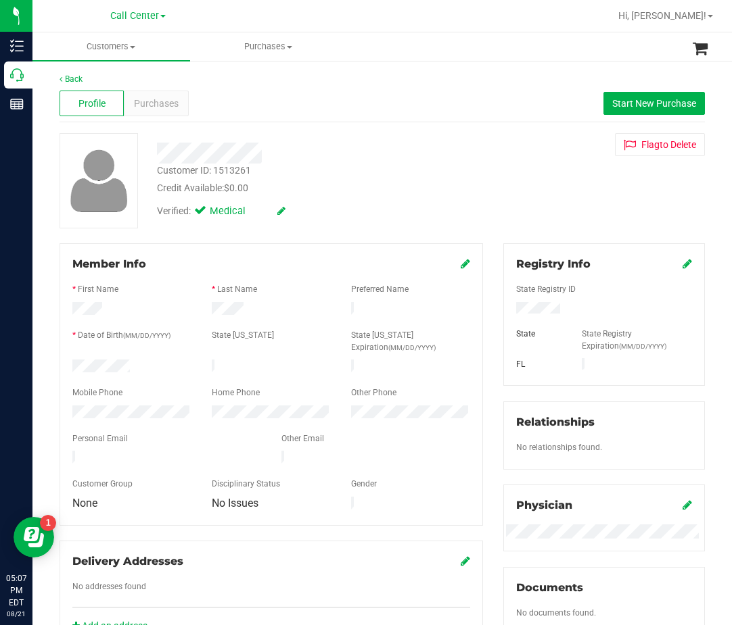
click at [260, 433] on div "Personal Email" at bounding box center [166, 441] width 209 height 16
click at [519, 300] on div at bounding box center [604, 300] width 176 height 3
click at [455, 243] on div "Back Profile Purchases Start New Purchase Customer ID: 1513261 Credit Available…" at bounding box center [381, 510] width 645 height 874
click at [319, 137] on div at bounding box center [313, 148] width 333 height 30
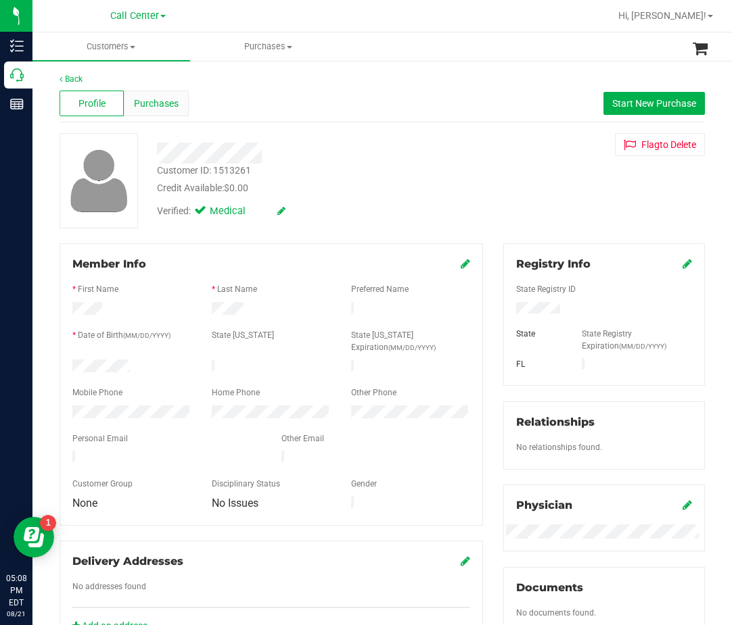
click at [156, 101] on span "Purchases" at bounding box center [156, 104] width 45 height 14
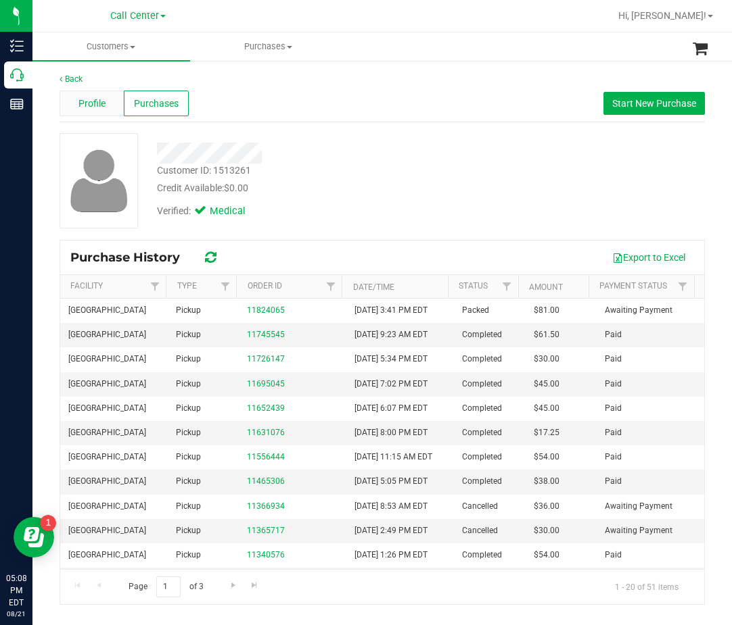
click at [91, 104] on span "Profile" at bounding box center [91, 104] width 27 height 14
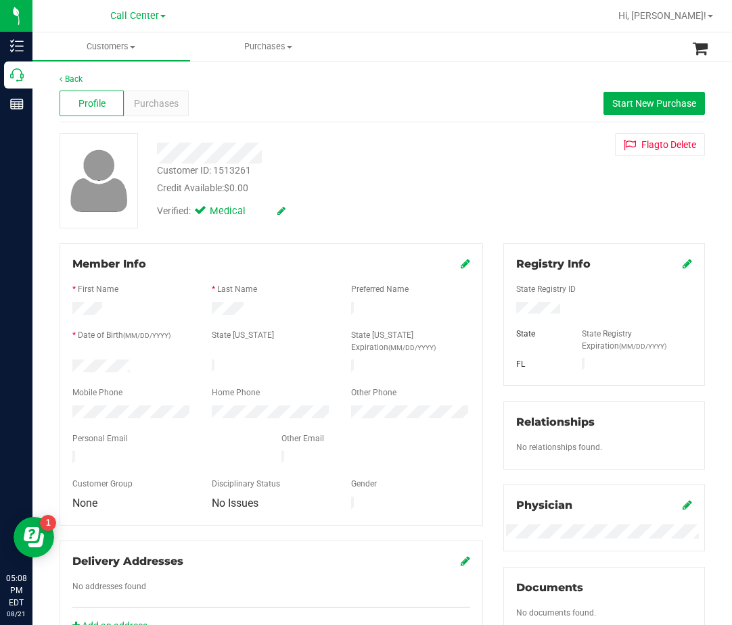
drag, startPoint x: 318, startPoint y: 339, endPoint x: 360, endPoint y: 336, distance: 42.7
click at [320, 339] on div "State ID" at bounding box center [270, 337] width 139 height 16
click at [515, 302] on div at bounding box center [604, 309] width 196 height 15
click at [310, 387] on div "Home Phone" at bounding box center [270, 395] width 139 height 16
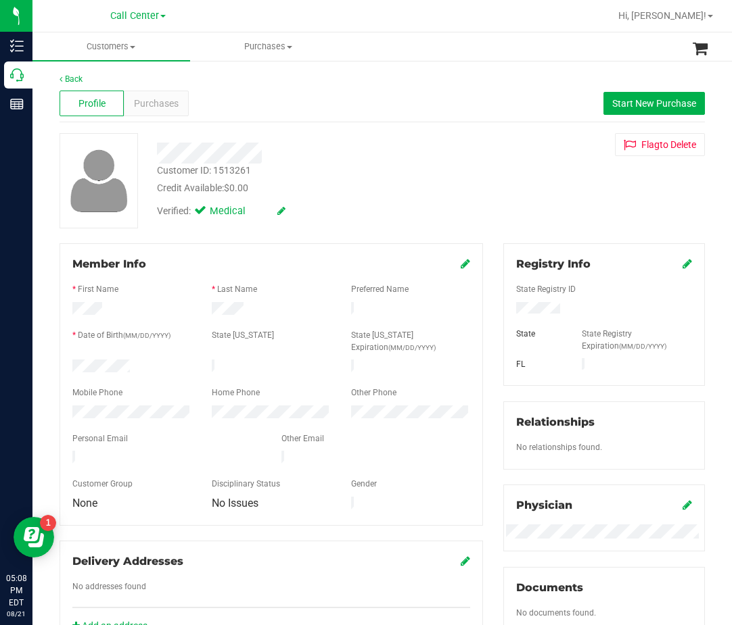
click at [90, 341] on div "* Date of Birth (MM/DD/YYYY)" at bounding box center [131, 337] width 139 height 16
click at [287, 360] on div at bounding box center [270, 368] width 139 height 16
click at [294, 280] on div at bounding box center [271, 277] width 398 height 11
click at [240, 172] on div "Customer ID: 1513261" at bounding box center [204, 171] width 94 height 14
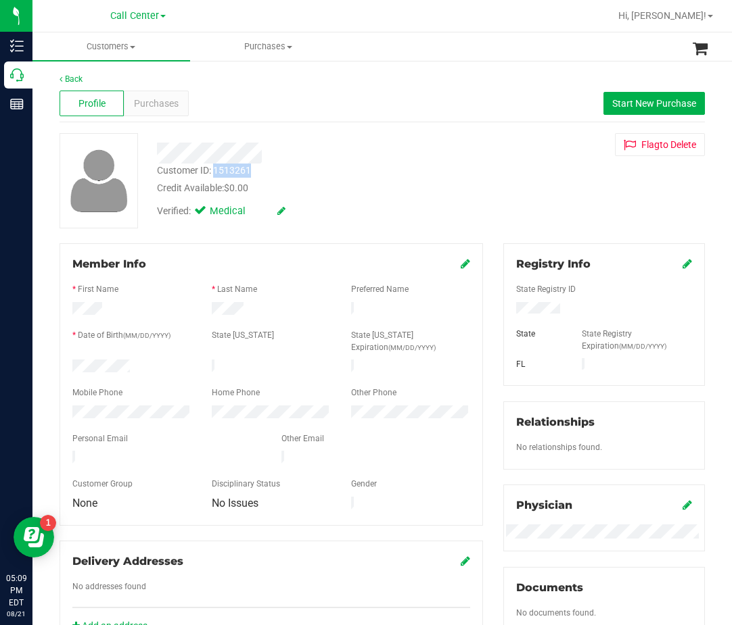
copy div "1513261"
click at [129, 99] on div "Purchases" at bounding box center [156, 104] width 64 height 26
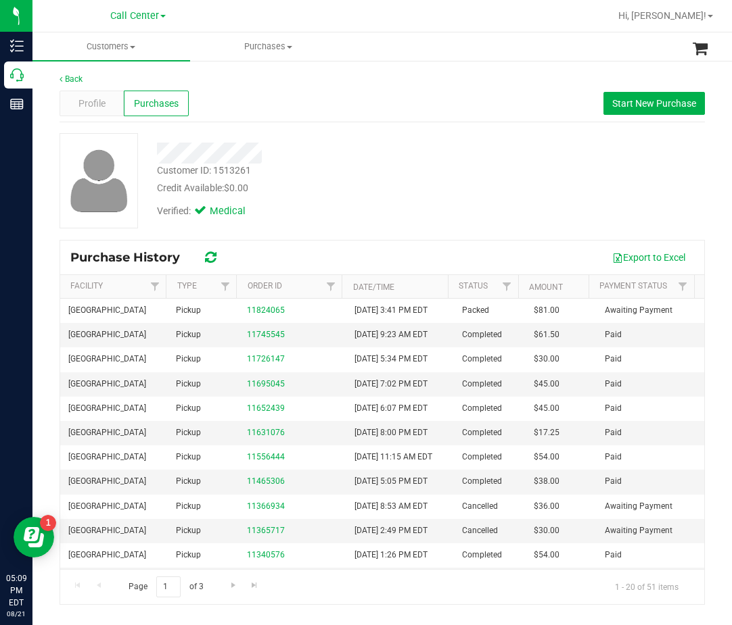
click at [531, 228] on div "Customer ID: 1513261 Credit Available: $0.00 Verified: Medical" at bounding box center [381, 180] width 665 height 95
click at [106, 115] on div "Profile" at bounding box center [91, 104] width 64 height 26
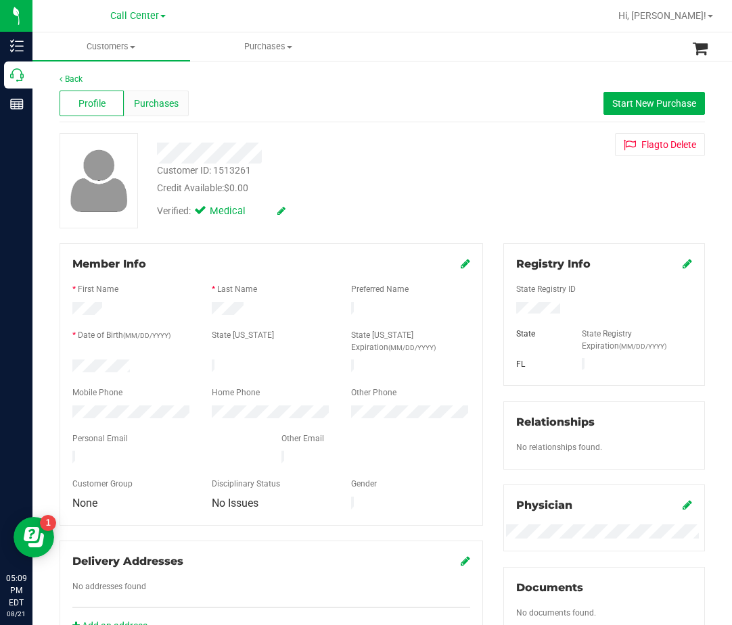
click at [158, 93] on div "Purchases" at bounding box center [156, 104] width 64 height 26
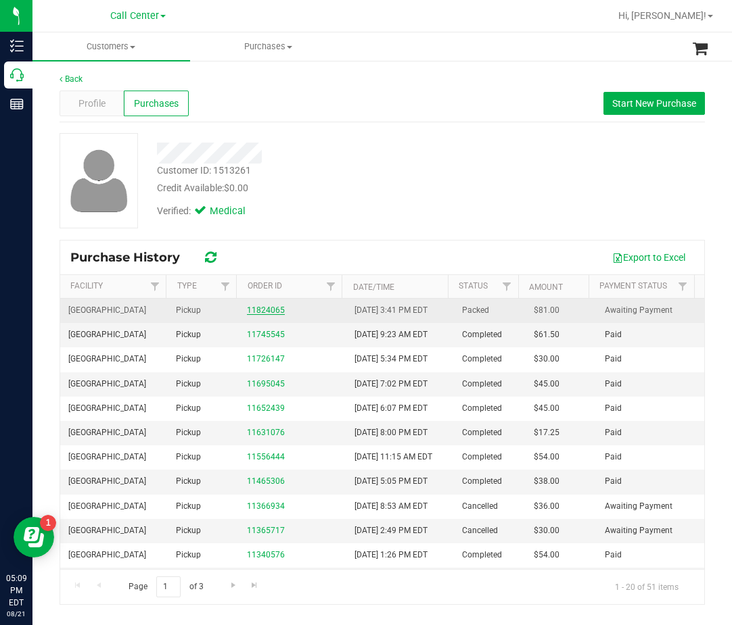
click at [267, 313] on link "11824065" at bounding box center [266, 310] width 38 height 9
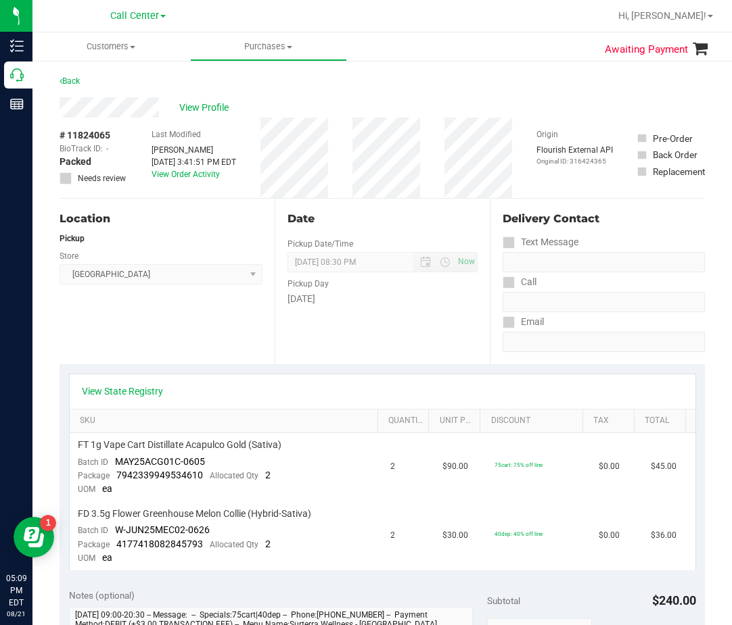
click at [276, 258] on div "Date Pickup Date/Time 08/21/2025 Now 08/21/2025 08:30 PM Now Pickup Day Thursday" at bounding box center [381, 282] width 215 height 166
click at [207, 107] on span "View Profile" at bounding box center [206, 108] width 54 height 14
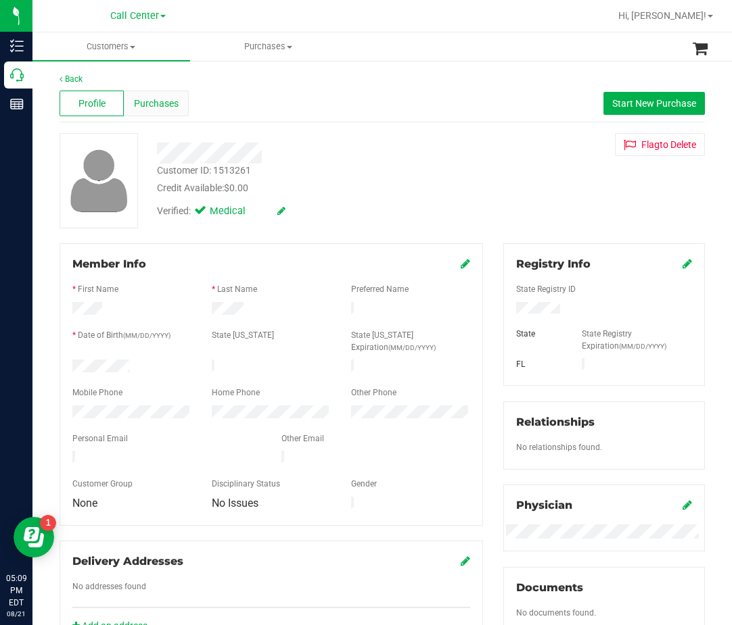
click at [175, 110] on span "Purchases" at bounding box center [156, 104] width 45 height 14
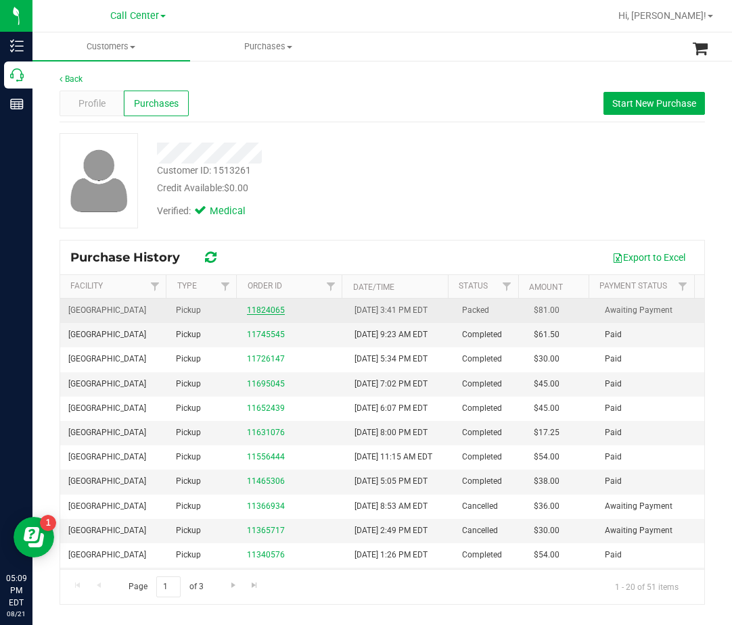
click at [270, 311] on link "11824065" at bounding box center [266, 310] width 38 height 9
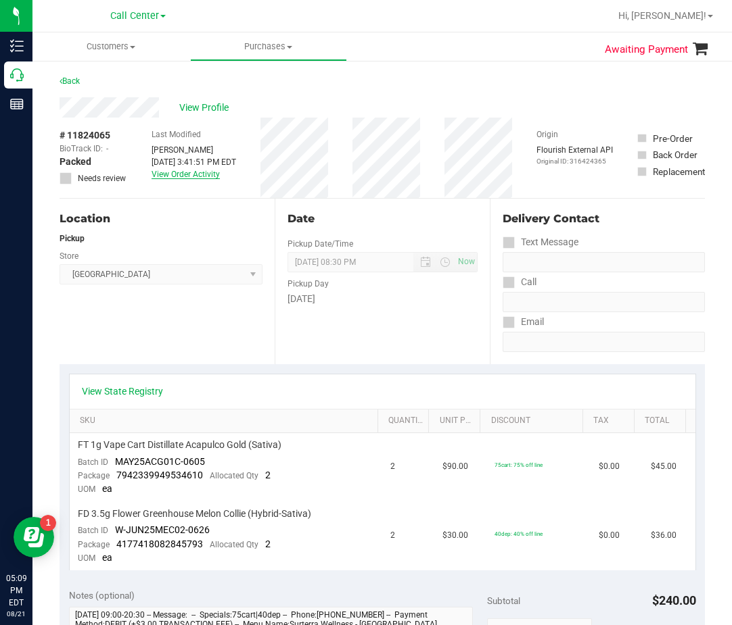
click at [187, 172] on link "View Order Activity" at bounding box center [185, 174] width 68 height 9
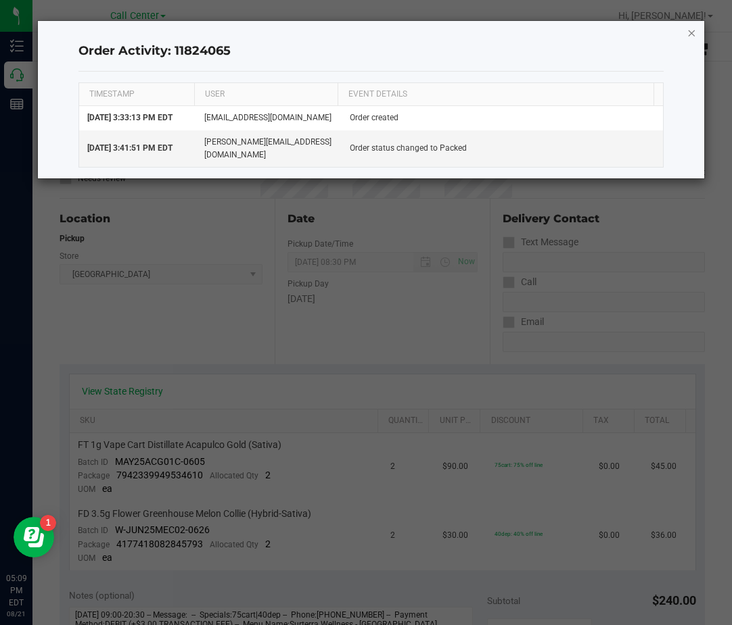
click at [688, 39] on icon "button" at bounding box center [691, 32] width 9 height 16
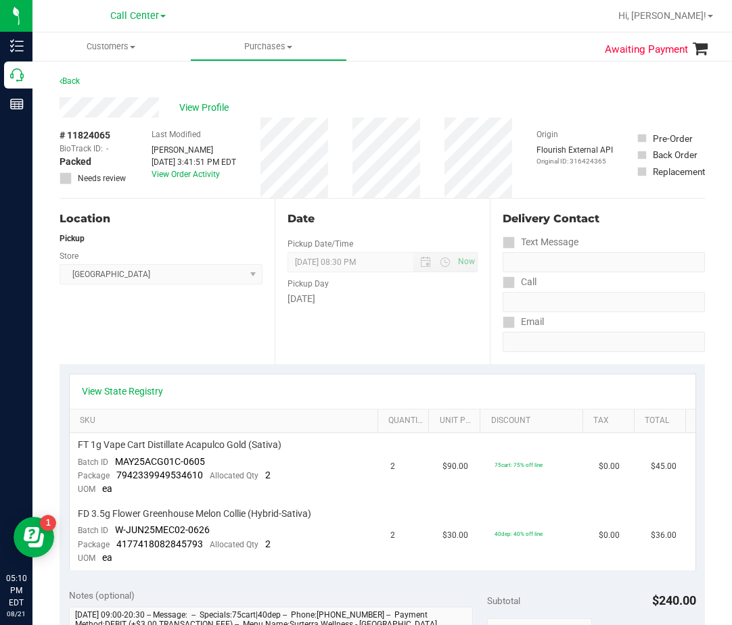
click at [302, 304] on div "Thursday" at bounding box center [382, 299] width 190 height 14
click at [335, 260] on span "08/21/2025 08:30 PM Now" at bounding box center [382, 262] width 190 height 20
click at [217, 116] on div "View Profile" at bounding box center [381, 107] width 645 height 20
click at [220, 111] on span "View Profile" at bounding box center [206, 108] width 54 height 14
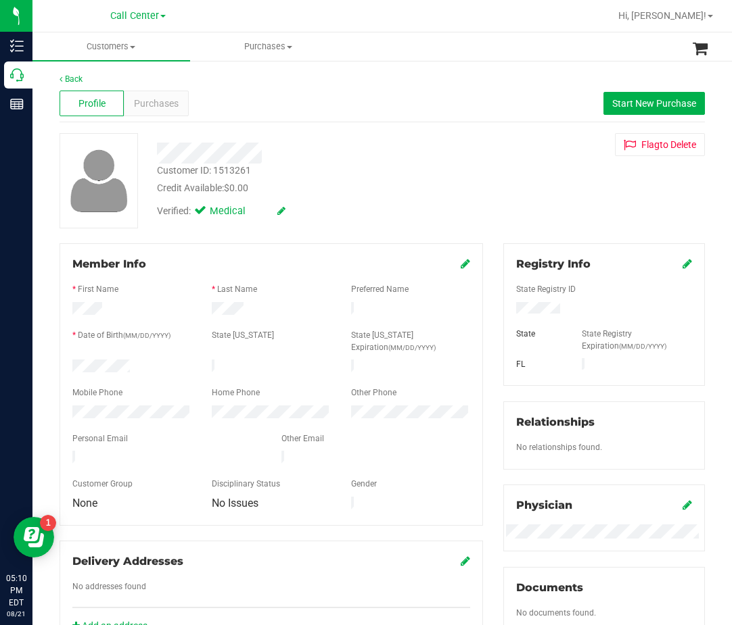
click at [312, 224] on div "Verified: Medical" at bounding box center [313, 210] width 333 height 30
click at [234, 315] on div at bounding box center [270, 310] width 139 height 16
click at [246, 272] on form "Member Info * First Name * Last Name Preferred Name * Date of Birth (MM/DD/YYYY…" at bounding box center [271, 384] width 398 height 257
click at [322, 176] on div "Customer ID: 1513261 Credit Available: $0.00" at bounding box center [313, 180] width 333 height 32
click at [341, 197] on div "Verified: Medical" at bounding box center [313, 210] width 333 height 30
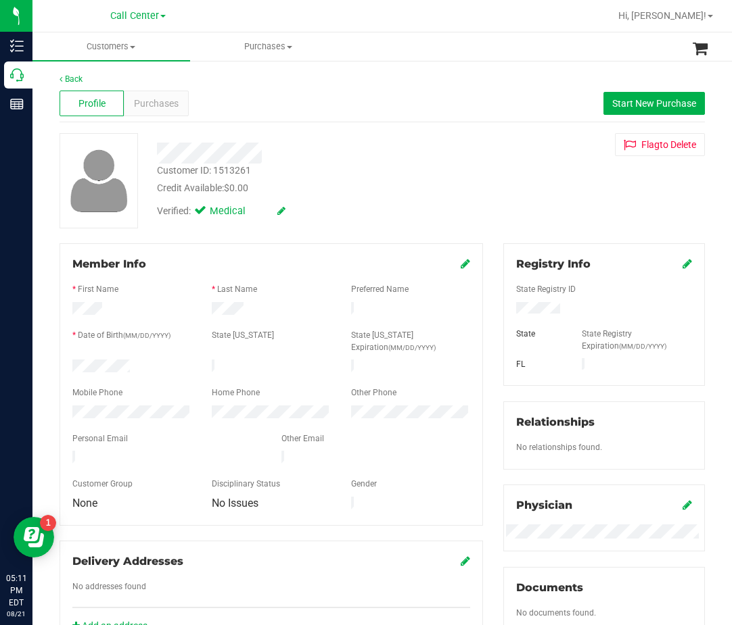
click at [142, 467] on div at bounding box center [271, 472] width 398 height 11
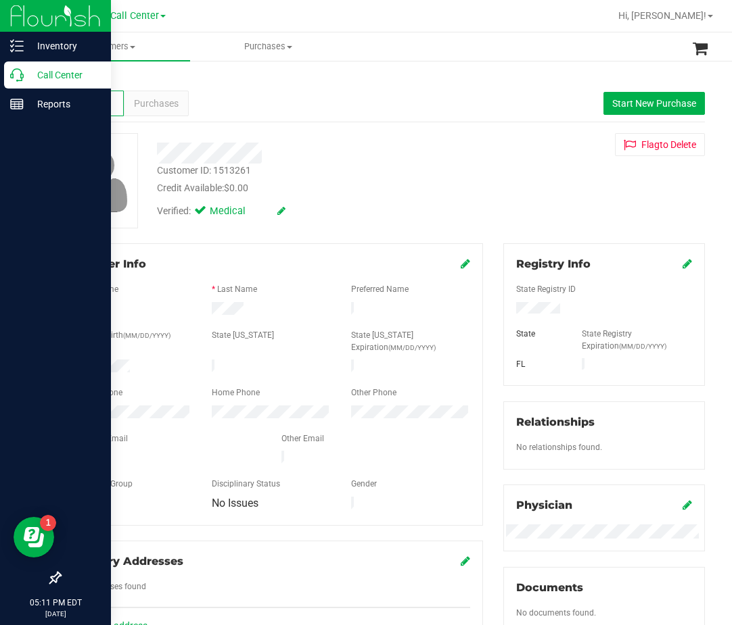
click at [103, 396] on div at bounding box center [55, 343] width 111 height 446
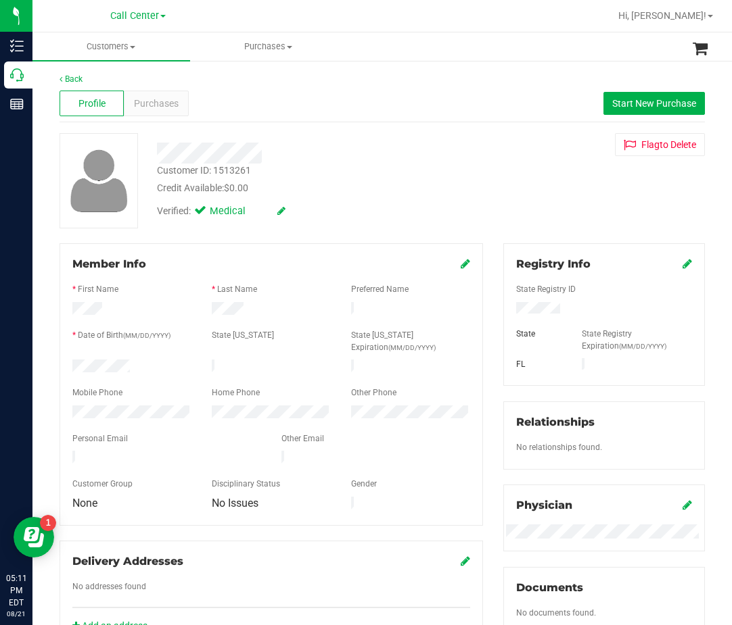
click at [103, 355] on form "Member Info * First Name * Last Name Preferred Name * Date of Birth (MM/DD/YYYY…" at bounding box center [271, 384] width 398 height 257
click at [185, 112] on div "Purchases" at bounding box center [156, 104] width 64 height 26
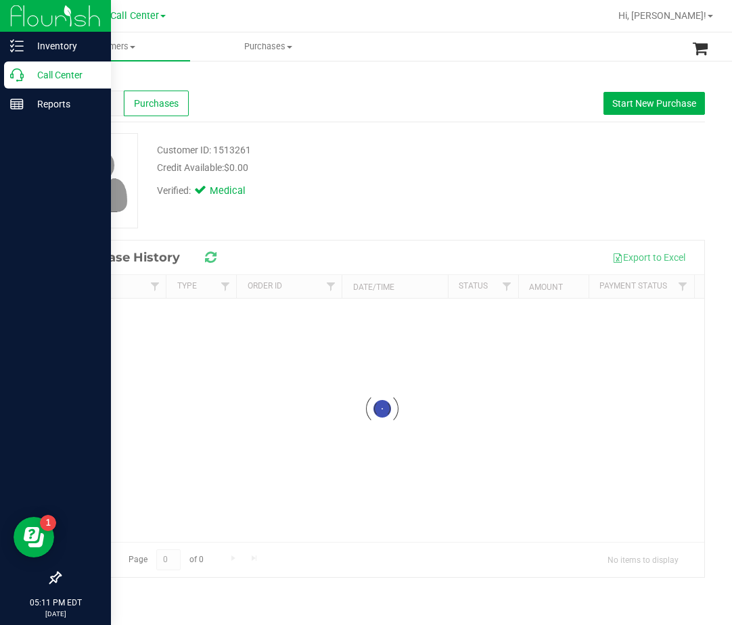
click at [20, 78] on icon at bounding box center [17, 75] width 14 height 14
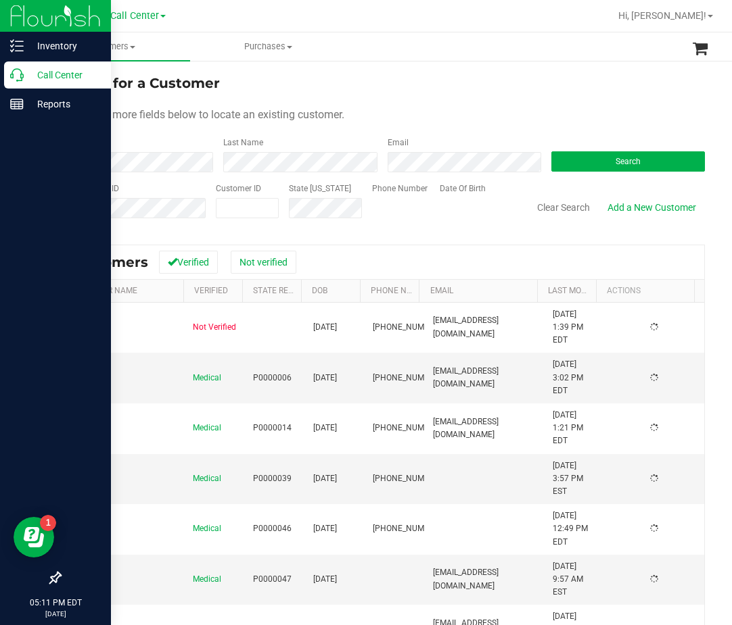
click at [24, 79] on p "Call Center" at bounding box center [64, 75] width 81 height 16
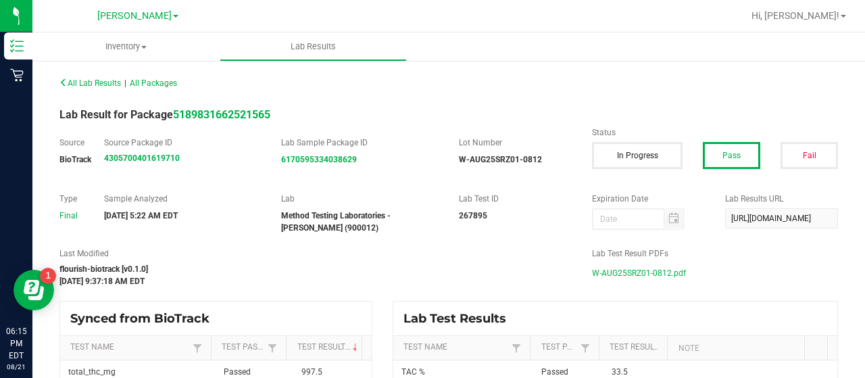
click at [131, 9] on link "[PERSON_NAME]" at bounding box center [137, 15] width 81 height 13
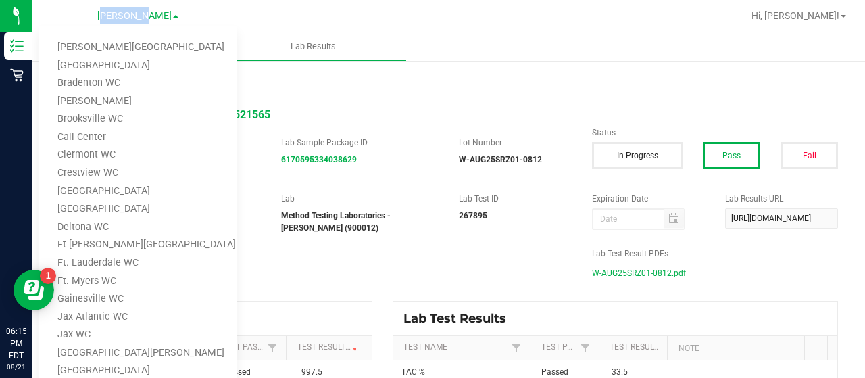
click at [131, 9] on link "[PERSON_NAME]" at bounding box center [137, 15] width 81 height 13
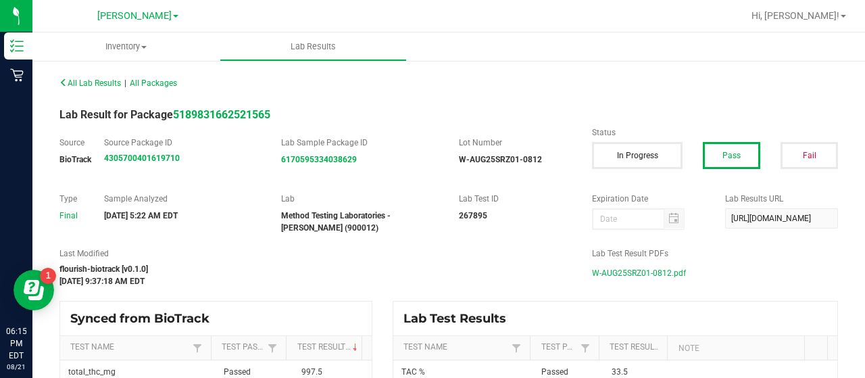
click at [146, 3] on nav "Brandon WC Bonita Springs WC Boynton Beach WC Bradenton WC Brandon WC Brooksvil…" at bounding box center [448, 16] width 833 height 32
click at [145, 13] on span "[PERSON_NAME]" at bounding box center [134, 16] width 74 height 12
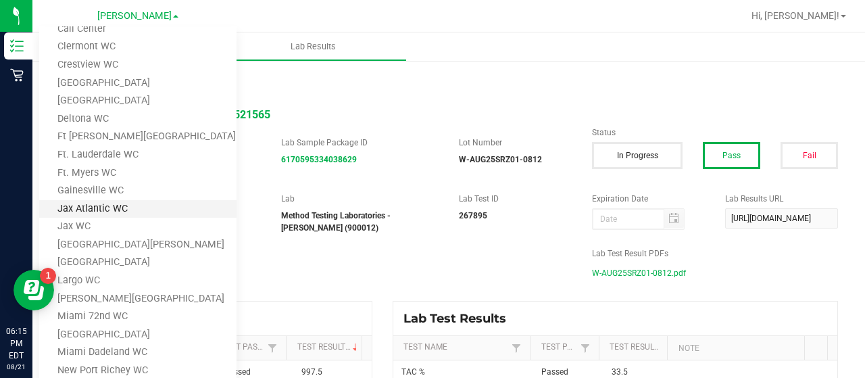
scroll to position [203, 0]
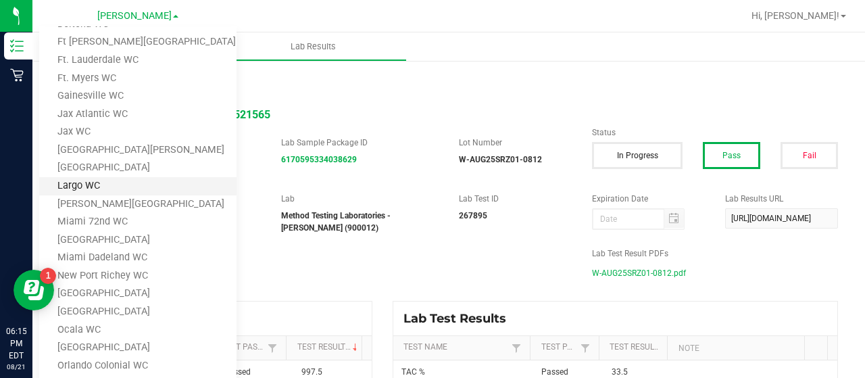
click at [121, 190] on link "Largo WC" at bounding box center [137, 186] width 197 height 18
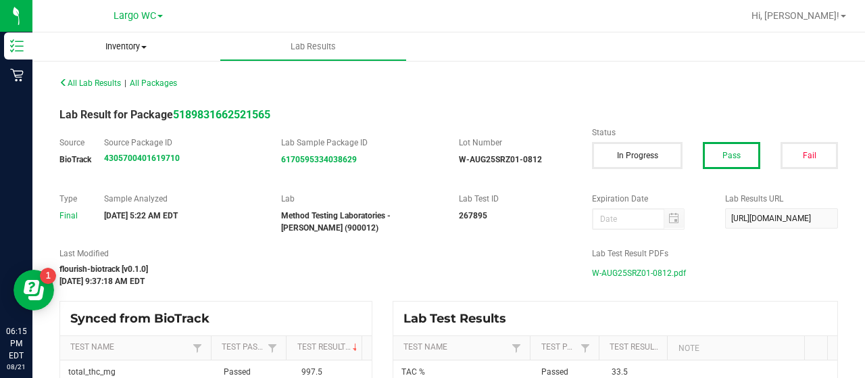
click at [120, 55] on uib-tab-heading "Inventory All packages All inventory Waste log" at bounding box center [125, 46] width 187 height 28
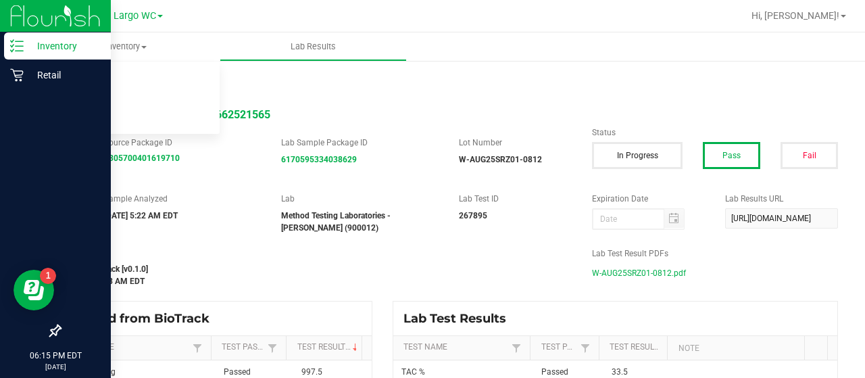
click at [55, 56] on div "Inventory" at bounding box center [57, 45] width 107 height 27
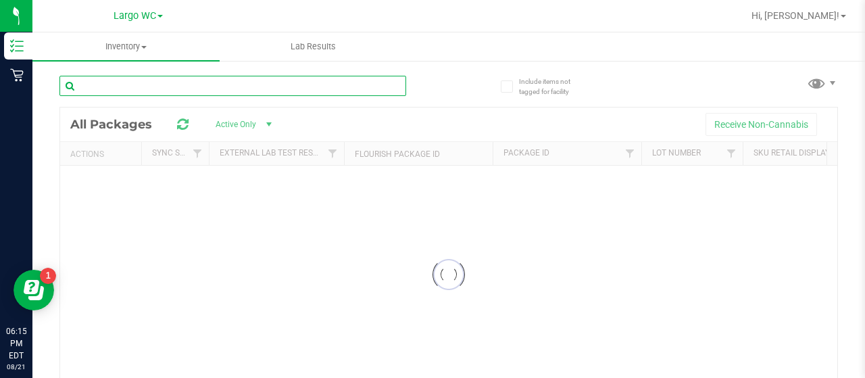
click at [128, 86] on div "Inventory All packages All inventory Waste log Lab Results Include items not ta…" at bounding box center [448, 204] width 833 height 345
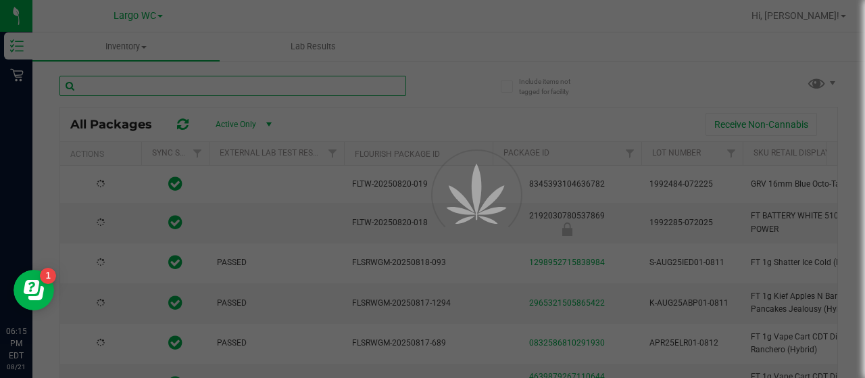
type input "h"
type input "[DATE]"
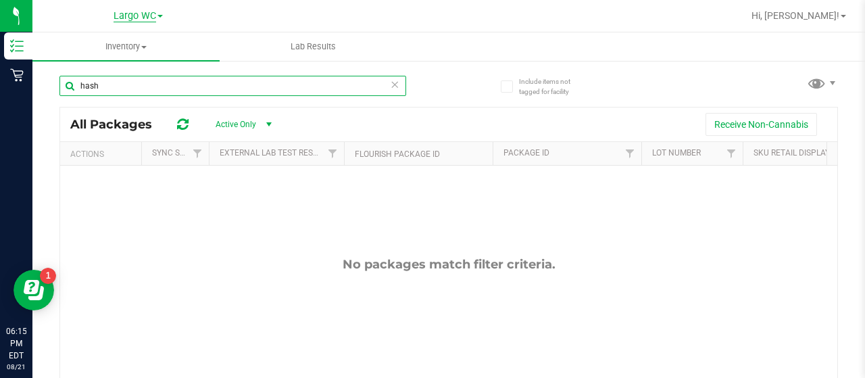
type input "hash"
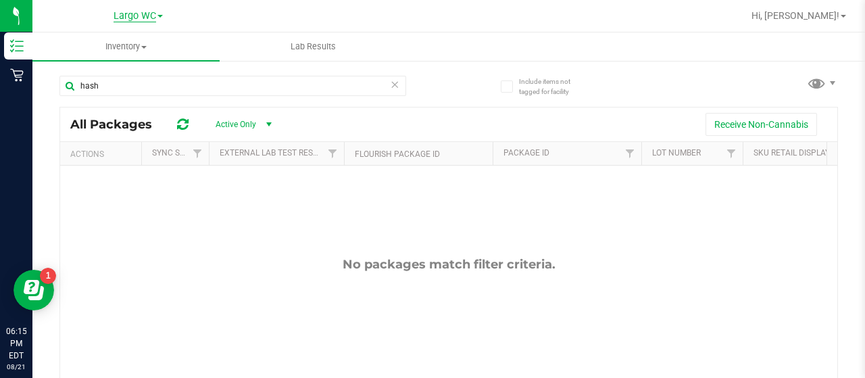
click at [143, 18] on span "Largo WC" at bounding box center [135, 16] width 43 height 12
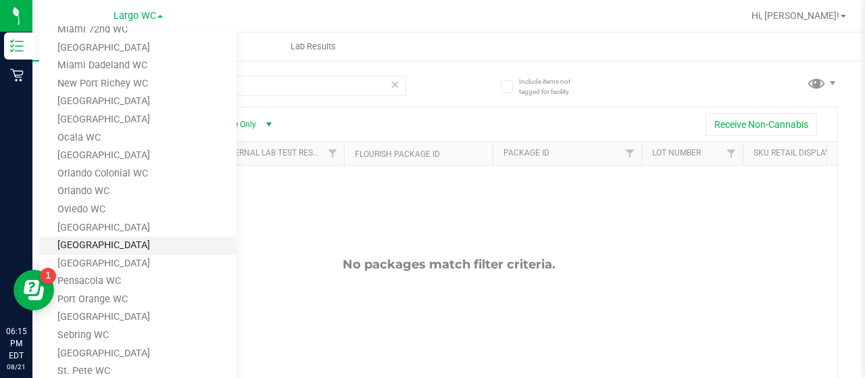
scroll to position [473, 0]
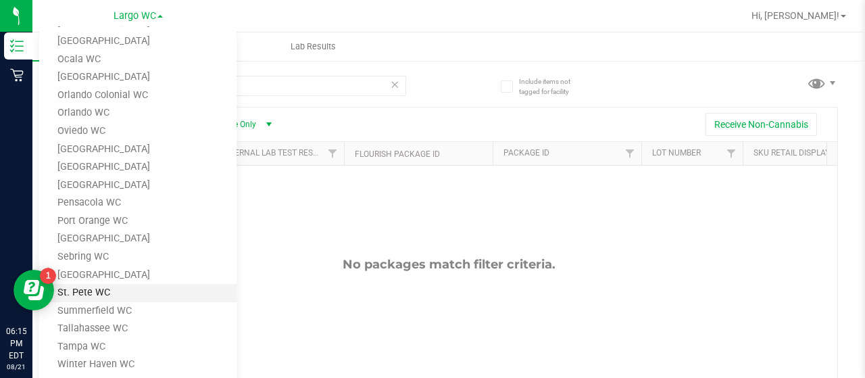
click at [135, 291] on link "St. Pete WC" at bounding box center [137, 293] width 197 height 18
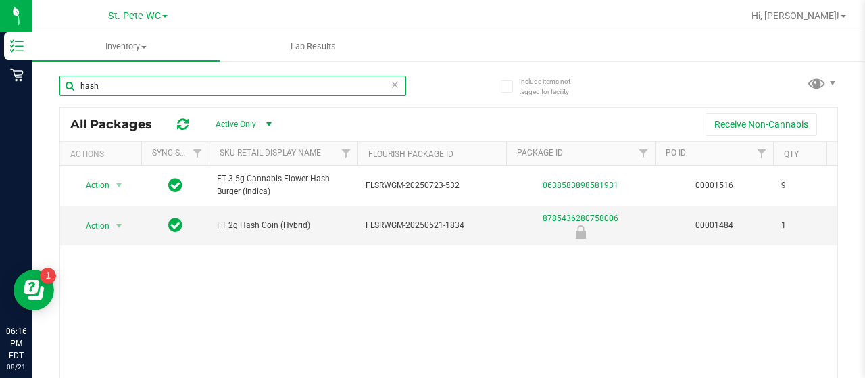
click at [273, 93] on input "hash" at bounding box center [232, 86] width 347 height 20
type input "h"
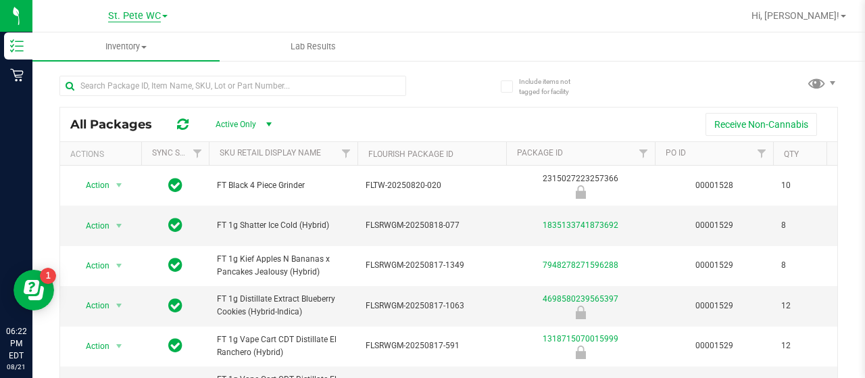
click at [145, 18] on span "St. Pete WC" at bounding box center [134, 16] width 53 height 12
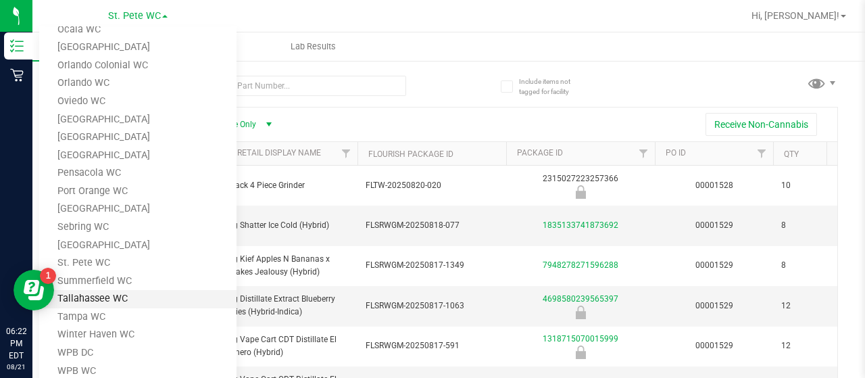
scroll to position [14, 0]
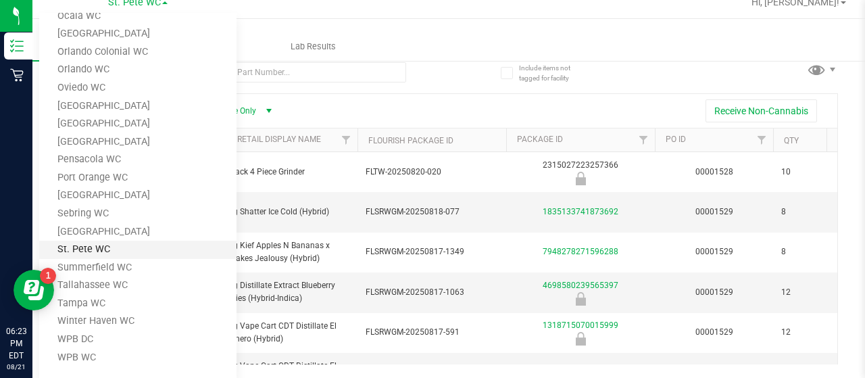
click at [159, 256] on link "St. Pete WC" at bounding box center [137, 250] width 197 height 18
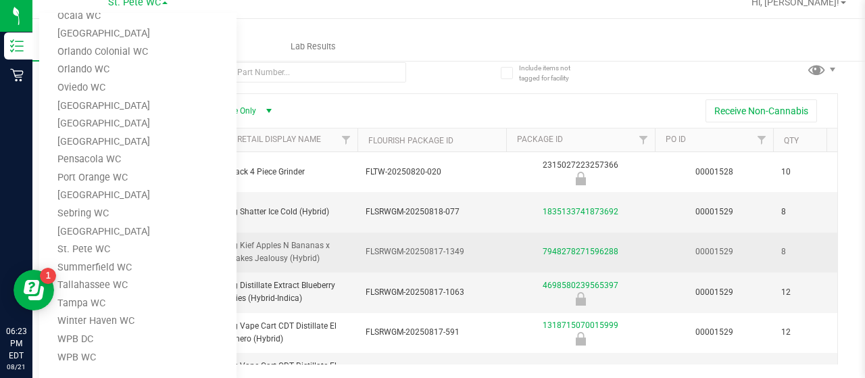
scroll to position [0, 0]
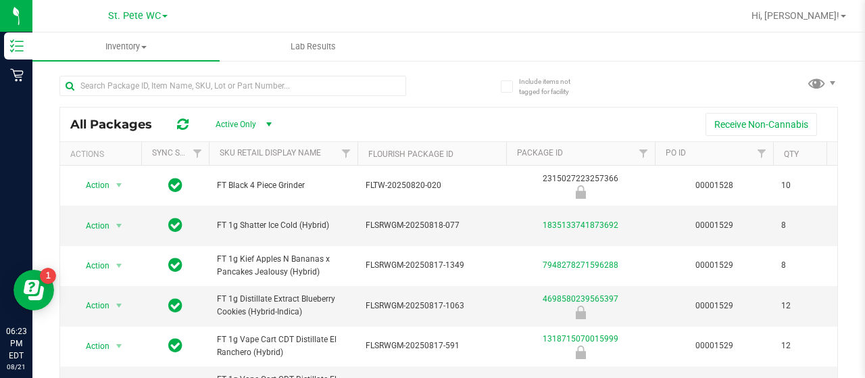
drag, startPoint x: 142, startPoint y: 21, endPoint x: 151, endPoint y: 40, distance: 21.2
click at [142, 21] on span "St. Pete WC" at bounding box center [134, 15] width 53 height 11
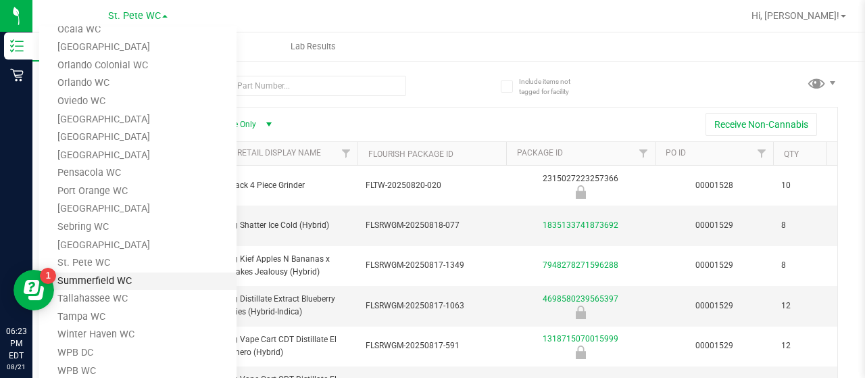
click at [143, 285] on link "Summerfield WC" at bounding box center [137, 281] width 197 height 18
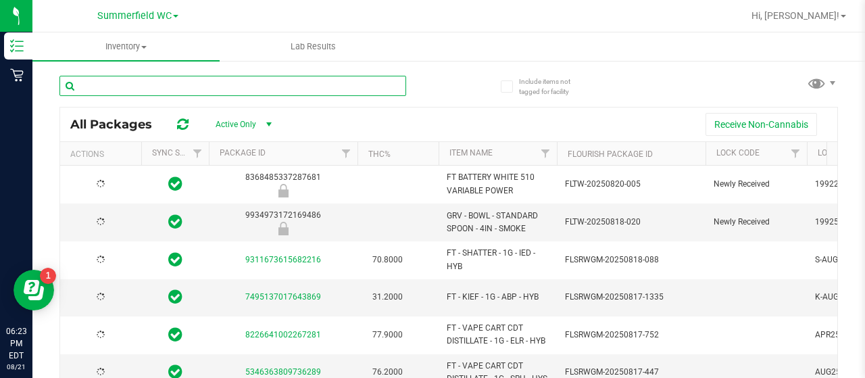
click at [283, 93] on input "text" at bounding box center [232, 86] width 347 height 20
type input "fso"
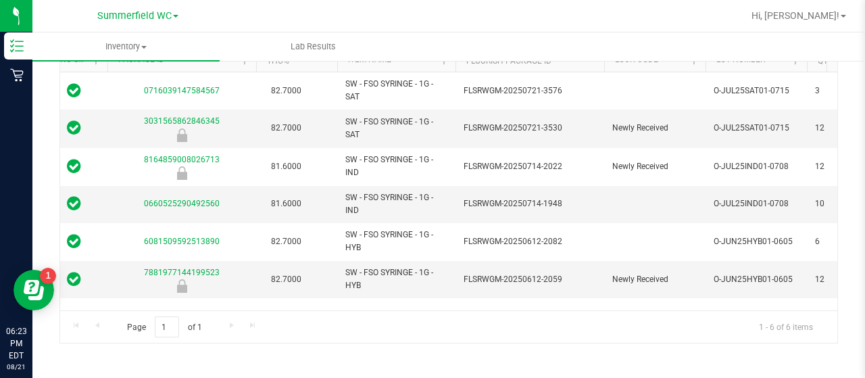
scroll to position [0, 114]
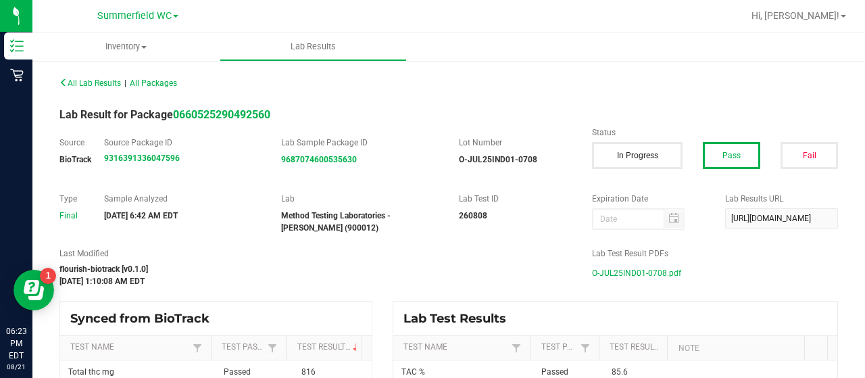
click at [644, 275] on span "O-JUL25IND01-0708.pdf" at bounding box center [636, 273] width 89 height 20
click at [634, 275] on span "O-JUN25HYB01-0605.pdf" at bounding box center [638, 273] width 93 height 20
click at [638, 269] on span "O-JUN25HYB01-0605.pdf" at bounding box center [638, 273] width 93 height 20
click at [658, 279] on span "O-JUL25SAT01-0715.pdf" at bounding box center [637, 273] width 90 height 20
click at [134, 16] on span "Summerfield WC" at bounding box center [134, 16] width 74 height 12
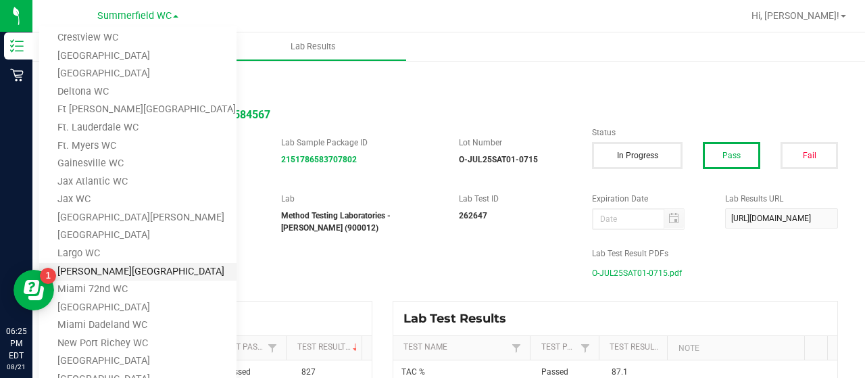
scroll to position [270, 0]
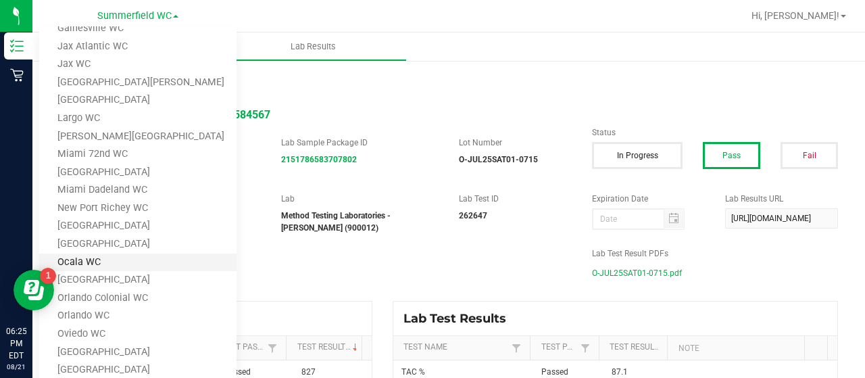
click at [139, 266] on link "Ocala WC" at bounding box center [137, 263] width 197 height 18
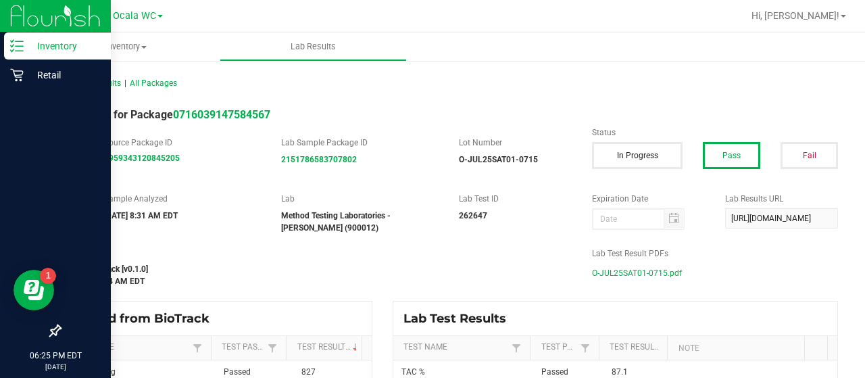
click at [31, 48] on p "Inventory" at bounding box center [64, 46] width 81 height 16
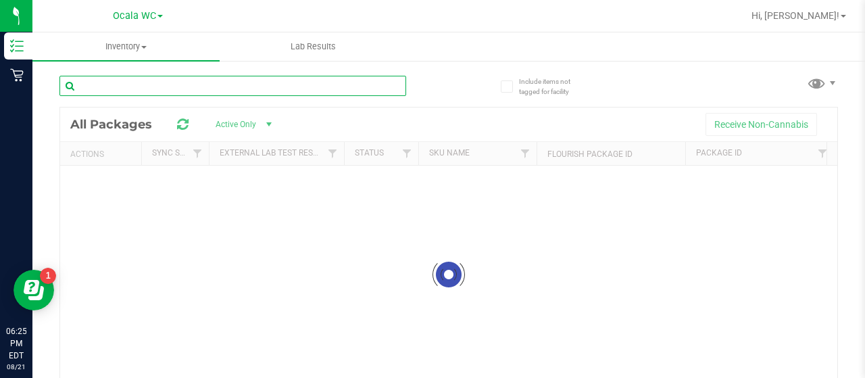
click at [127, 87] on input "text" at bounding box center [232, 86] width 347 height 20
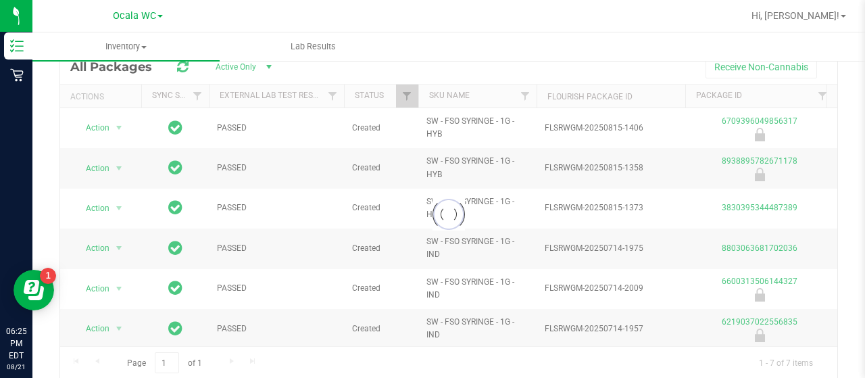
scroll to position [68, 0]
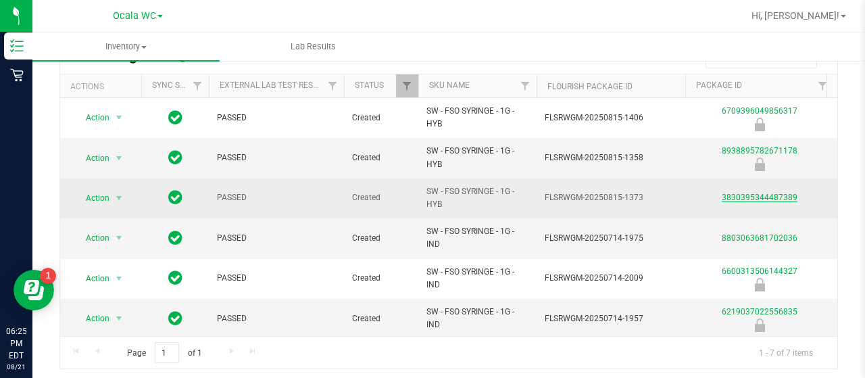
type input "fso"
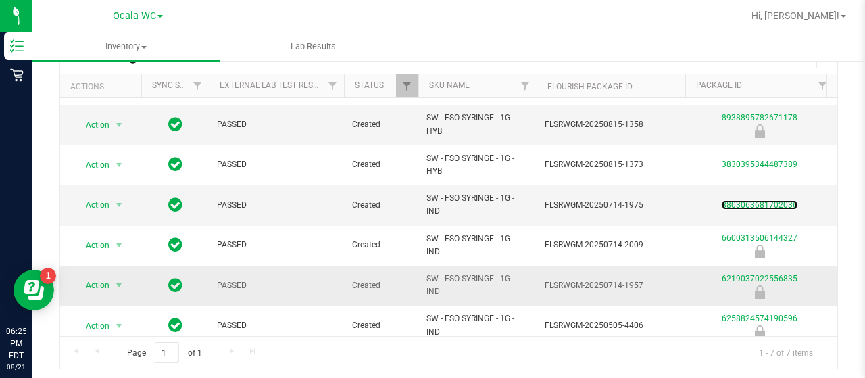
scroll to position [51, 0]
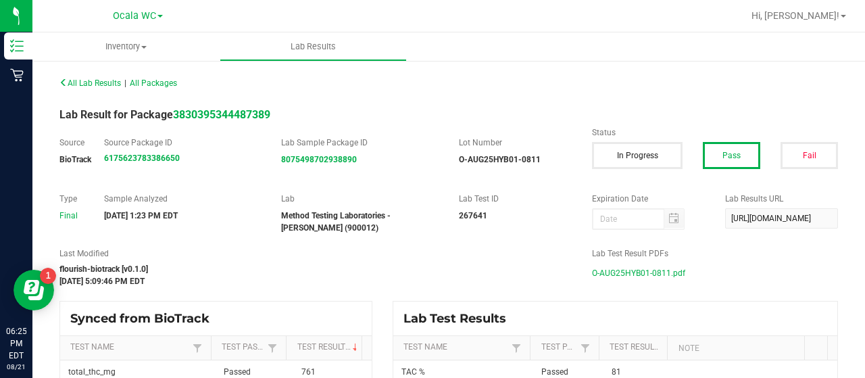
click at [667, 272] on span "O-AUG25HYB01-0811.pdf" at bounding box center [638, 273] width 93 height 20
click at [665, 274] on span "O-JUL25IND01-0708.pdf" at bounding box center [636, 273] width 89 height 20
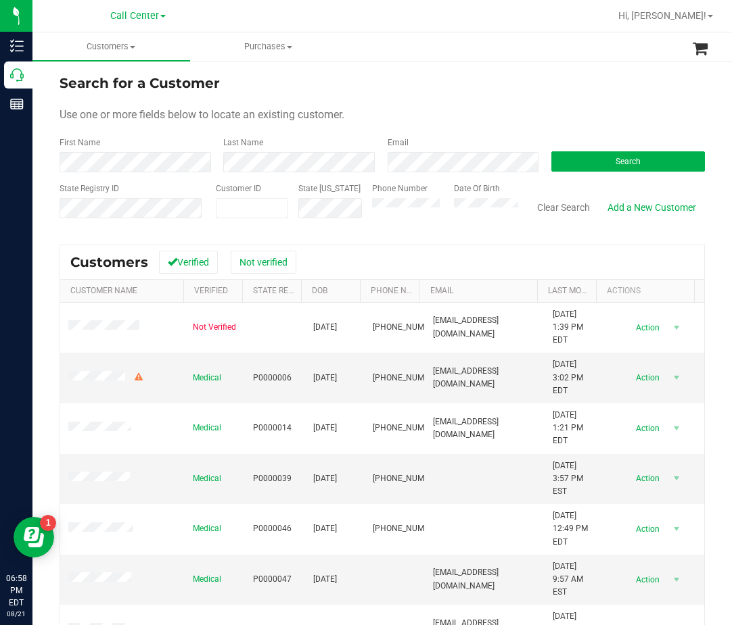
click at [356, 122] on div "Use one or more fields below to locate an existing customer." at bounding box center [381, 115] width 645 height 16
click at [332, 59] on uib-tab-heading "Purchases All purchases" at bounding box center [269, 46] width 156 height 27
